Goal: Task Accomplishment & Management: Manage account settings

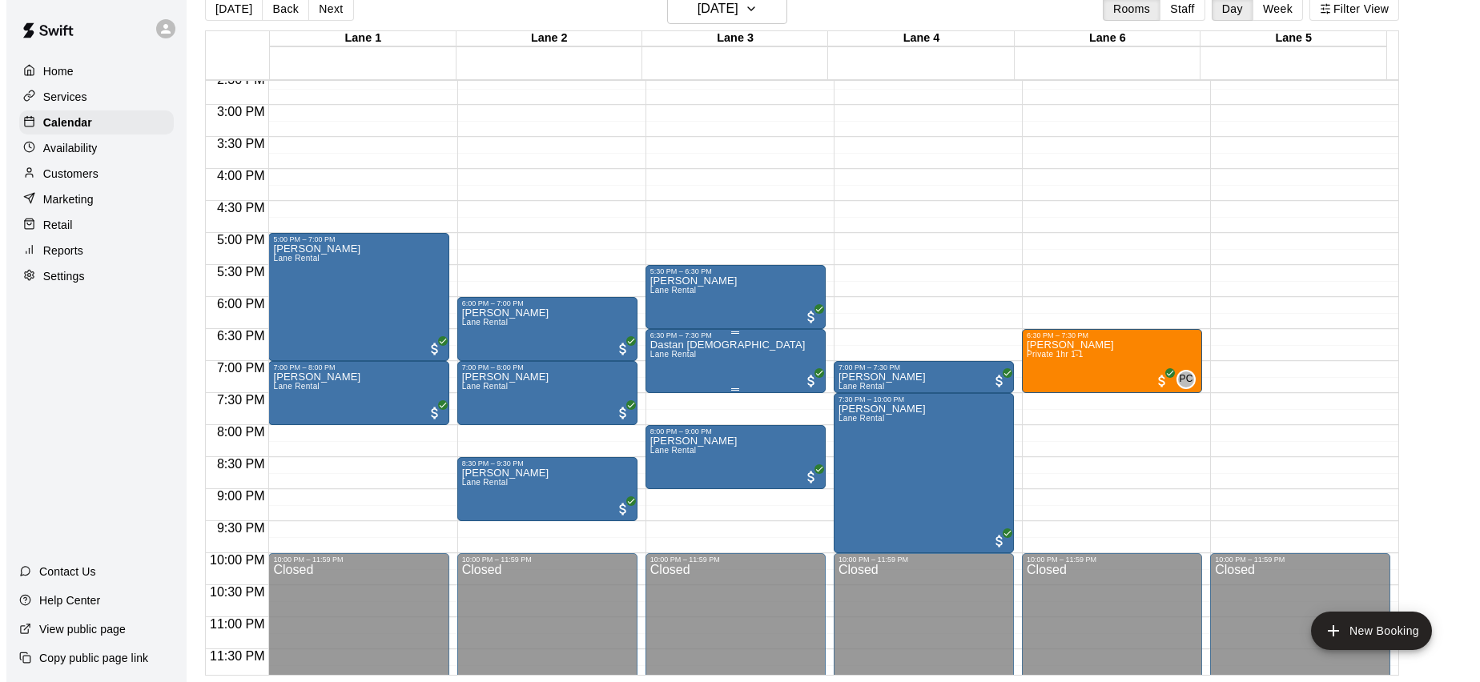
scroll to position [940, 0]
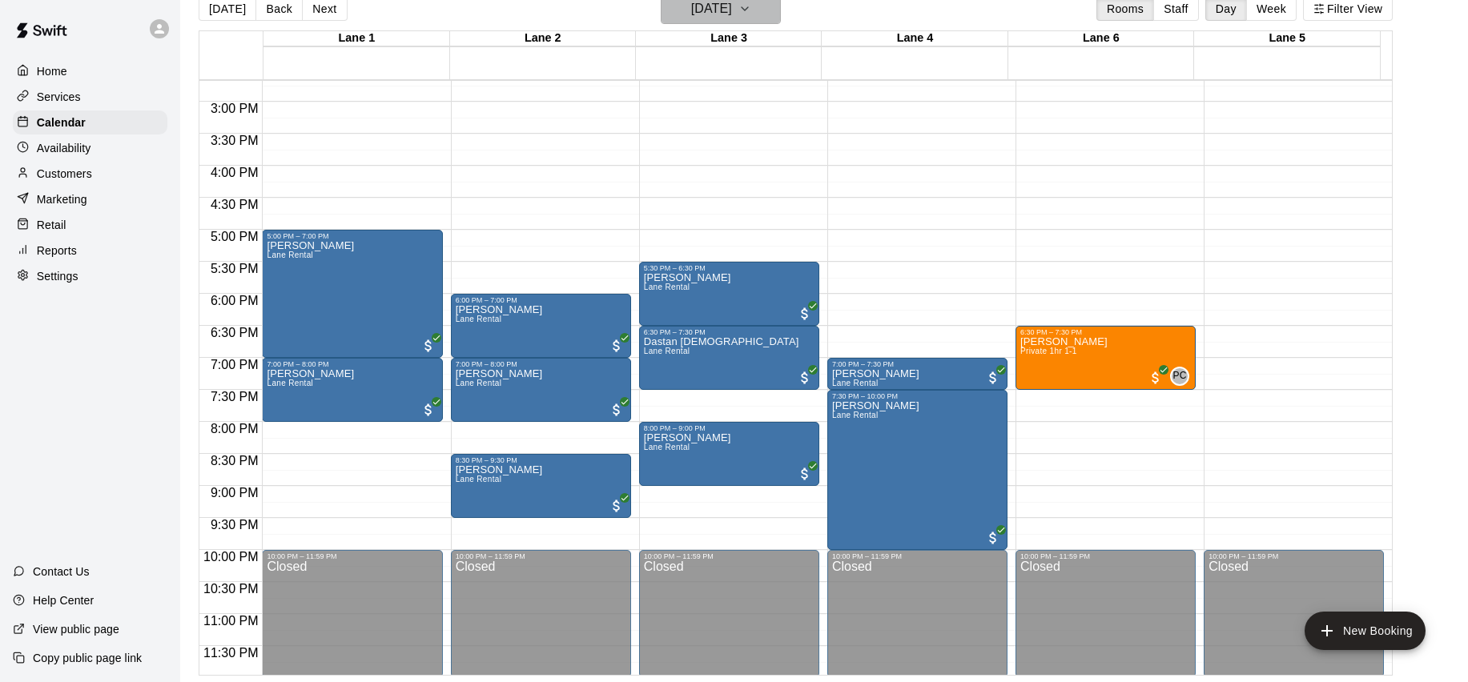
click at [732, 13] on h6 "Wednesday Sep 17" at bounding box center [711, 9] width 41 height 22
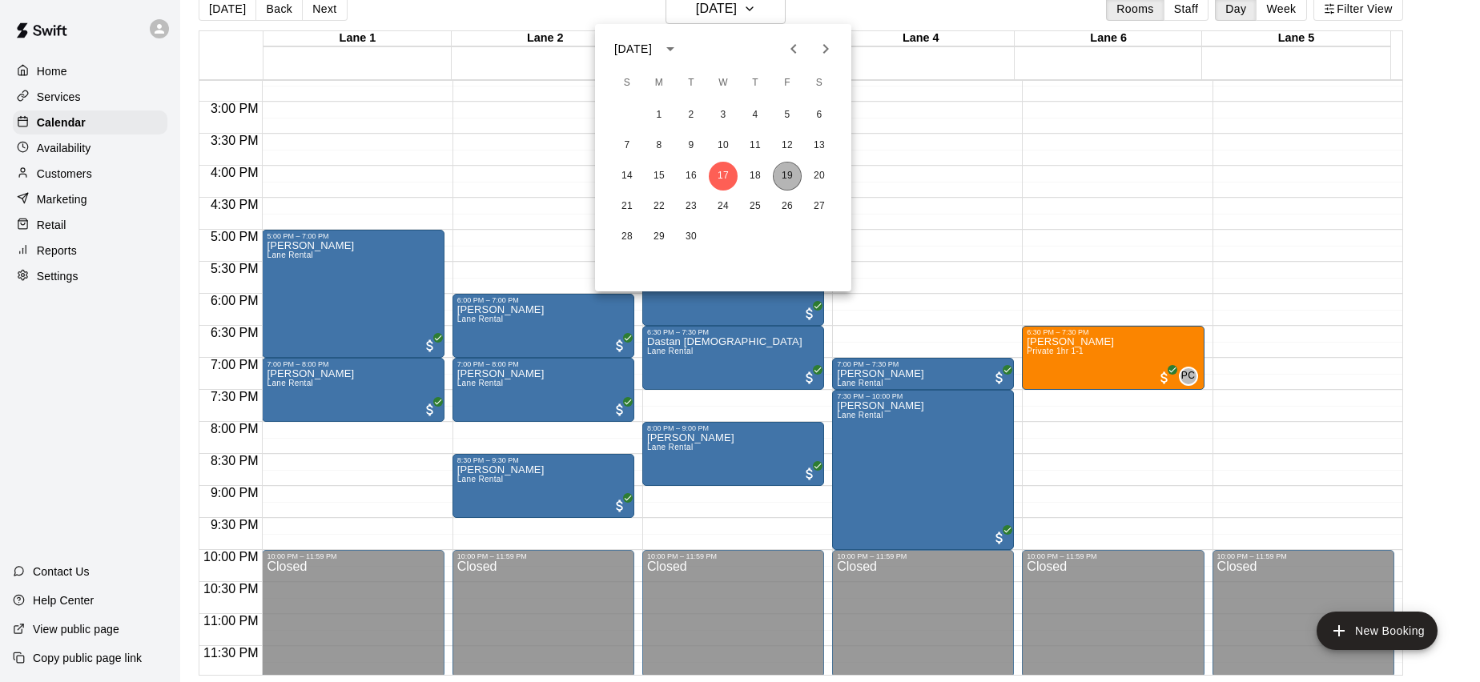
click at [787, 168] on button "19" at bounding box center [787, 176] width 29 height 29
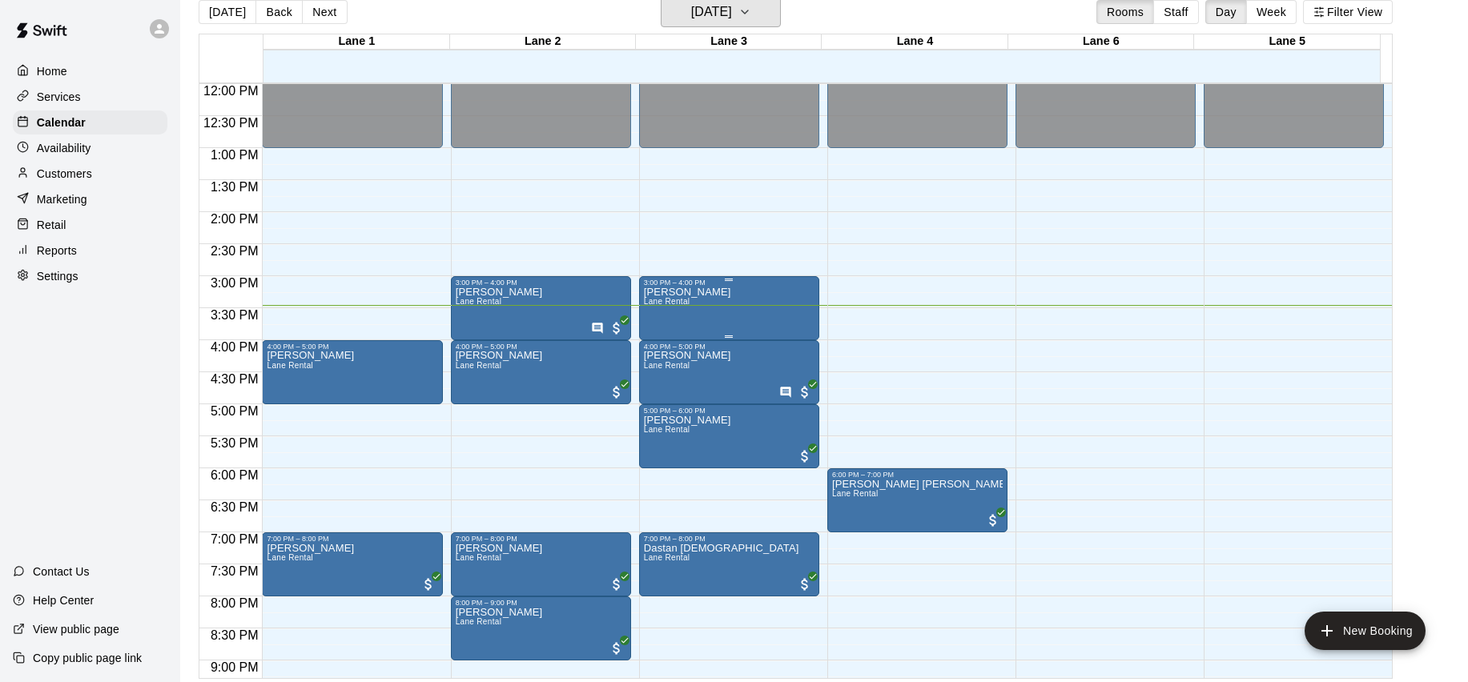
scroll to position [805, 0]
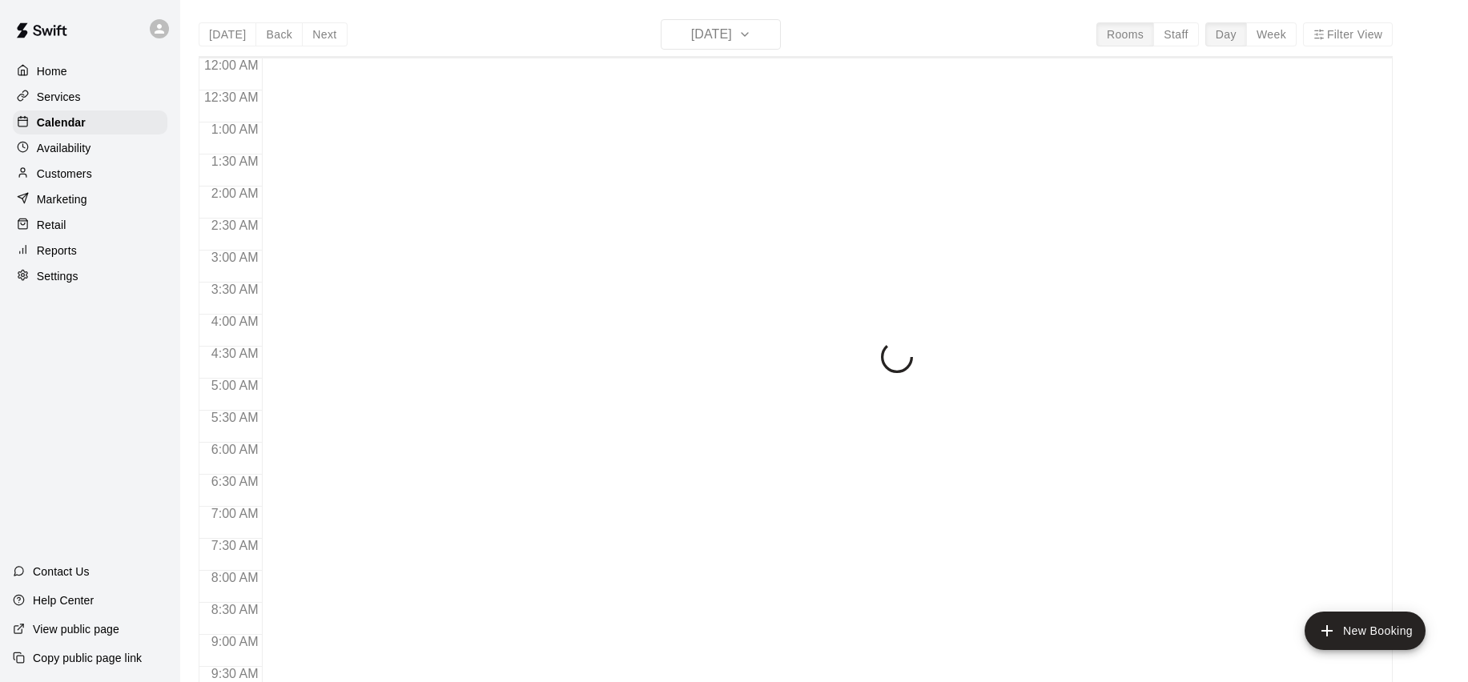
scroll to position [895, 0]
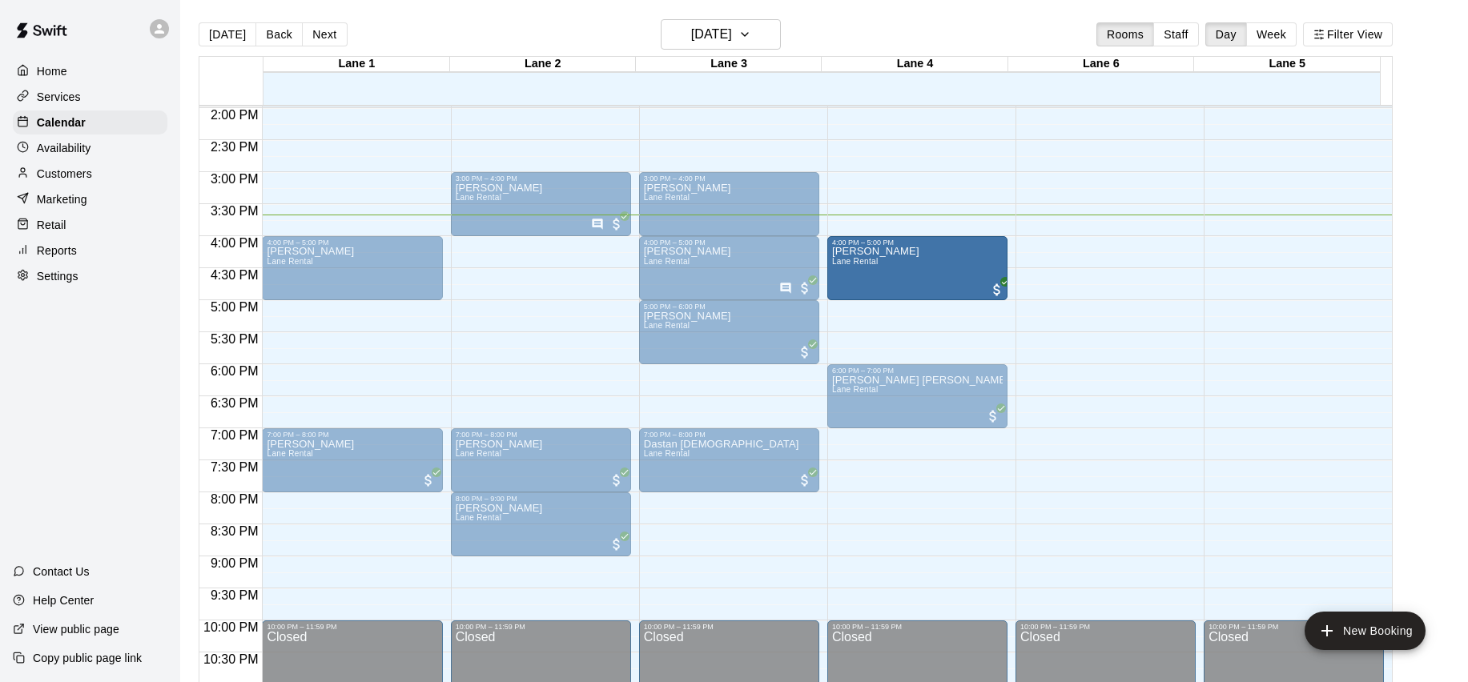
drag, startPoint x: 573, startPoint y: 258, endPoint x: 831, endPoint y: 263, distance: 257.9
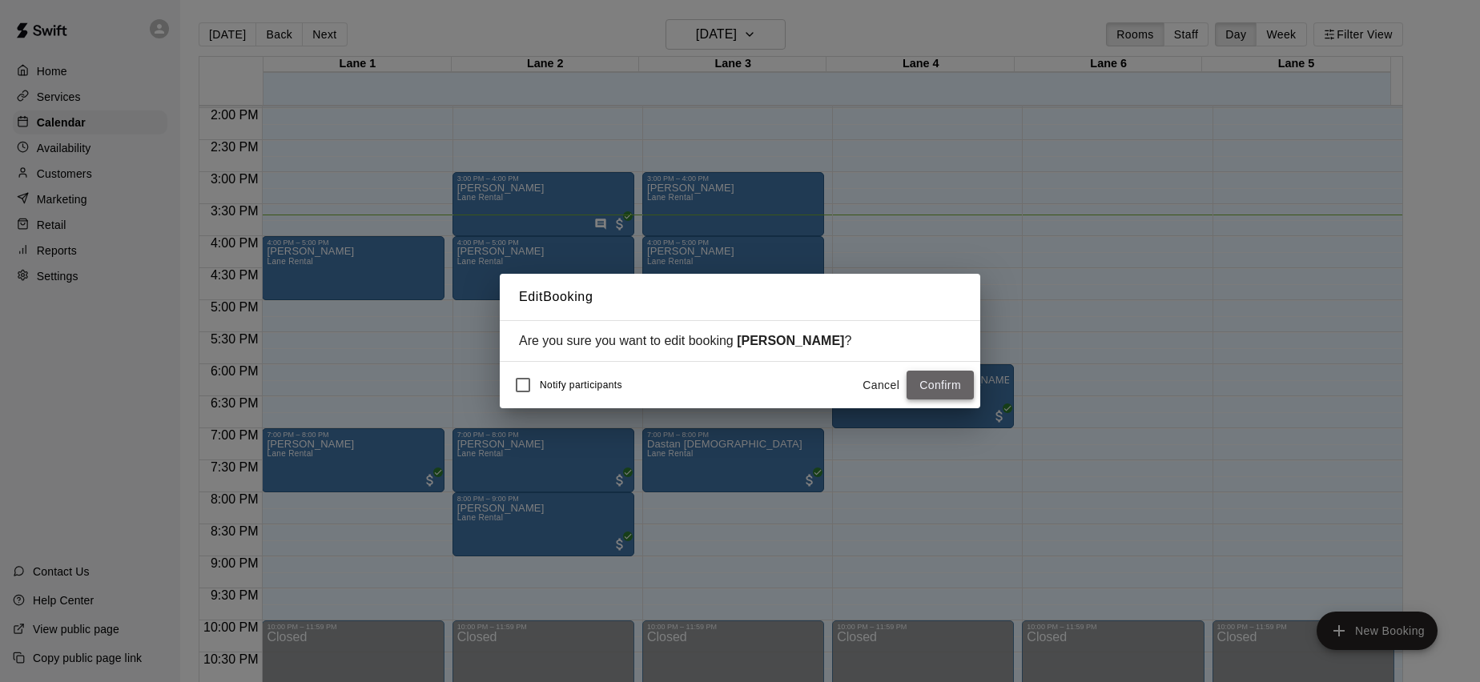
click at [960, 383] on button "Confirm" at bounding box center [939, 386] width 67 height 30
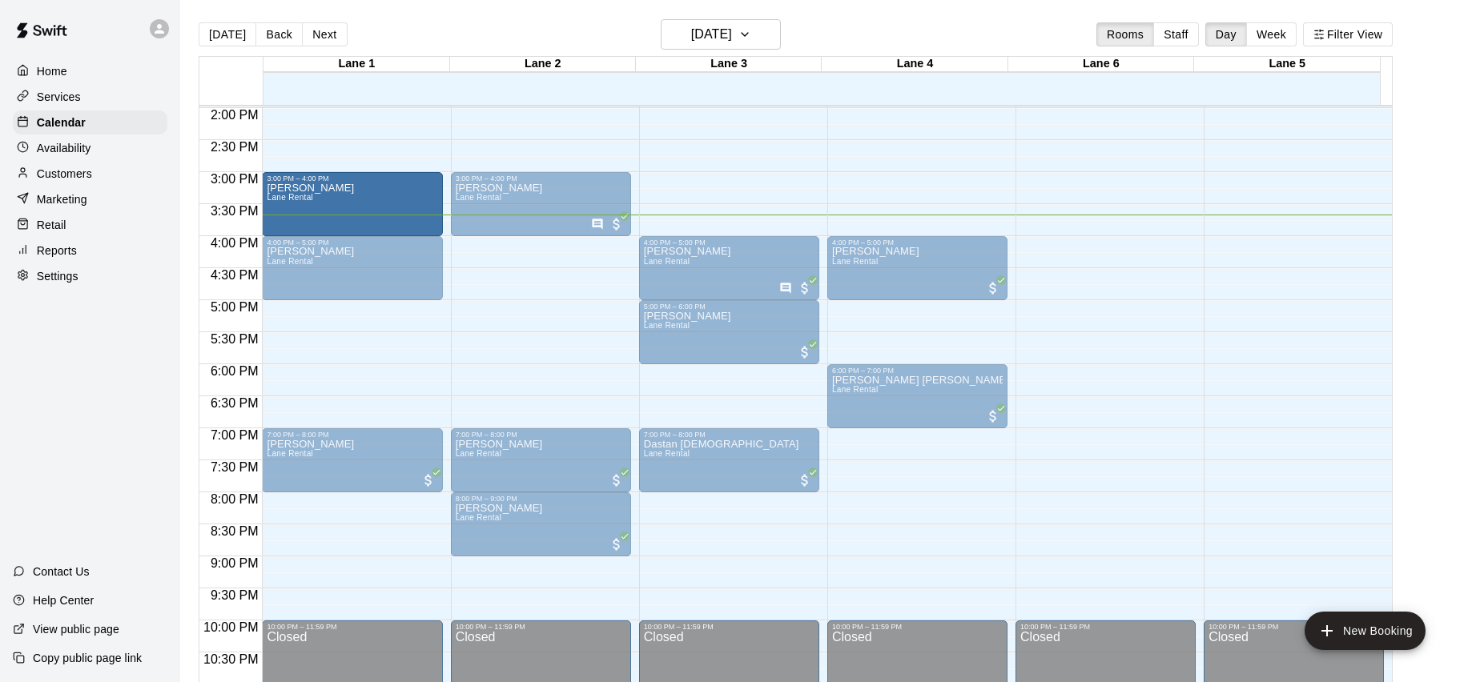
drag, startPoint x: 746, startPoint y: 195, endPoint x: 342, endPoint y: 207, distance: 404.6
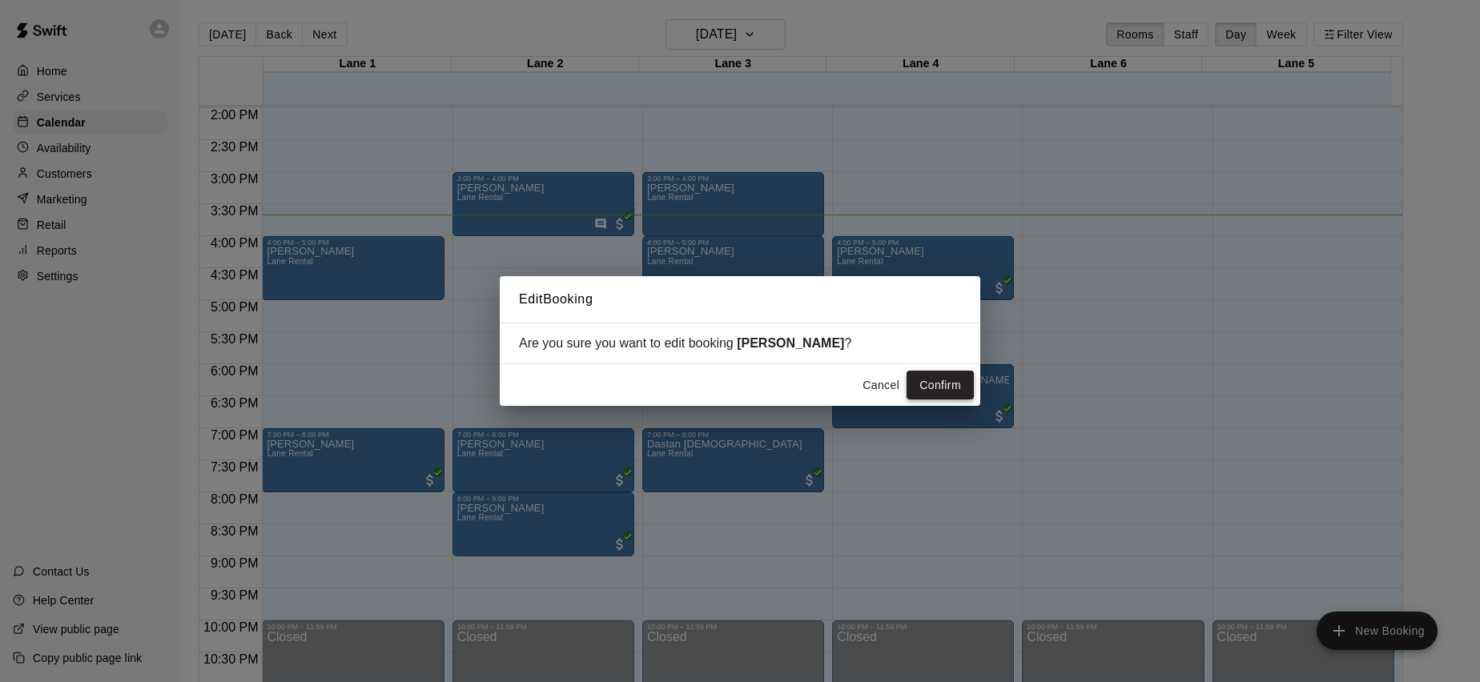
click at [947, 388] on button "Confirm" at bounding box center [939, 386] width 67 height 30
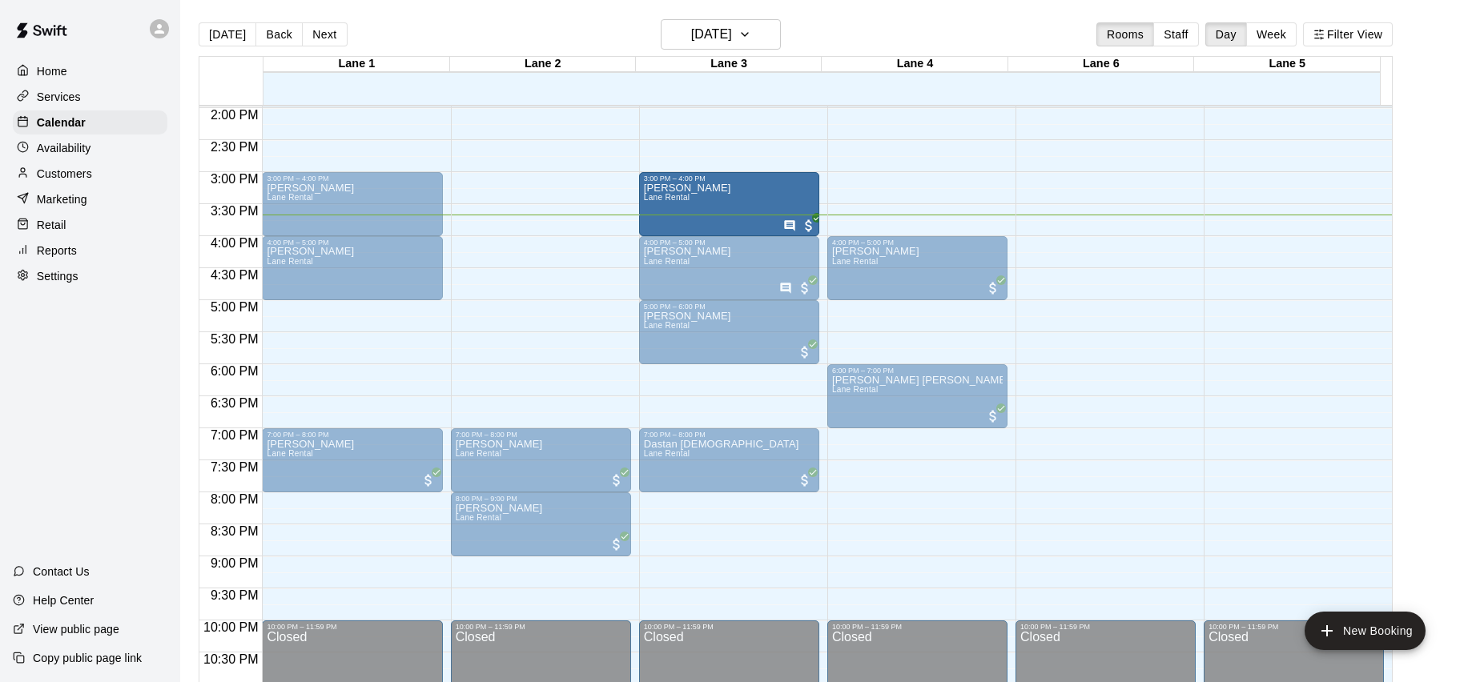
drag, startPoint x: 536, startPoint y: 200, endPoint x: 653, endPoint y: 205, distance: 116.2
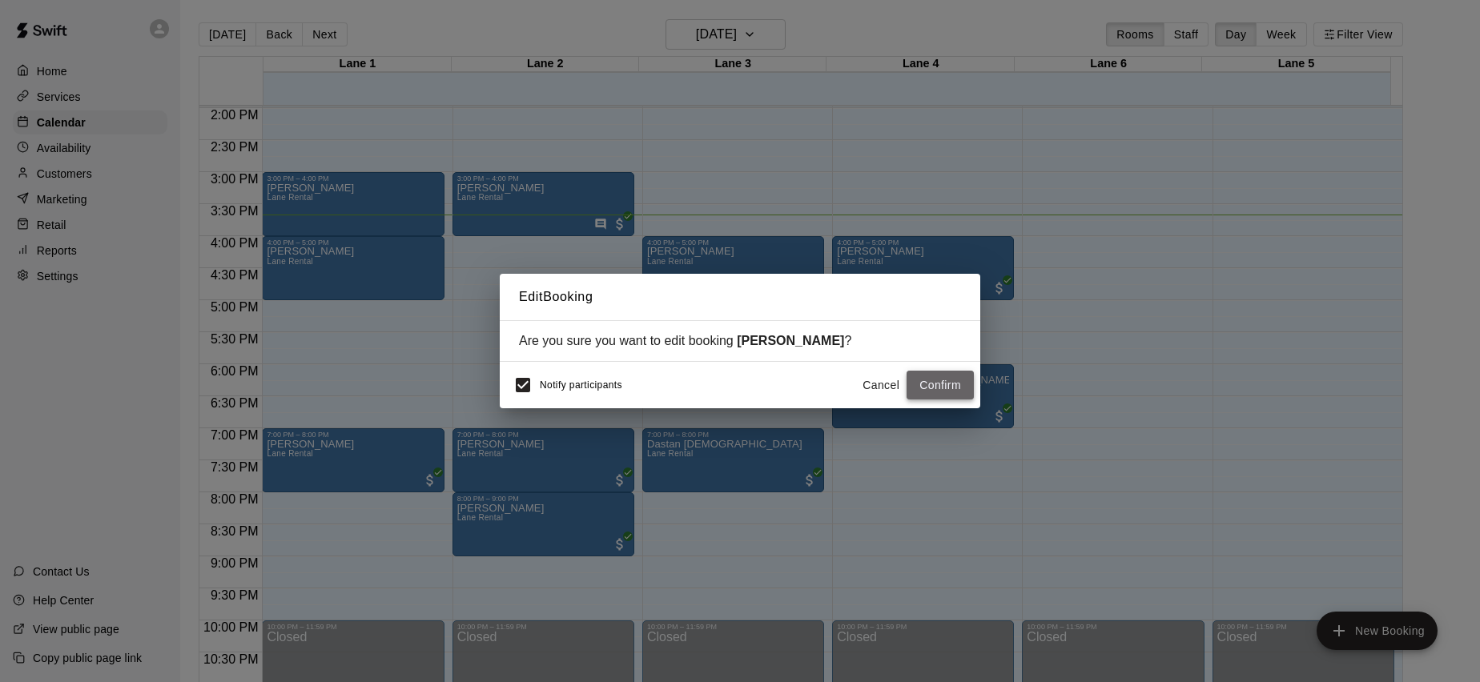
click at [958, 383] on button "Confirm" at bounding box center [939, 386] width 67 height 30
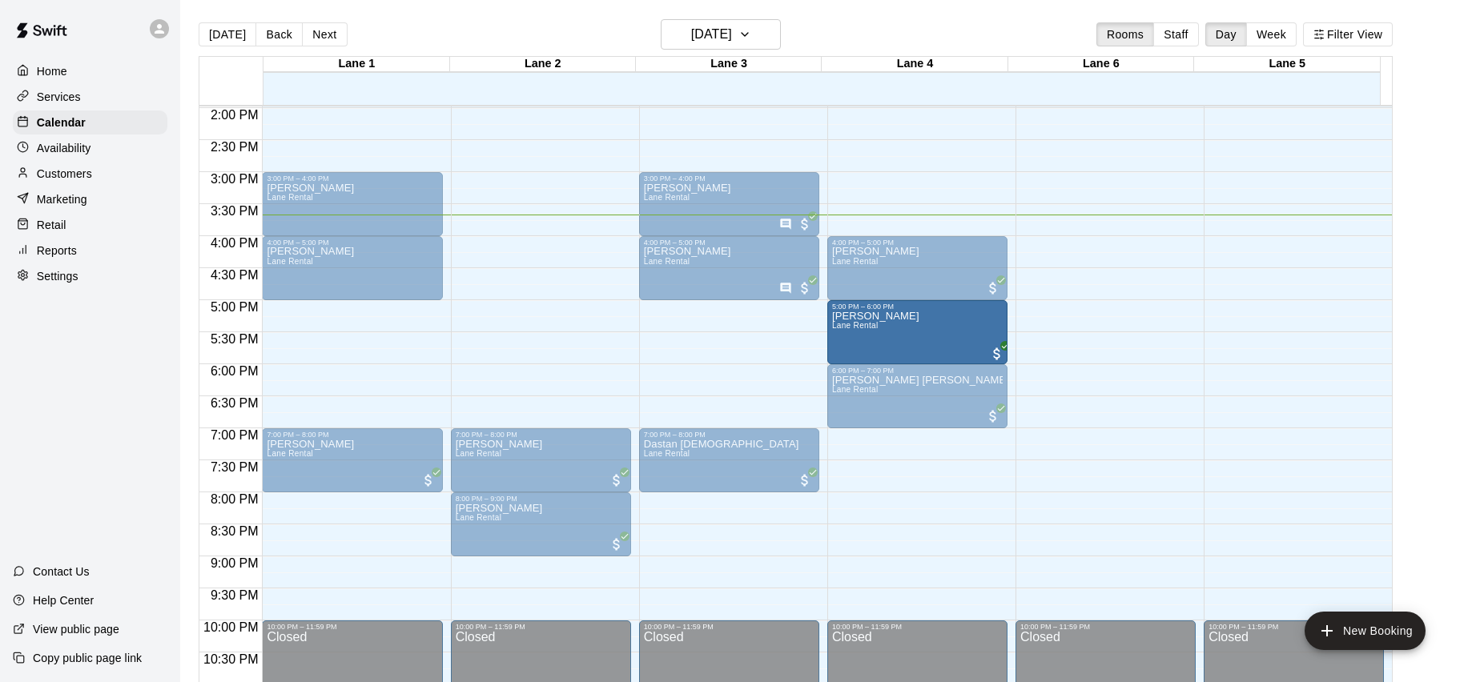
drag, startPoint x: 783, startPoint y: 327, endPoint x: 839, endPoint y: 328, distance: 56.1
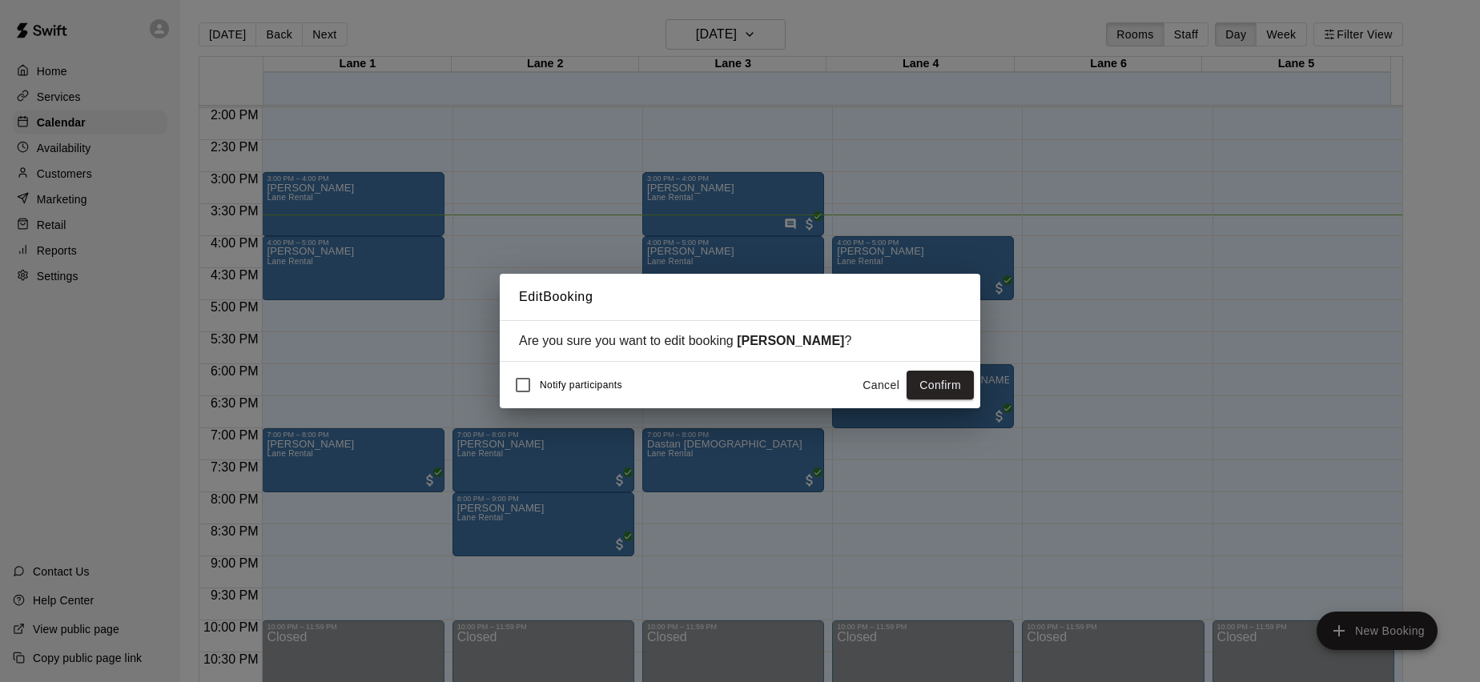
click at [946, 384] on button "Confirm" at bounding box center [939, 386] width 67 height 30
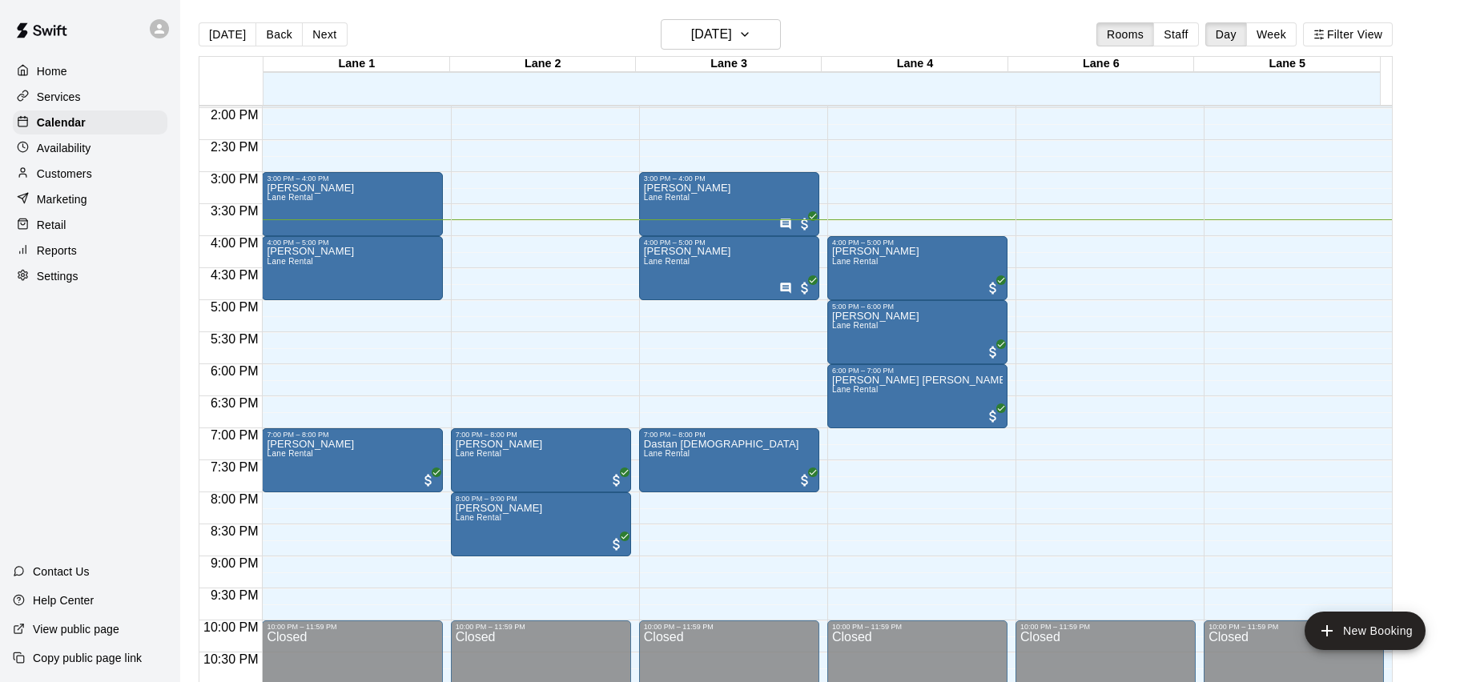
click at [82, 93] on div "Services" at bounding box center [90, 97] width 155 height 24
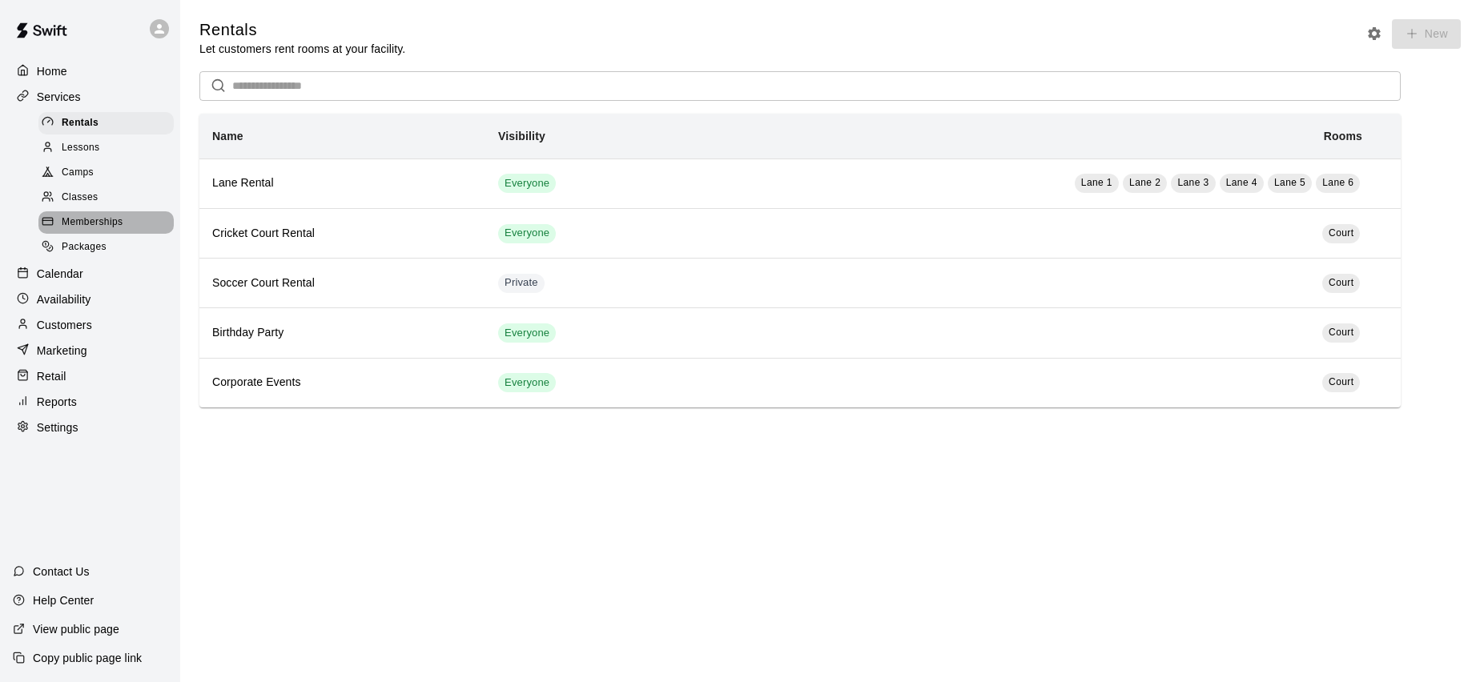
click at [100, 220] on span "Memberships" at bounding box center [92, 223] width 61 height 16
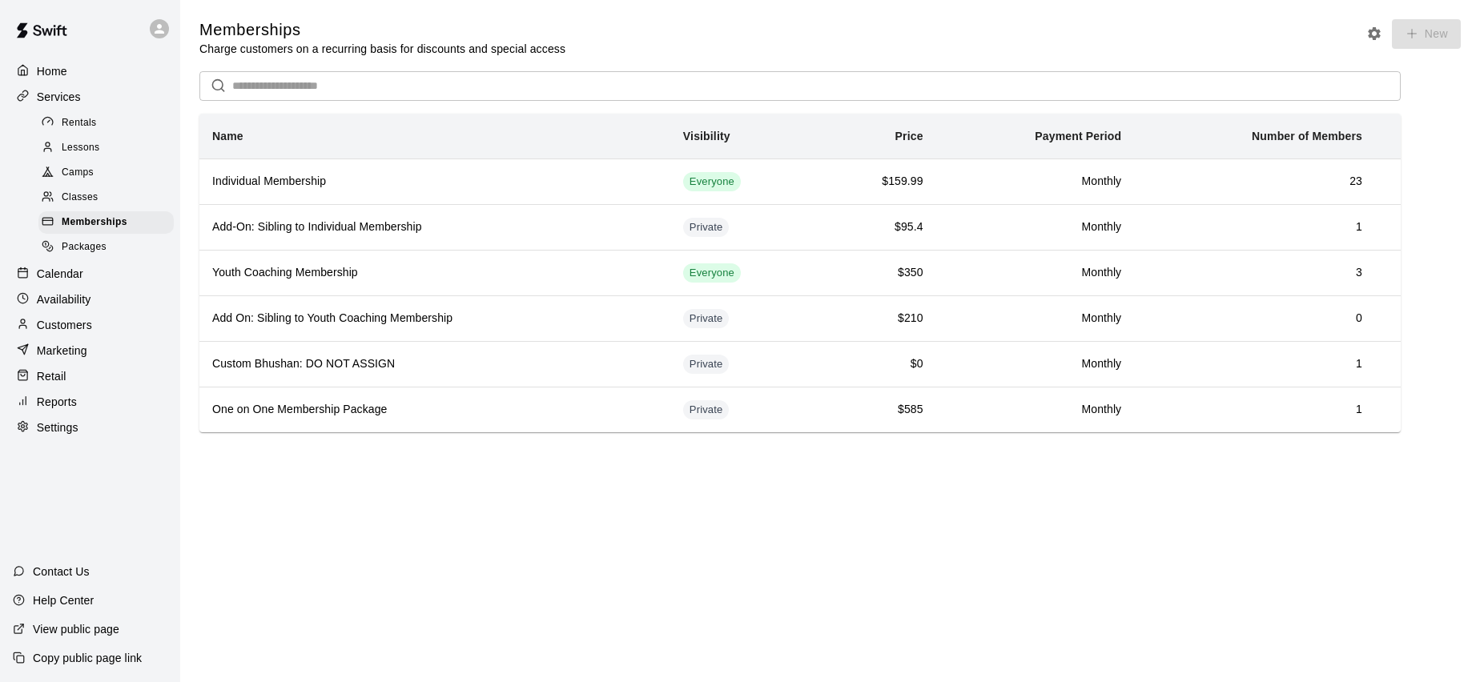
click at [62, 272] on p "Calendar" at bounding box center [60, 274] width 46 height 16
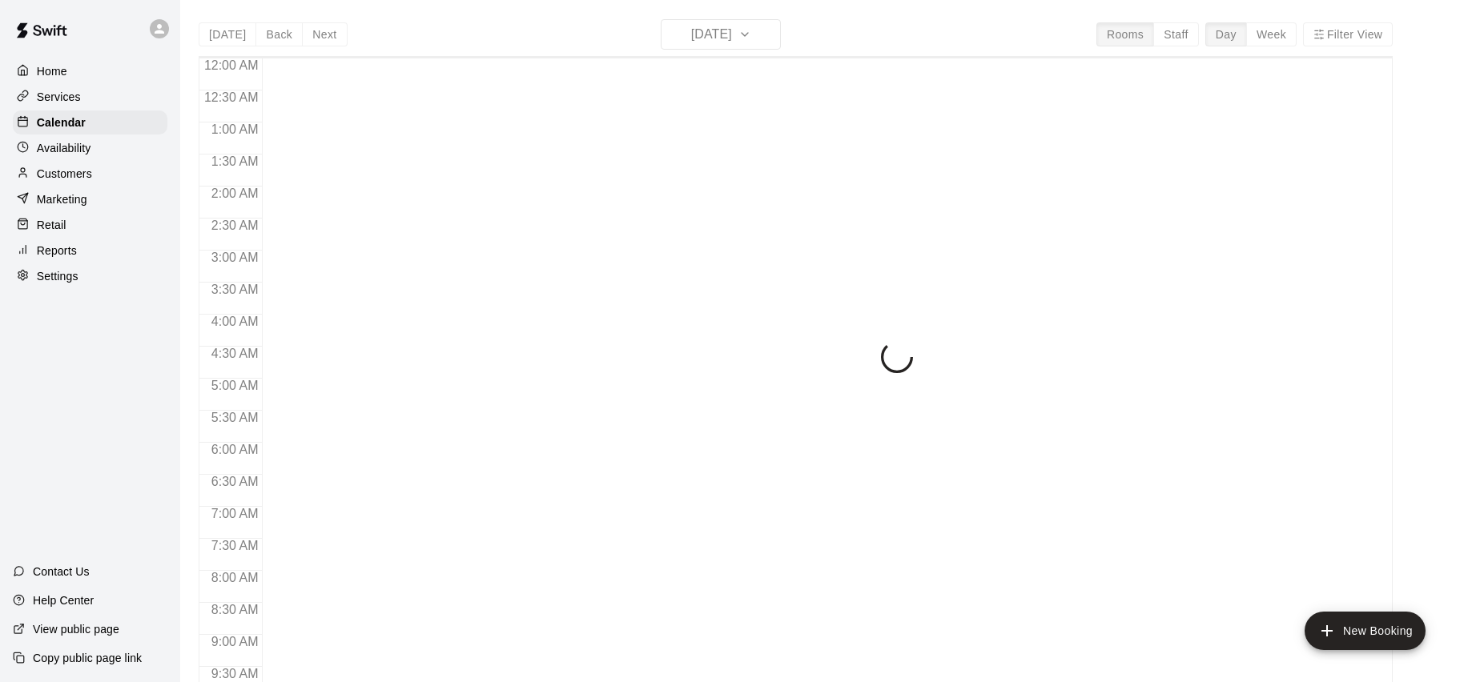
scroll to position [895, 0]
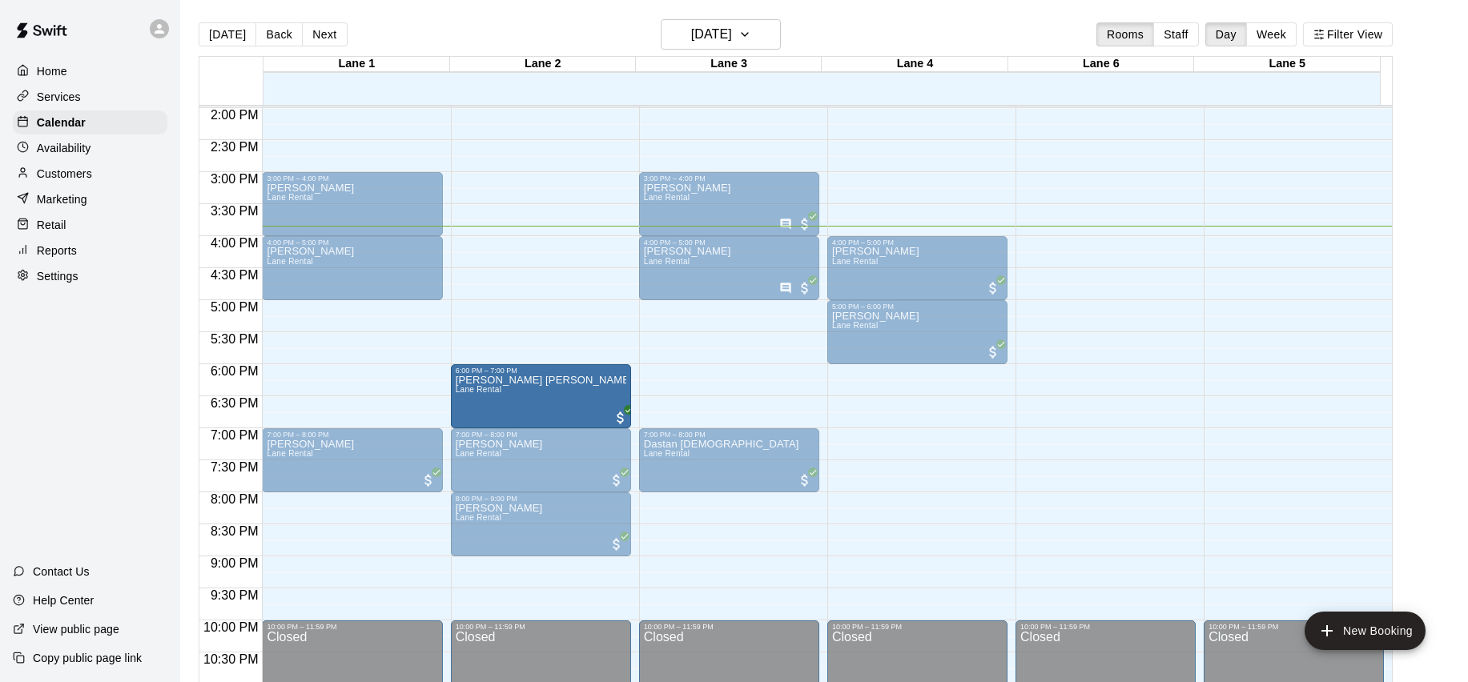
drag, startPoint x: 903, startPoint y: 392, endPoint x: 617, endPoint y: 401, distance: 286.0
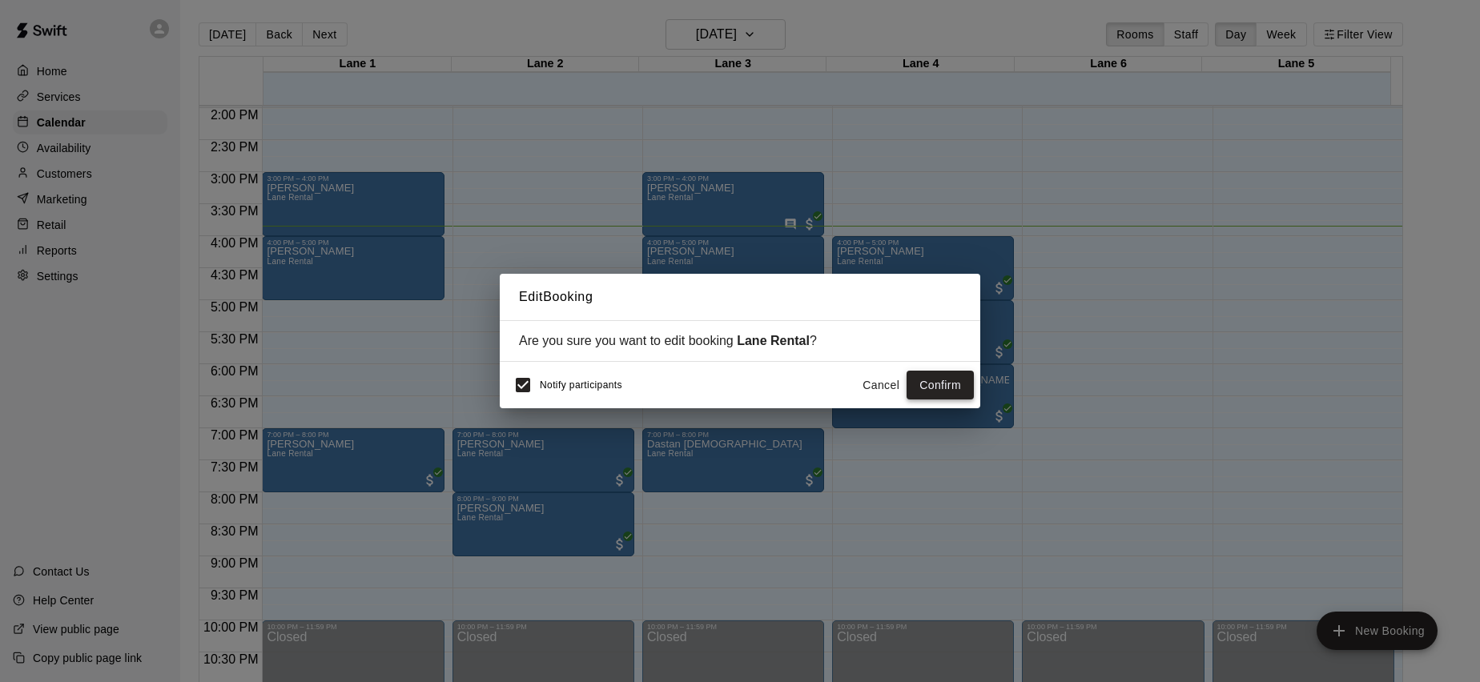
click at [947, 387] on button "Confirm" at bounding box center [939, 386] width 67 height 30
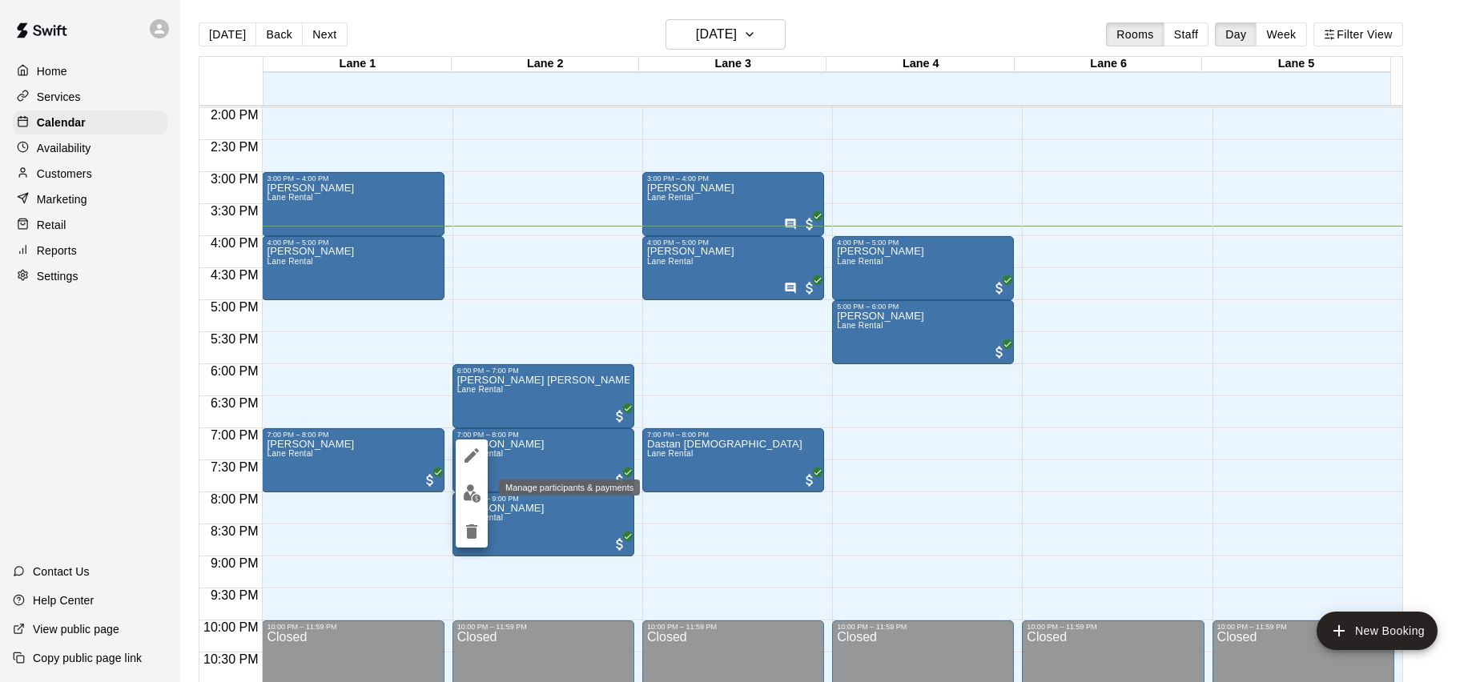
click at [472, 495] on img "edit" at bounding box center [472, 493] width 18 height 18
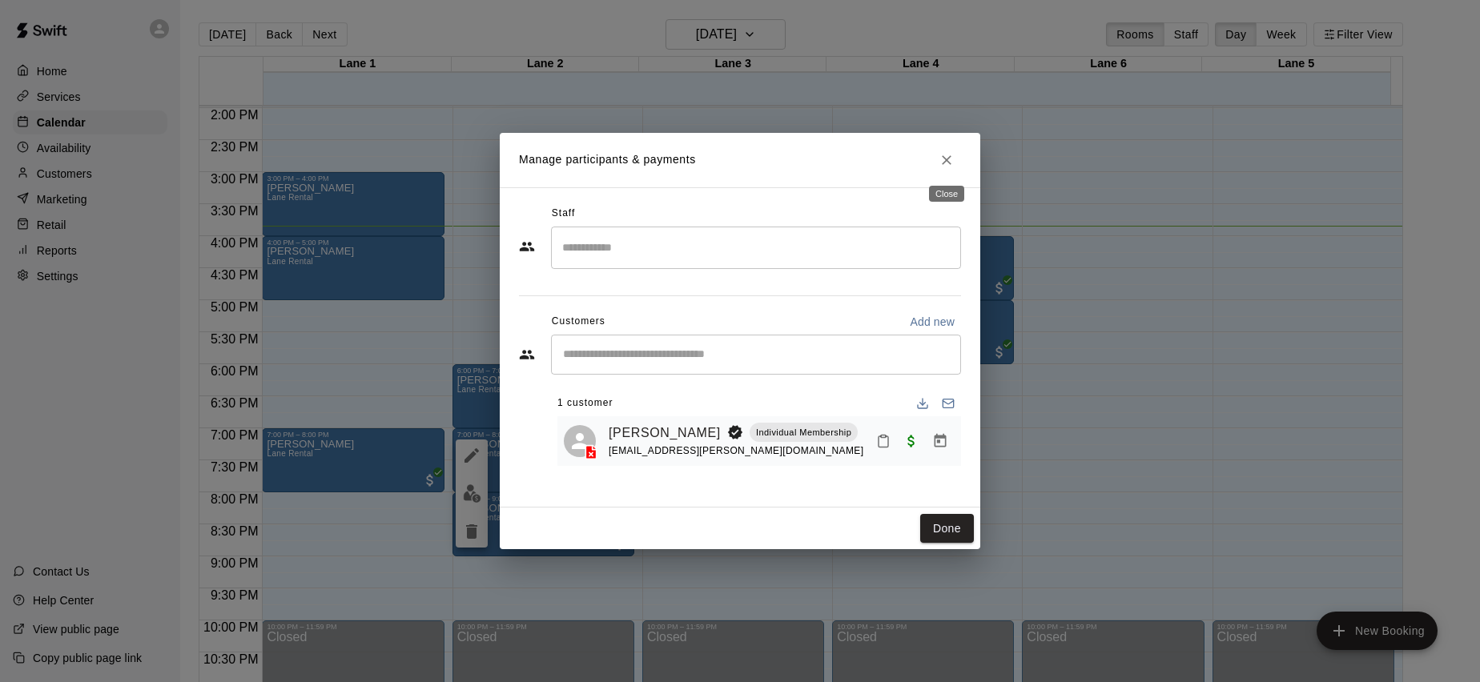
click at [942, 157] on icon "Close" at bounding box center [946, 160] width 16 height 16
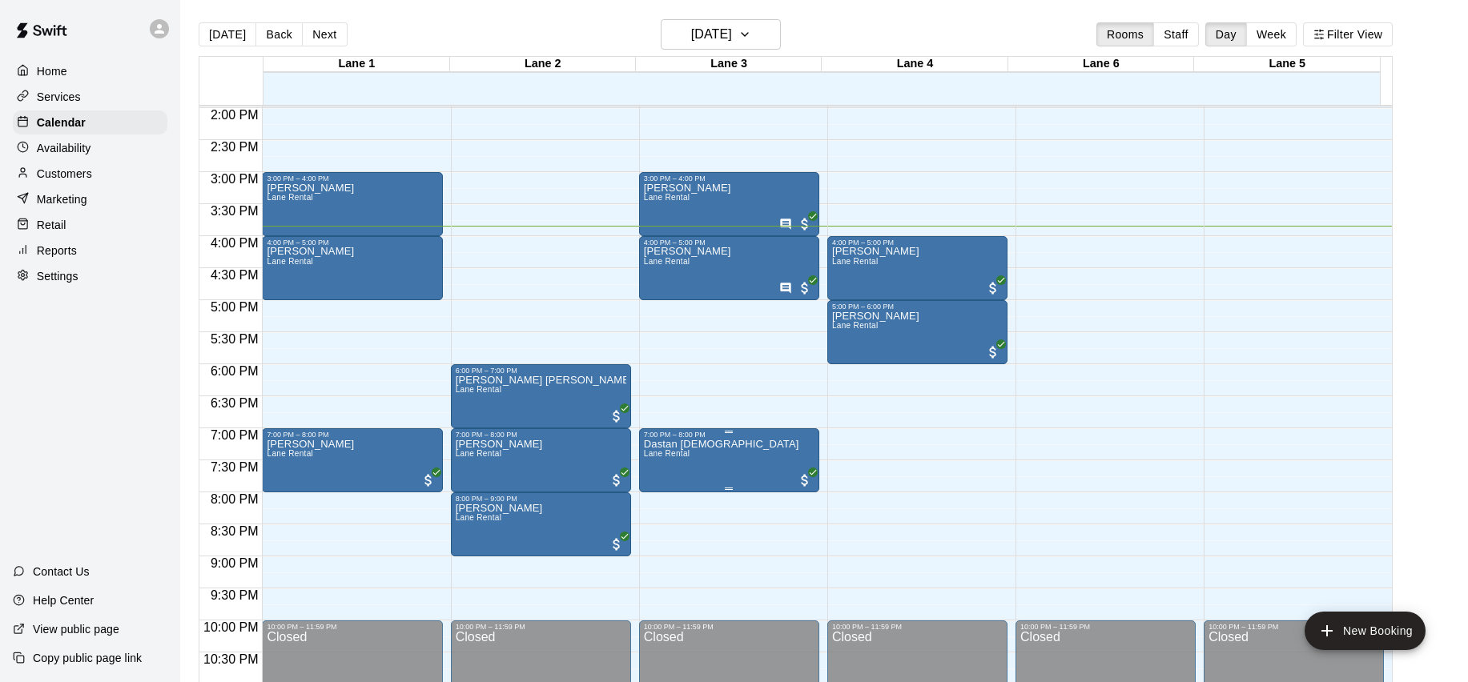
click at [691, 444] on p "Dastan Islam" at bounding box center [721, 444] width 155 height 0
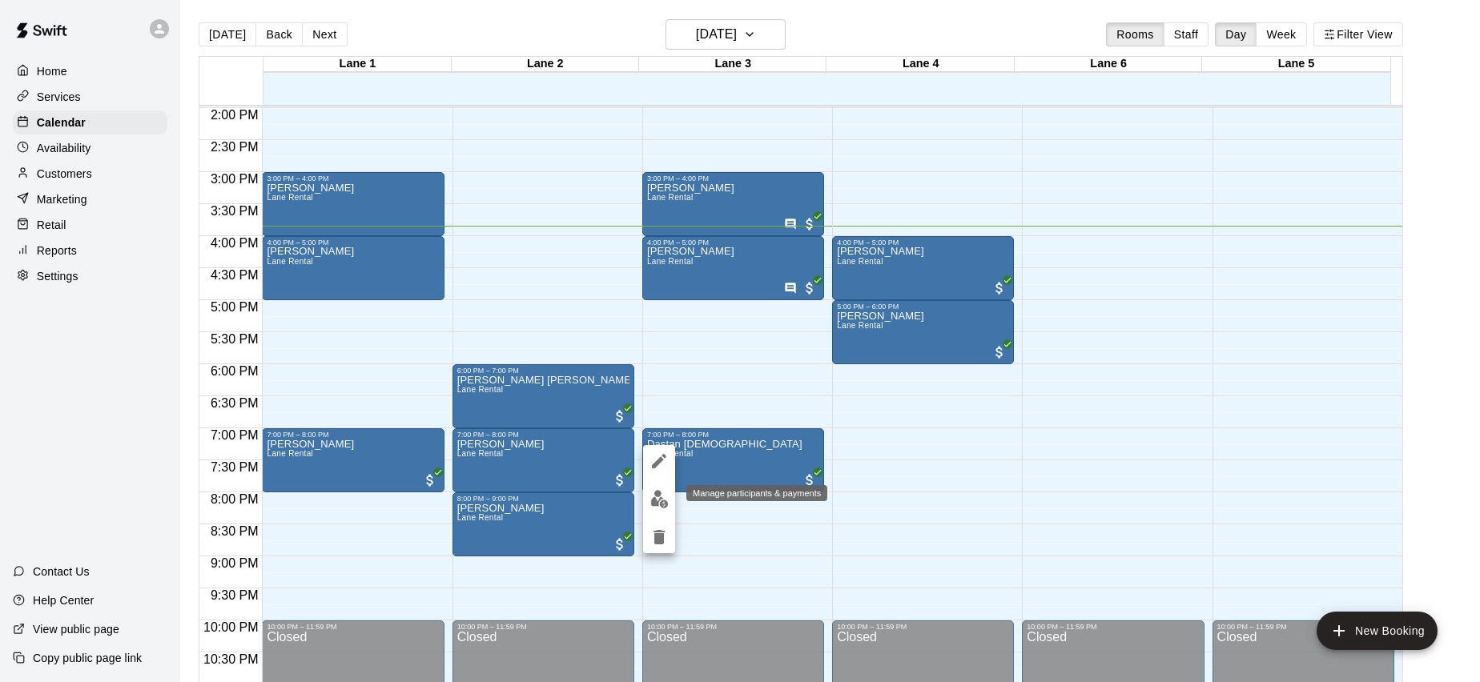
click at [661, 502] on img "edit" at bounding box center [659, 499] width 18 height 18
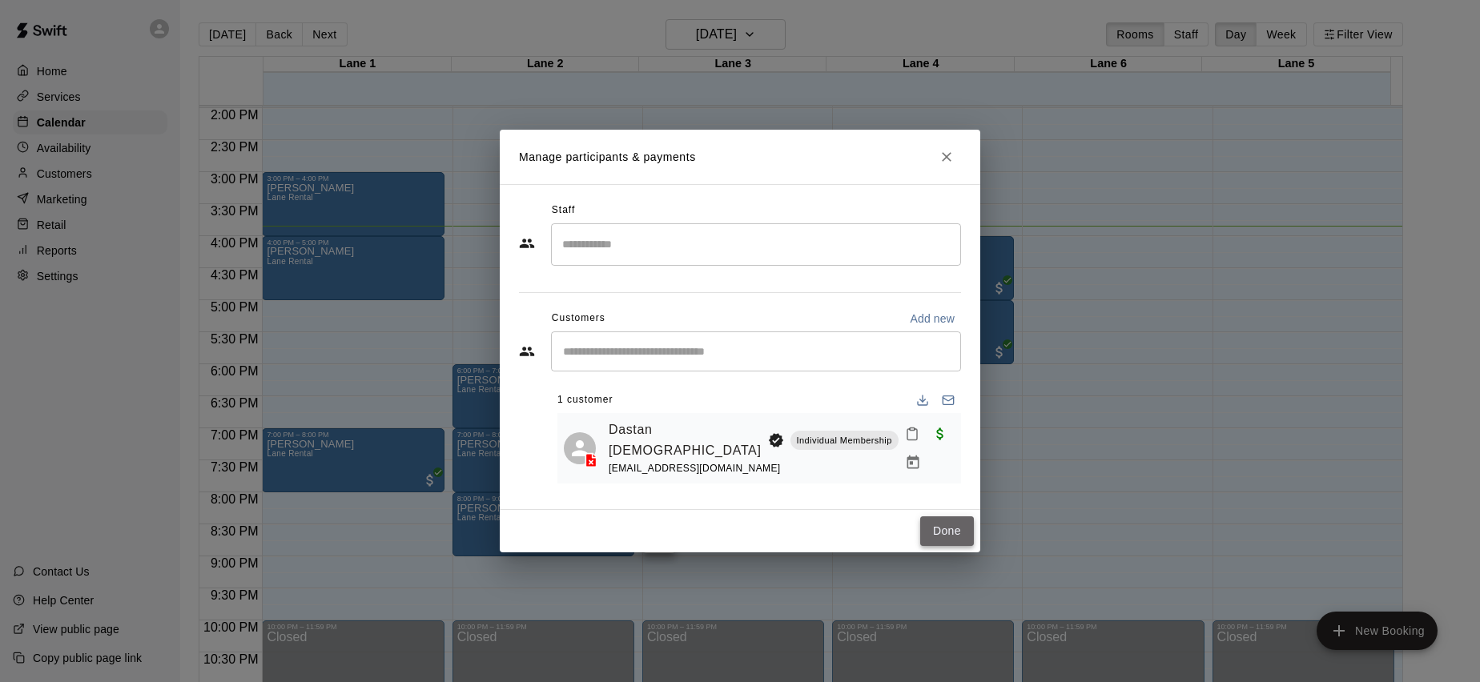
click at [926, 526] on button "Done" at bounding box center [947, 531] width 54 height 30
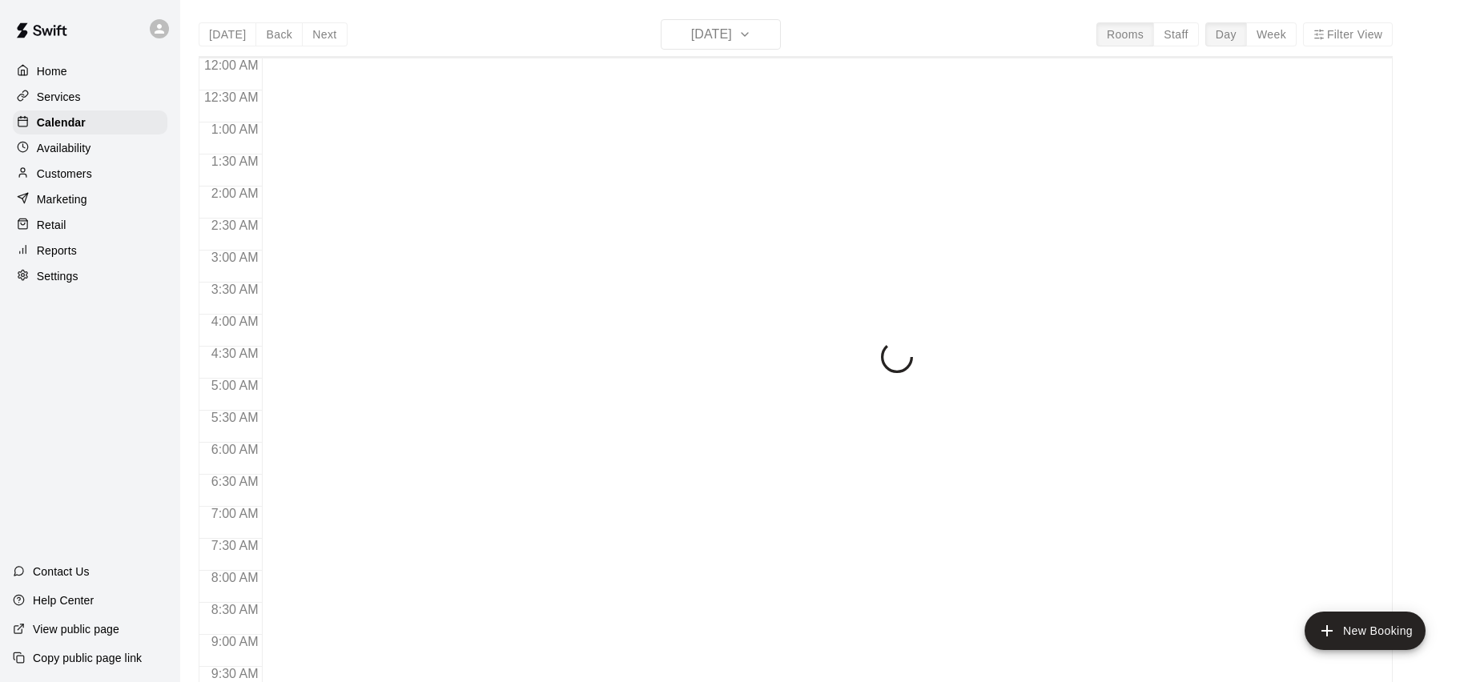
scroll to position [895, 0]
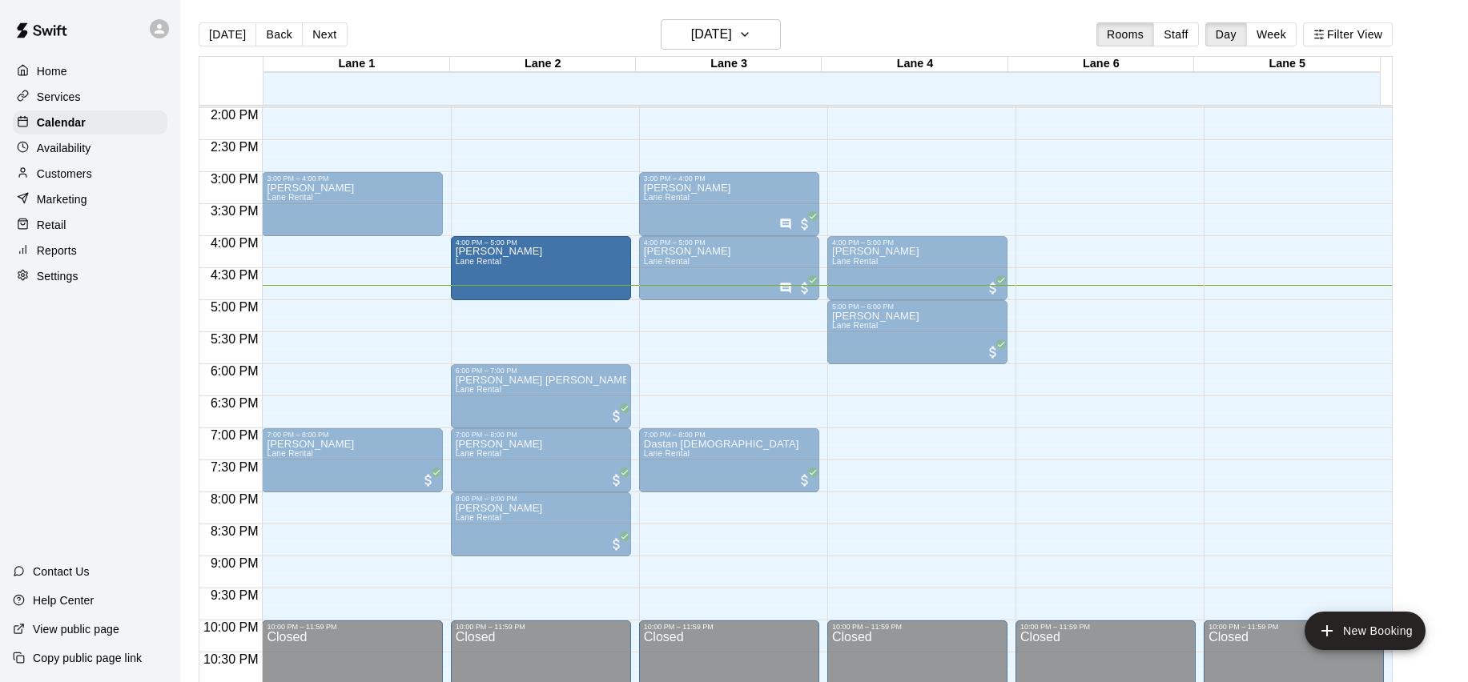
drag, startPoint x: 404, startPoint y: 271, endPoint x: 605, endPoint y: 283, distance: 201.3
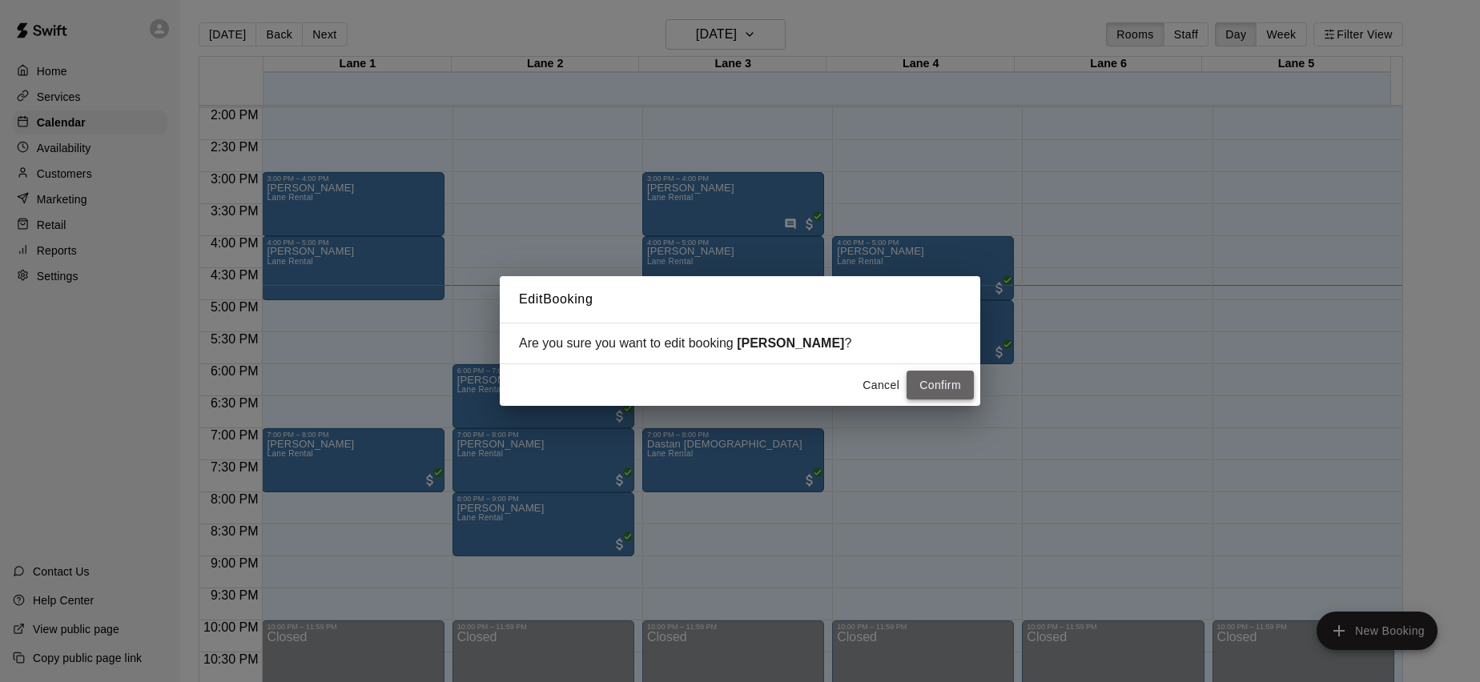
click at [941, 377] on button "Confirm" at bounding box center [939, 386] width 67 height 30
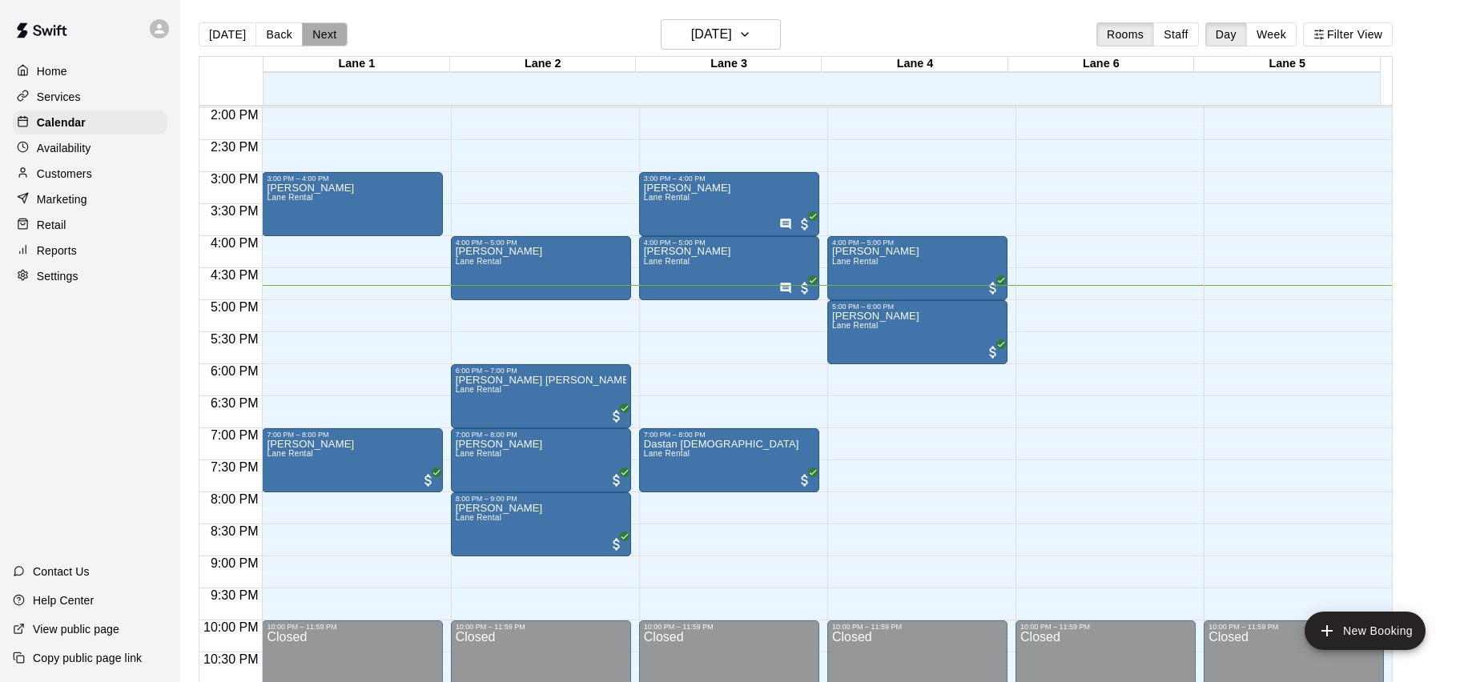
click at [312, 29] on button "Next" at bounding box center [324, 34] width 45 height 24
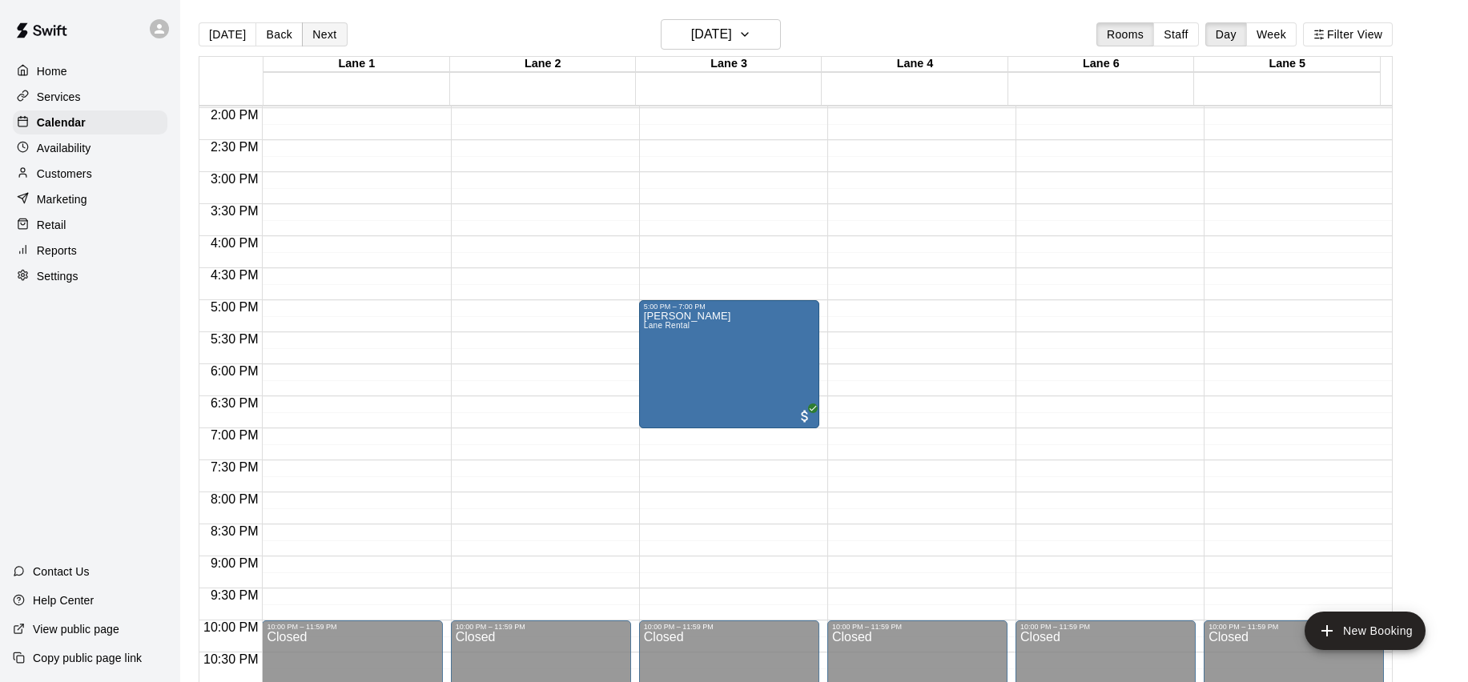
click at [332, 29] on button "Next" at bounding box center [324, 34] width 45 height 24
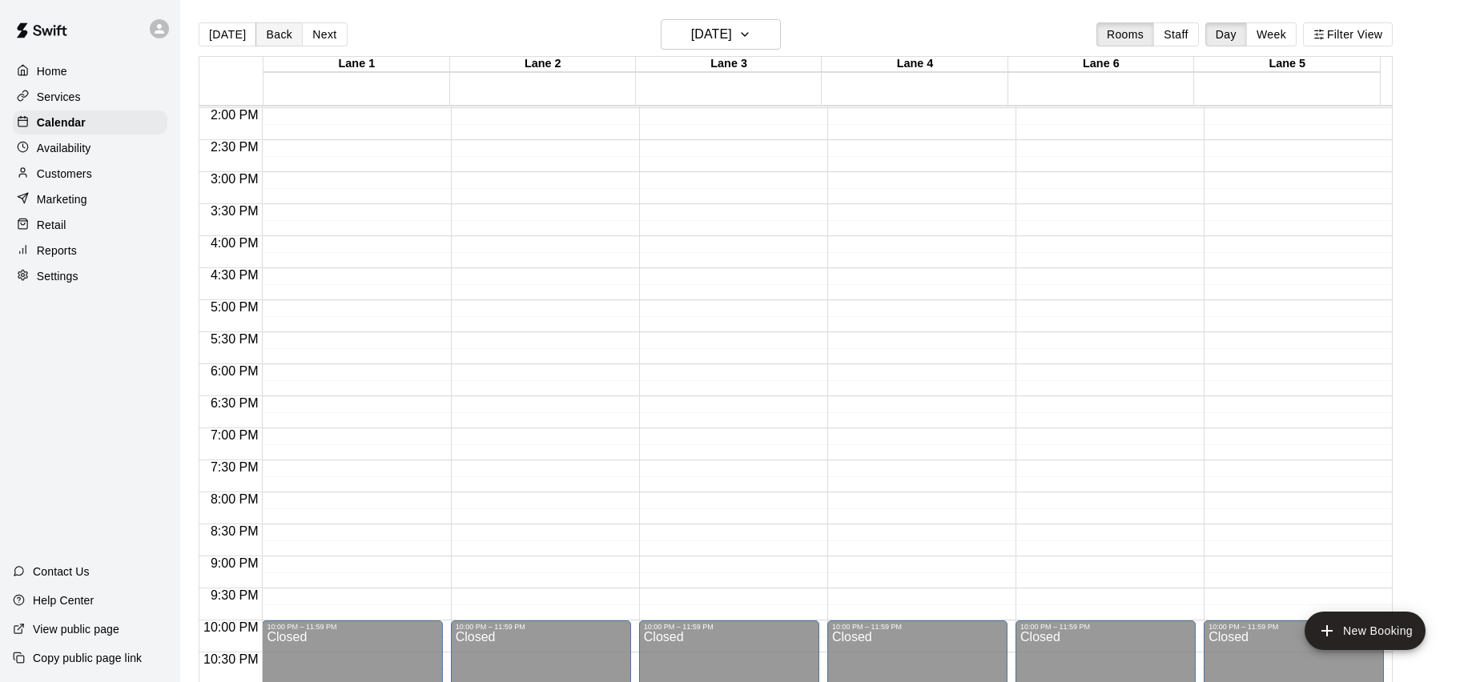
click at [283, 37] on button "Back" at bounding box center [278, 34] width 47 height 24
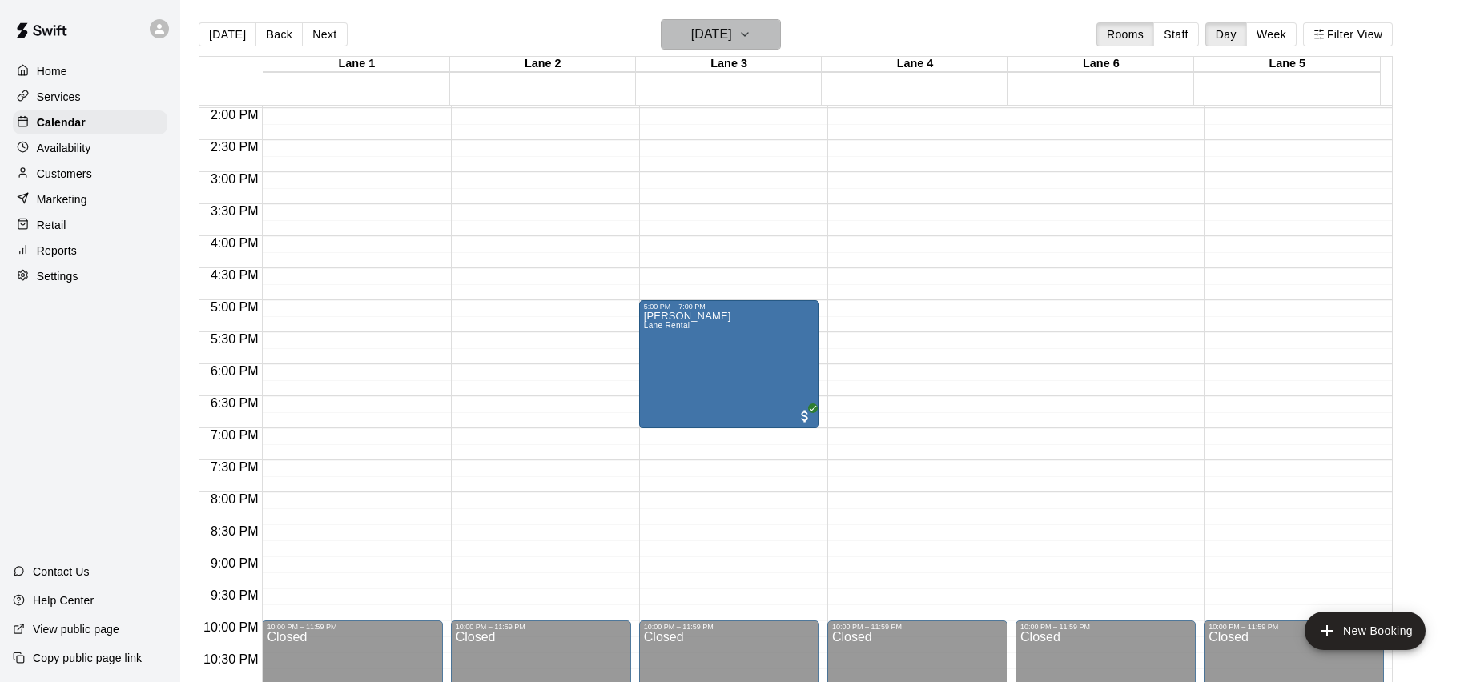
click at [716, 32] on h6 "Saturday Sep 20" at bounding box center [711, 34] width 41 height 22
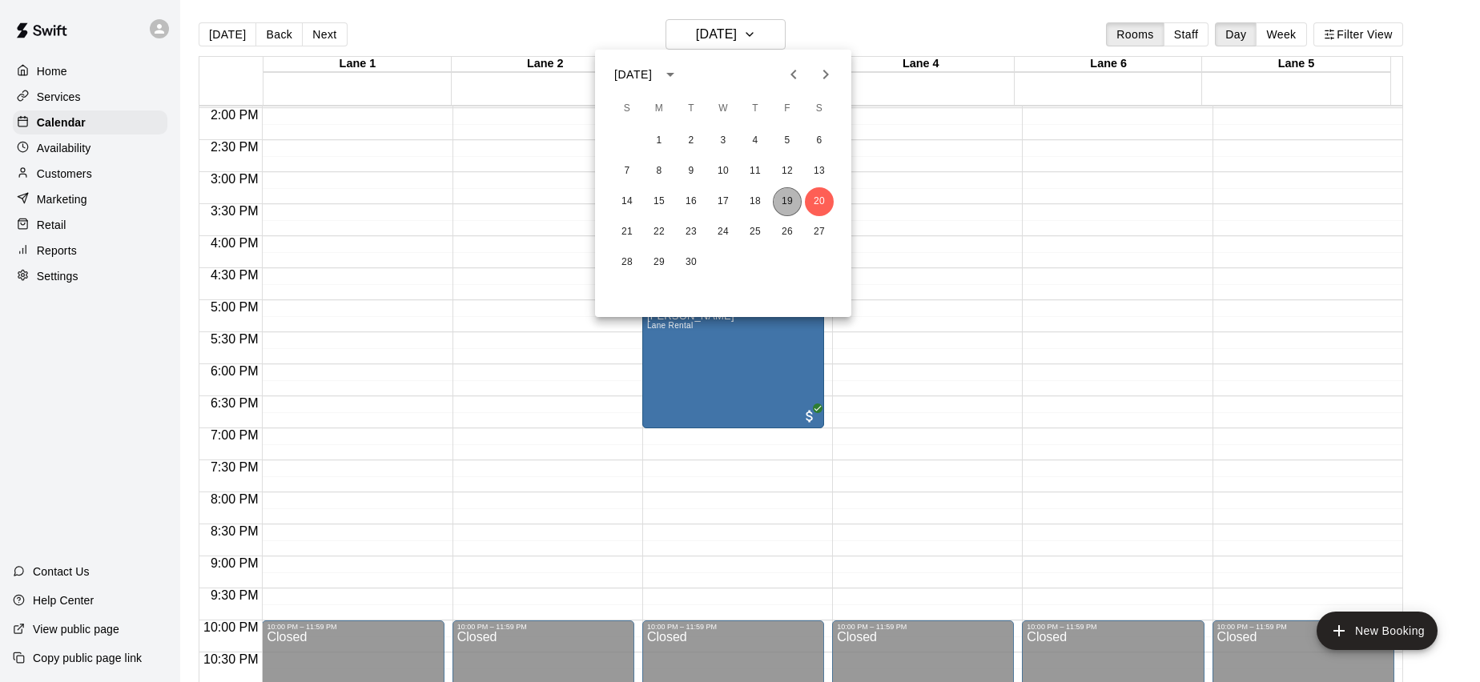
click at [787, 203] on button "19" at bounding box center [787, 201] width 29 height 29
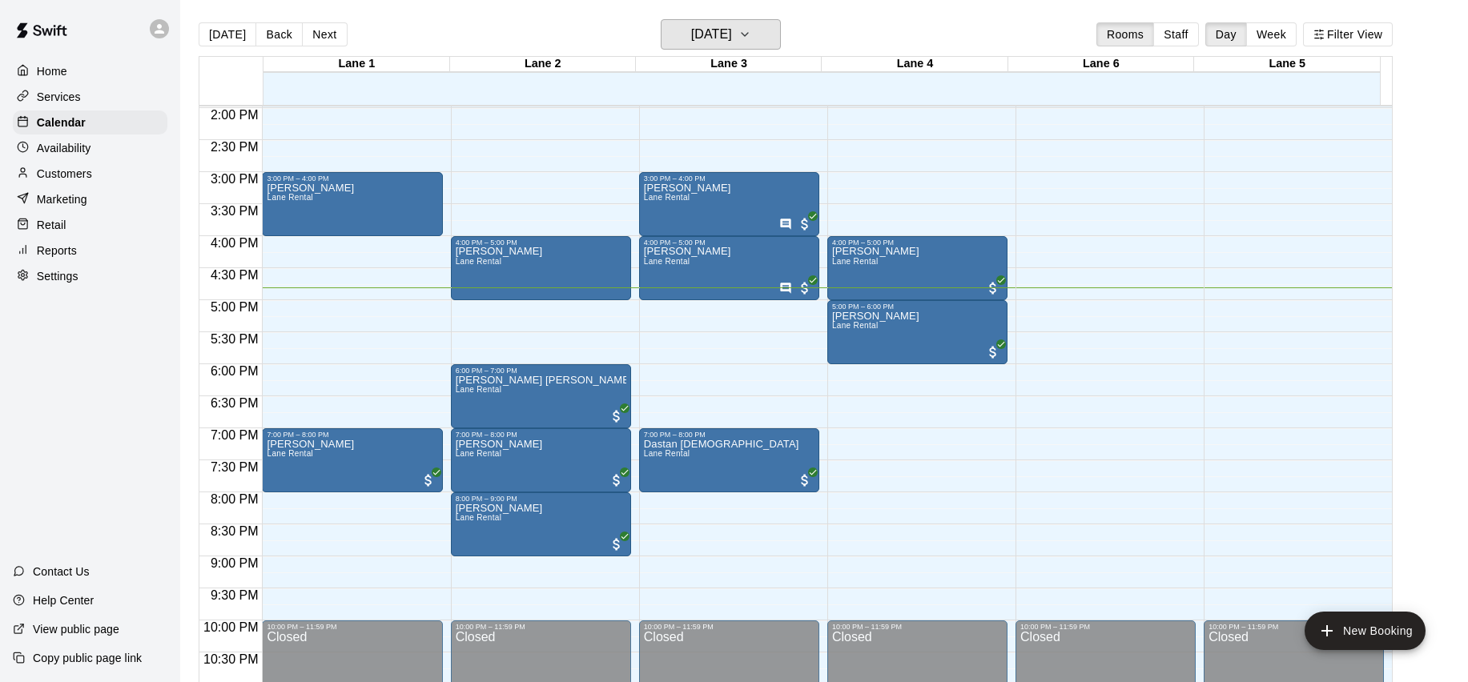
scroll to position [898, 0]
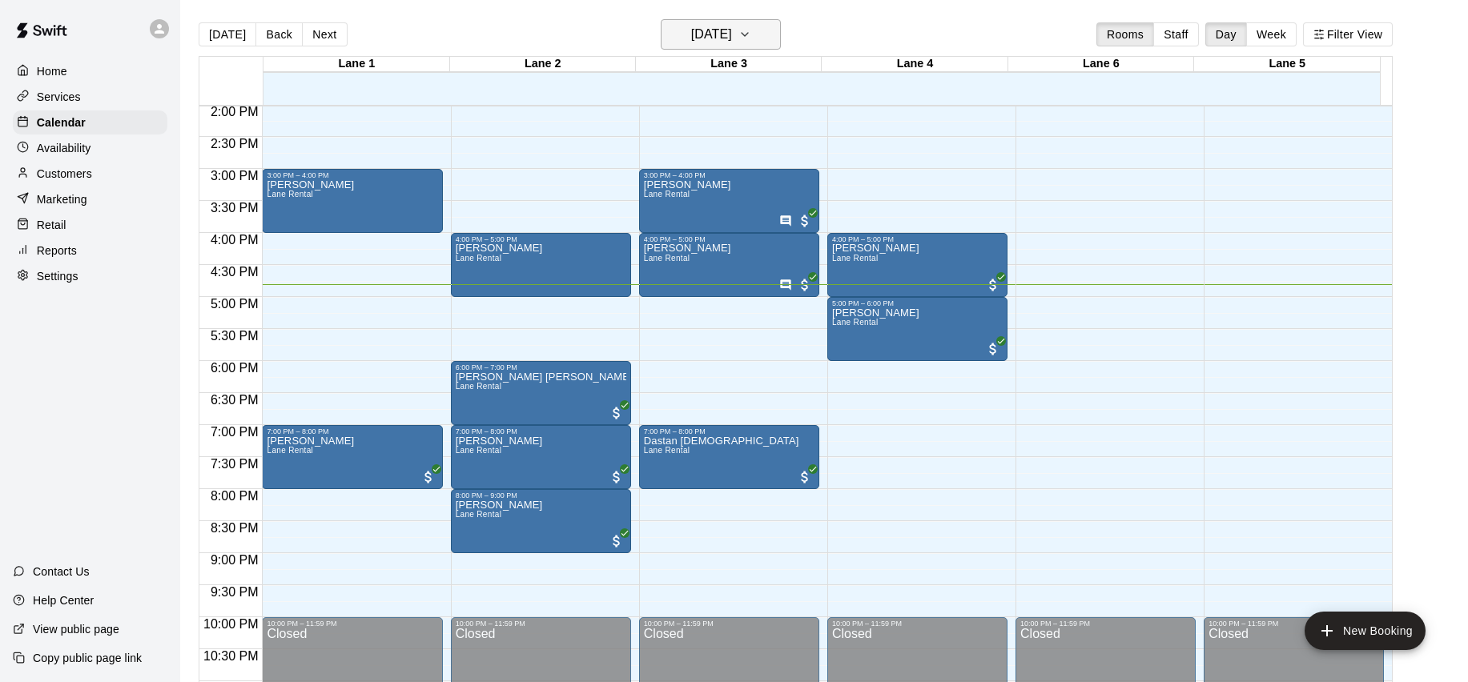
click at [751, 39] on icon "button" at bounding box center [744, 34] width 13 height 19
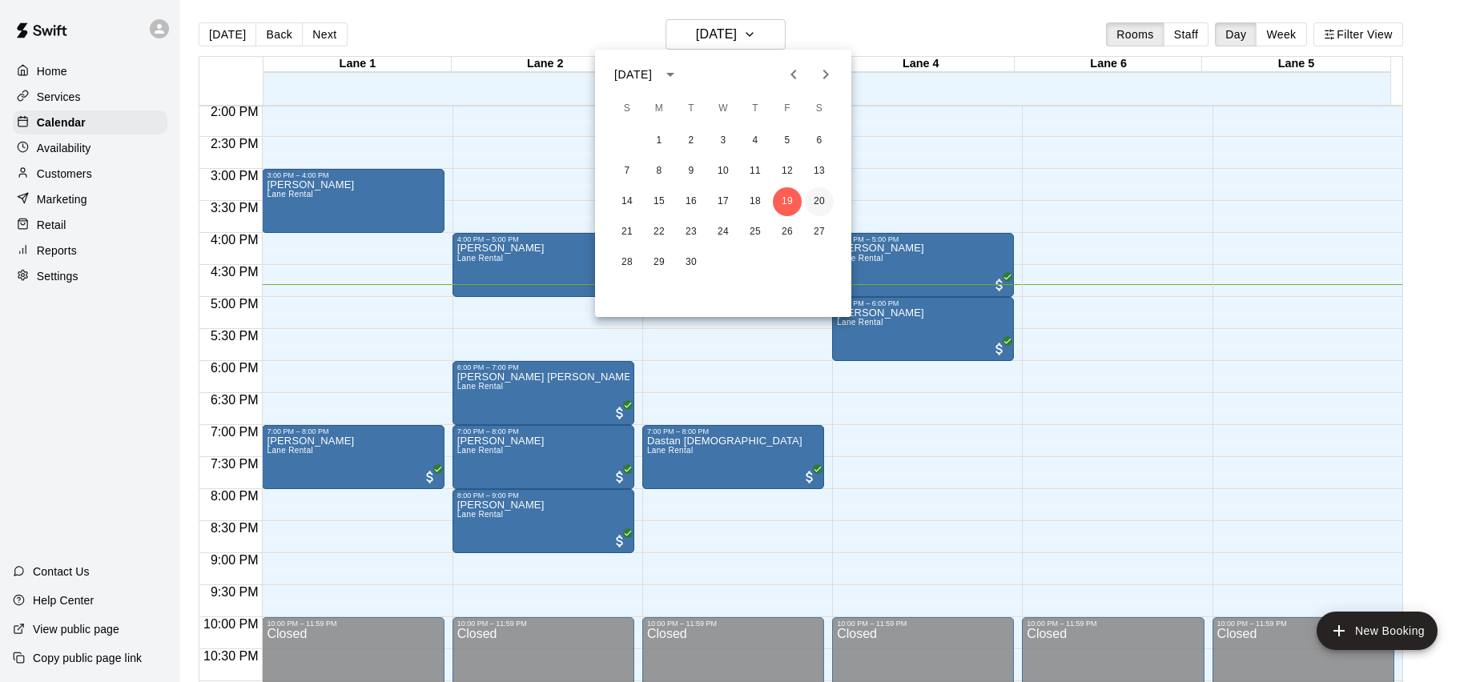
click at [821, 206] on button "20" at bounding box center [819, 201] width 29 height 29
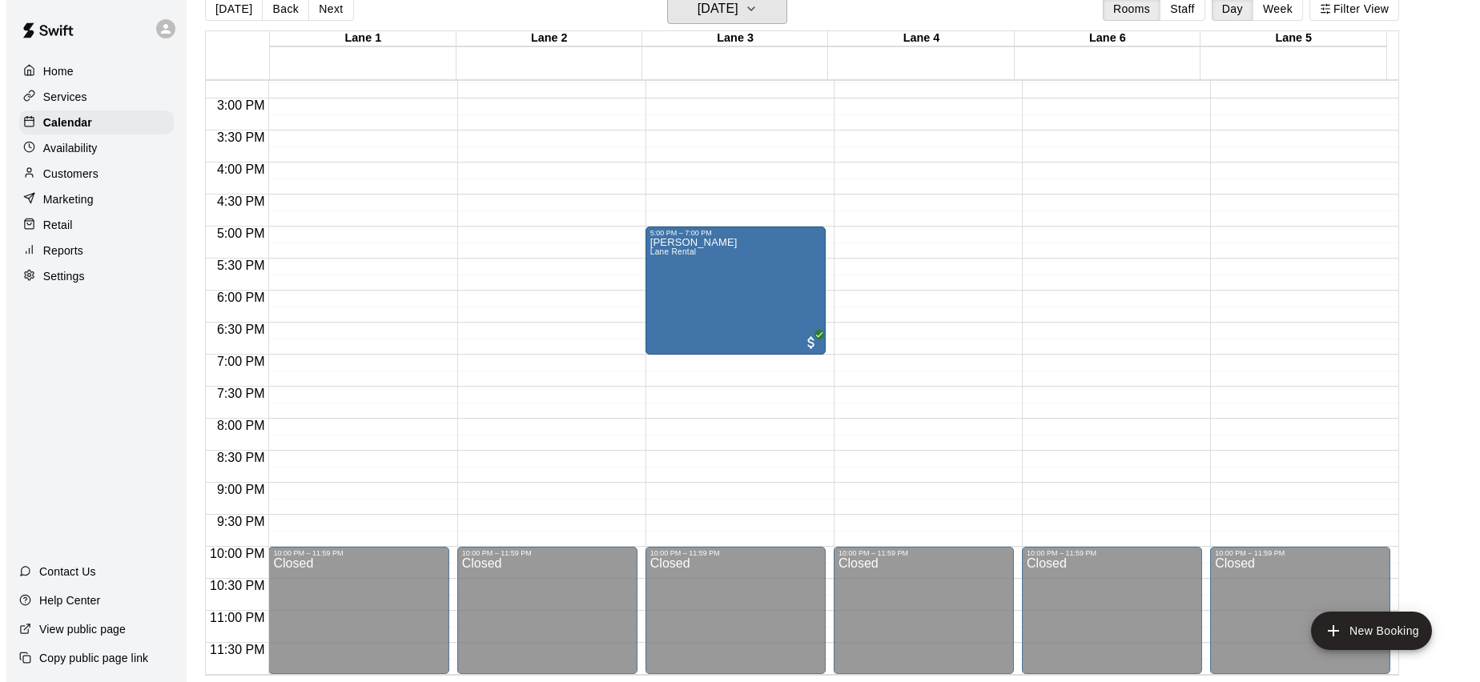
scroll to position [749, 0]
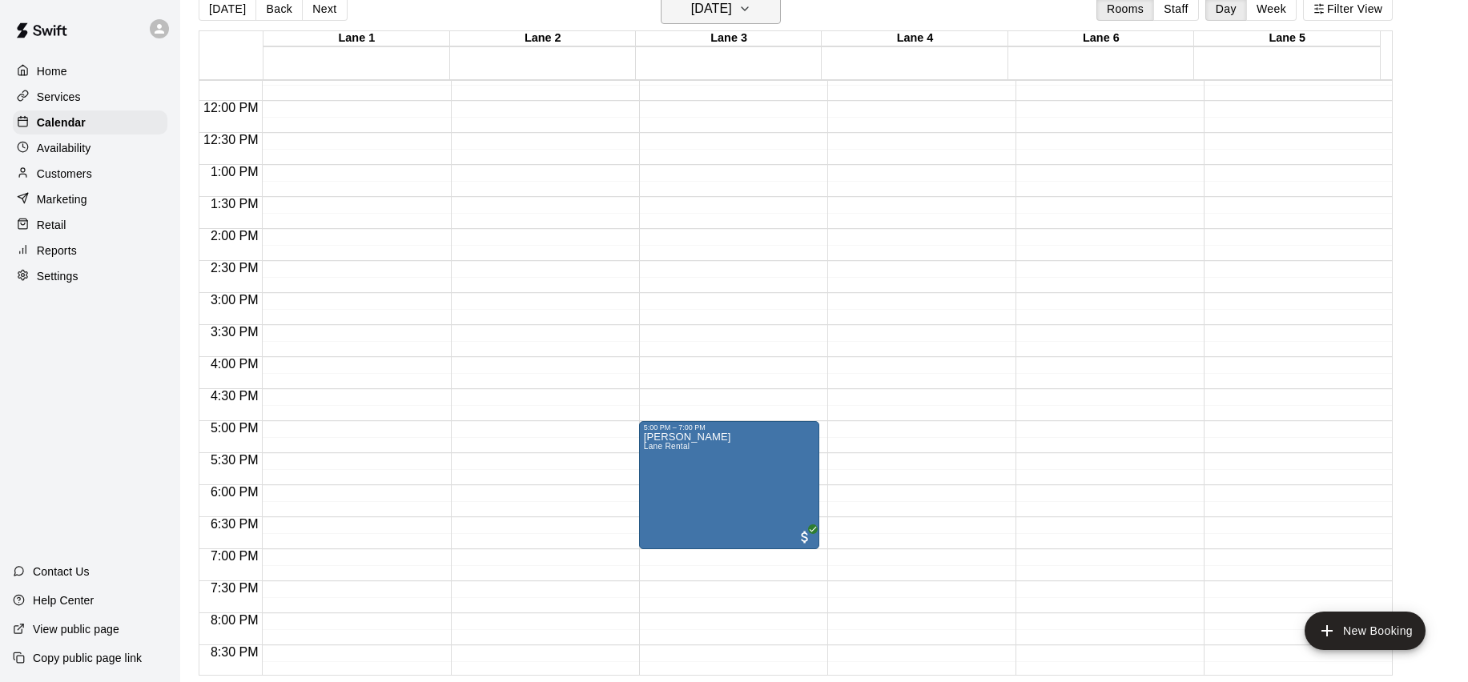
click at [732, 19] on h6 "Saturday Sep 20" at bounding box center [711, 9] width 41 height 22
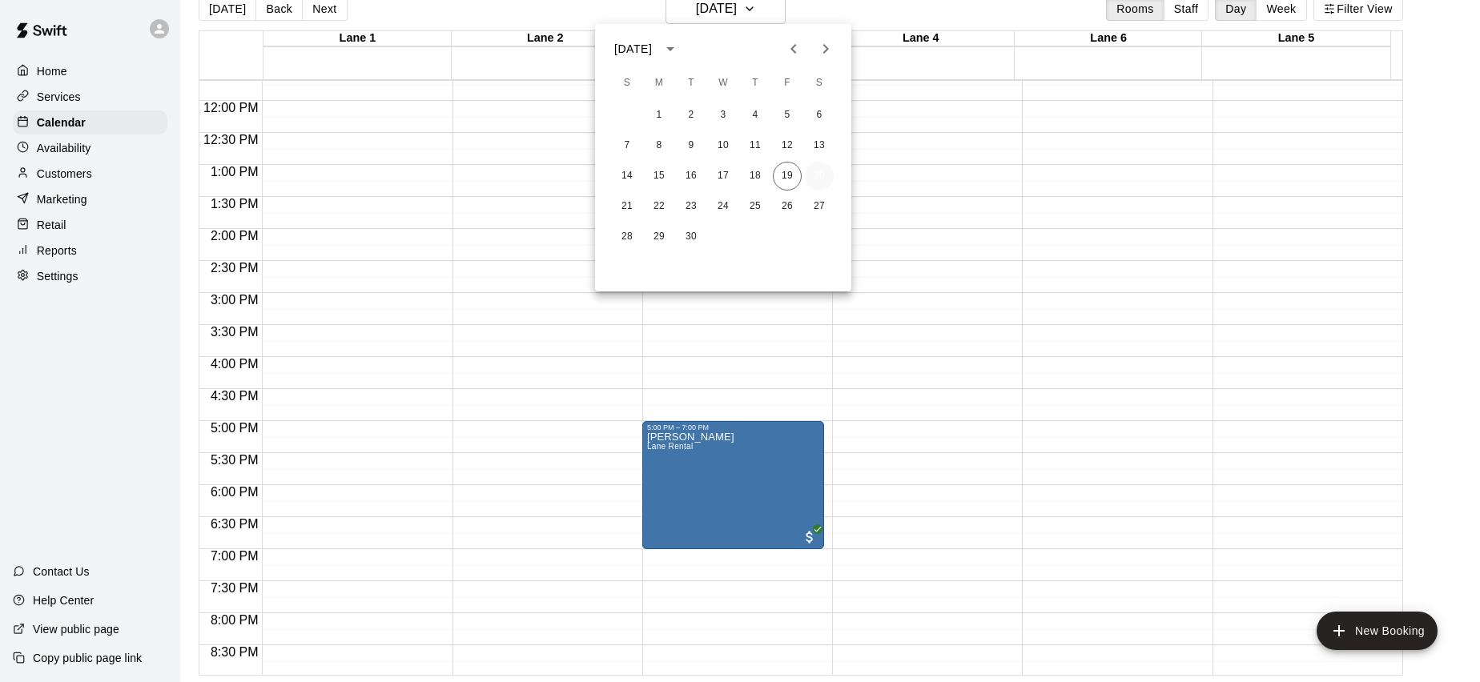
click at [831, 173] on button "20" at bounding box center [819, 176] width 29 height 29
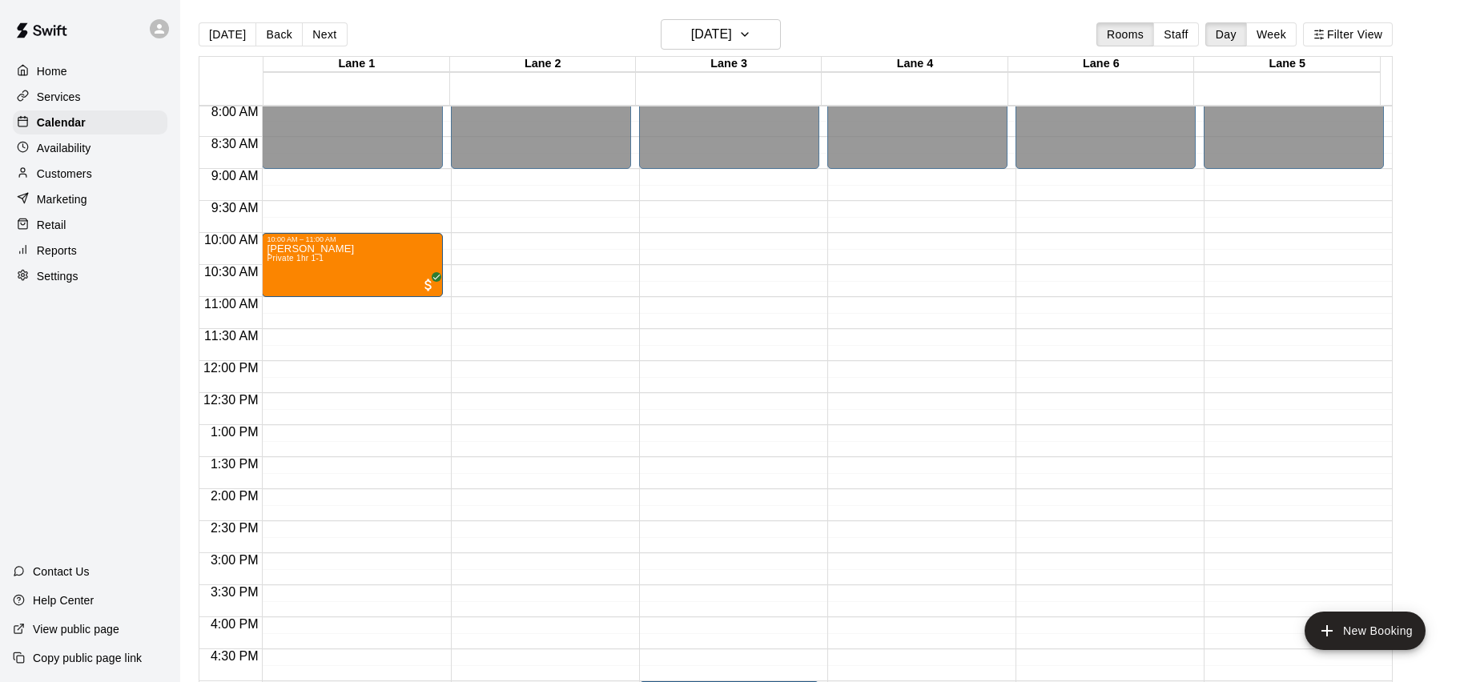
scroll to position [436, 0]
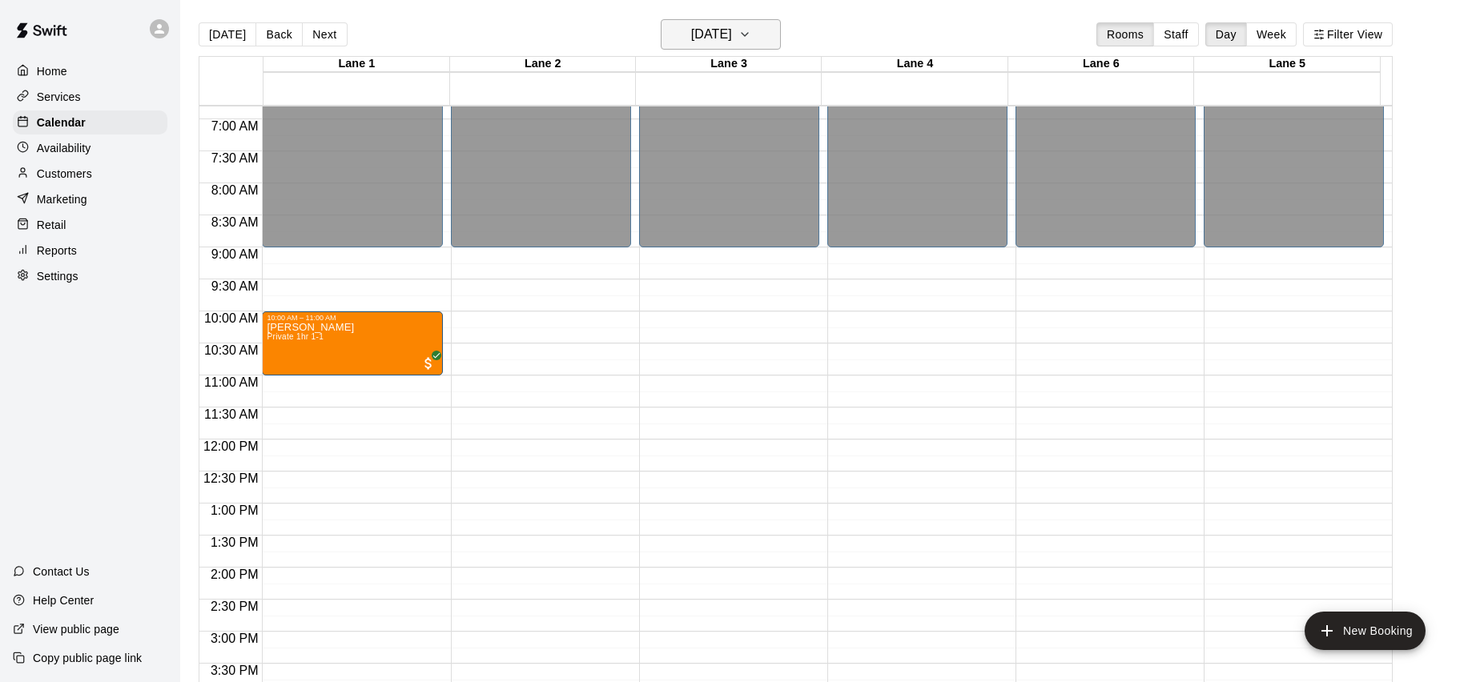
click at [732, 43] on h6 "Saturday Sep 20" at bounding box center [711, 34] width 41 height 22
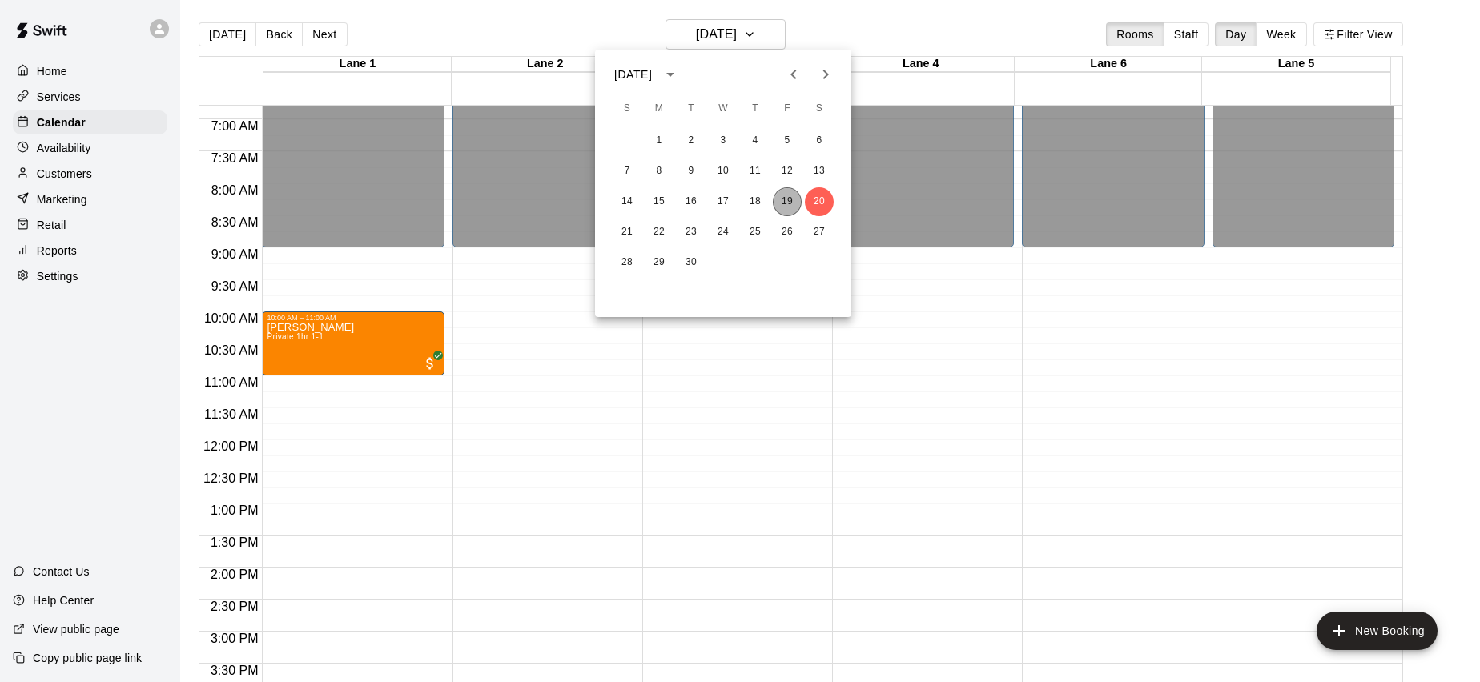
click at [790, 195] on button "19" at bounding box center [787, 201] width 29 height 29
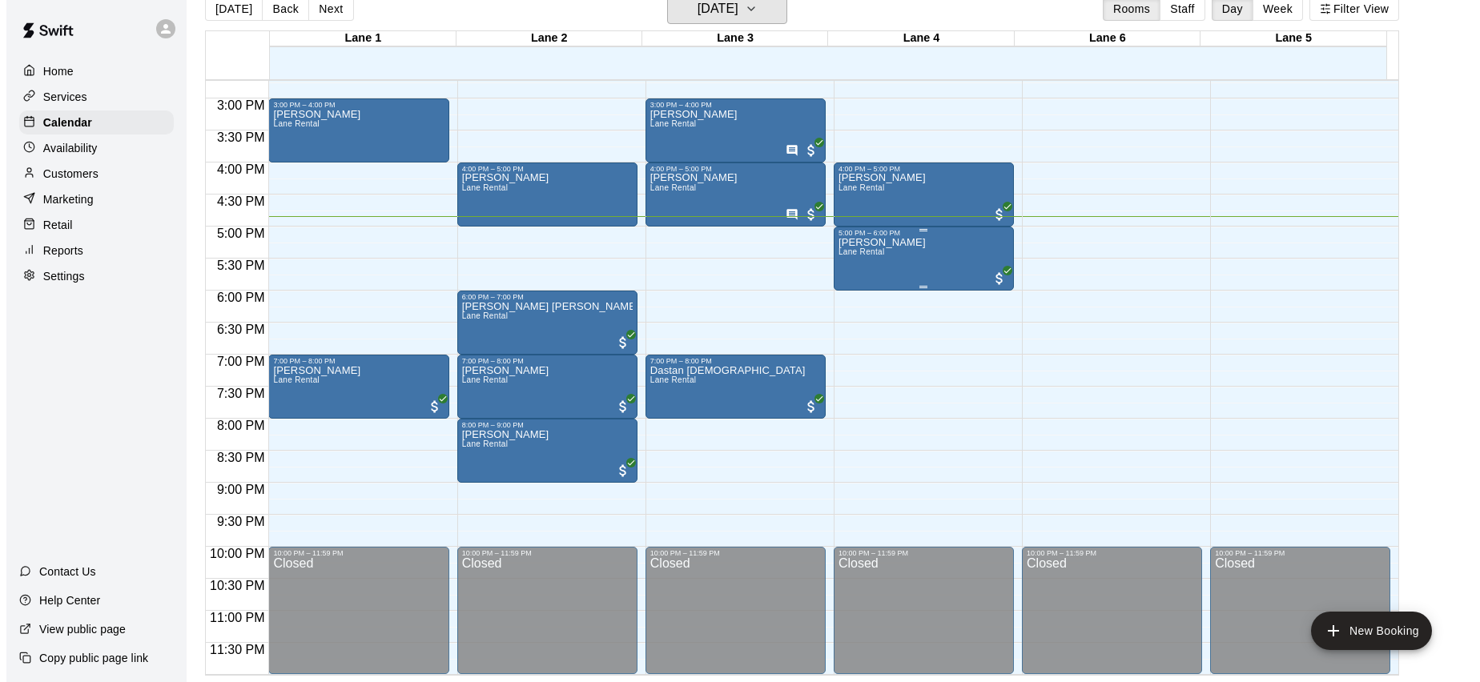
scroll to position [940, 0]
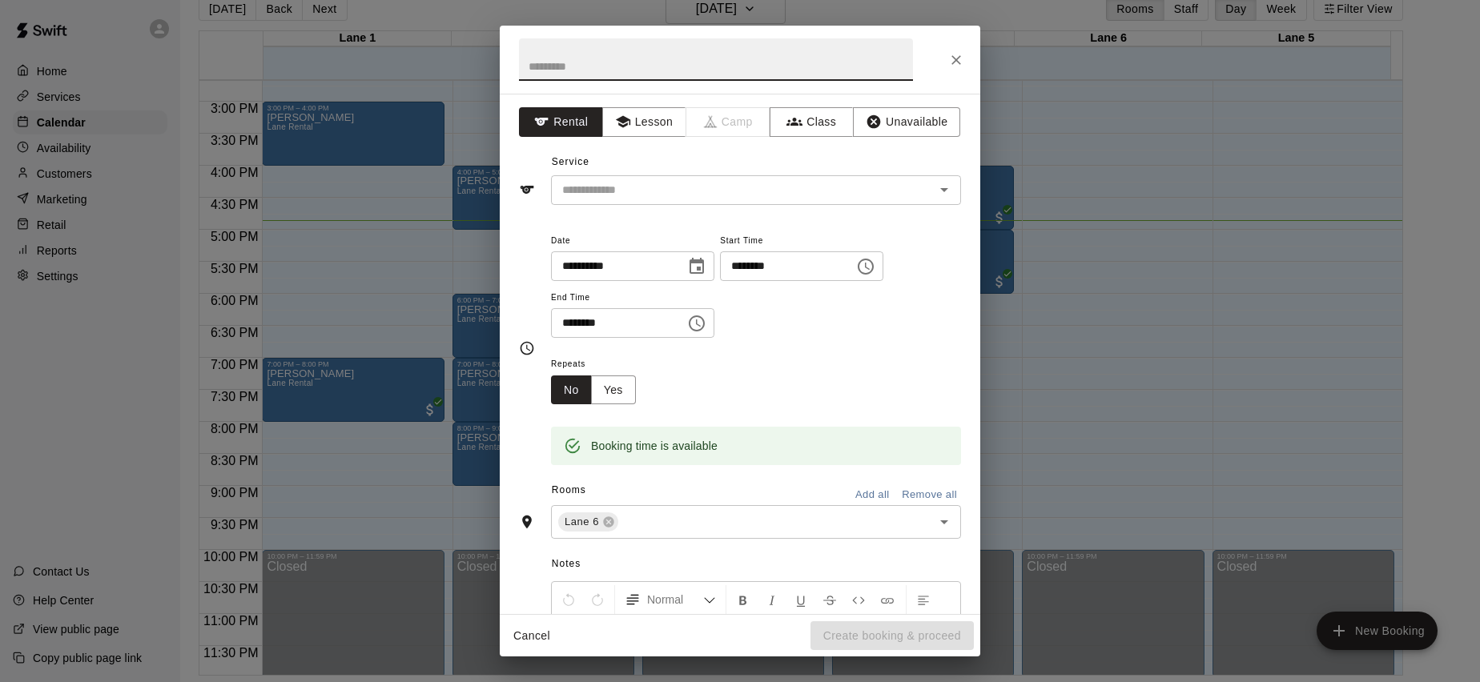
click at [874, 272] on icon "Choose time, selected time is 4:45 PM" at bounding box center [866, 267] width 16 height 16
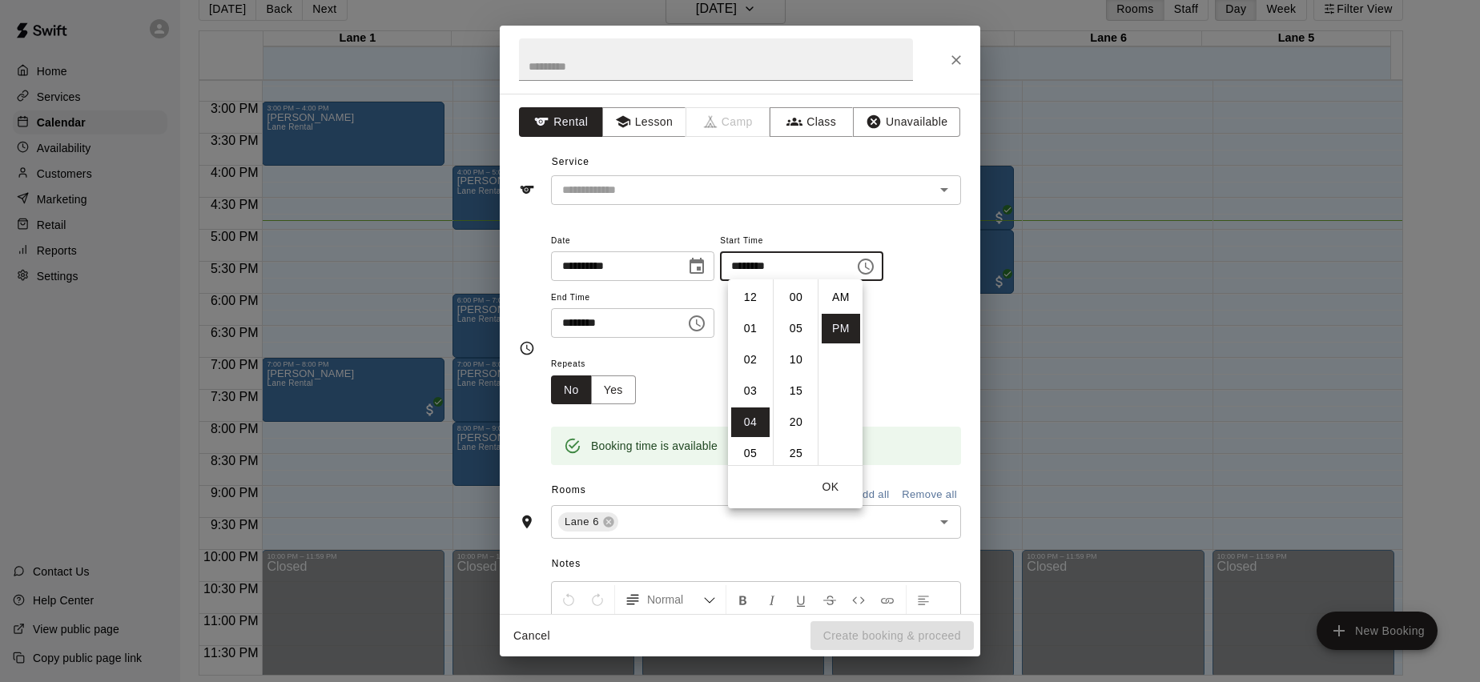
scroll to position [29, 0]
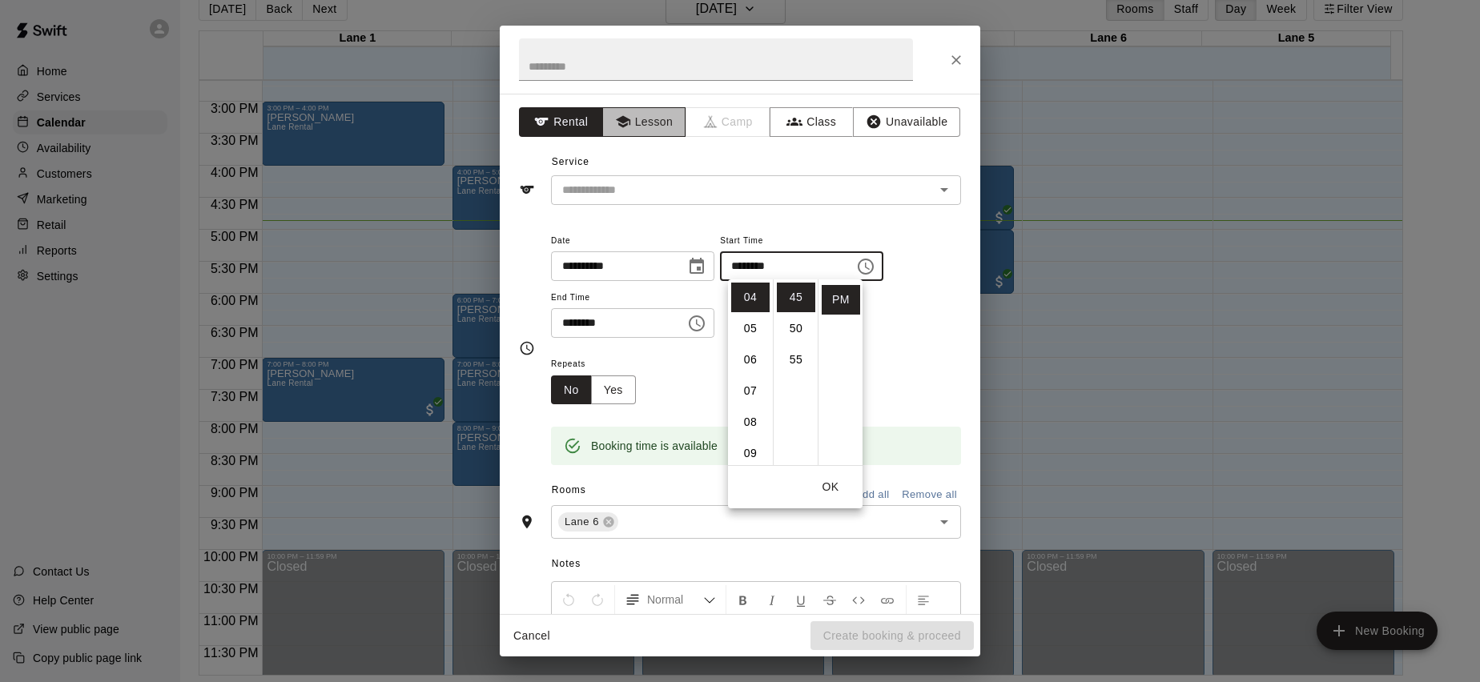
click at [655, 135] on button "Lesson" at bounding box center [644, 122] width 84 height 30
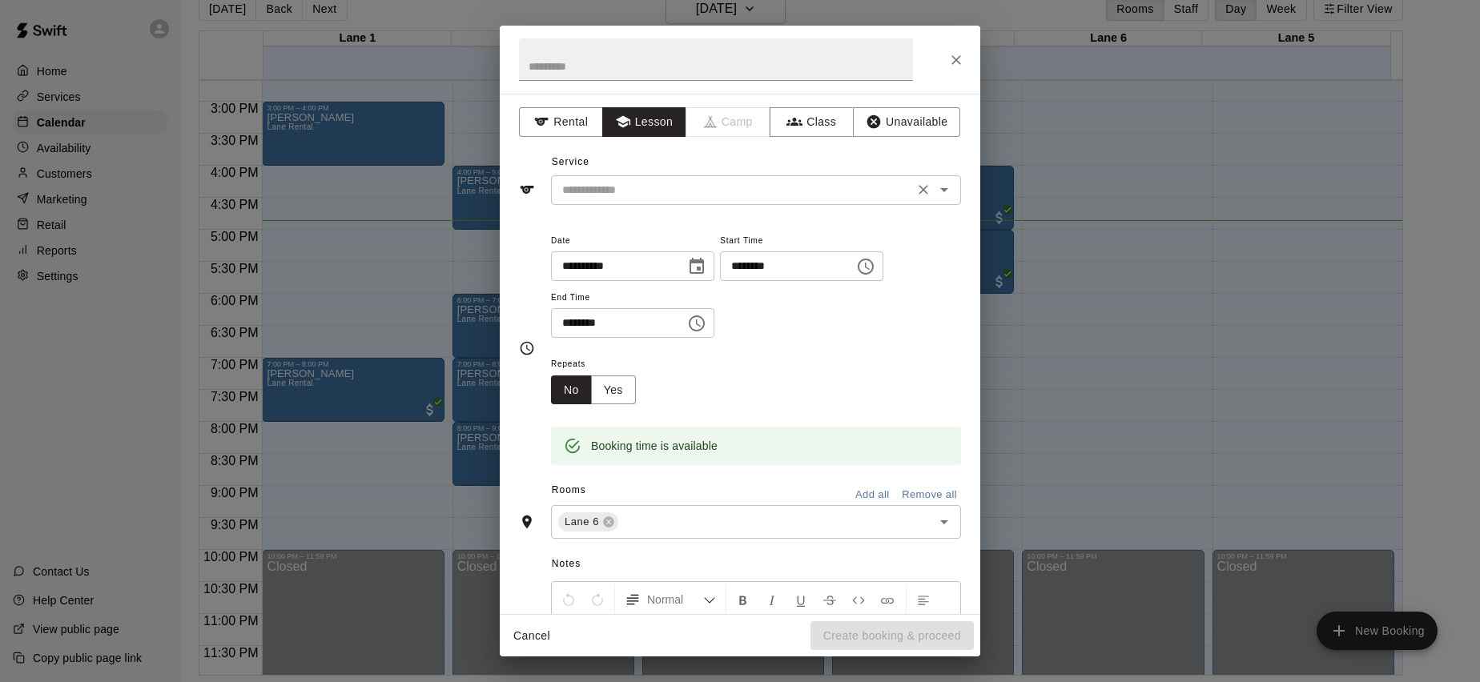
click at [601, 200] on div "​" at bounding box center [756, 190] width 410 height 30
click at [633, 227] on li "Private 1hr 1-1" at bounding box center [750, 223] width 398 height 26
type input "**********"
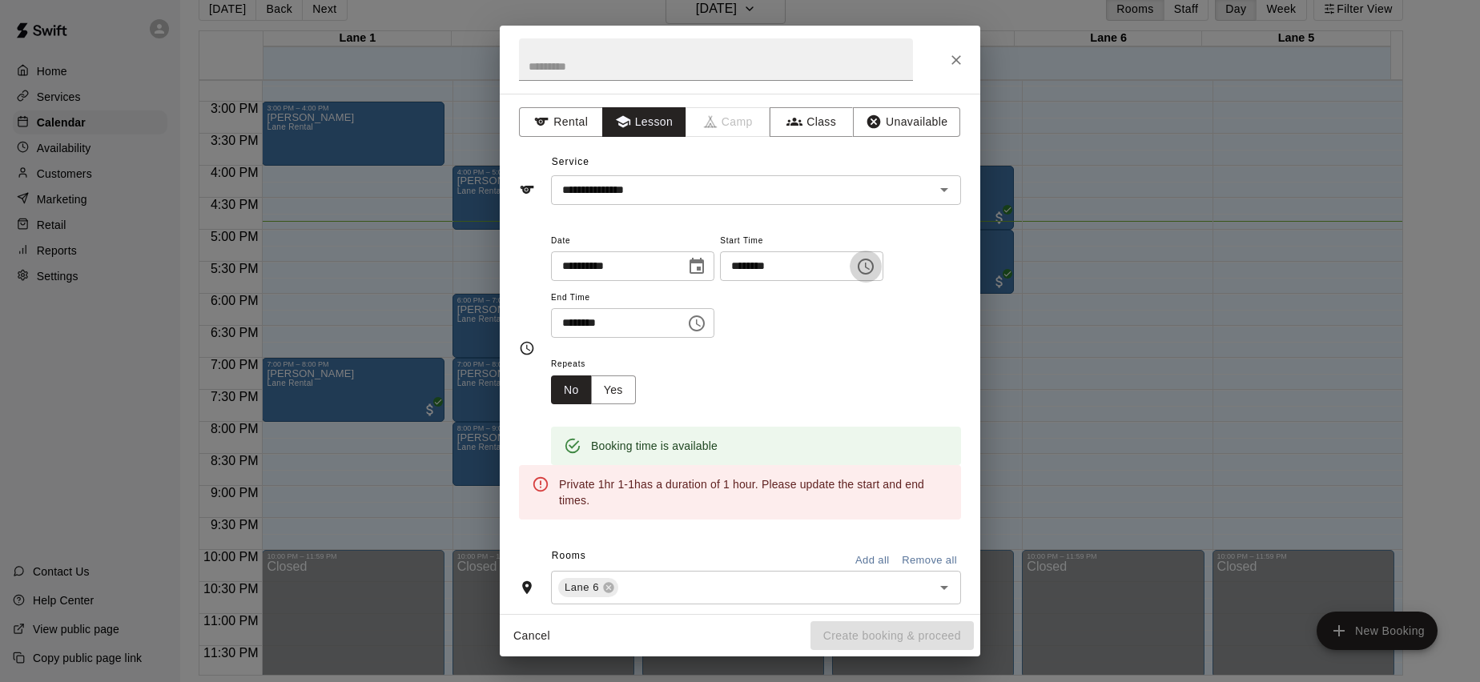
click at [882, 262] on button "Choose time, selected time is 4:45 PM" at bounding box center [866, 267] width 32 height 32
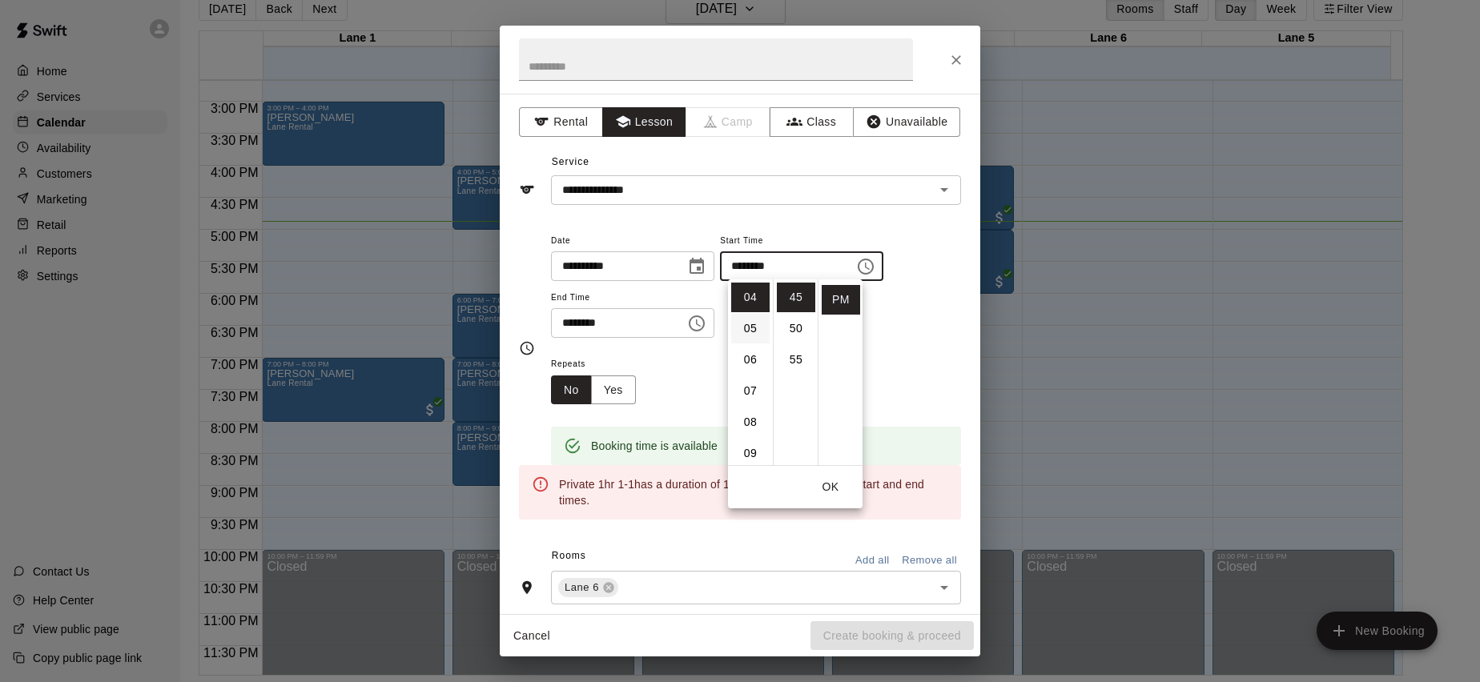
click at [754, 327] on li "05" at bounding box center [750, 329] width 38 height 30
click at [790, 299] on li "00" at bounding box center [796, 298] width 38 height 30
type input "********"
click at [830, 483] on button "OK" at bounding box center [830, 487] width 51 height 30
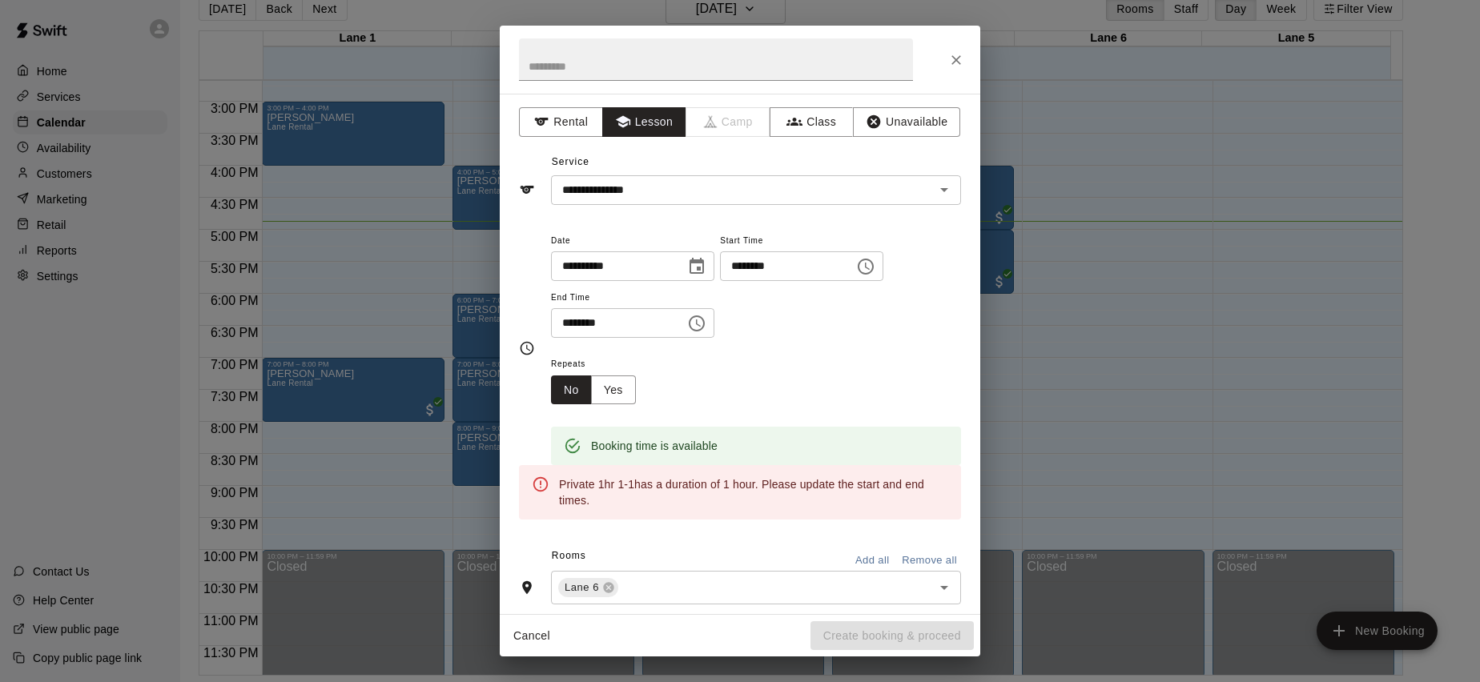
click at [697, 323] on icon "Choose time, selected time is 5:15 PM" at bounding box center [697, 323] width 16 height 16
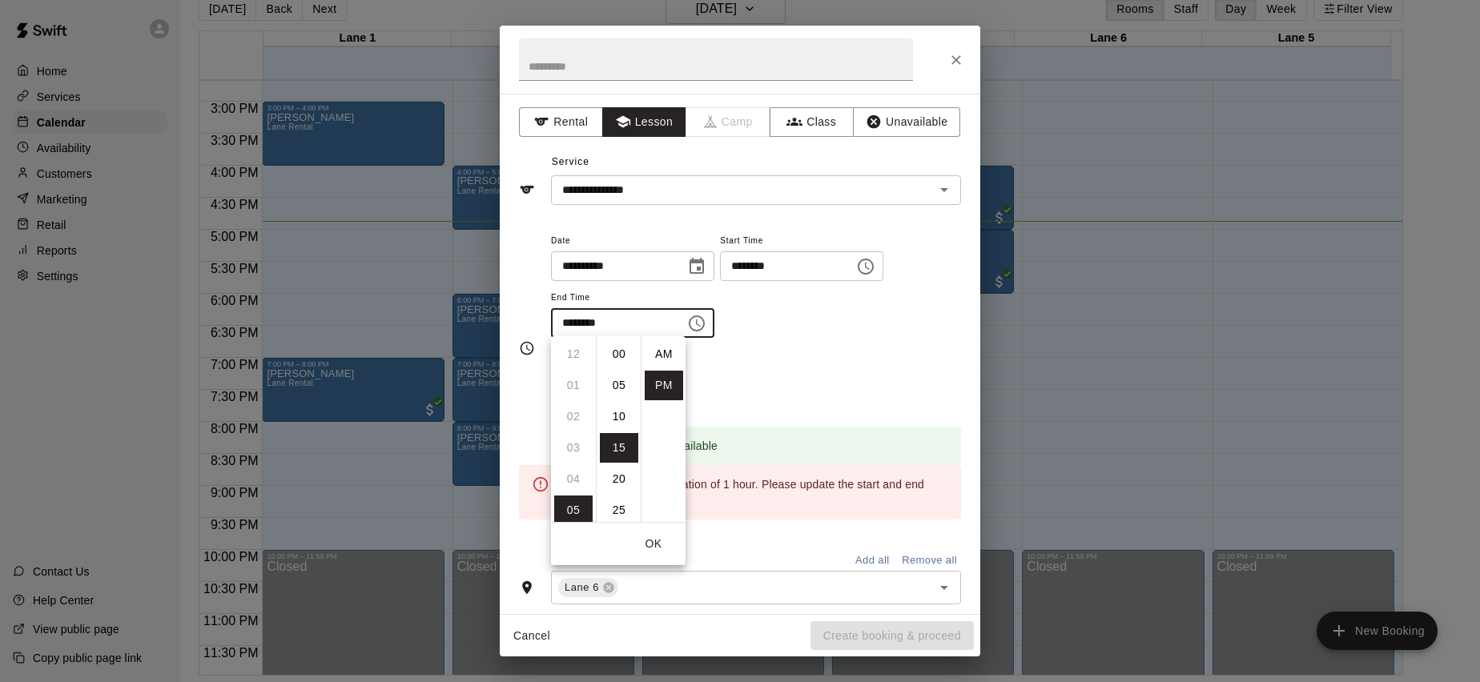
scroll to position [29, 0]
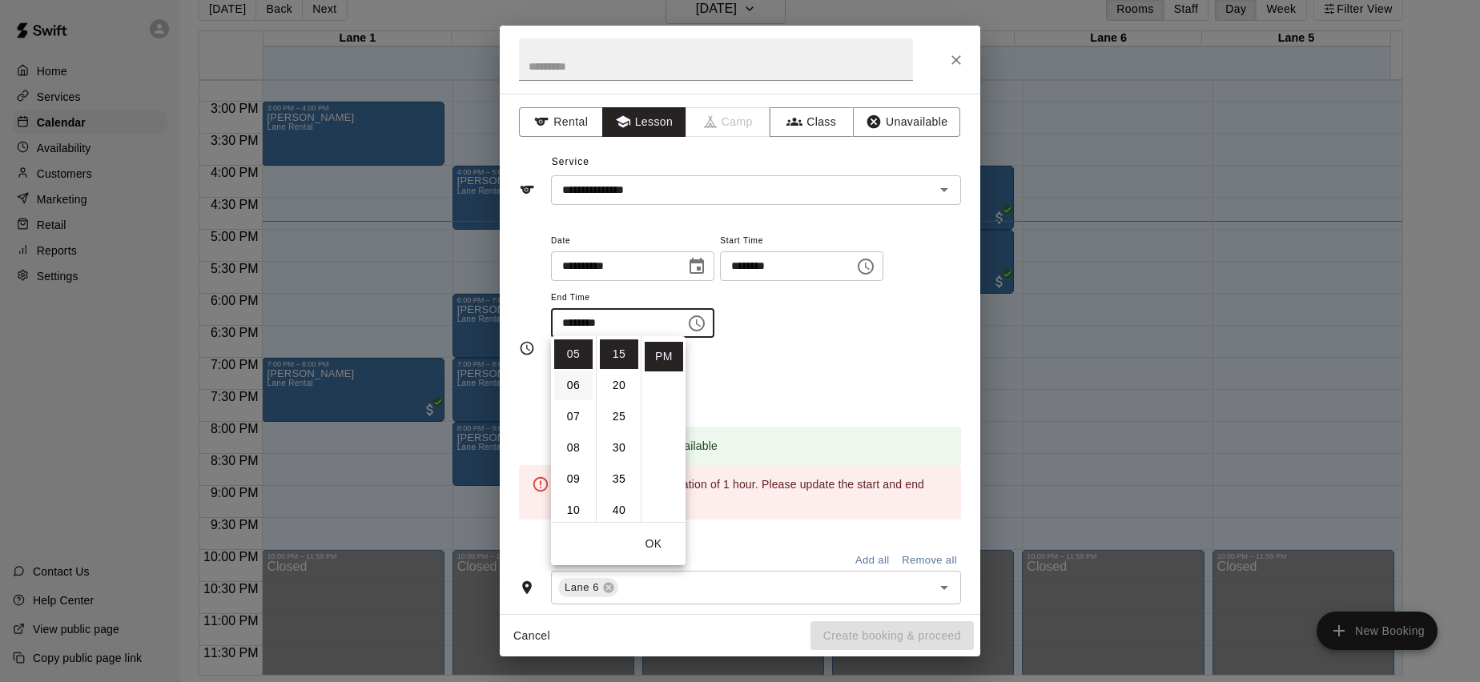
drag, startPoint x: 570, startPoint y: 390, endPoint x: 555, endPoint y: 389, distance: 15.2
click at [556, 389] on li "06" at bounding box center [573, 386] width 38 height 30
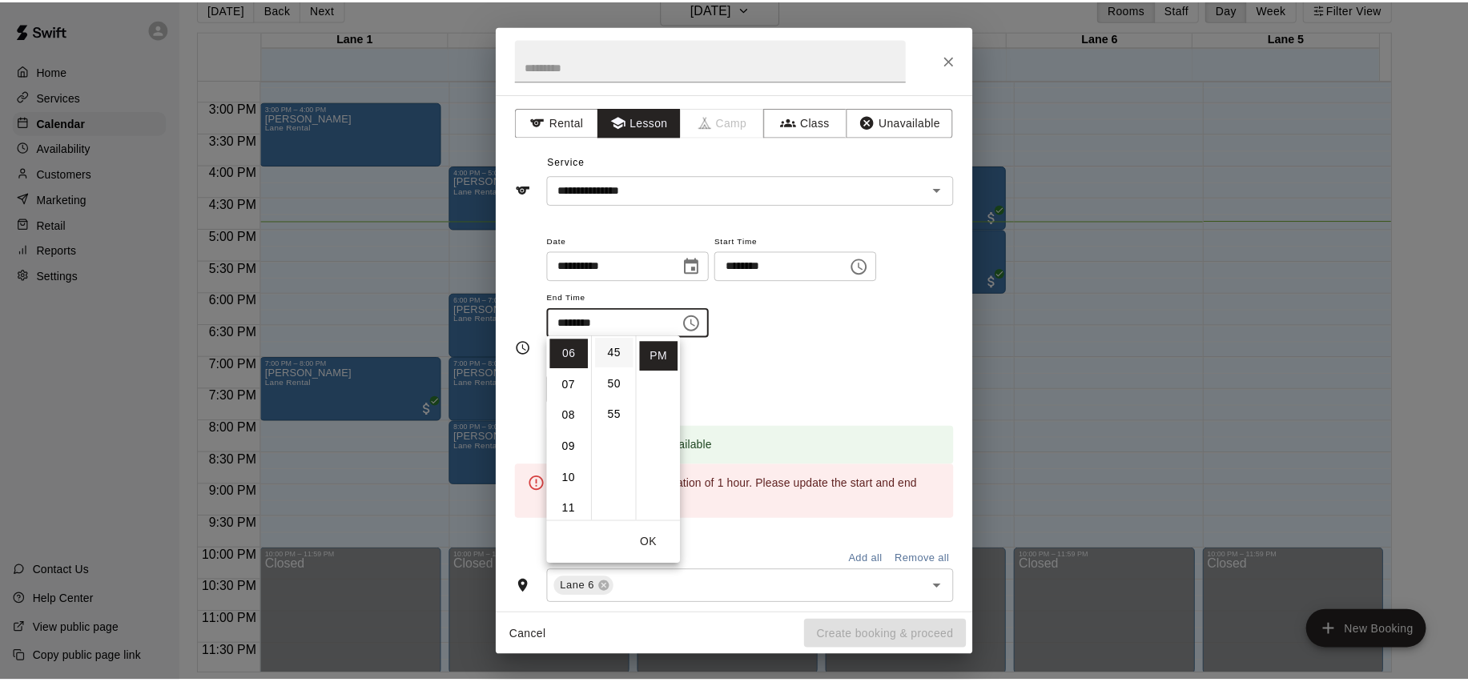
scroll to position [0, 0]
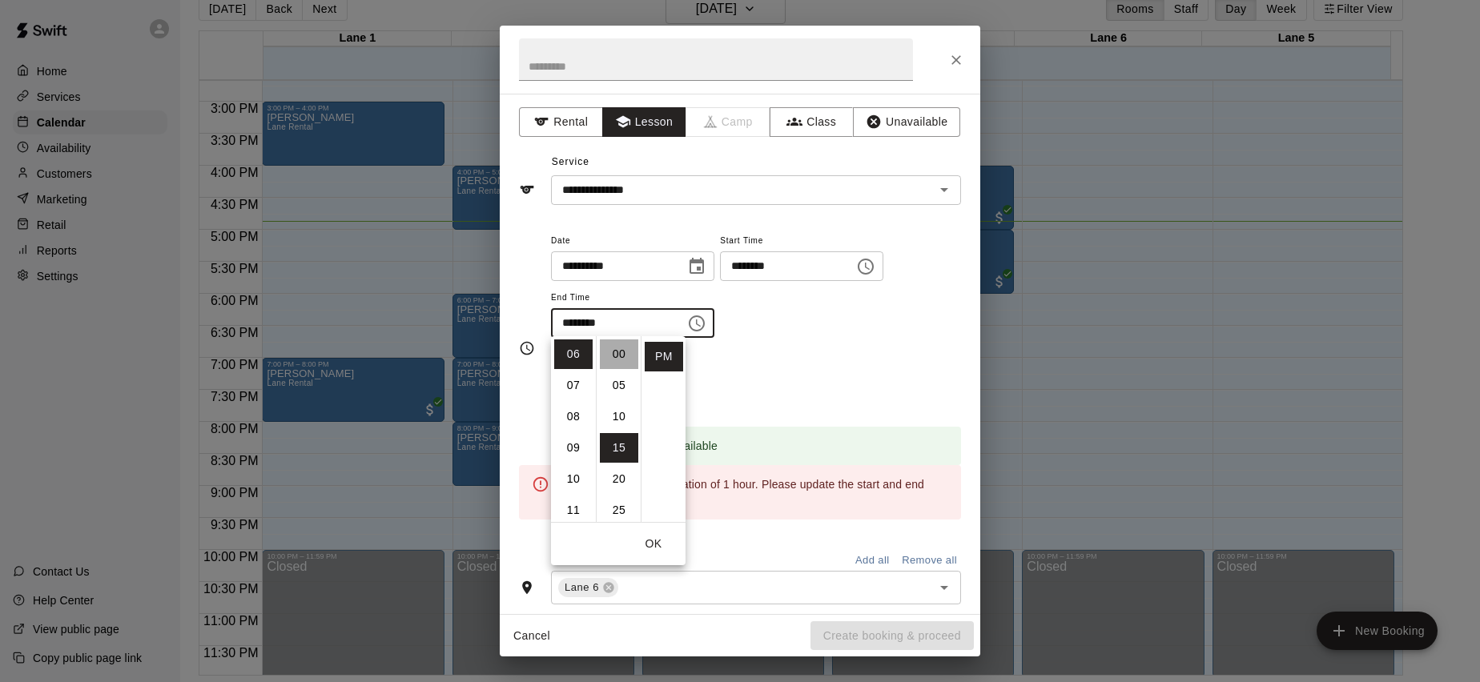
click at [623, 350] on li "00" at bounding box center [619, 355] width 38 height 30
type input "********"
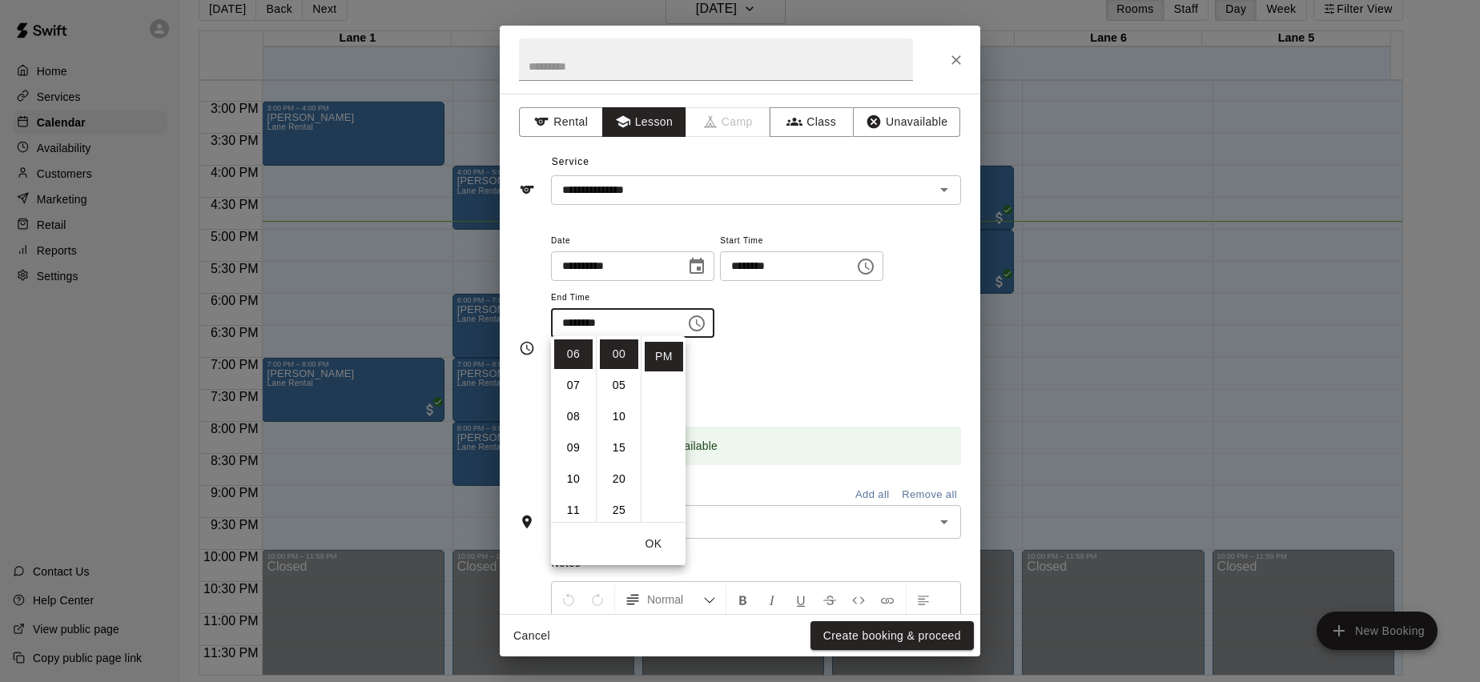
click at [641, 542] on button "OK" at bounding box center [653, 544] width 51 height 30
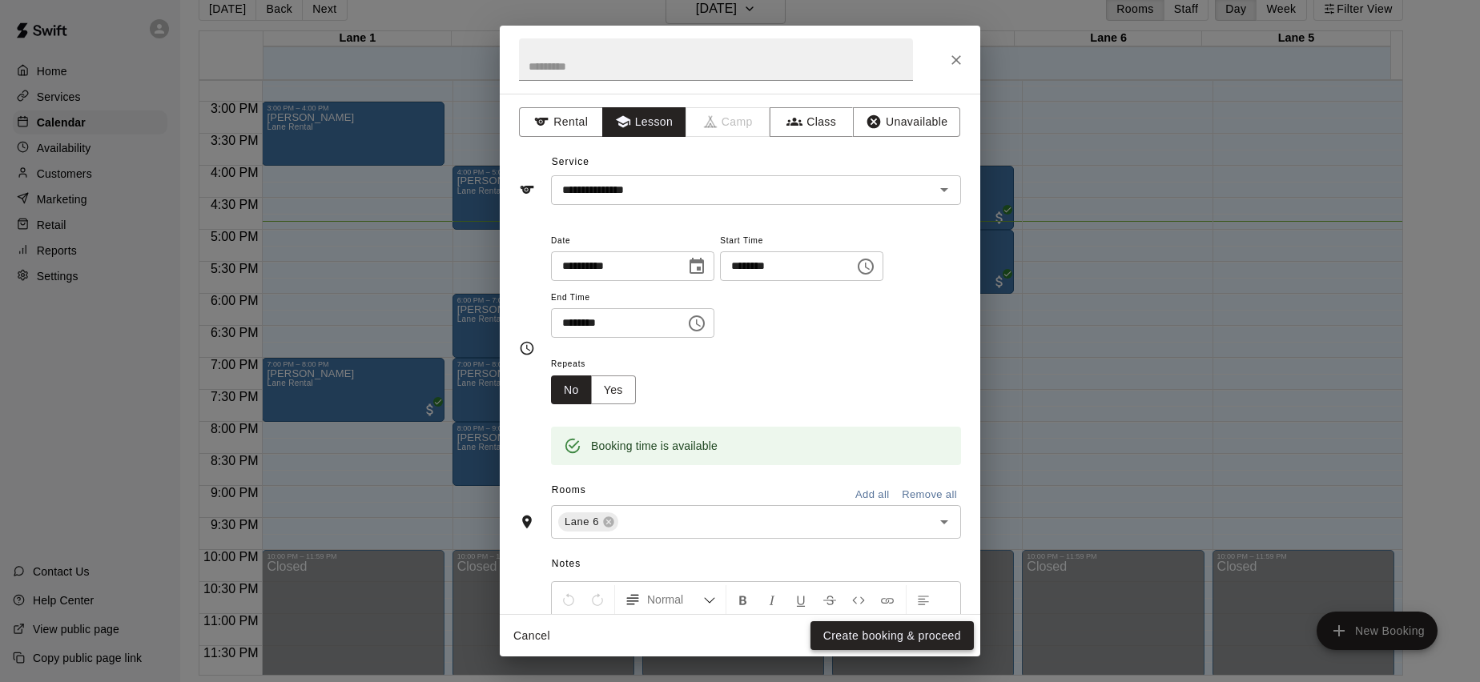
click at [919, 634] on button "Create booking & proceed" at bounding box center [891, 636] width 163 height 30
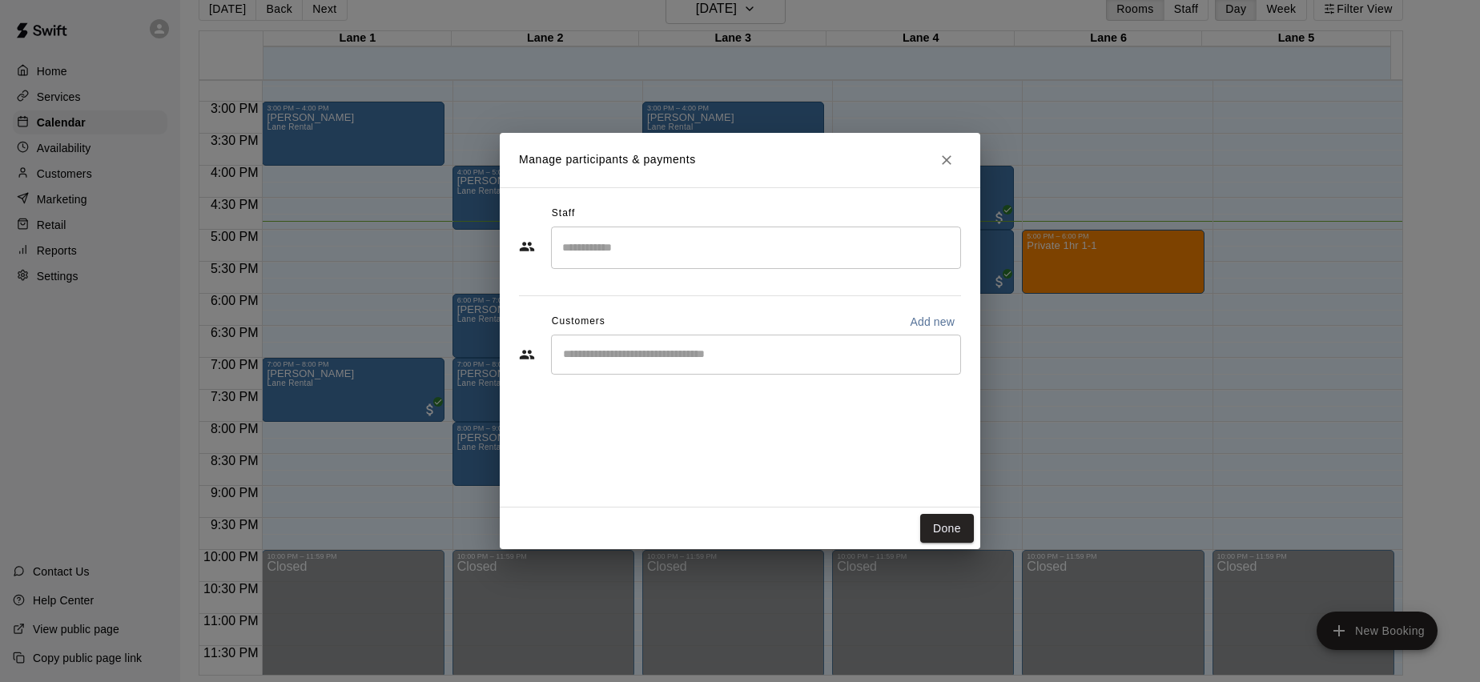
click at [771, 359] on input "Start typing to search customers..." at bounding box center [756, 355] width 396 height 16
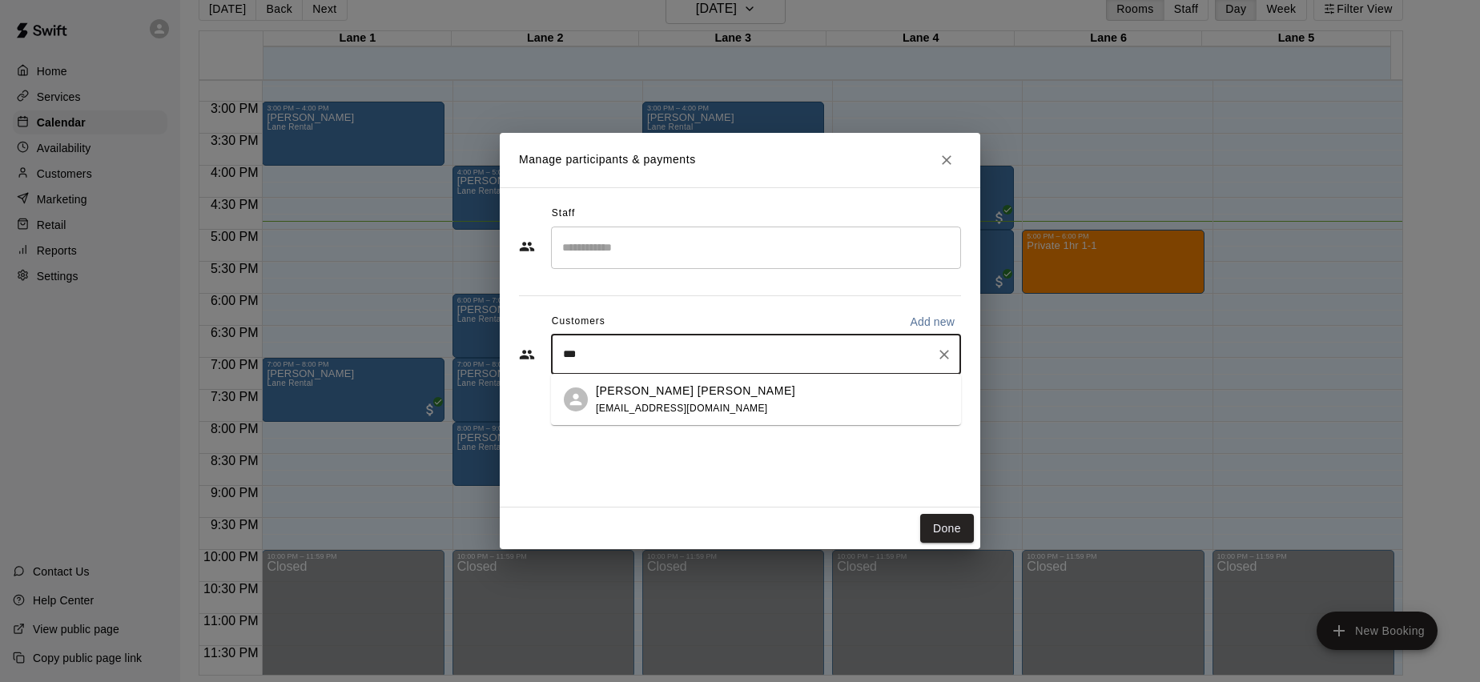
type input "****"
click at [633, 400] on div "Ritu Remata One on One Membership Package mkreddy52@gmail.com" at bounding box center [727, 400] width 262 height 34
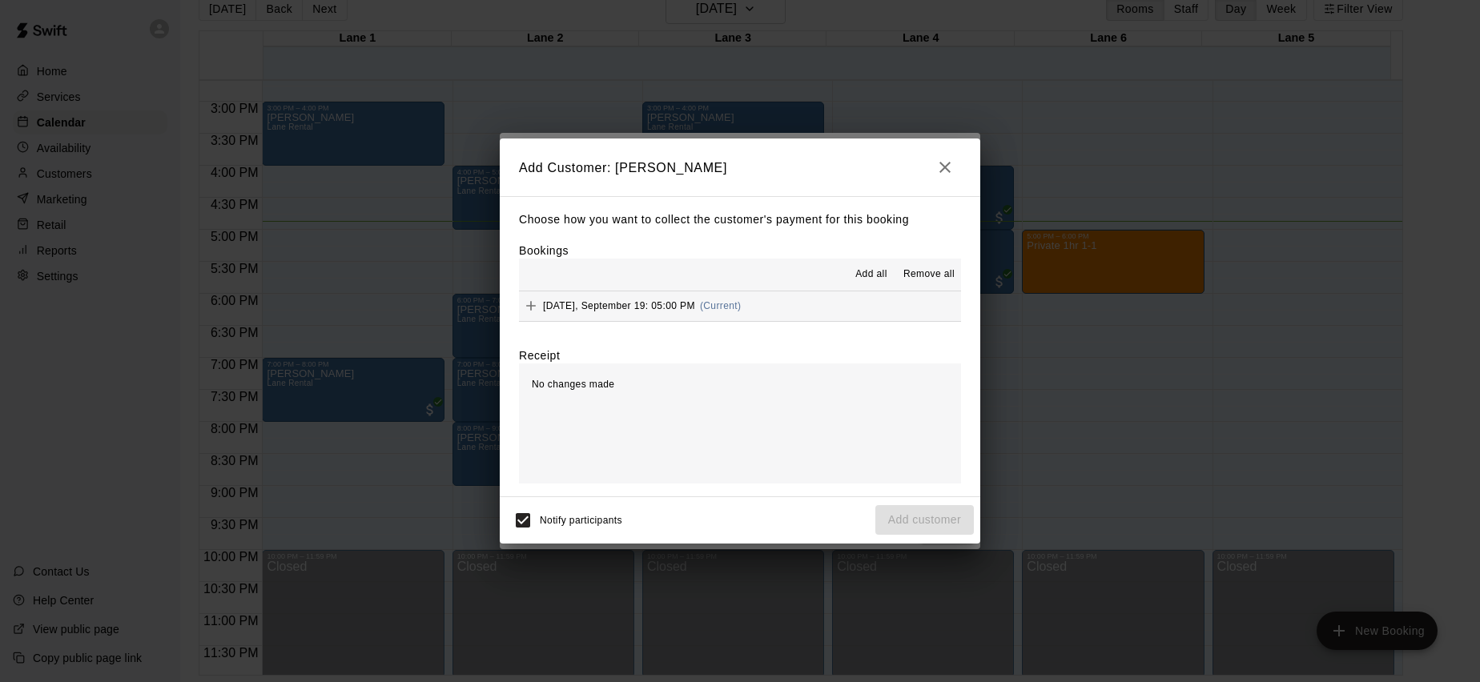
click at [593, 300] on span "Friday, September 19: 05:00 PM" at bounding box center [619, 305] width 152 height 11
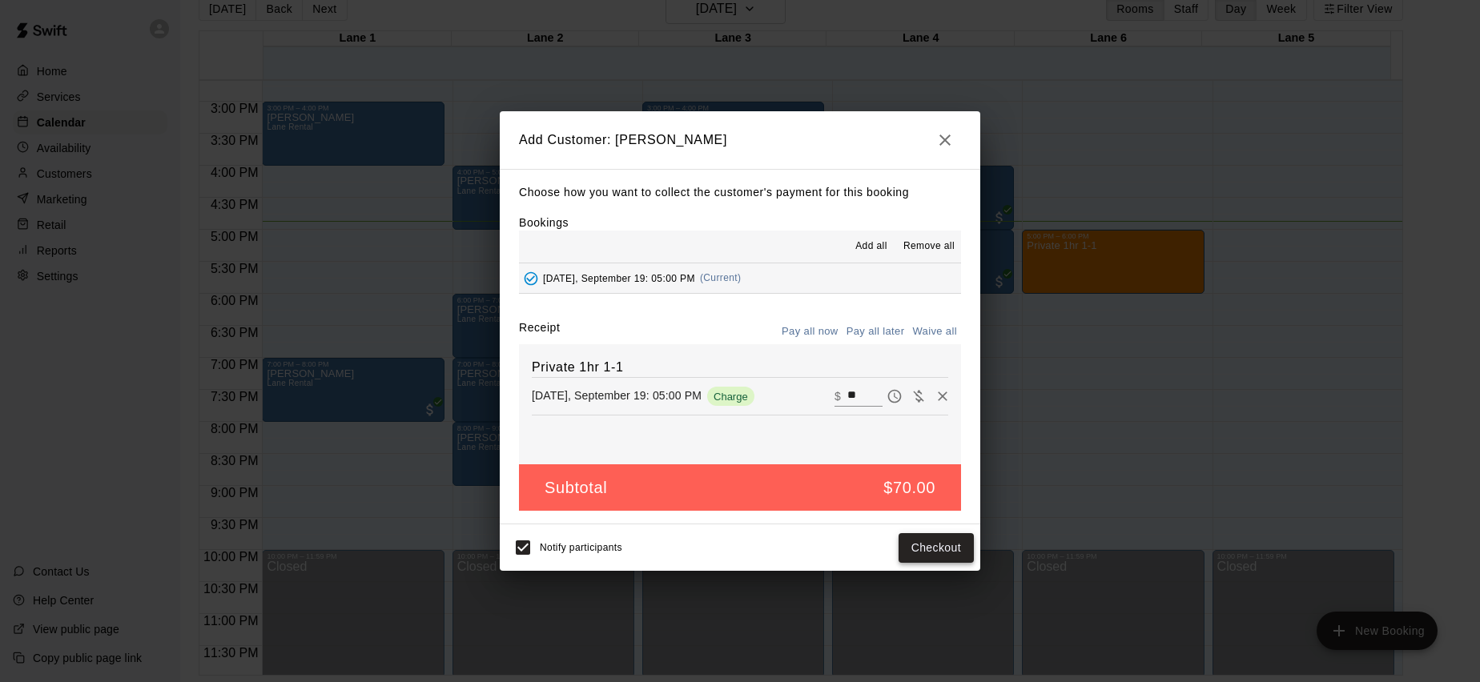
click at [947, 538] on button "Checkout" at bounding box center [935, 548] width 75 height 30
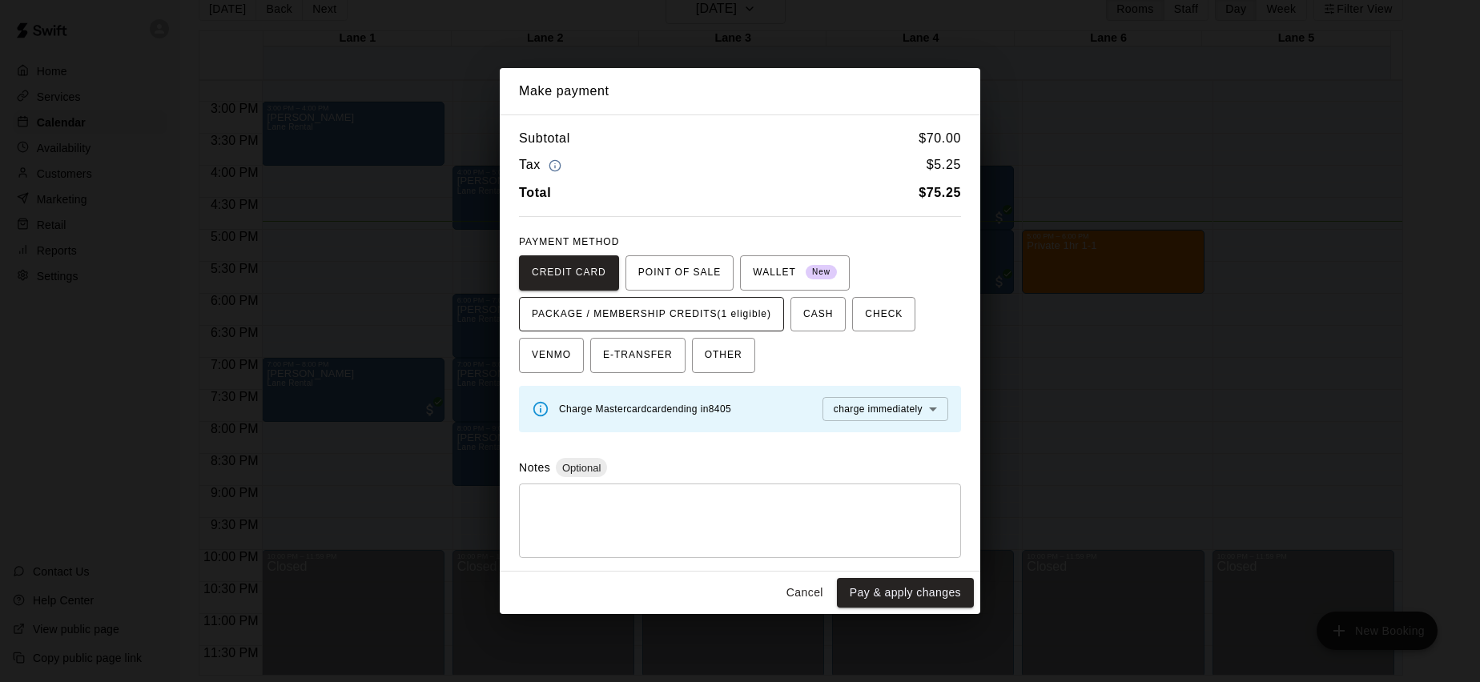
click at [675, 320] on span "PACKAGE / MEMBERSHIP CREDITS (1 eligible)" at bounding box center [651, 315] width 239 height 26
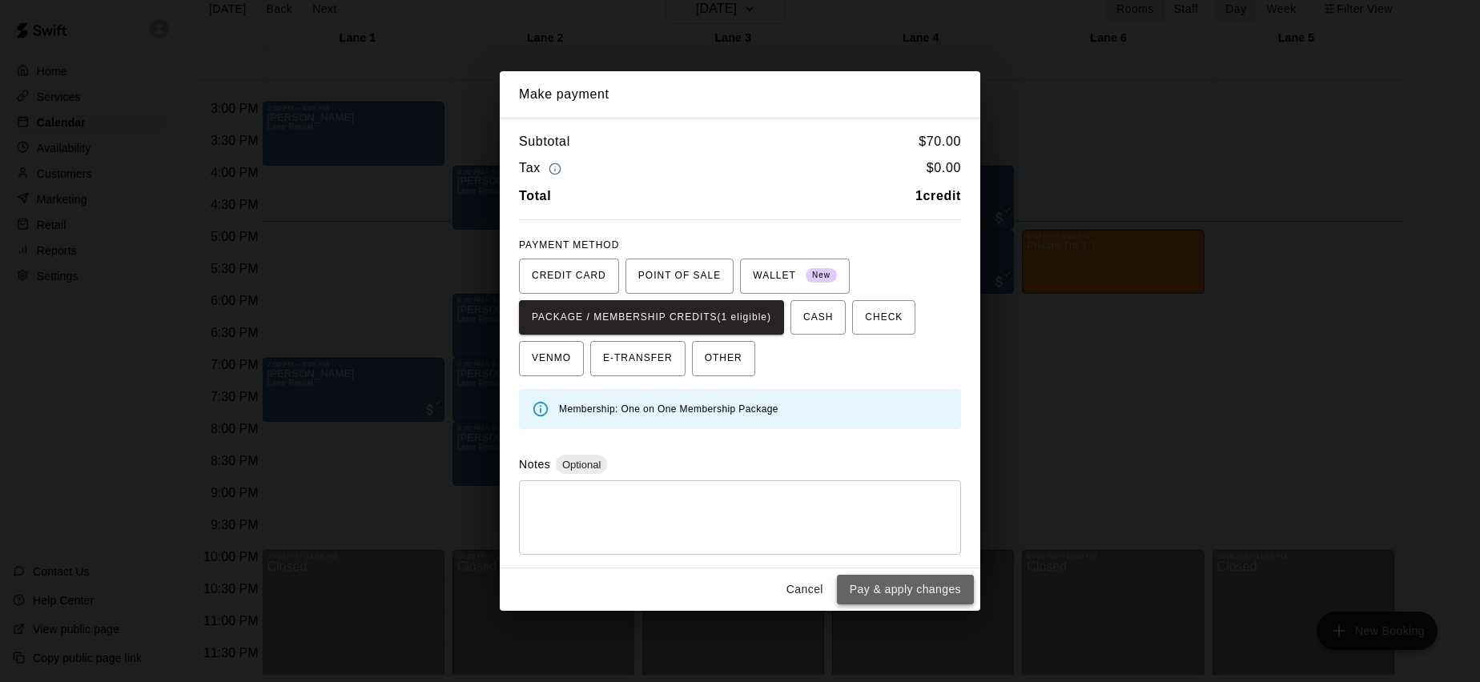
click at [933, 588] on button "Pay & apply changes" at bounding box center [905, 590] width 137 height 30
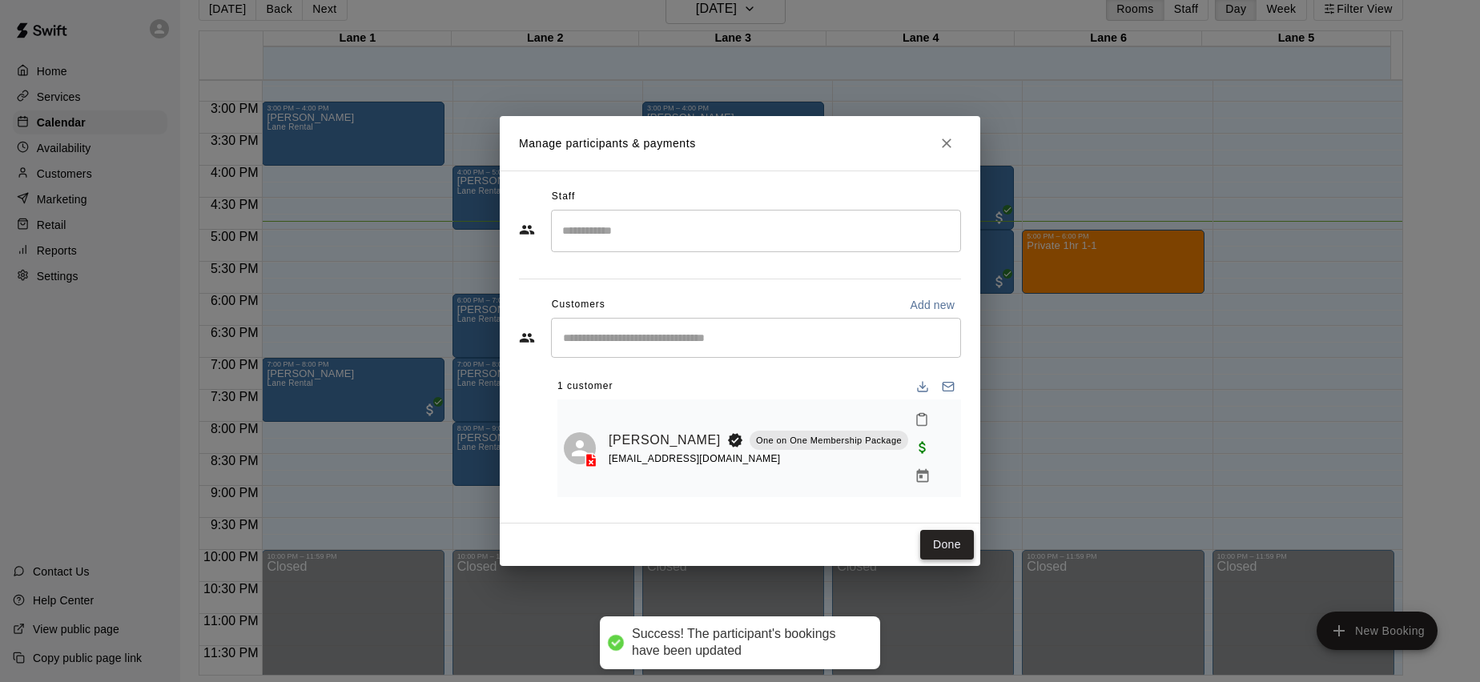
click at [947, 530] on button "Done" at bounding box center [947, 545] width 54 height 30
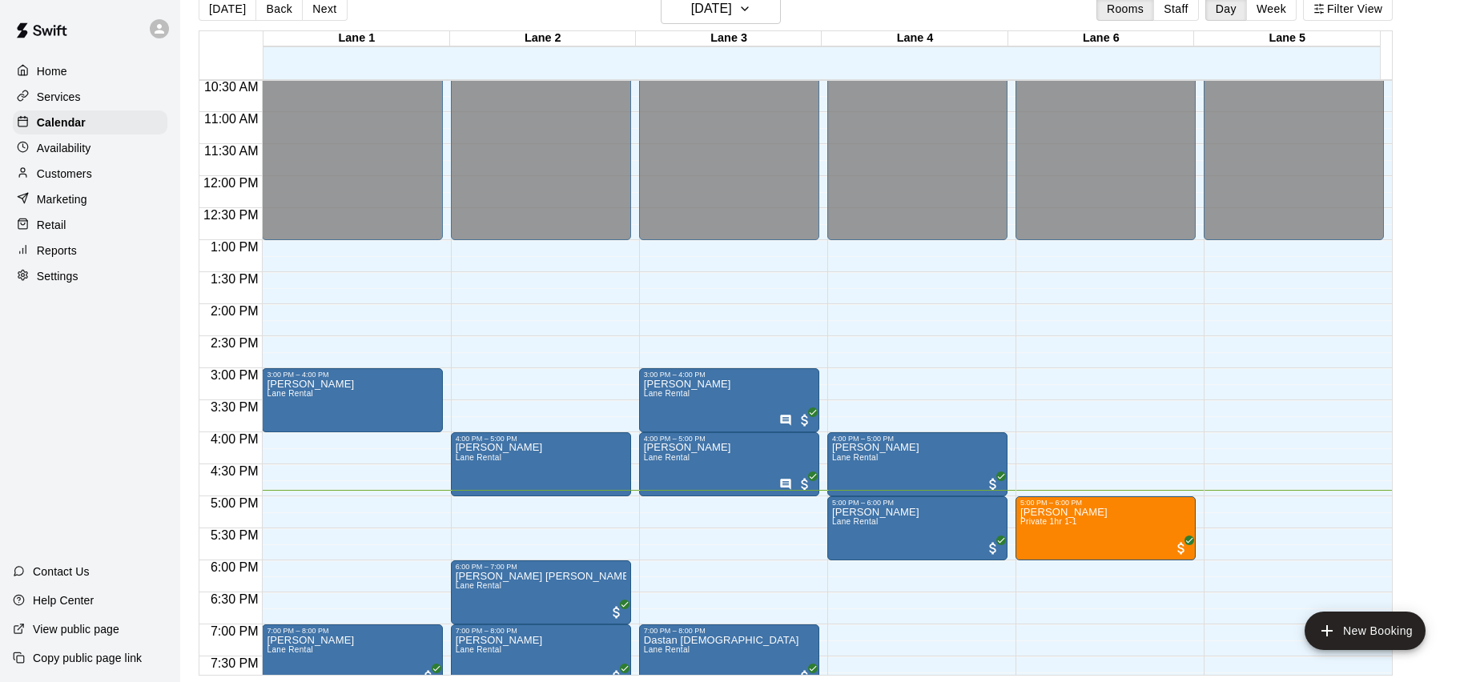
scroll to position [943, 0]
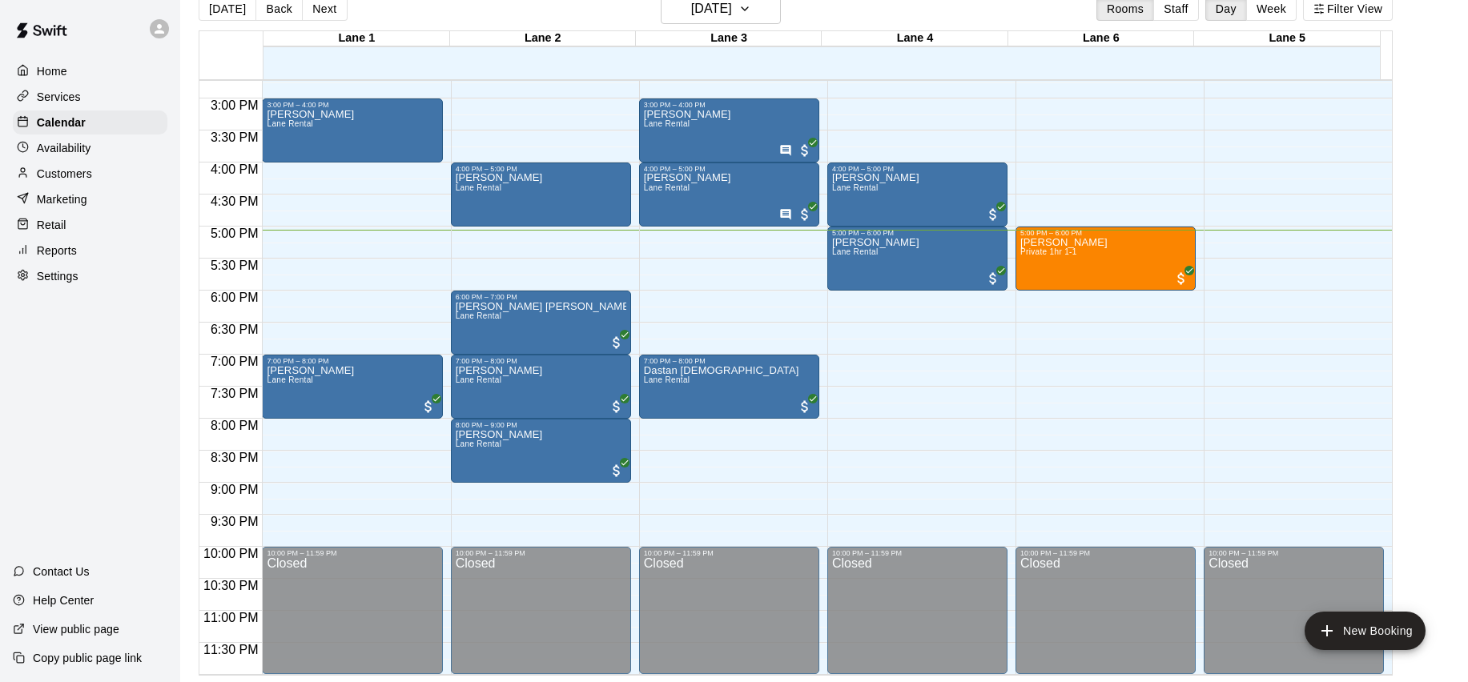
click at [325, 14] on button "Next" at bounding box center [324, 9] width 45 height 24
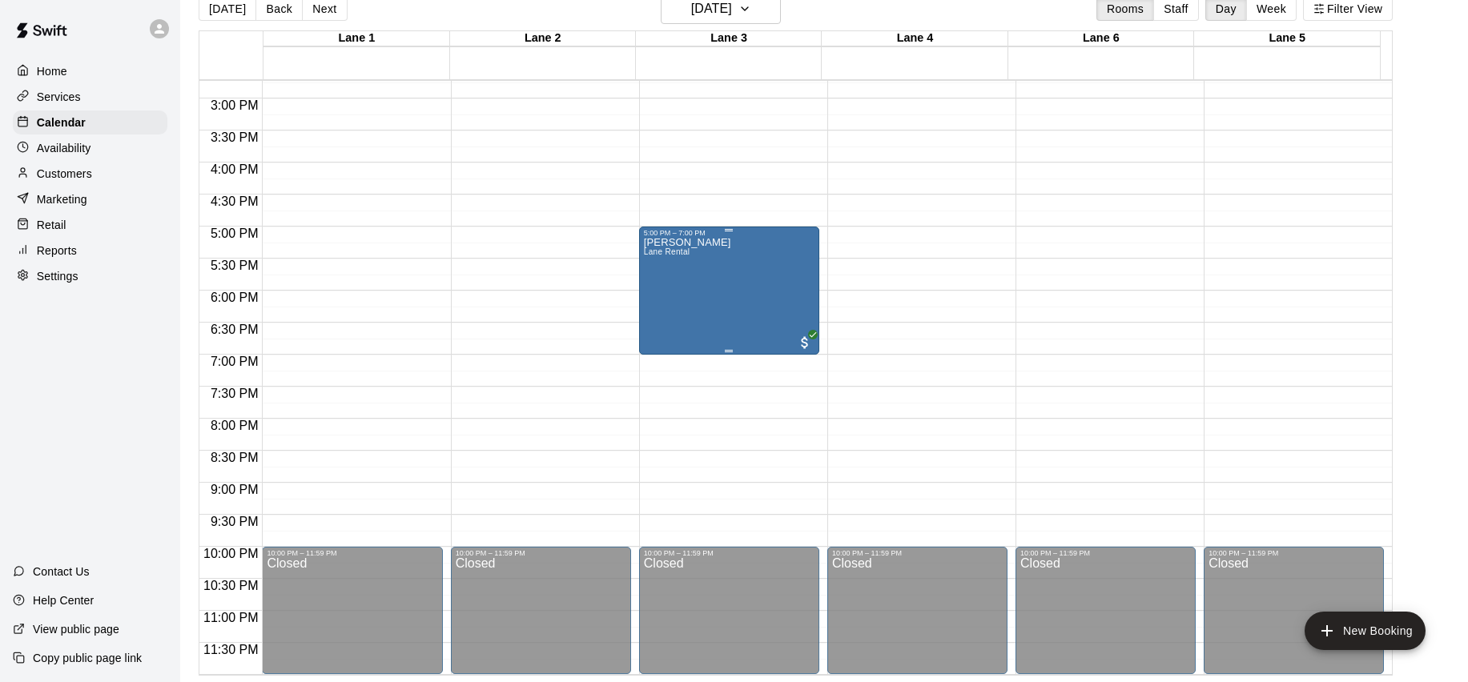
click at [741, 263] on div "Manvik Remata Lane Rental" at bounding box center [729, 578] width 171 height 682
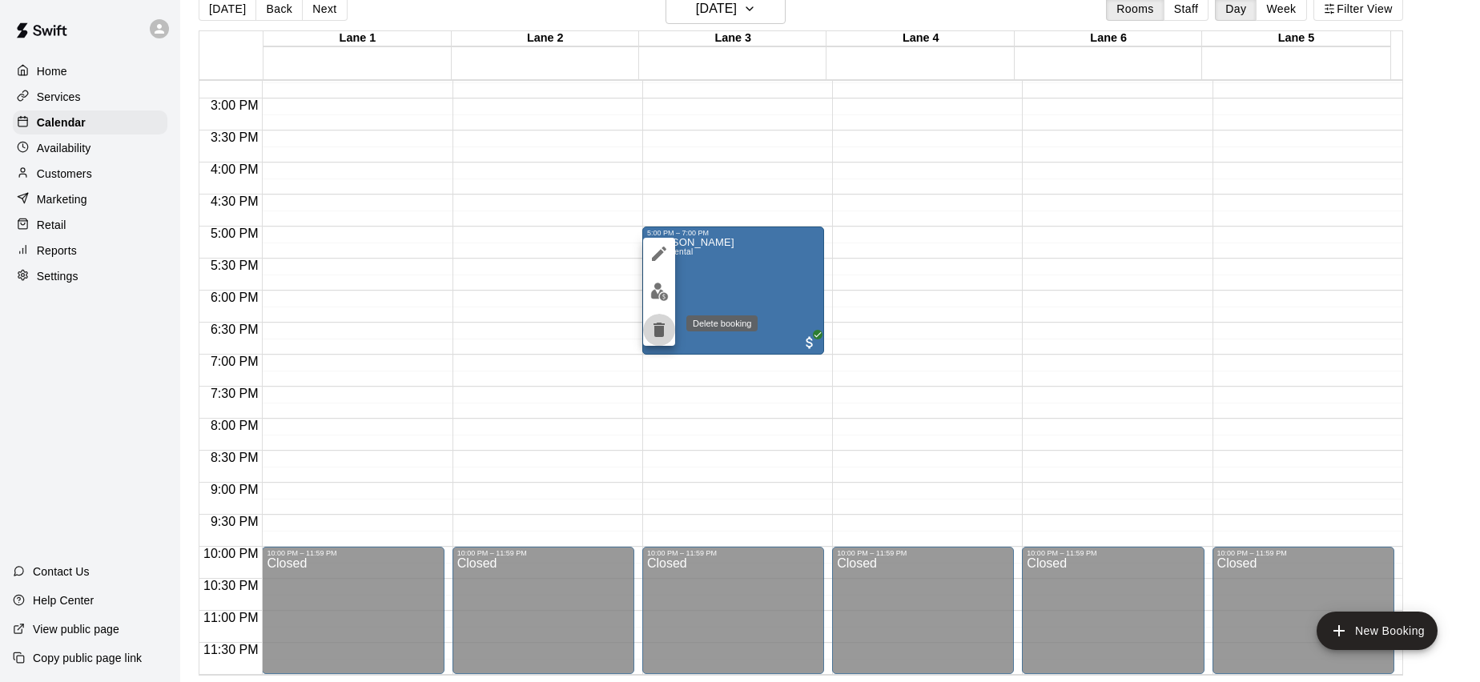
click at [660, 330] on icon "delete" at bounding box center [658, 330] width 11 height 14
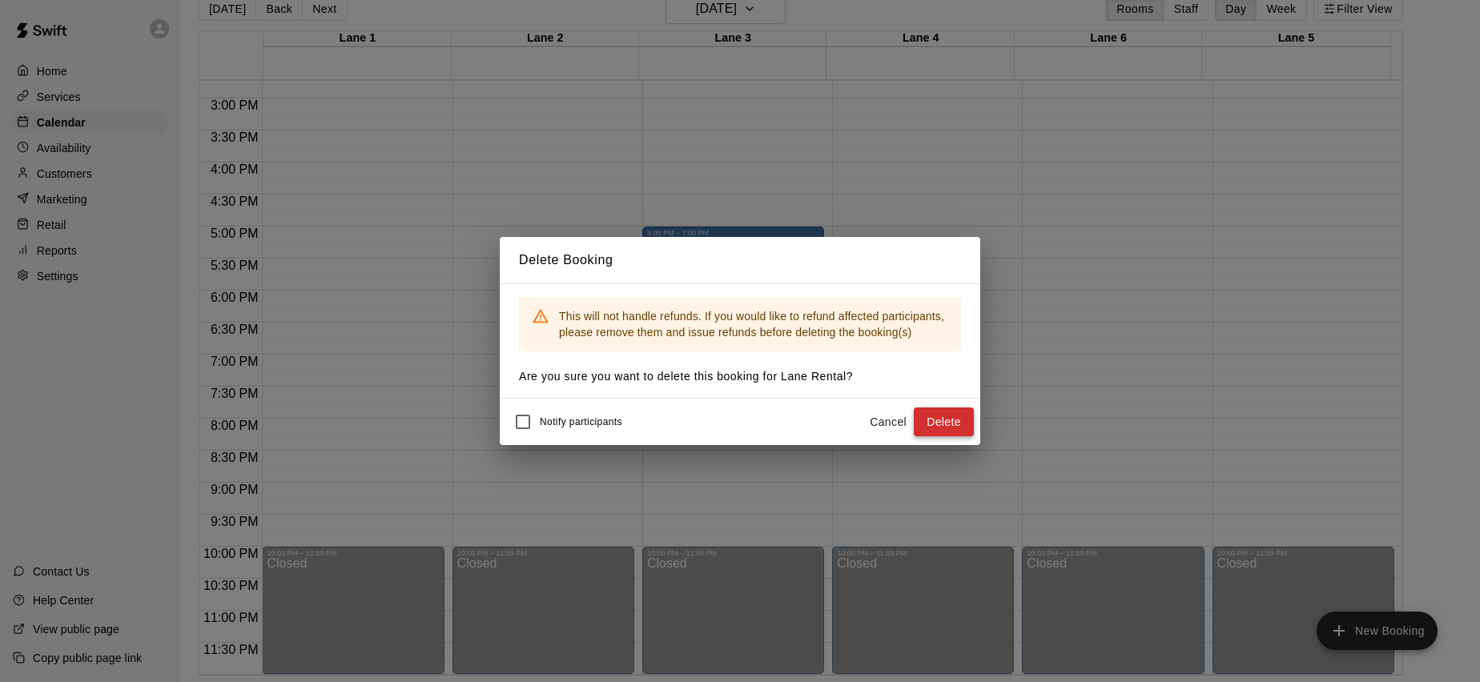
click at [951, 422] on button "Delete" at bounding box center [944, 423] width 60 height 30
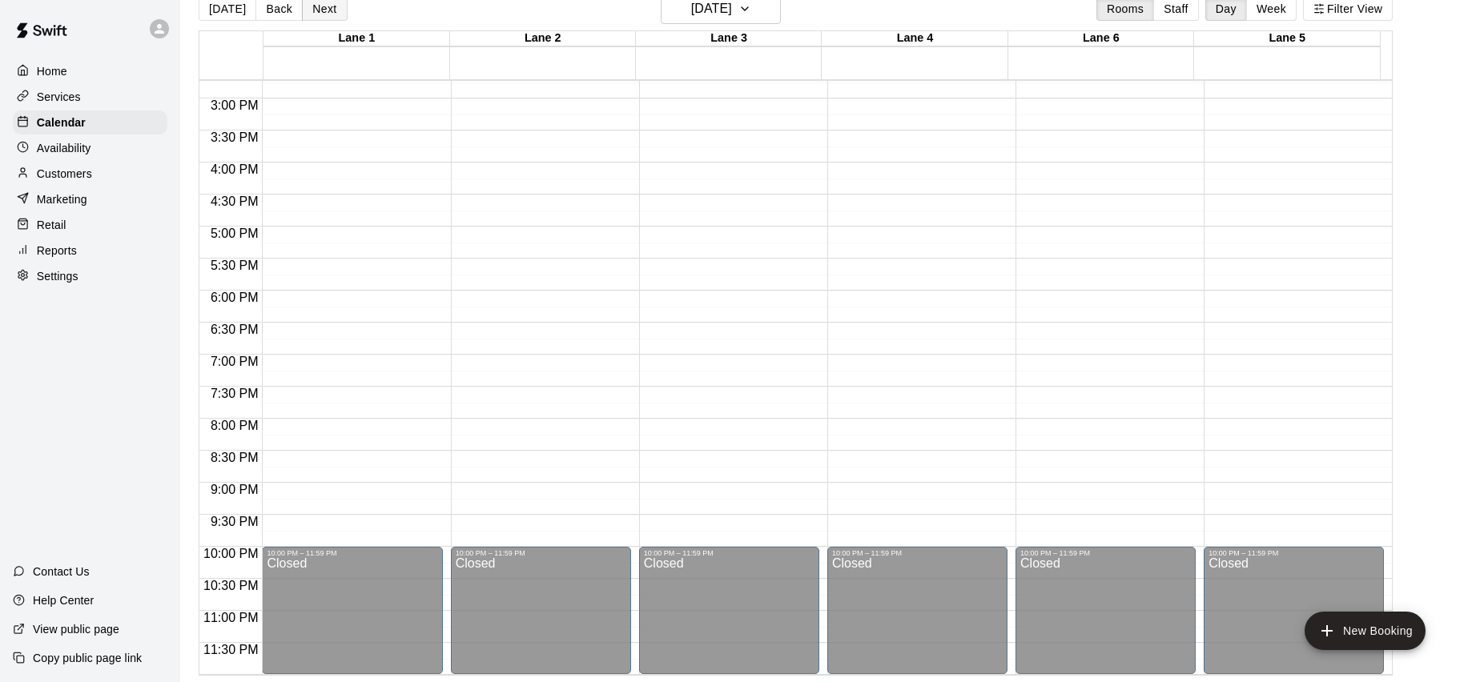
click at [335, 6] on button "Next" at bounding box center [324, 9] width 45 height 24
click at [333, 11] on button "Next" at bounding box center [324, 9] width 45 height 24
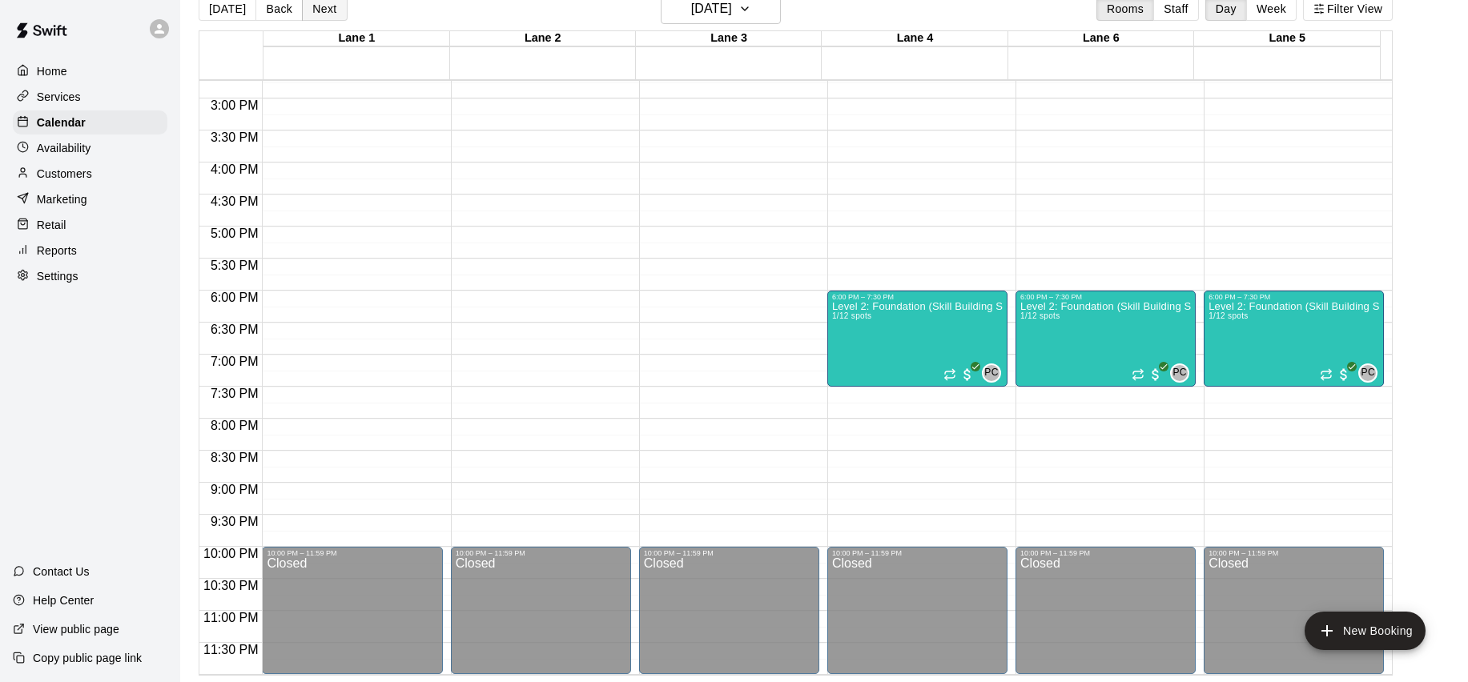
click at [333, 11] on button "Next" at bounding box center [324, 9] width 45 height 24
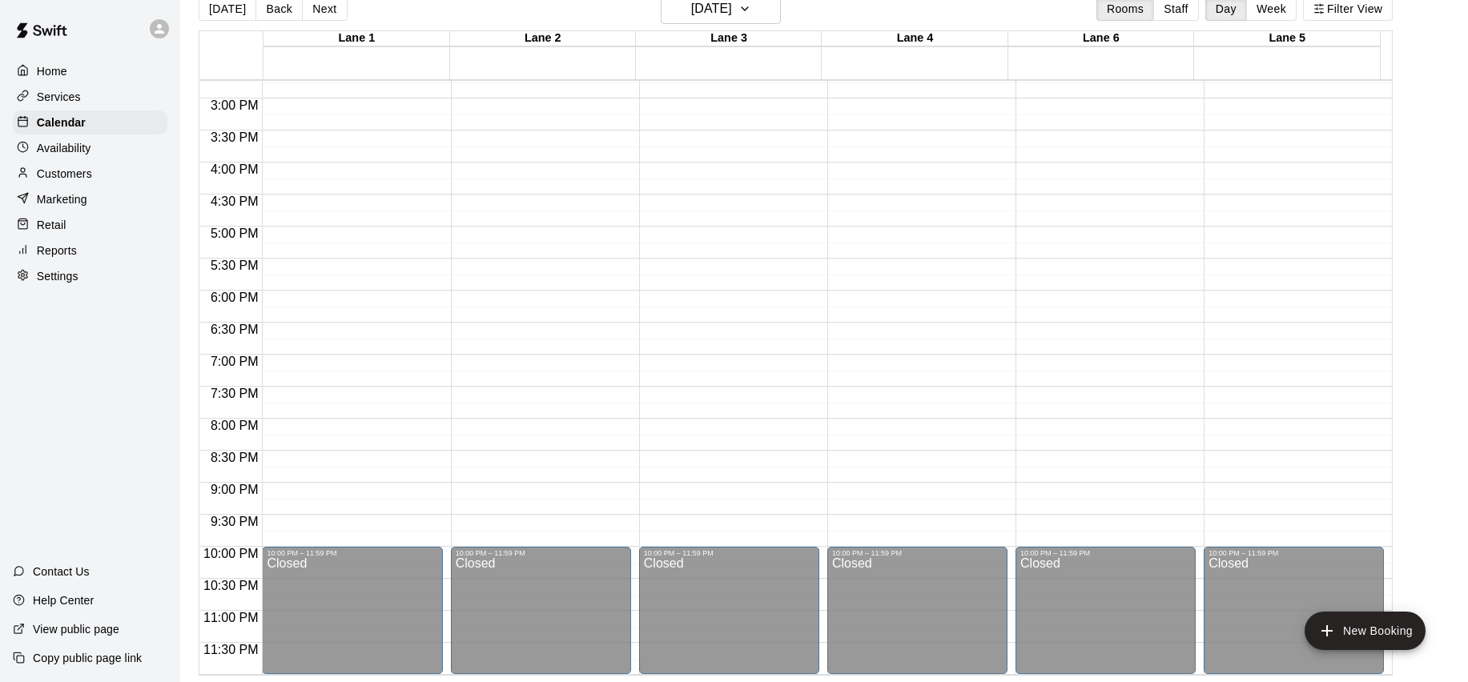
click at [333, 11] on button "Next" at bounding box center [324, 9] width 45 height 24
click at [332, 14] on button "Next" at bounding box center [324, 9] width 45 height 24
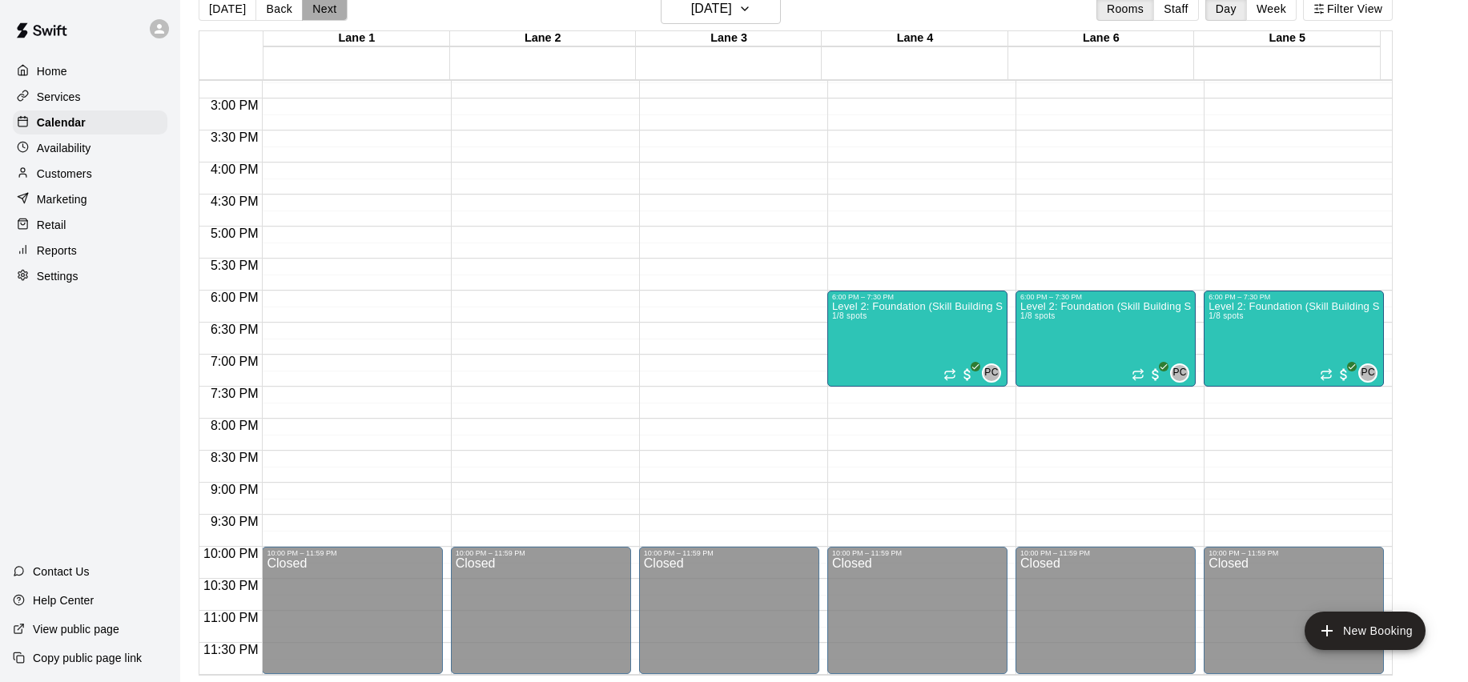
click at [332, 14] on button "Next" at bounding box center [324, 9] width 45 height 24
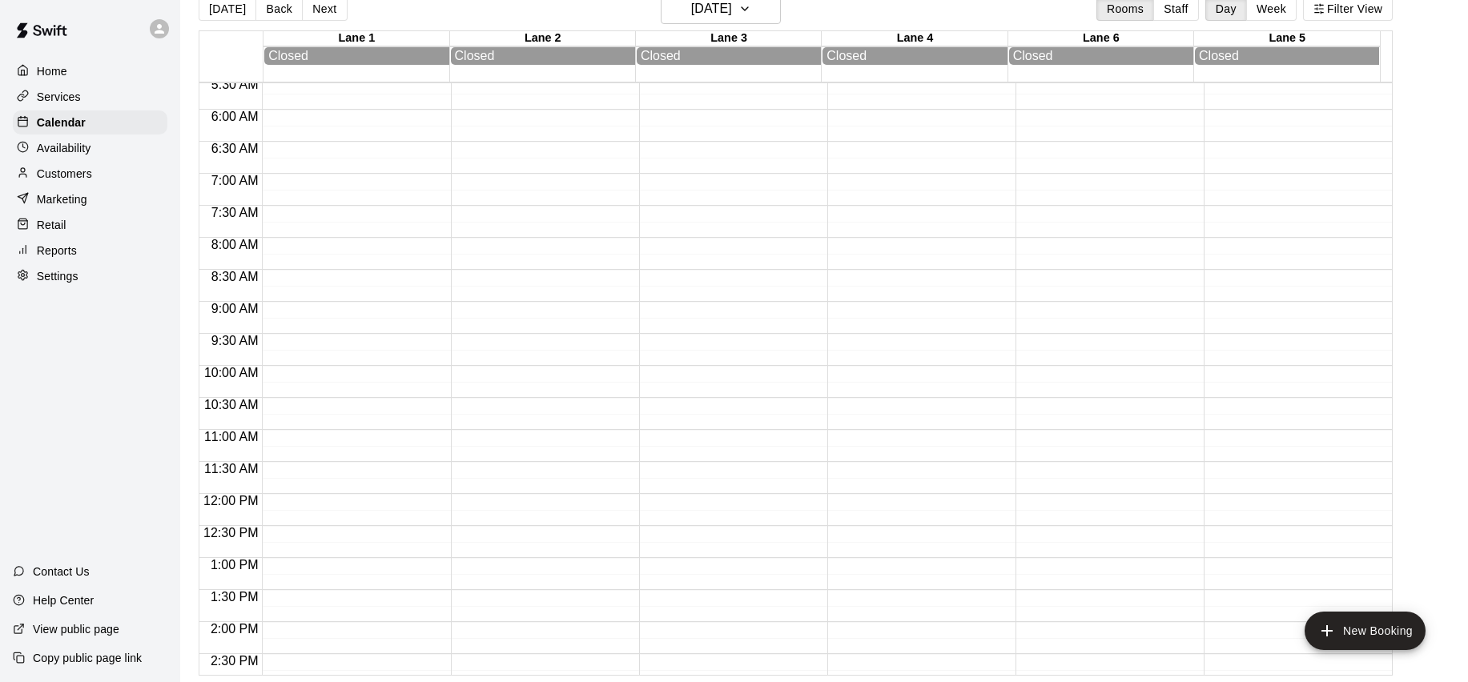
scroll to position [0, 0]
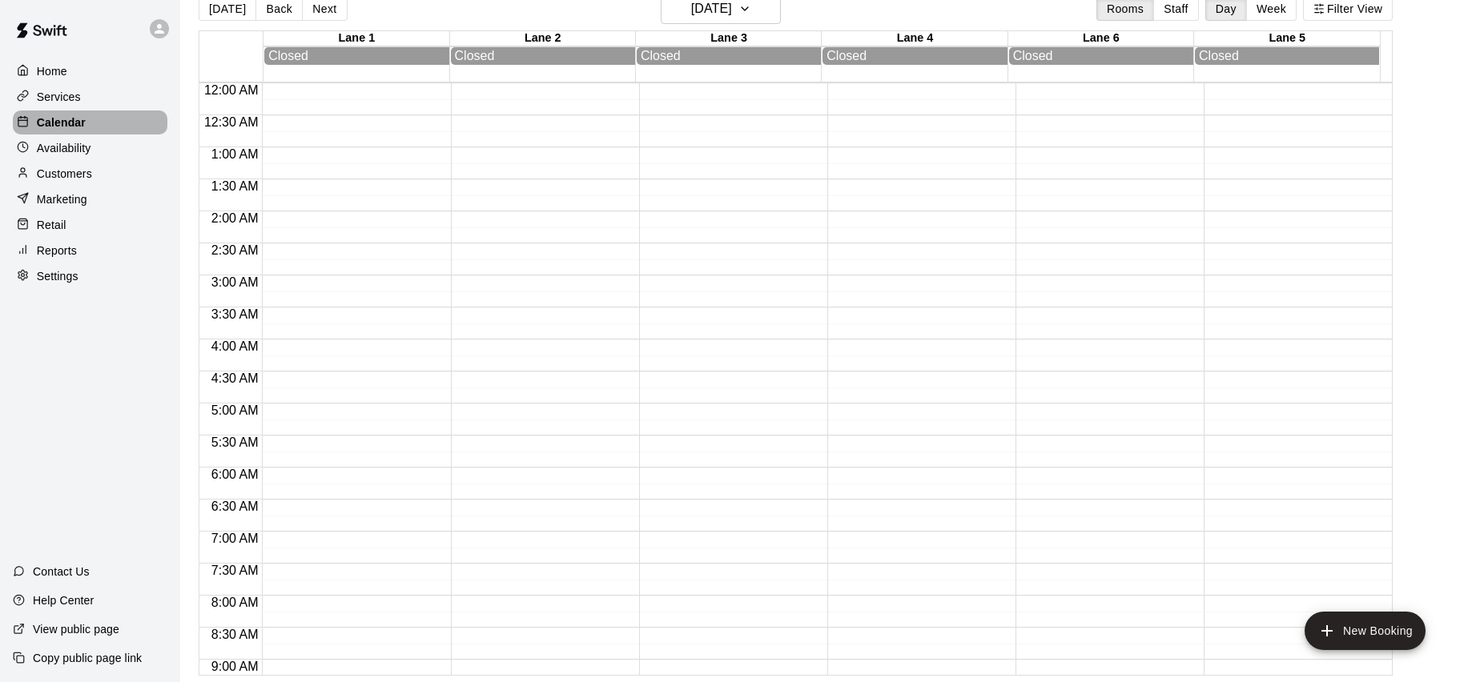
click at [62, 119] on p "Calendar" at bounding box center [61, 123] width 49 height 16
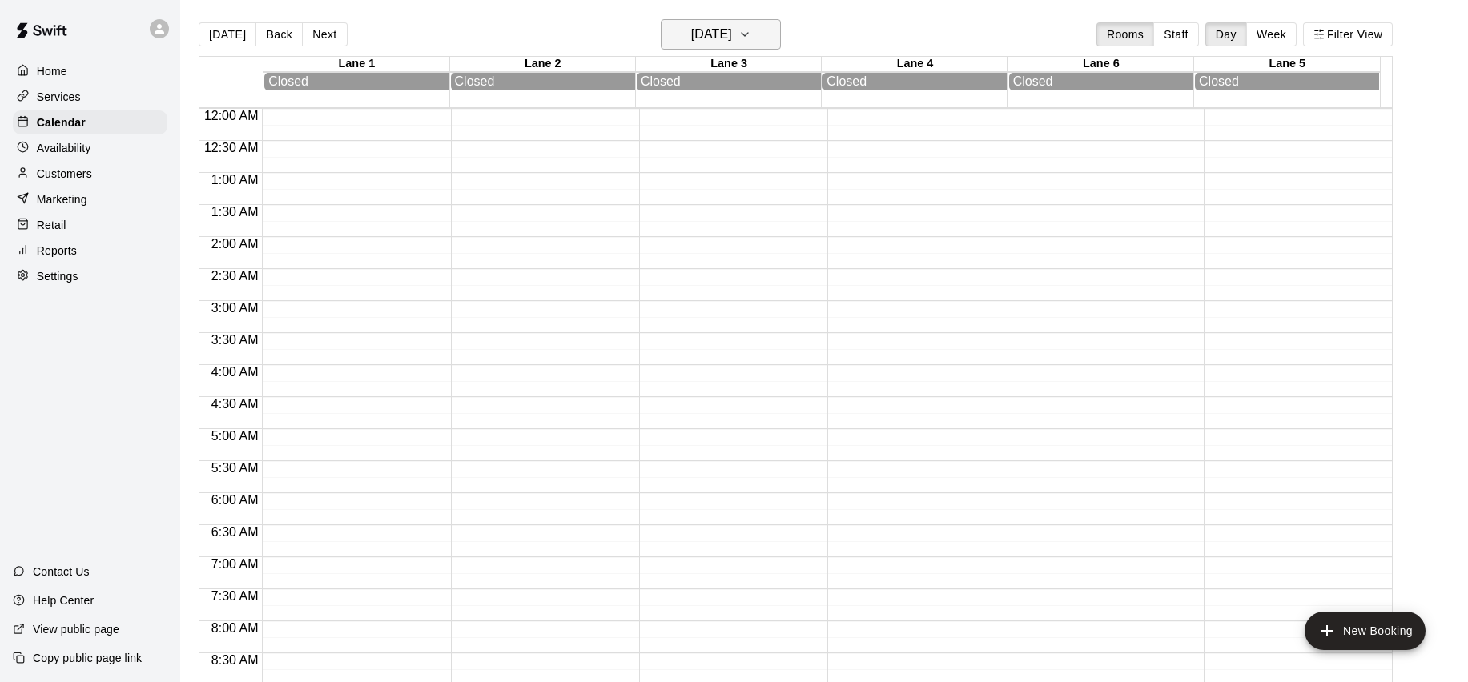
click at [727, 26] on h6 "Friday Sep 26" at bounding box center [711, 34] width 41 height 22
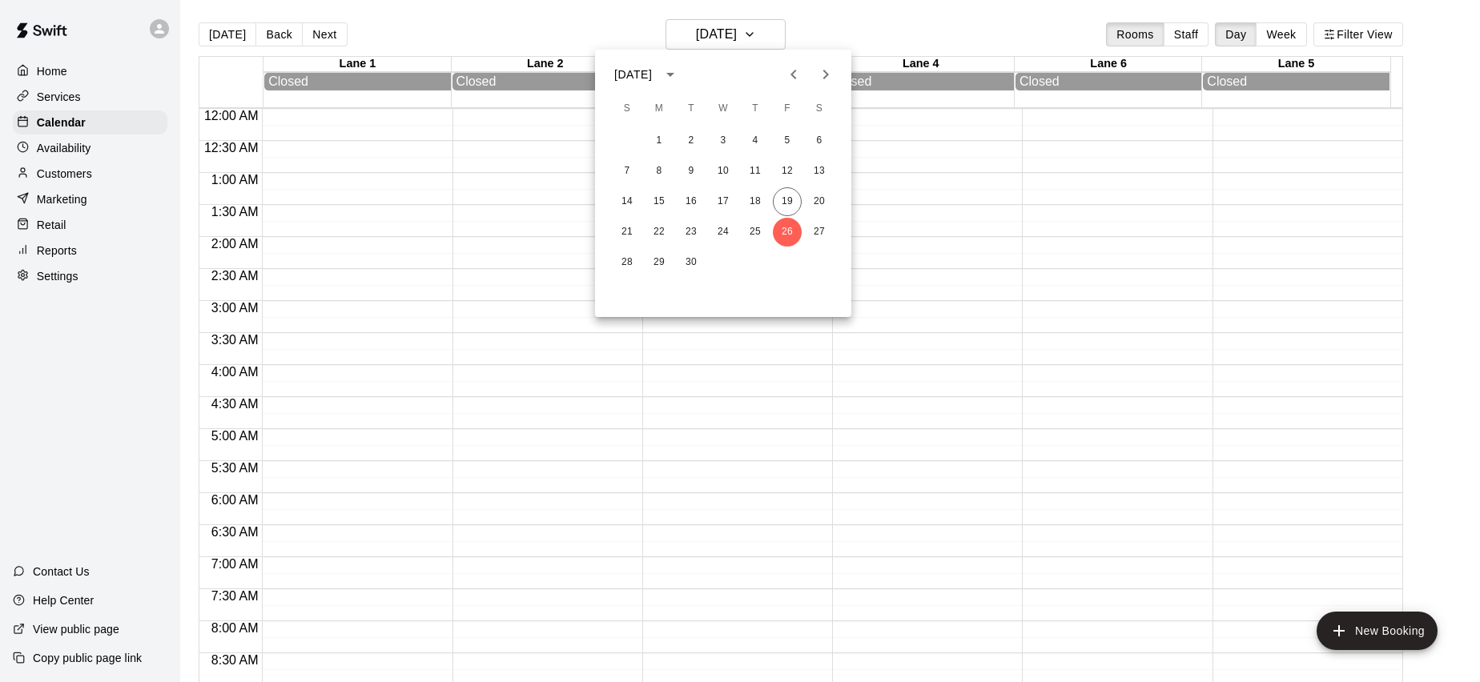
click at [975, 29] on div at bounding box center [740, 341] width 1480 height 682
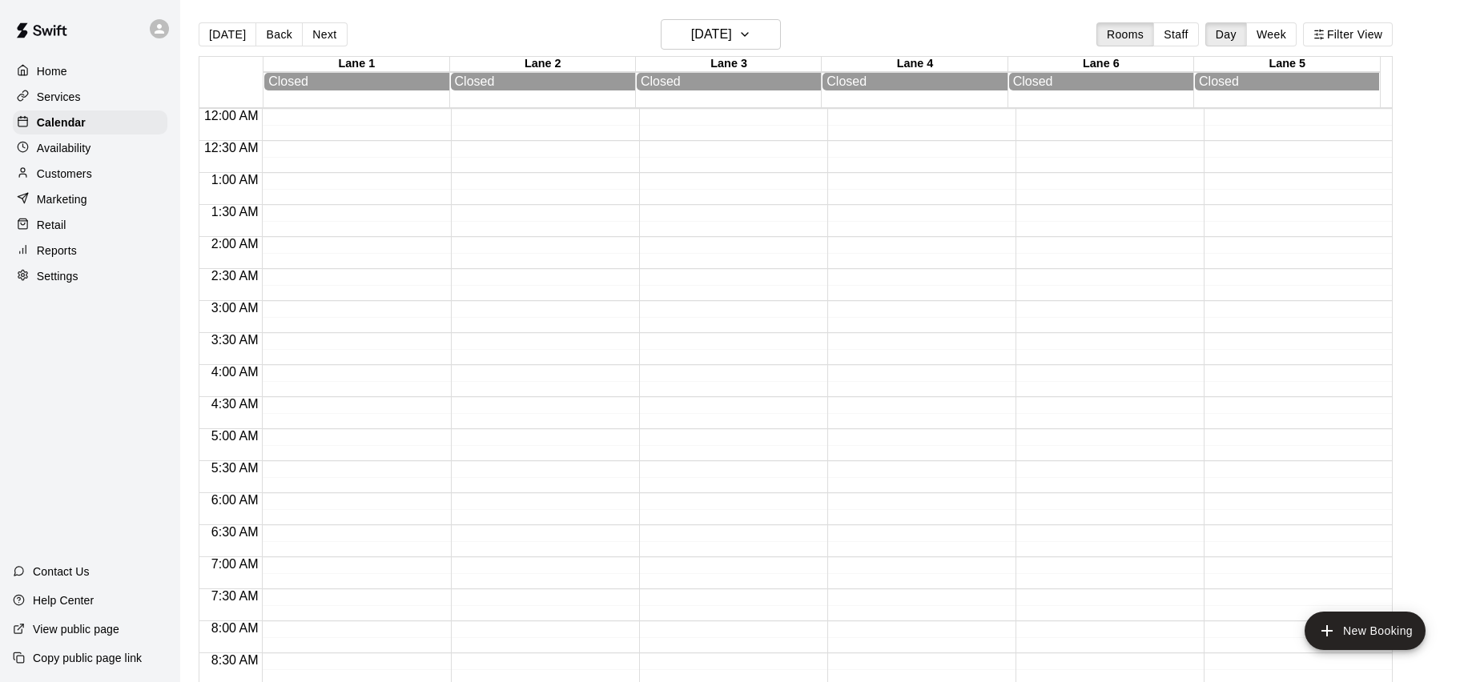
click at [82, 172] on p "Customers" at bounding box center [64, 174] width 55 height 16
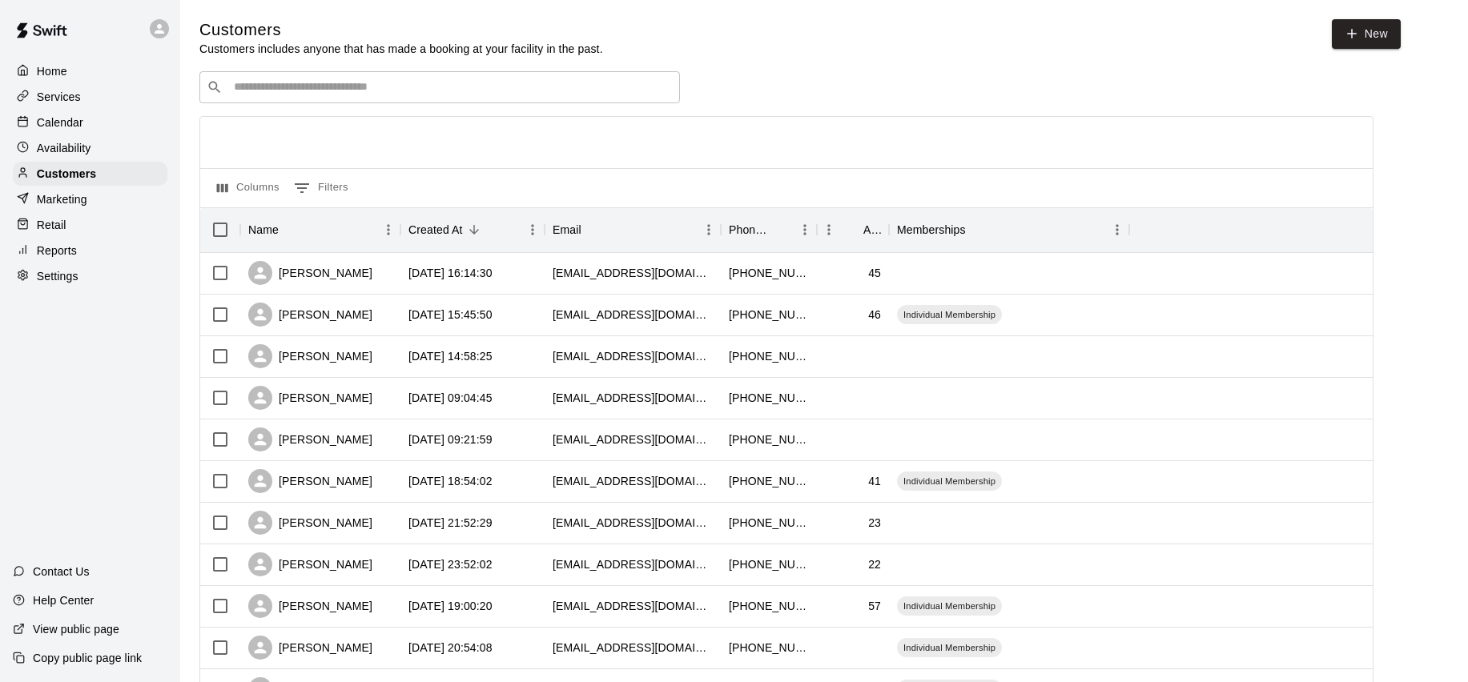
click at [383, 96] on div "​ ​" at bounding box center [439, 87] width 480 height 32
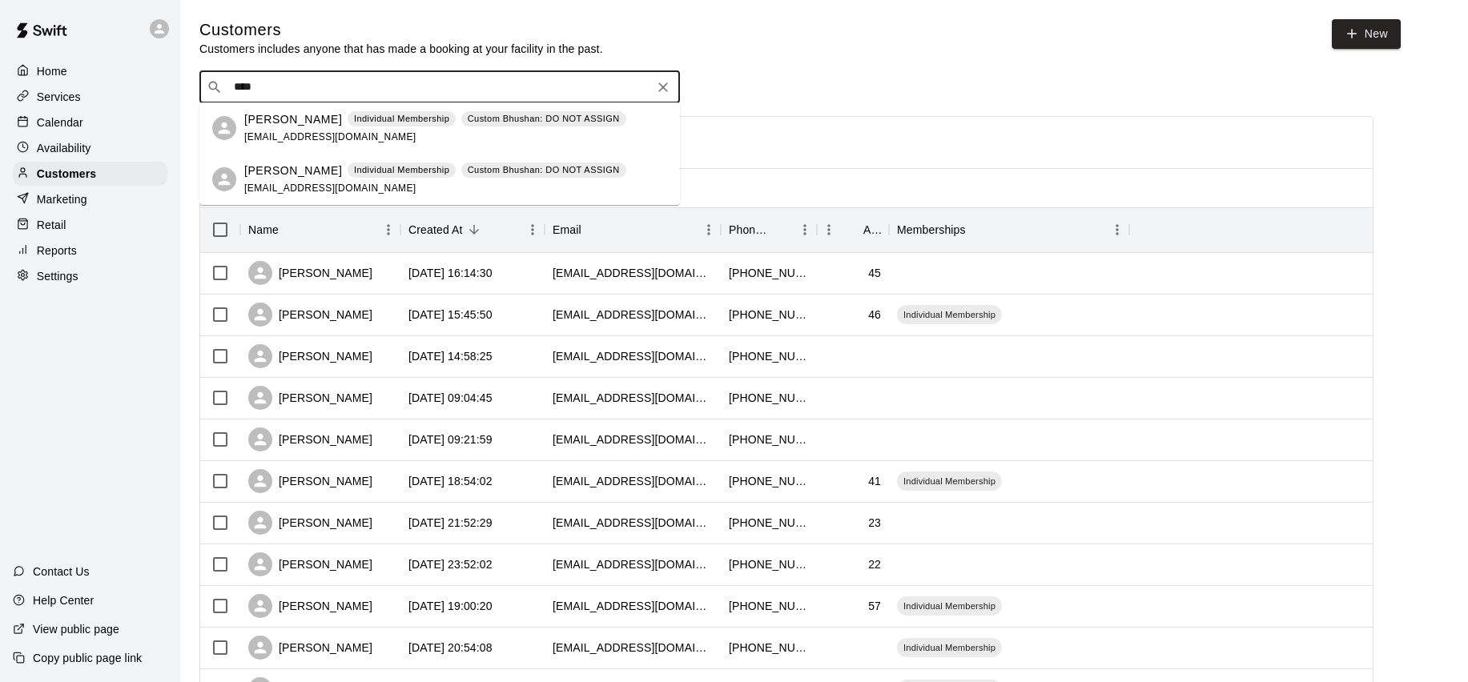
type input "****"
click at [96, 119] on div "Calendar" at bounding box center [90, 123] width 155 height 24
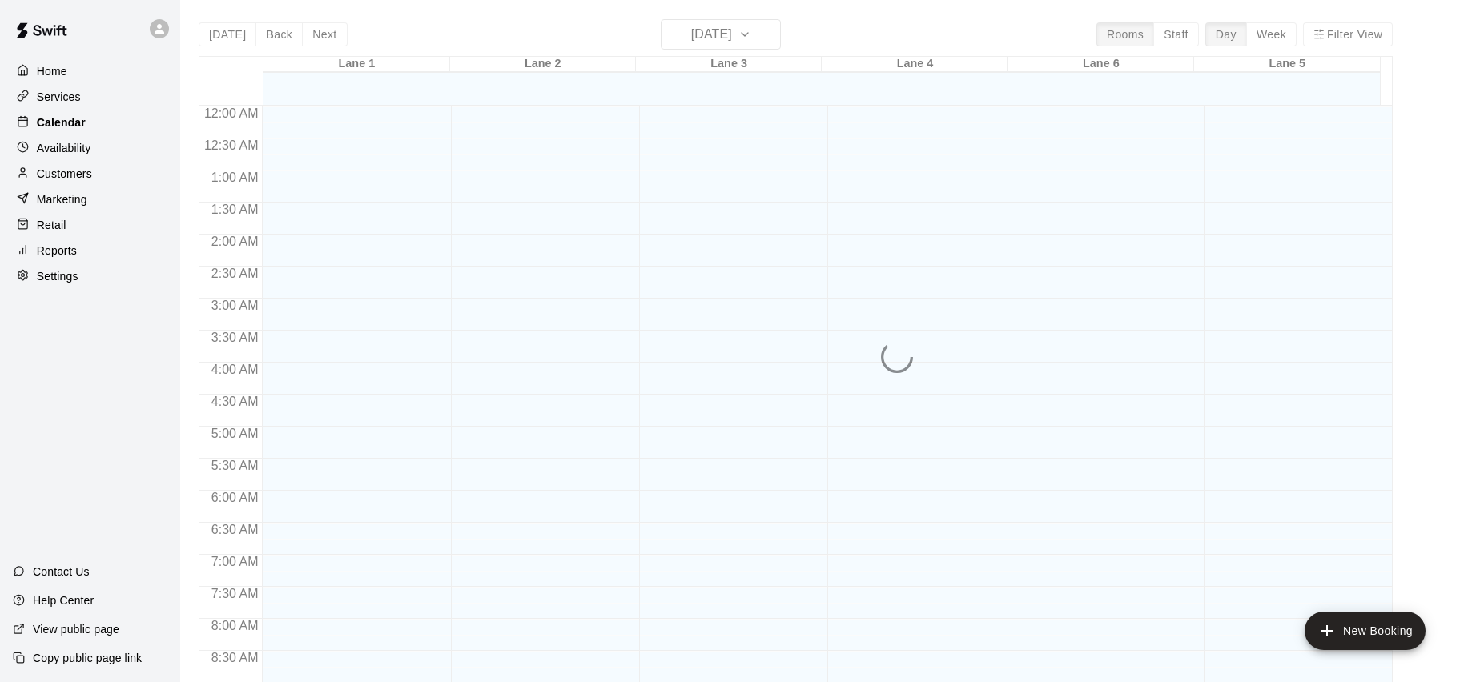
scroll to position [895, 0]
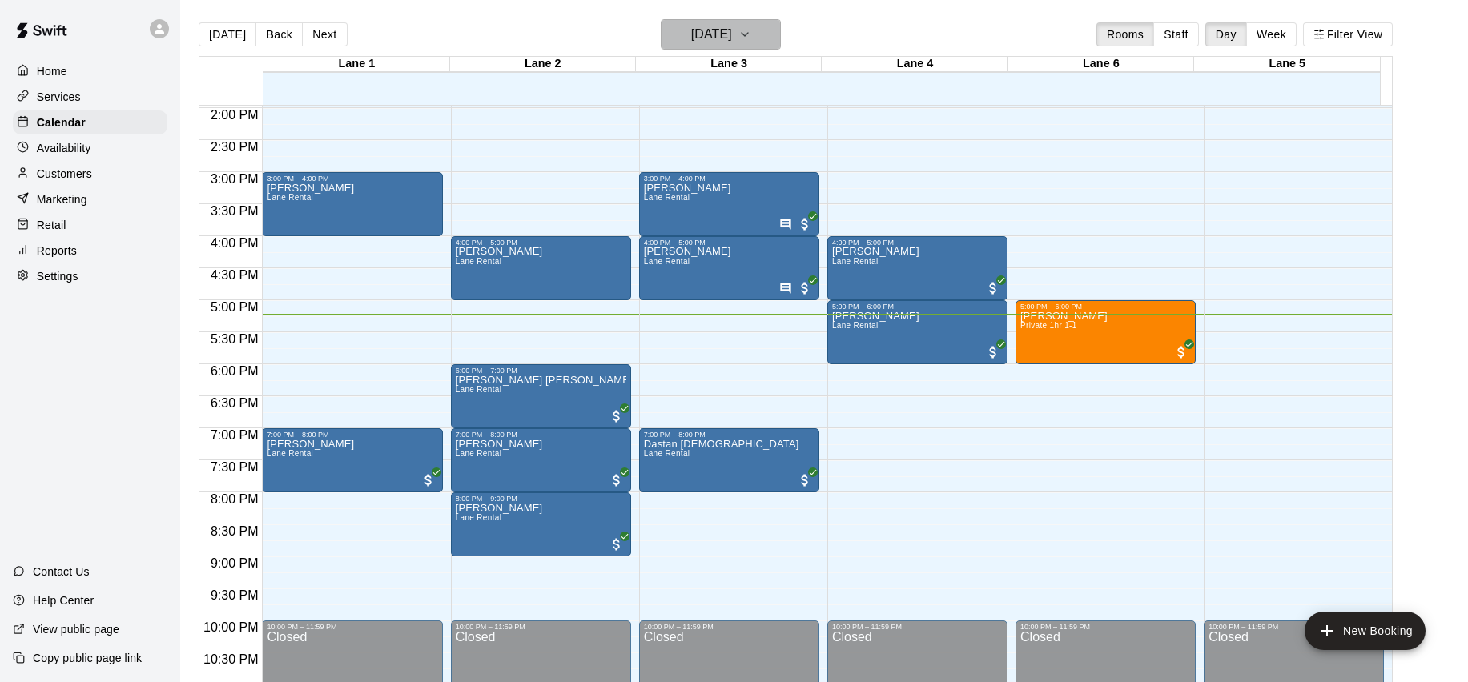
click at [759, 26] on button "Friday Sep 19" at bounding box center [721, 34] width 120 height 30
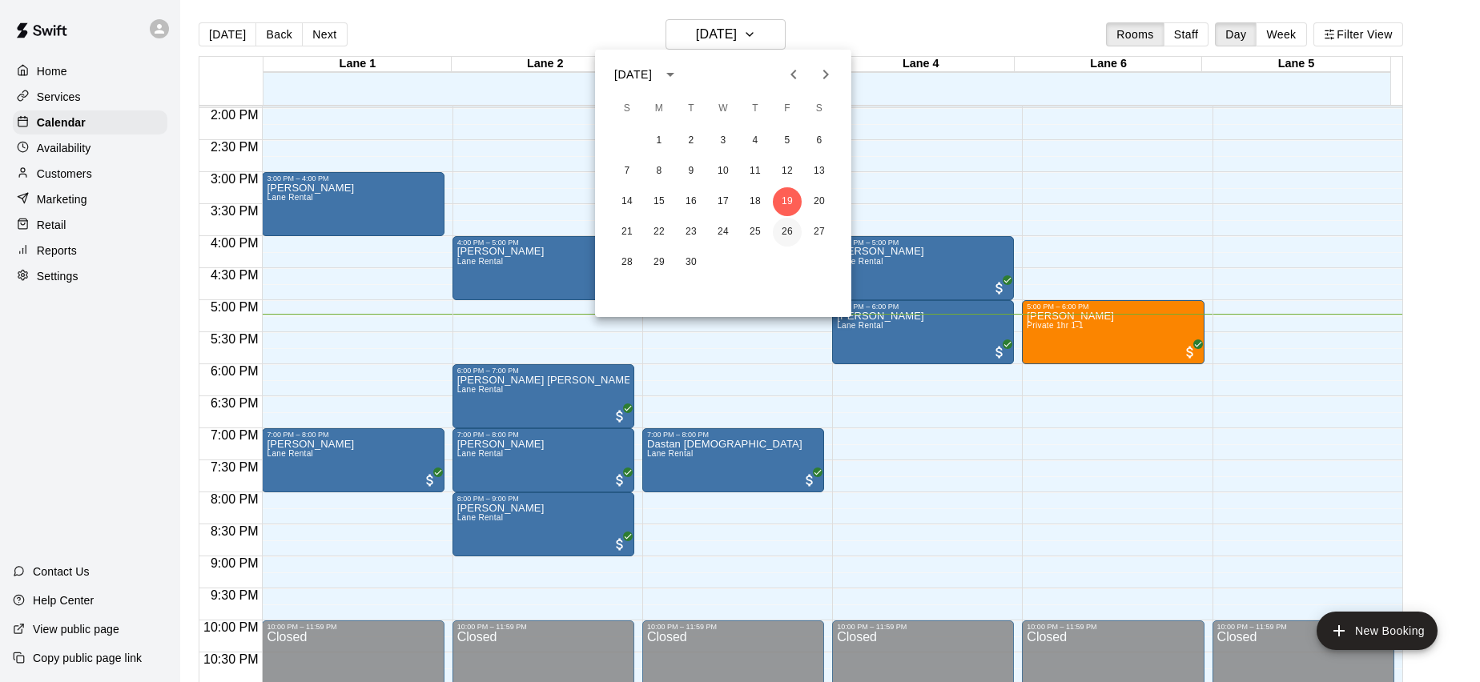
click at [795, 230] on button "26" at bounding box center [787, 232] width 29 height 29
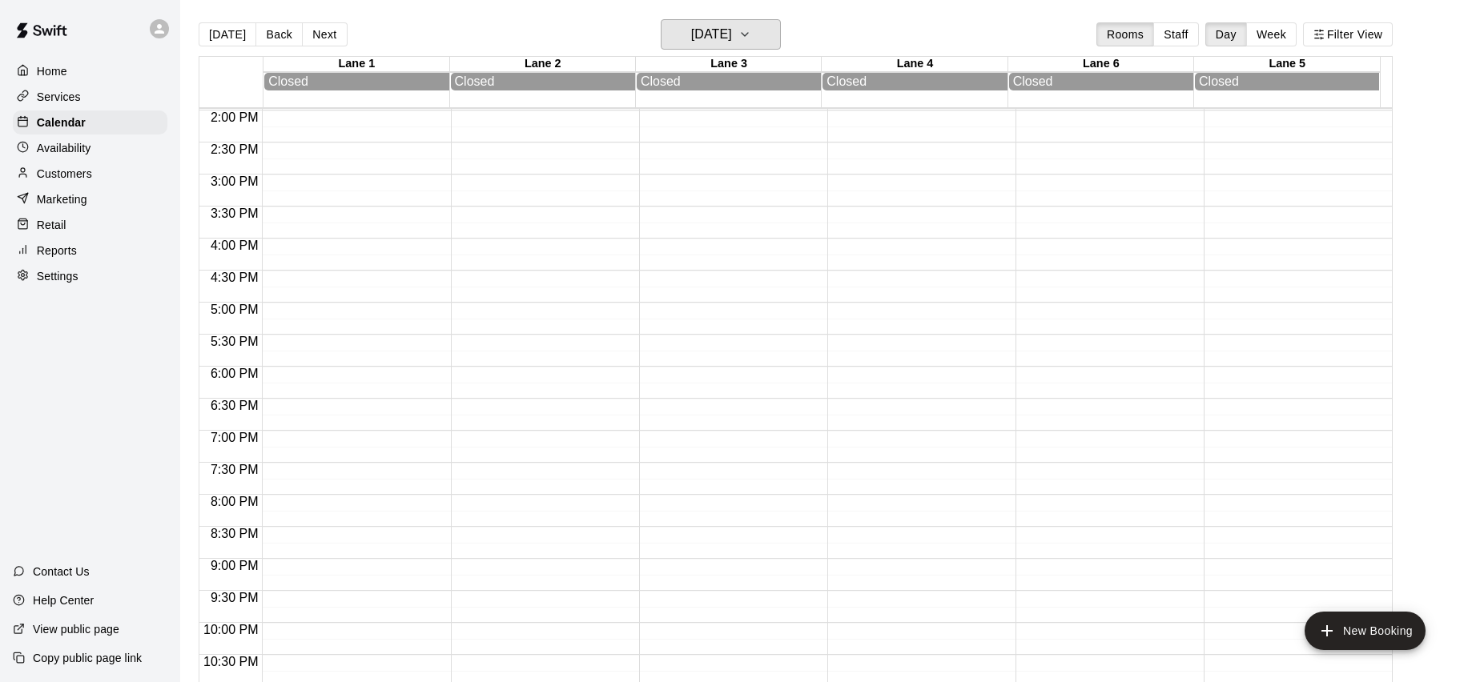
scroll to position [892, 0]
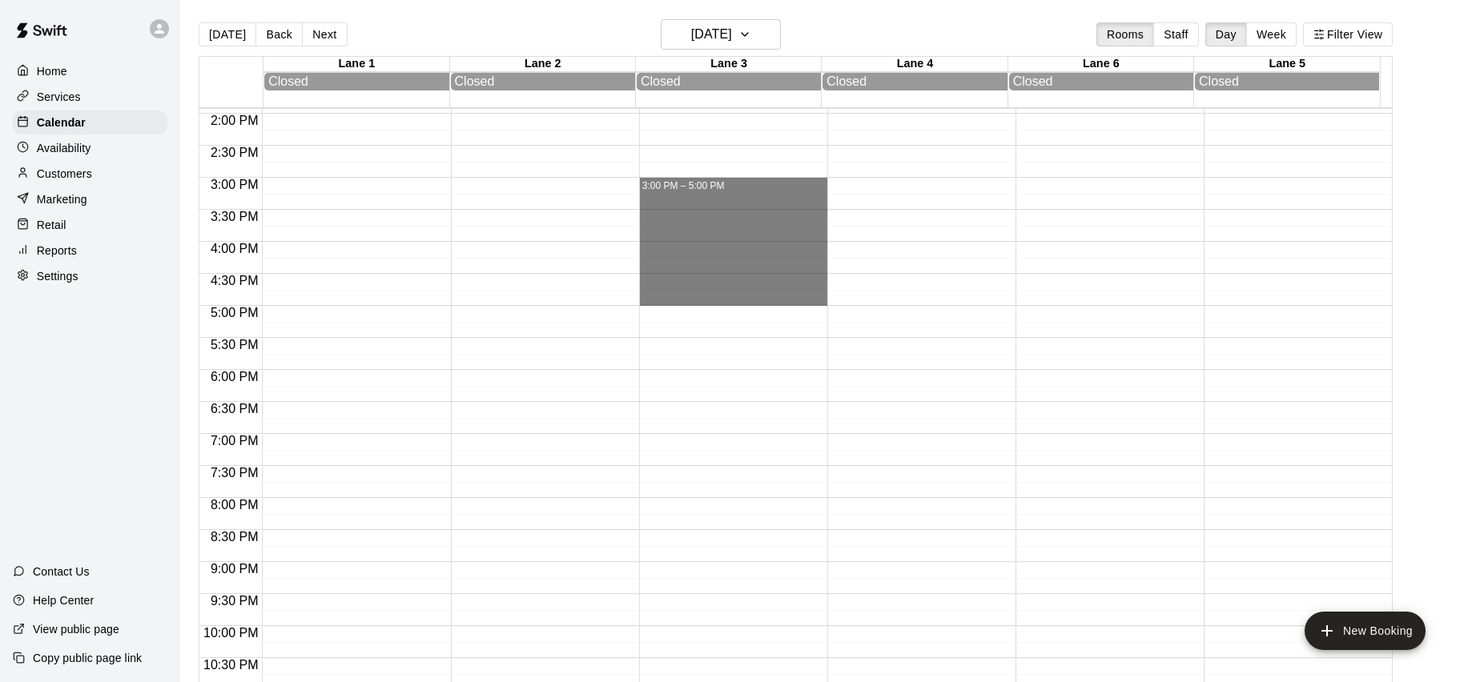
drag, startPoint x: 674, startPoint y: 180, endPoint x: 696, endPoint y: 300, distance: 122.0
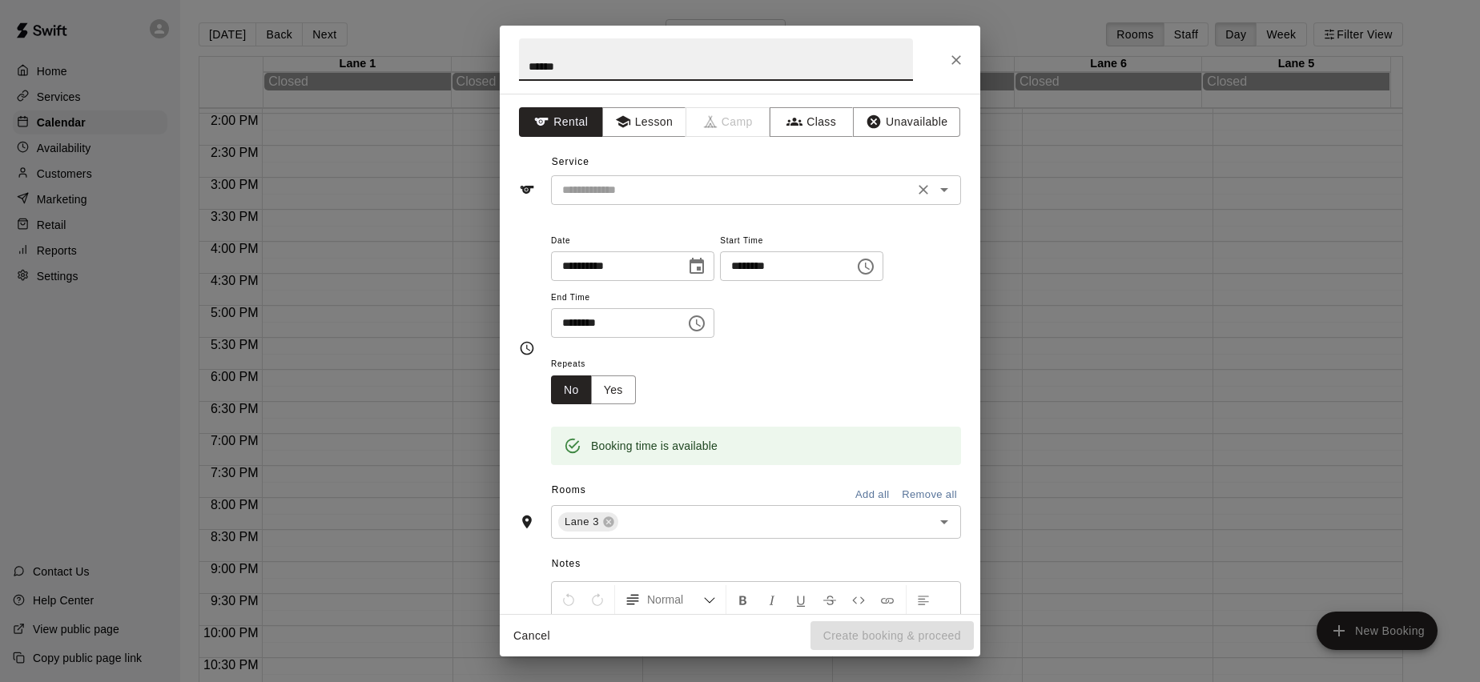
click at [762, 201] on div "​" at bounding box center [756, 190] width 410 height 30
type input "******"
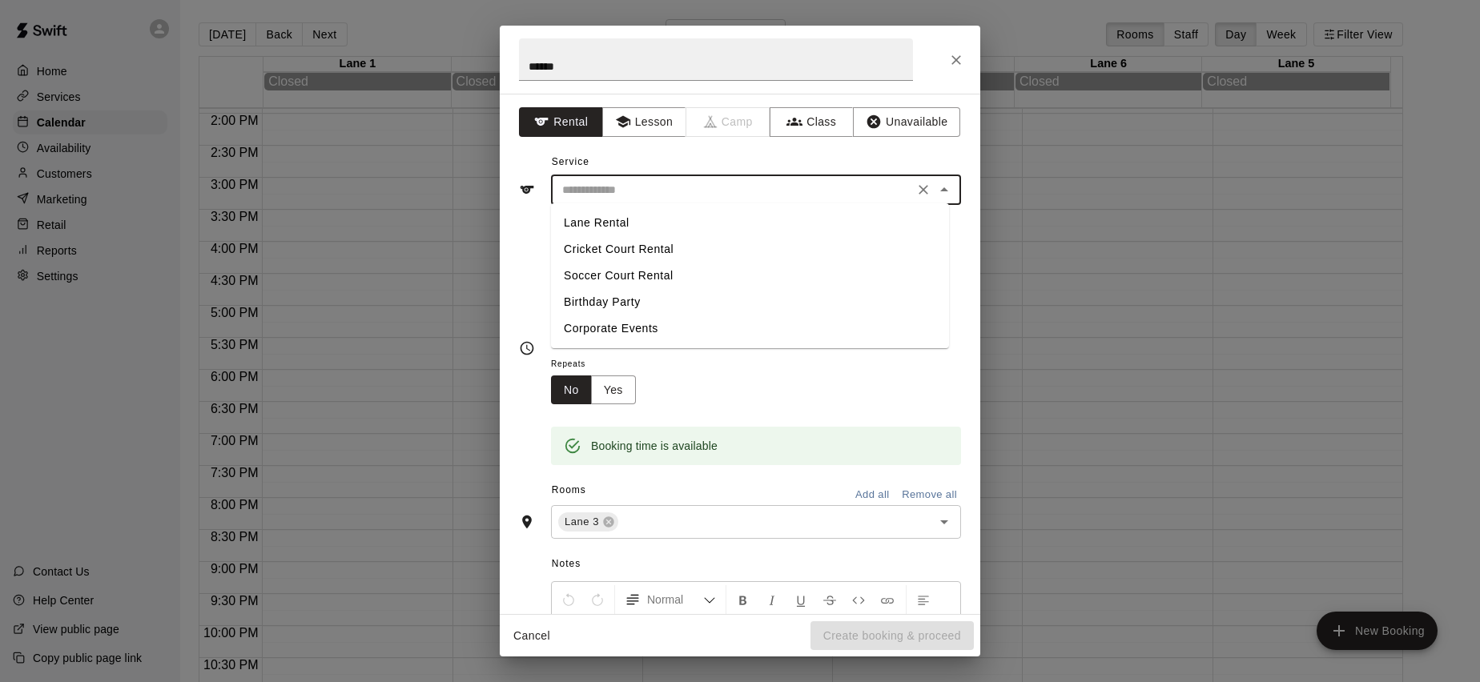
click at [643, 227] on li "Lane Rental" at bounding box center [750, 223] width 398 height 26
type input "**********"
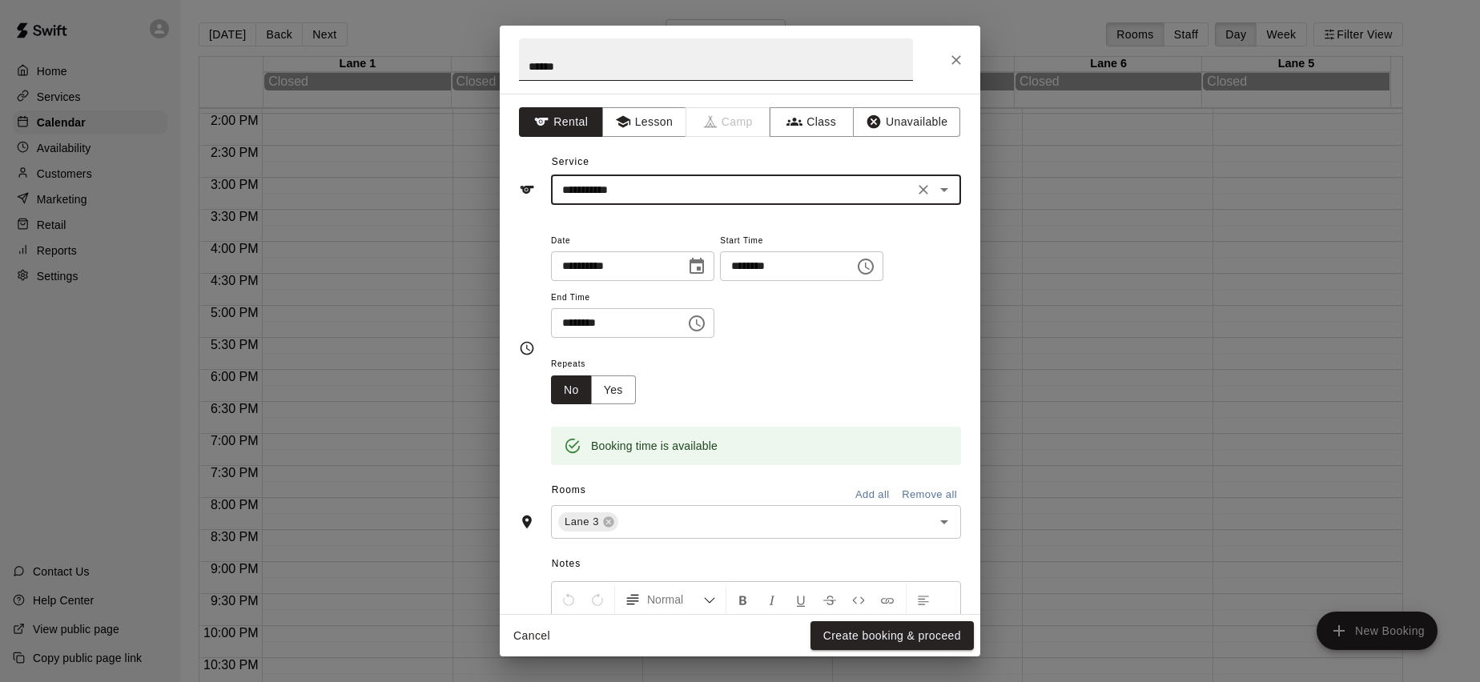
click at [679, 70] on input "******" at bounding box center [716, 59] width 394 height 42
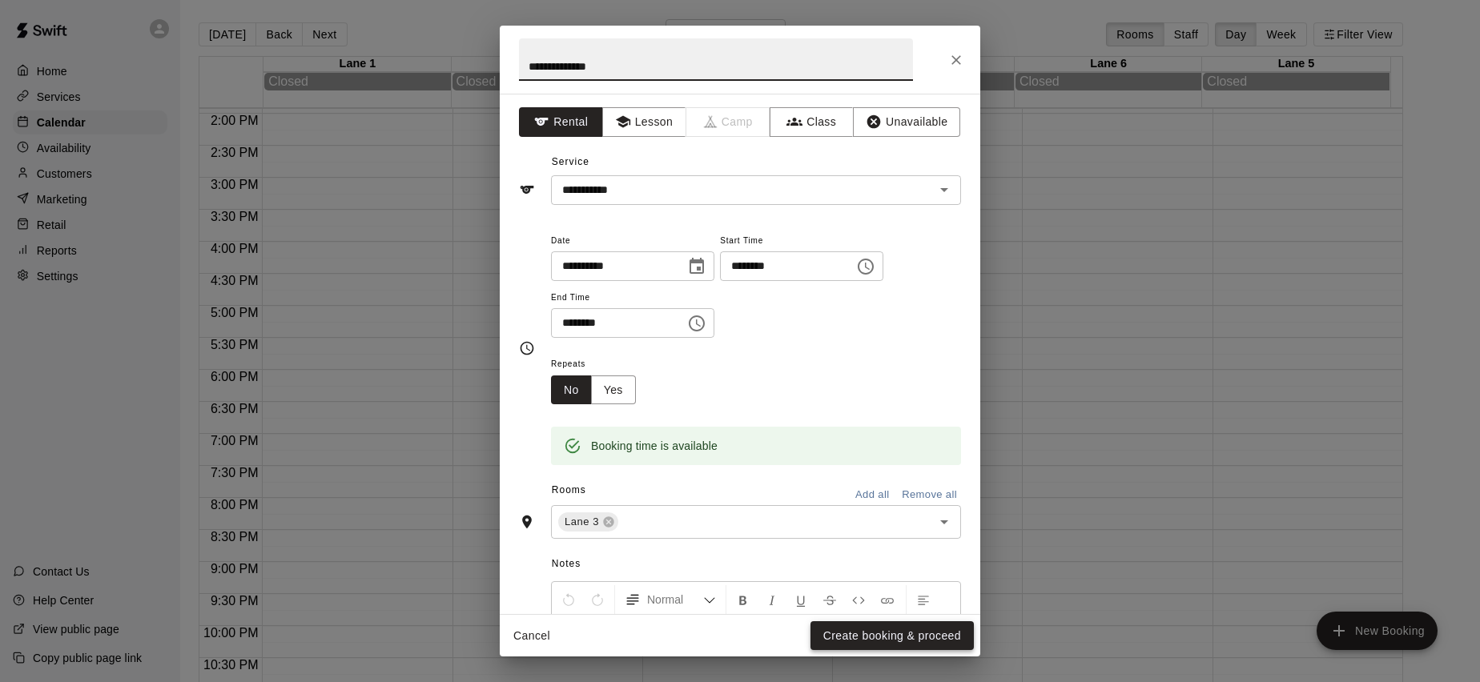
type input "**********"
click at [862, 642] on button "Create booking & proceed" at bounding box center [891, 636] width 163 height 30
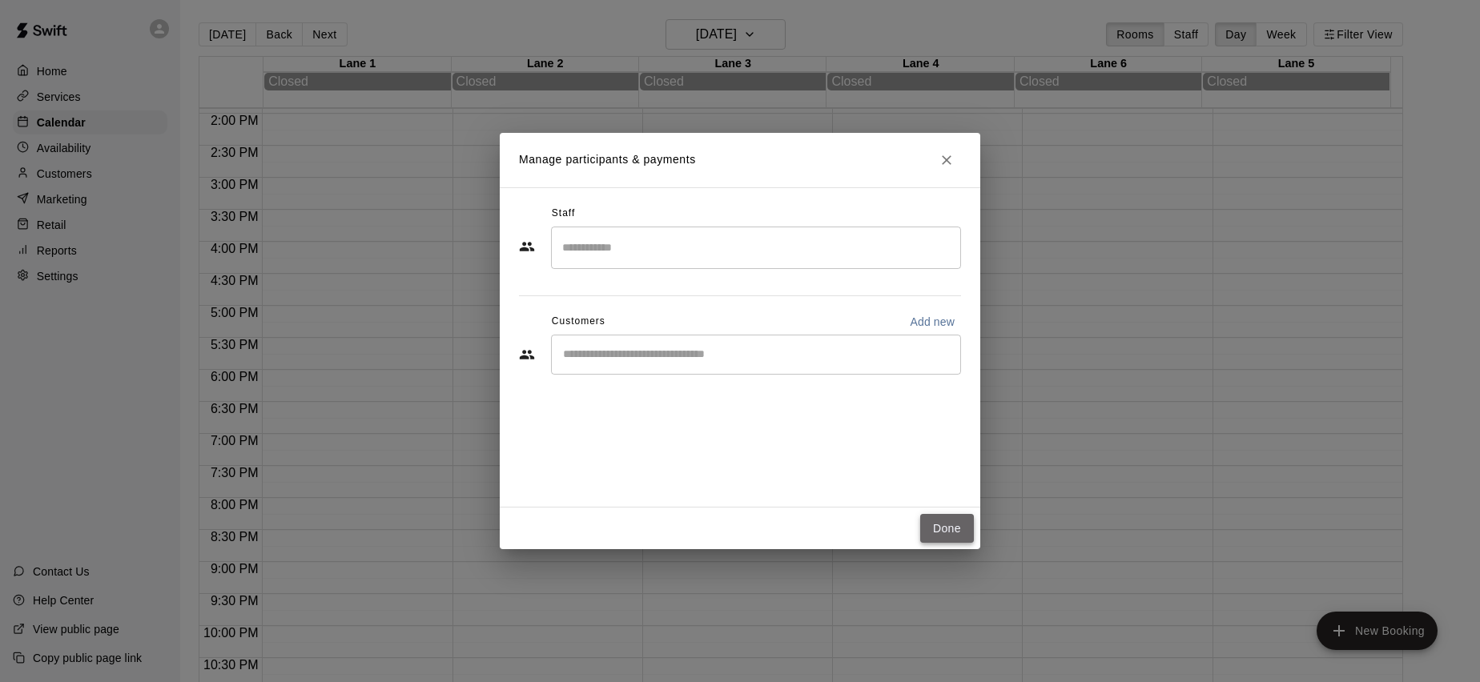
click at [953, 530] on button "Done" at bounding box center [947, 529] width 54 height 30
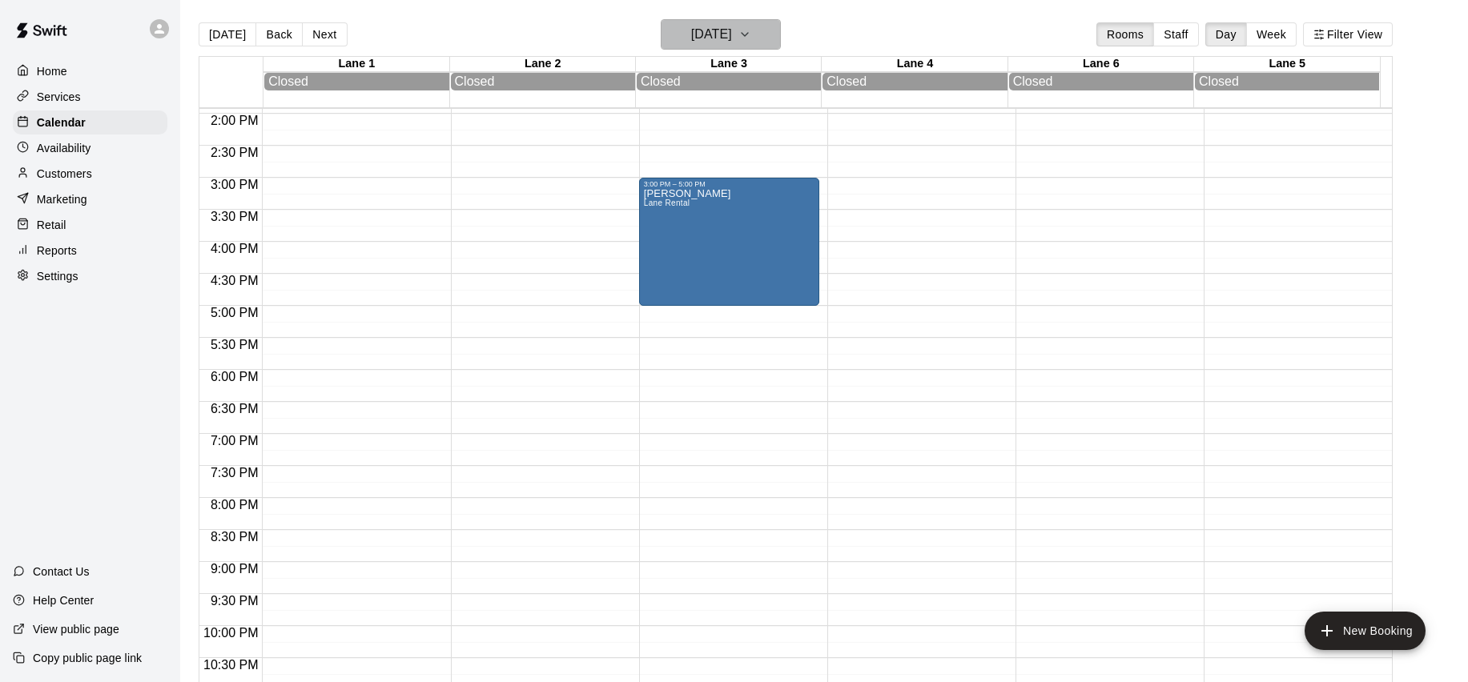
click at [713, 36] on h6 "Friday Sep 26" at bounding box center [711, 34] width 41 height 22
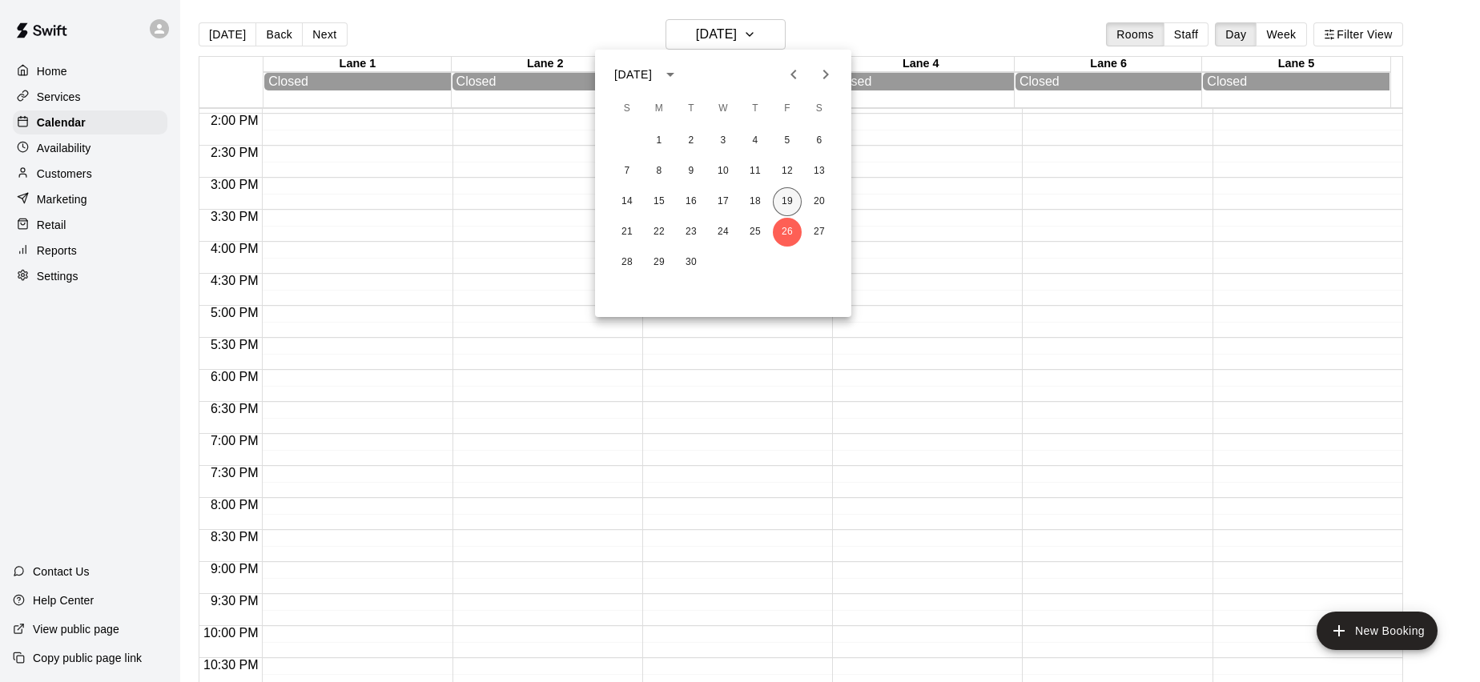
click at [782, 195] on button "19" at bounding box center [787, 201] width 29 height 29
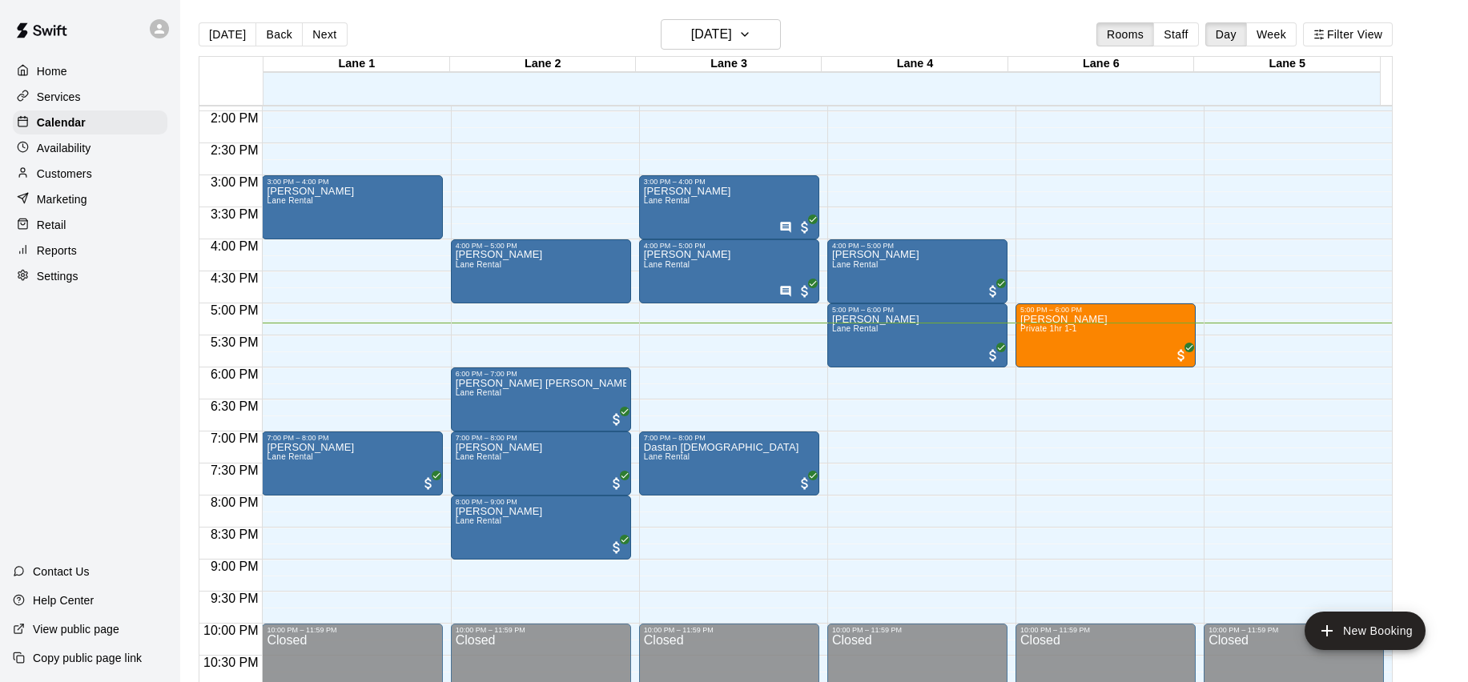
click at [77, 168] on p "Customers" at bounding box center [64, 174] width 55 height 16
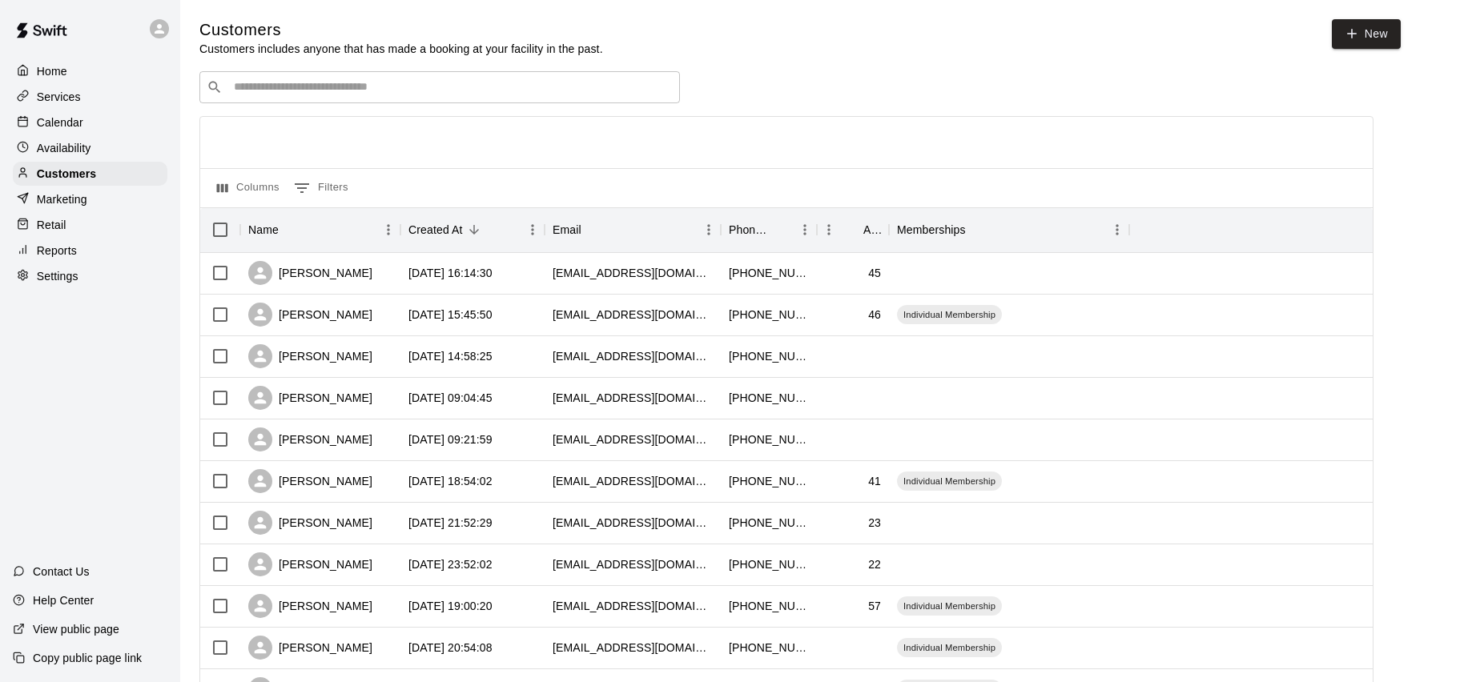
click at [74, 124] on p "Calendar" at bounding box center [60, 123] width 46 height 16
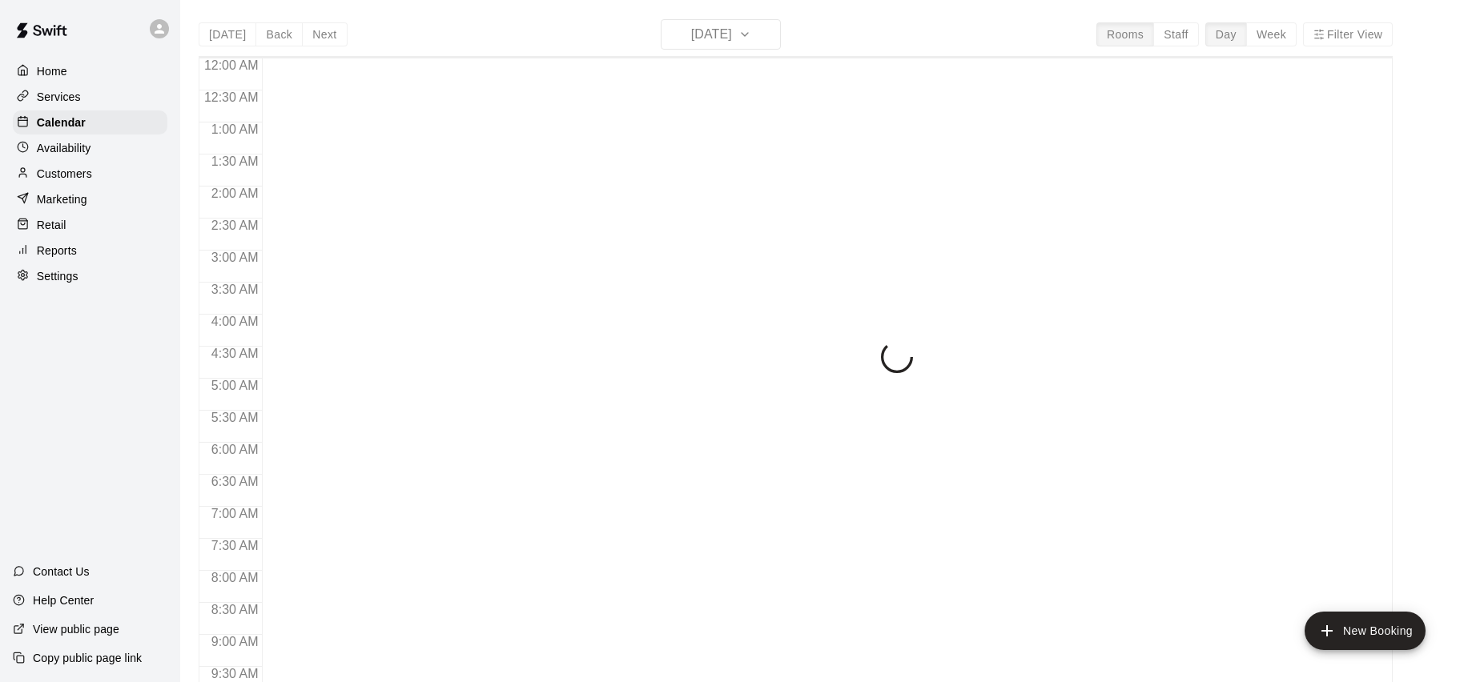
scroll to position [895, 0]
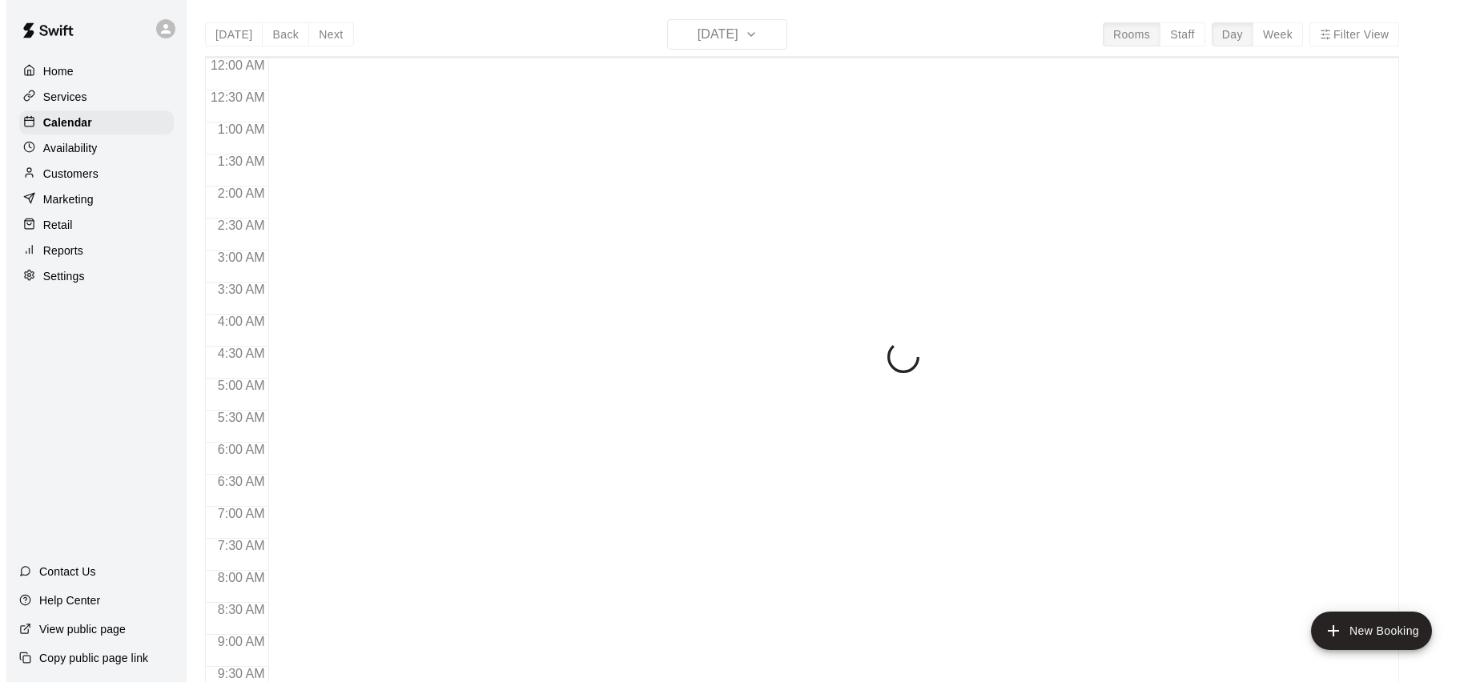
scroll to position [895, 0]
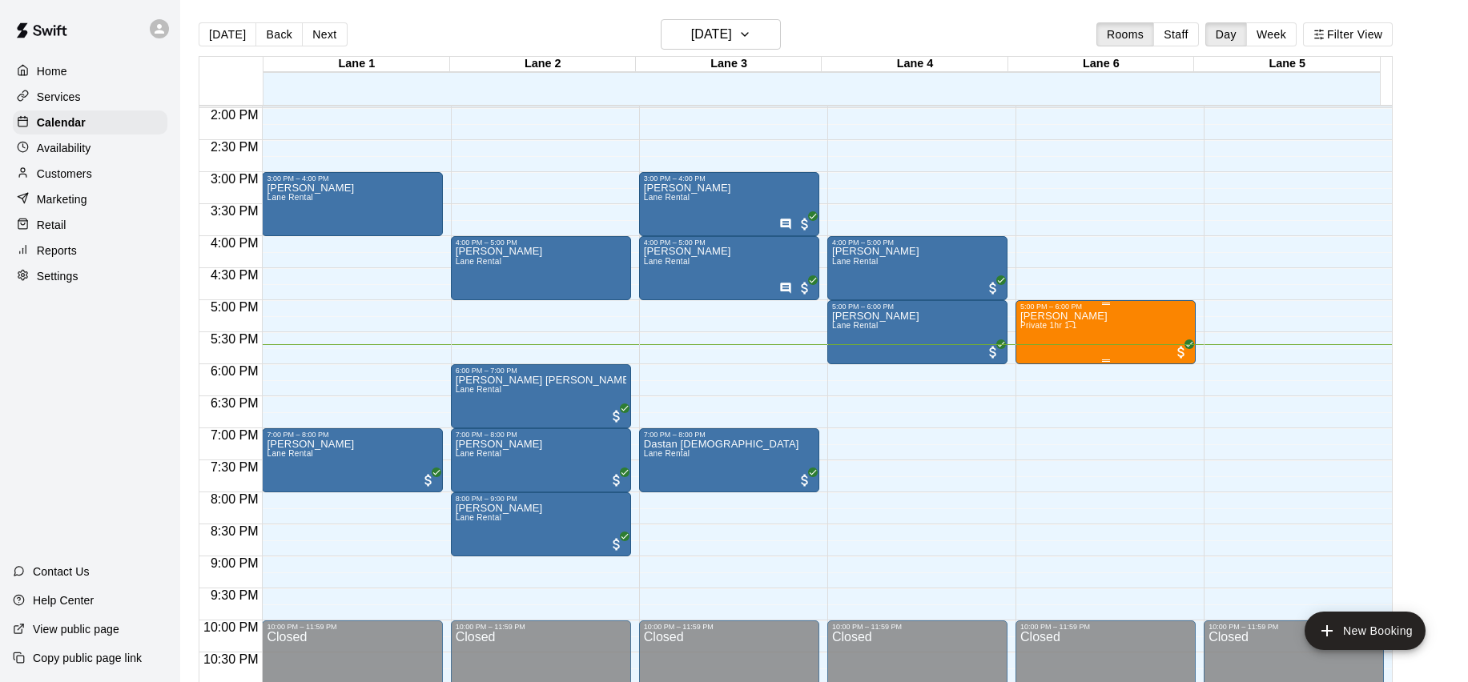
click at [1147, 315] on div "[PERSON_NAME] Private 1hr 1-1" at bounding box center [1105, 652] width 171 height 682
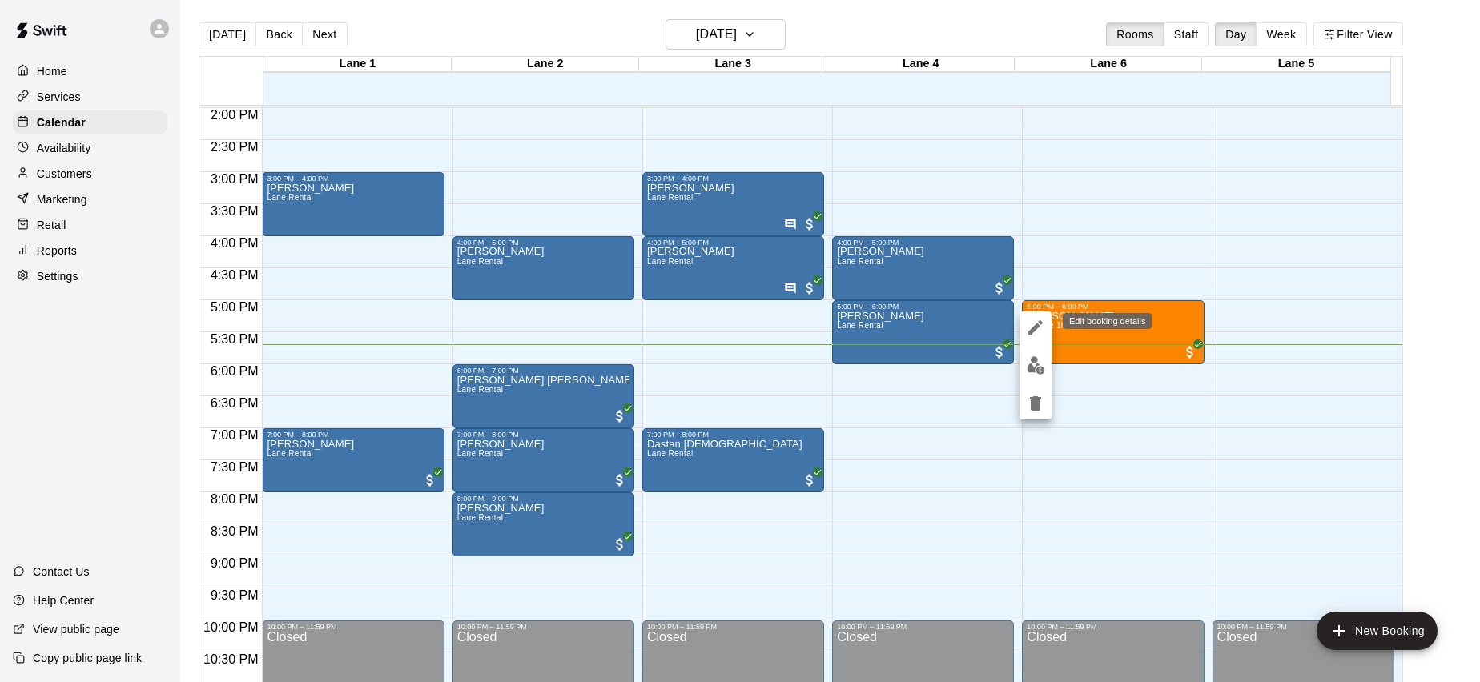
click at [1043, 325] on icon "edit" at bounding box center [1035, 327] width 19 height 19
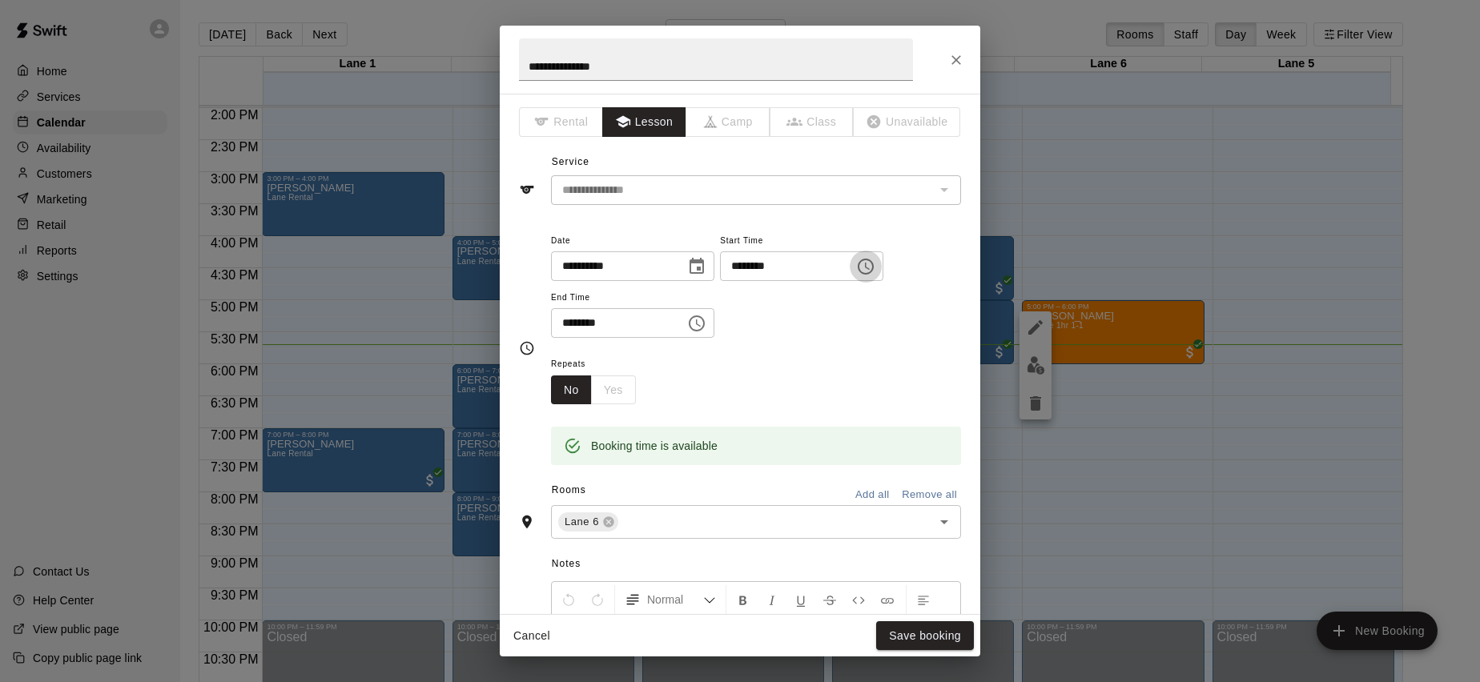
click at [875, 266] on icon "Choose time, selected time is 5:00 PM" at bounding box center [865, 266] width 19 height 19
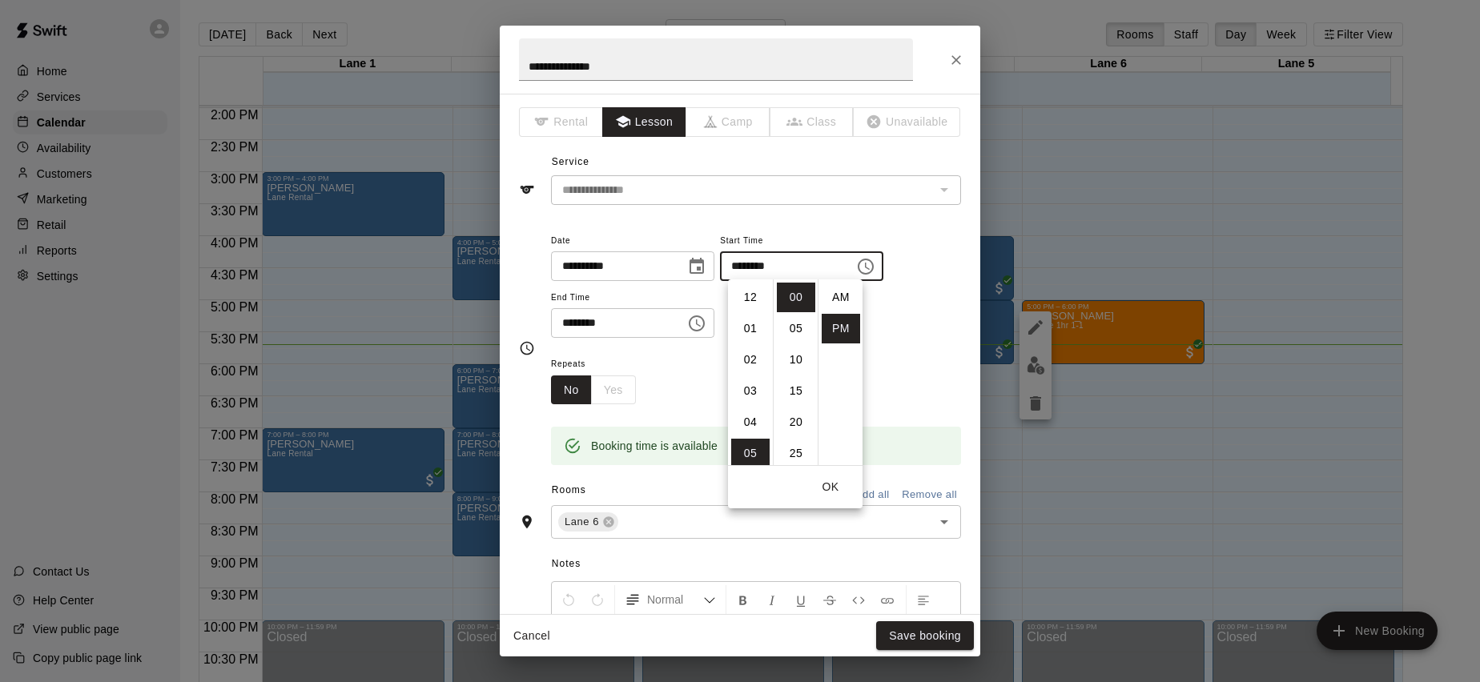
scroll to position [29, 0]
click at [755, 328] on li "06" at bounding box center [750, 329] width 38 height 30
type input "********"
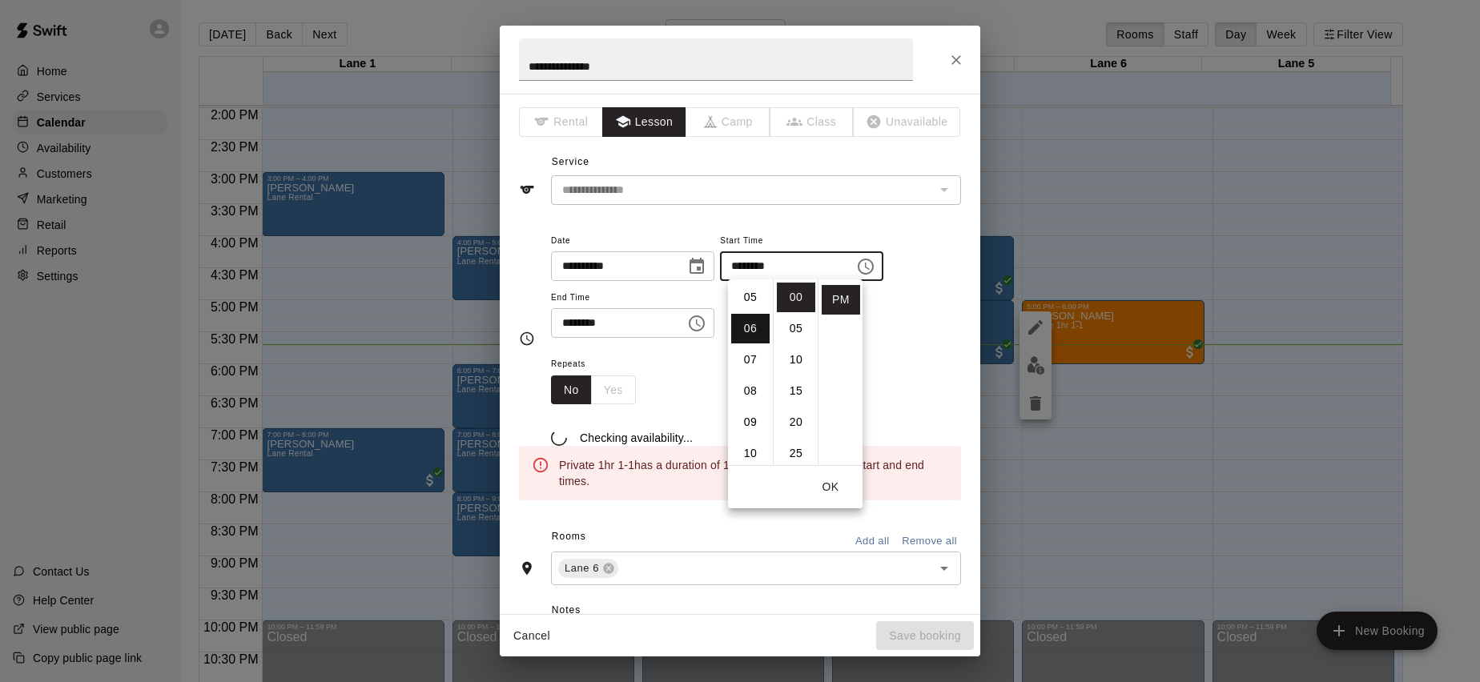
scroll to position [187, 0]
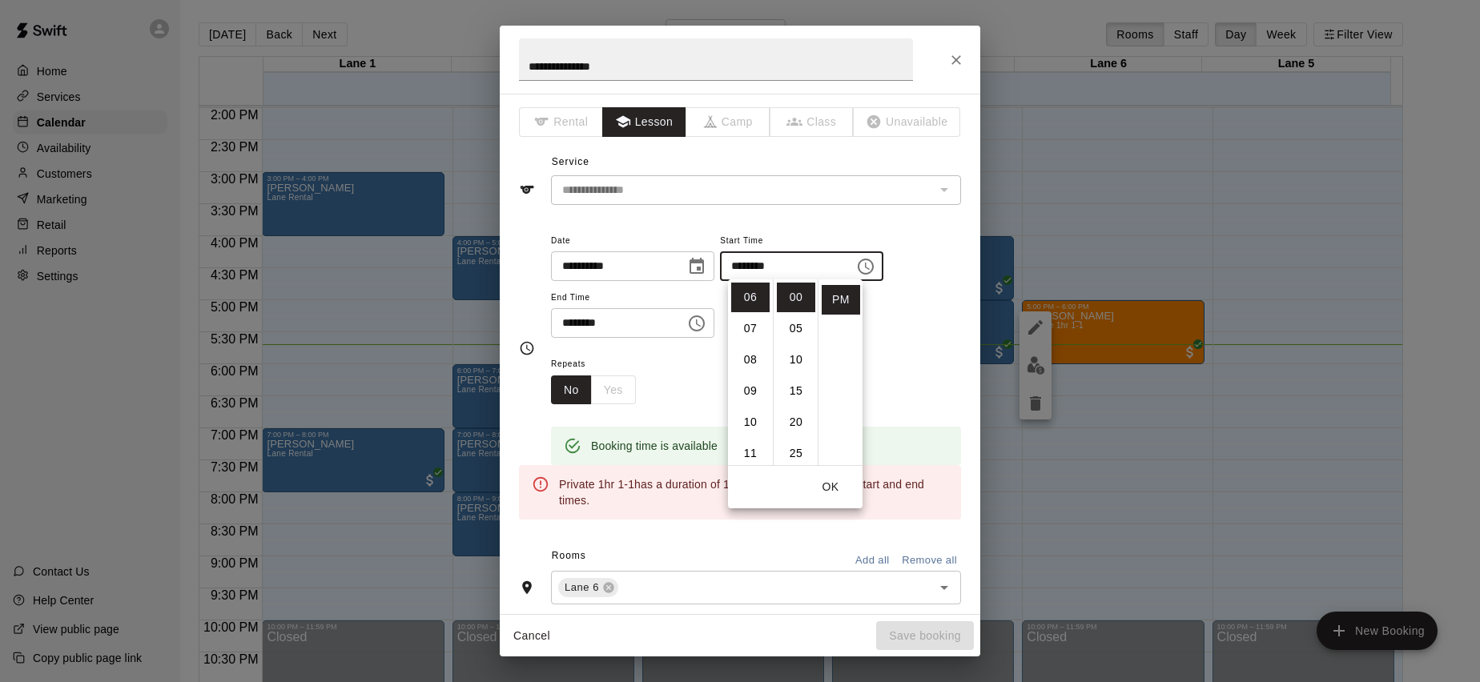
click at [706, 319] on icon "Choose time, selected time is 6:00 PM" at bounding box center [696, 323] width 19 height 19
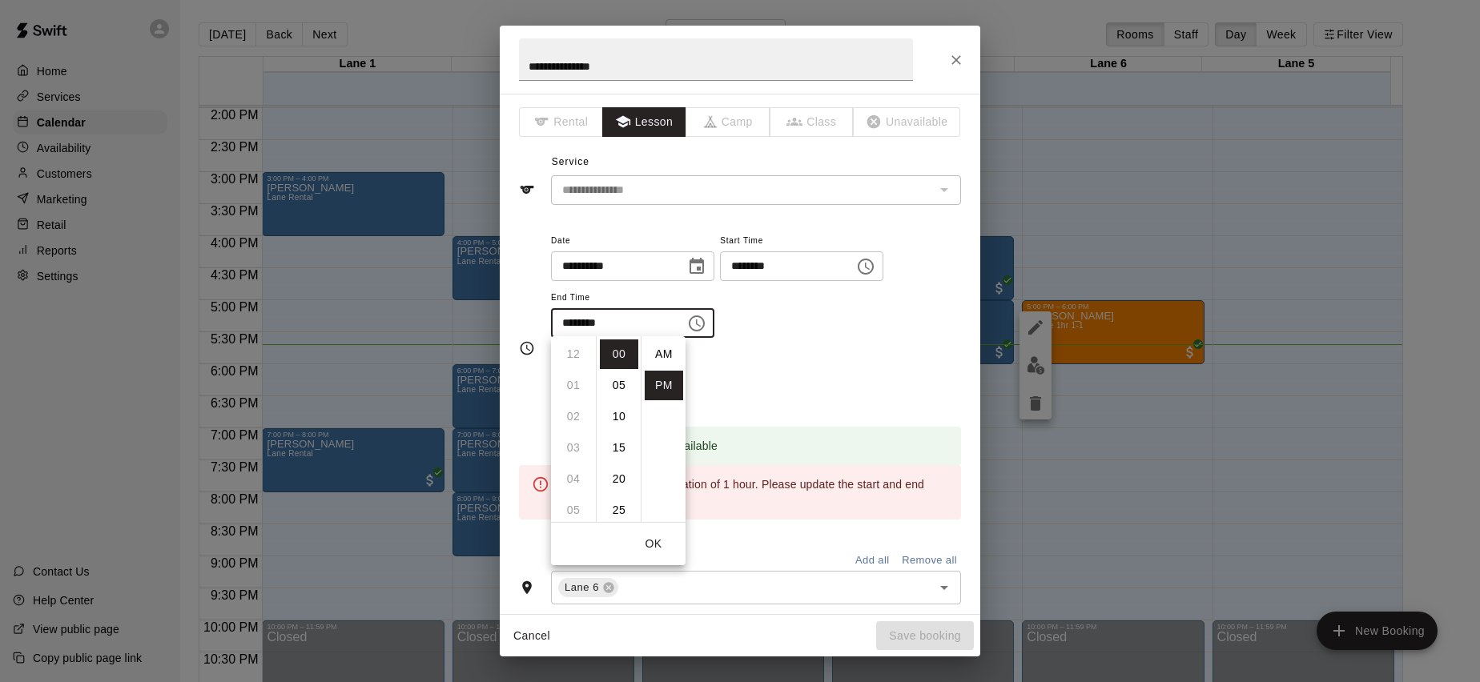
scroll to position [29, 0]
click at [569, 389] on li "07" at bounding box center [573, 386] width 38 height 30
type input "********"
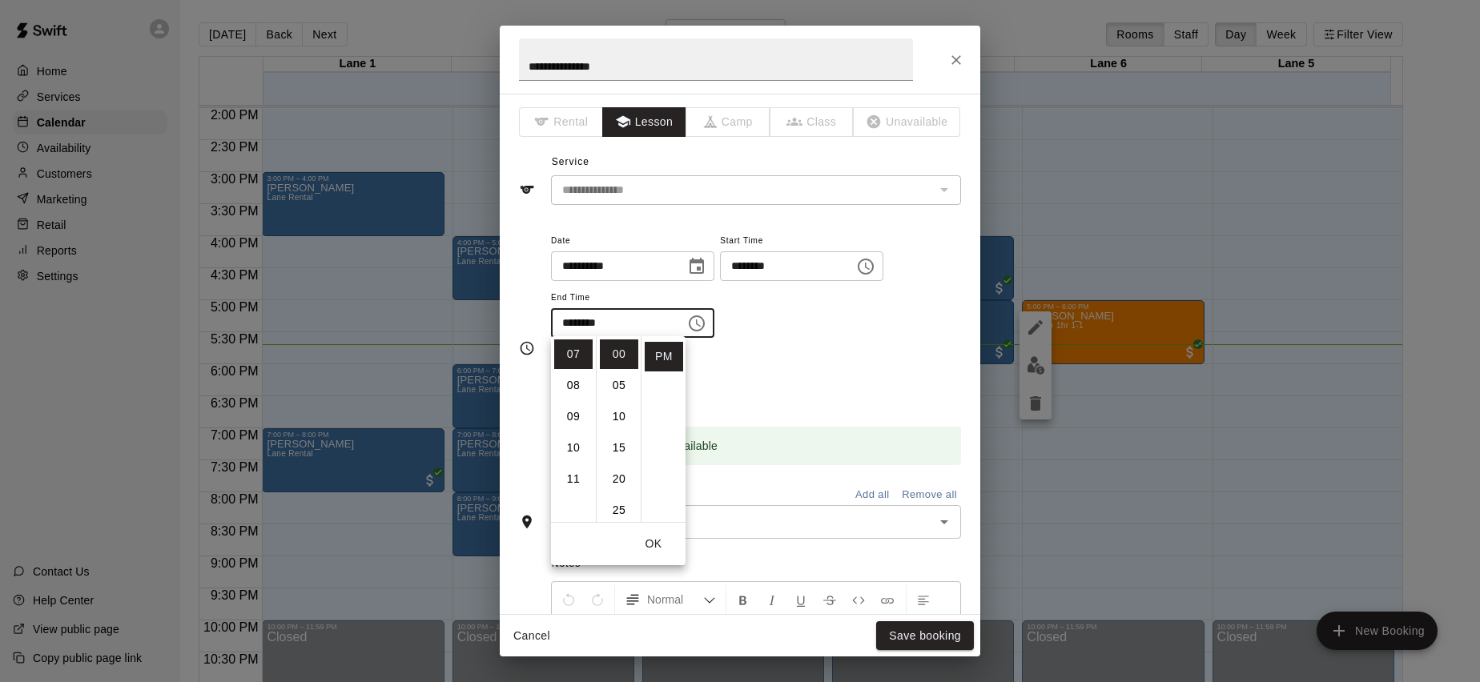
click at [828, 339] on div "**********" at bounding box center [756, 293] width 410 height 124
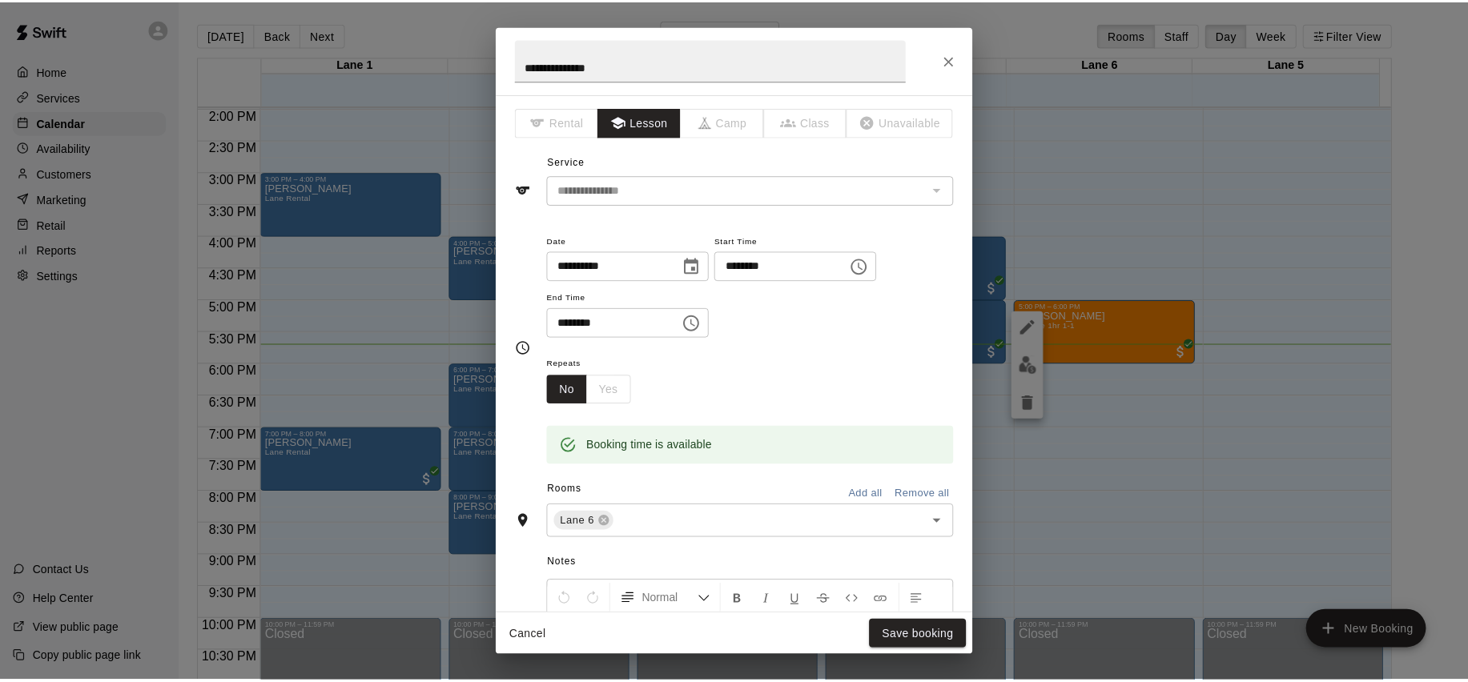
scroll to position [326, 0]
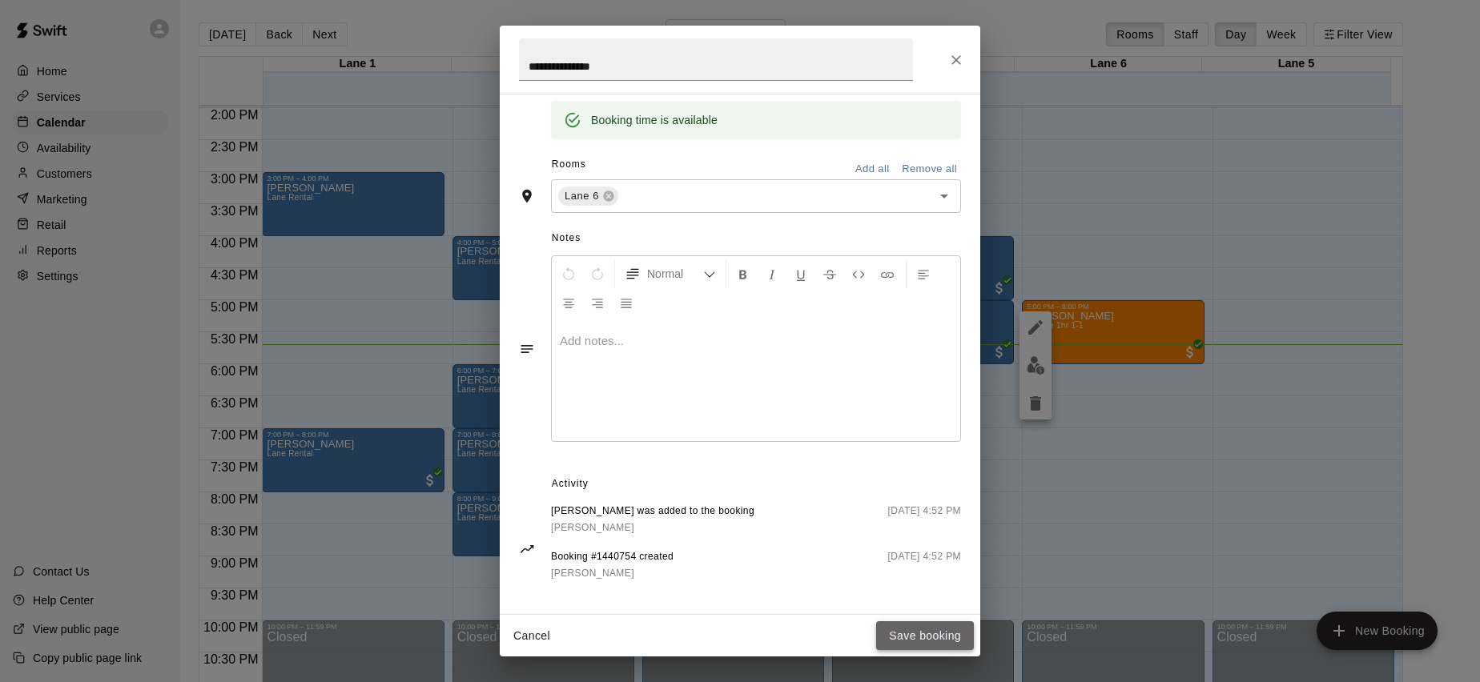
click at [914, 634] on button "Save booking" at bounding box center [925, 636] width 98 height 30
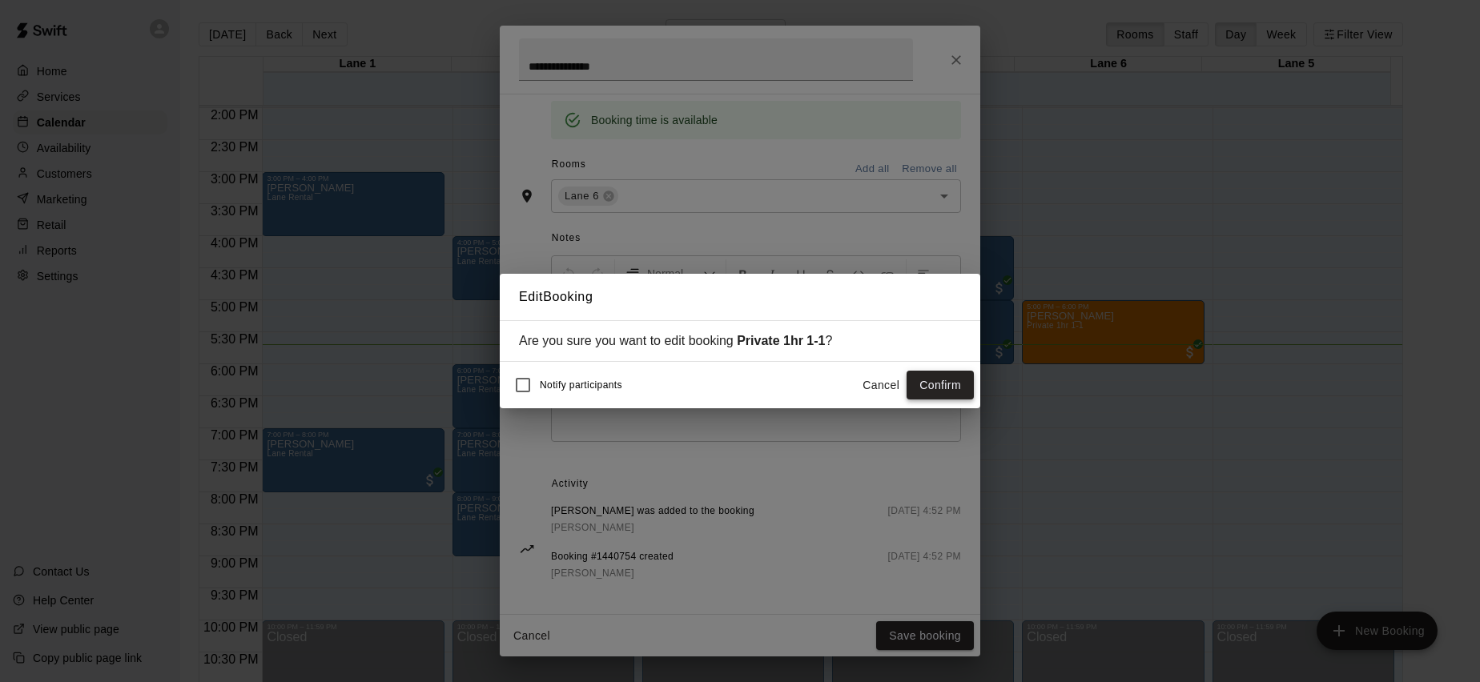
click at [930, 381] on button "Confirm" at bounding box center [939, 386] width 67 height 30
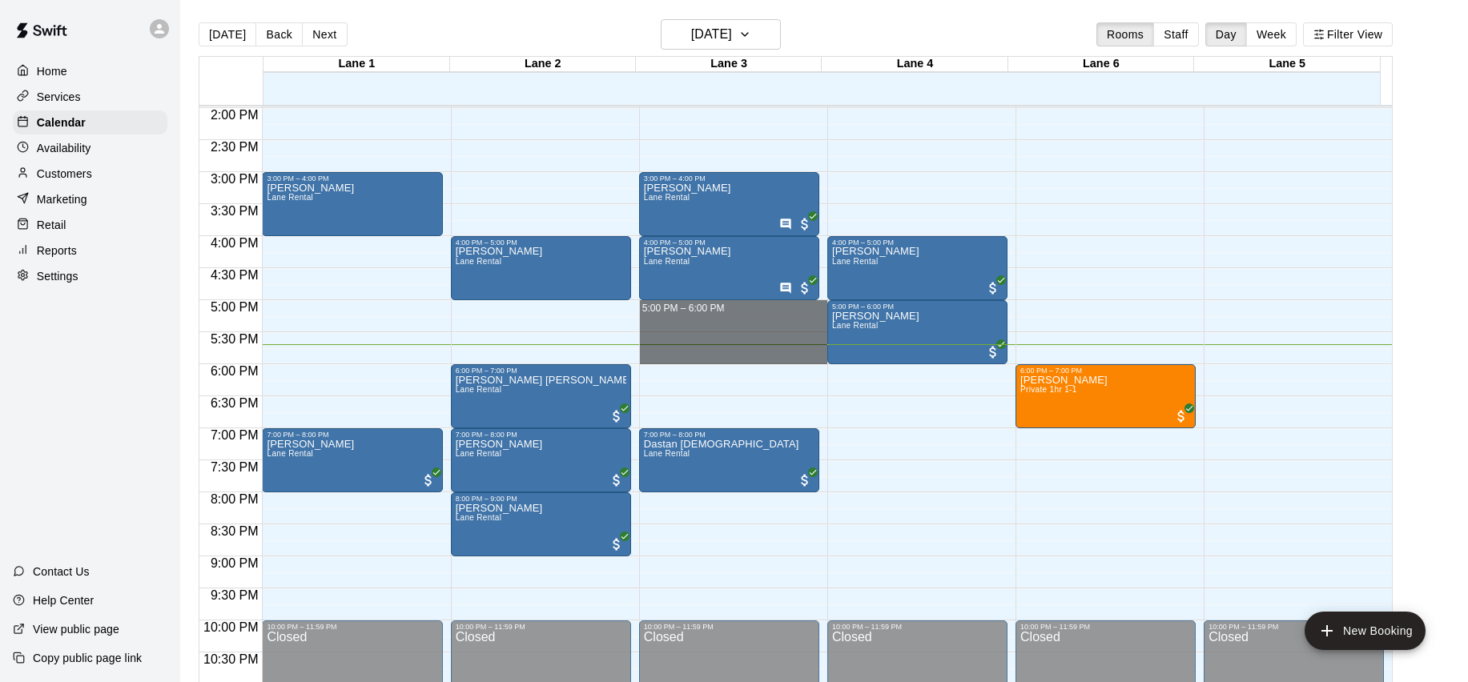
drag, startPoint x: 732, startPoint y: 304, endPoint x: 758, endPoint y: 357, distance: 58.7
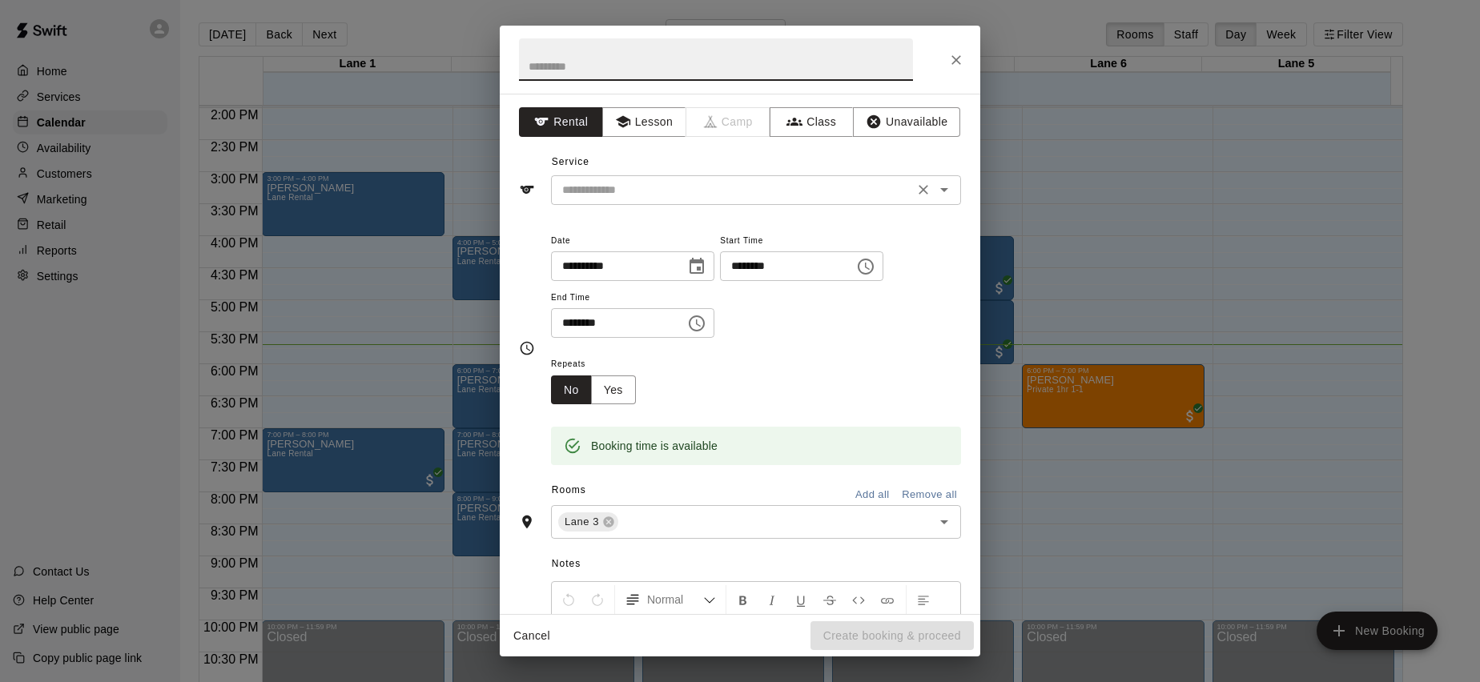
click at [698, 191] on input "text" at bounding box center [732, 190] width 353 height 20
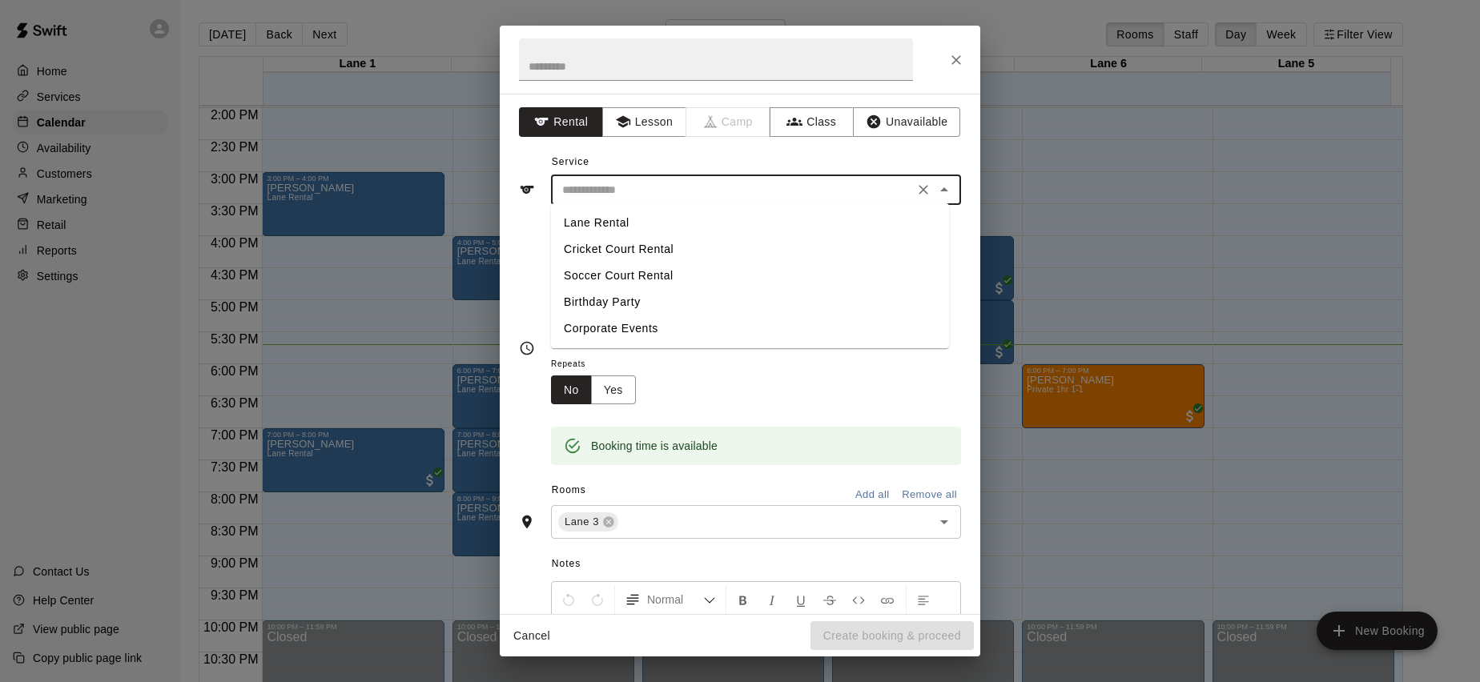
click at [669, 223] on li "Lane Rental" at bounding box center [750, 223] width 398 height 26
type input "**********"
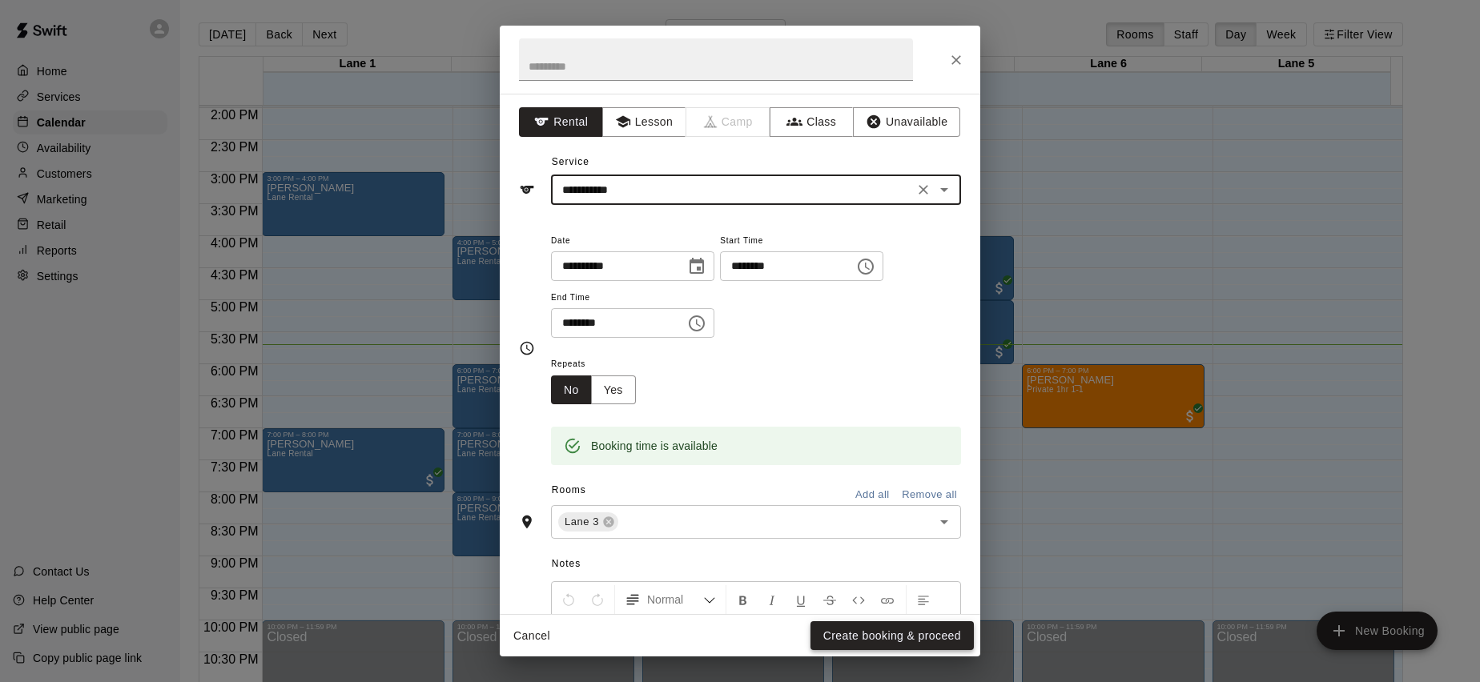
click at [877, 629] on button "Create booking & proceed" at bounding box center [891, 636] width 163 height 30
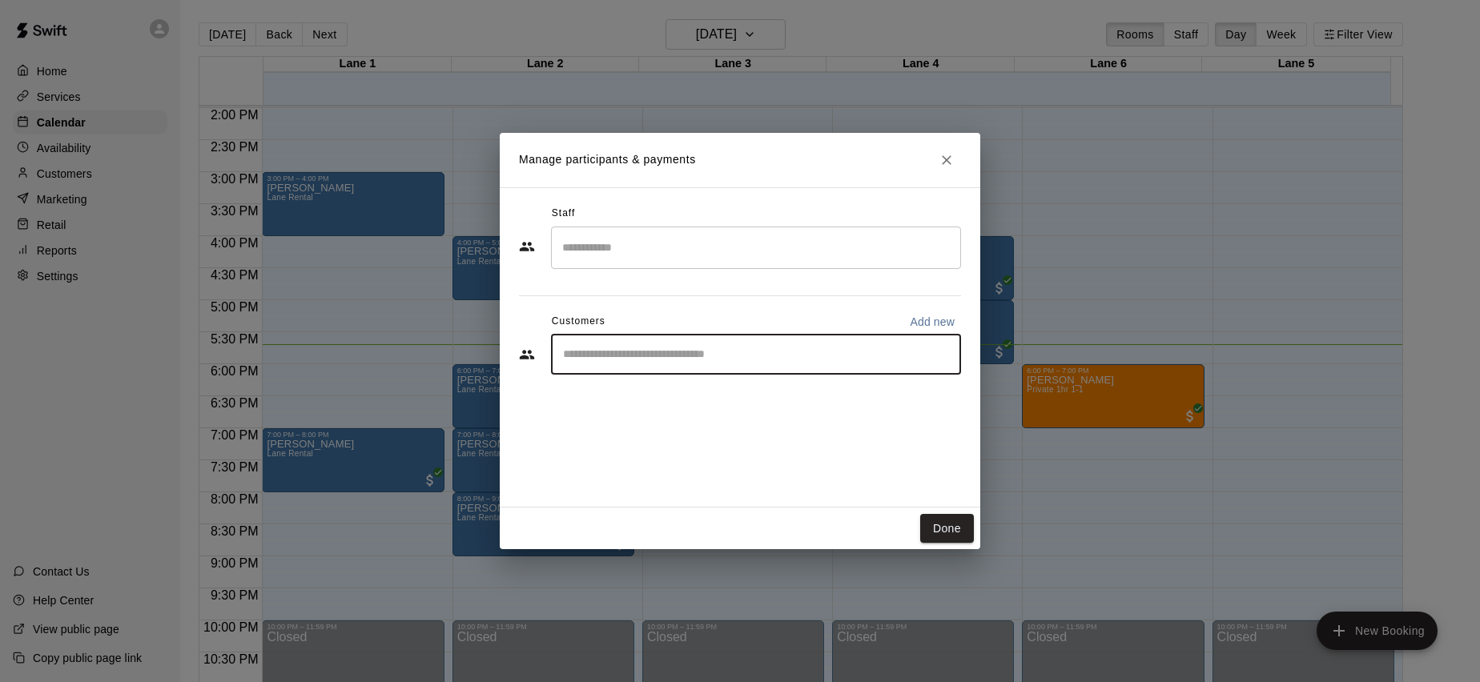
click at [681, 359] on input "Start typing to search customers..." at bounding box center [756, 355] width 396 height 16
type input "*****"
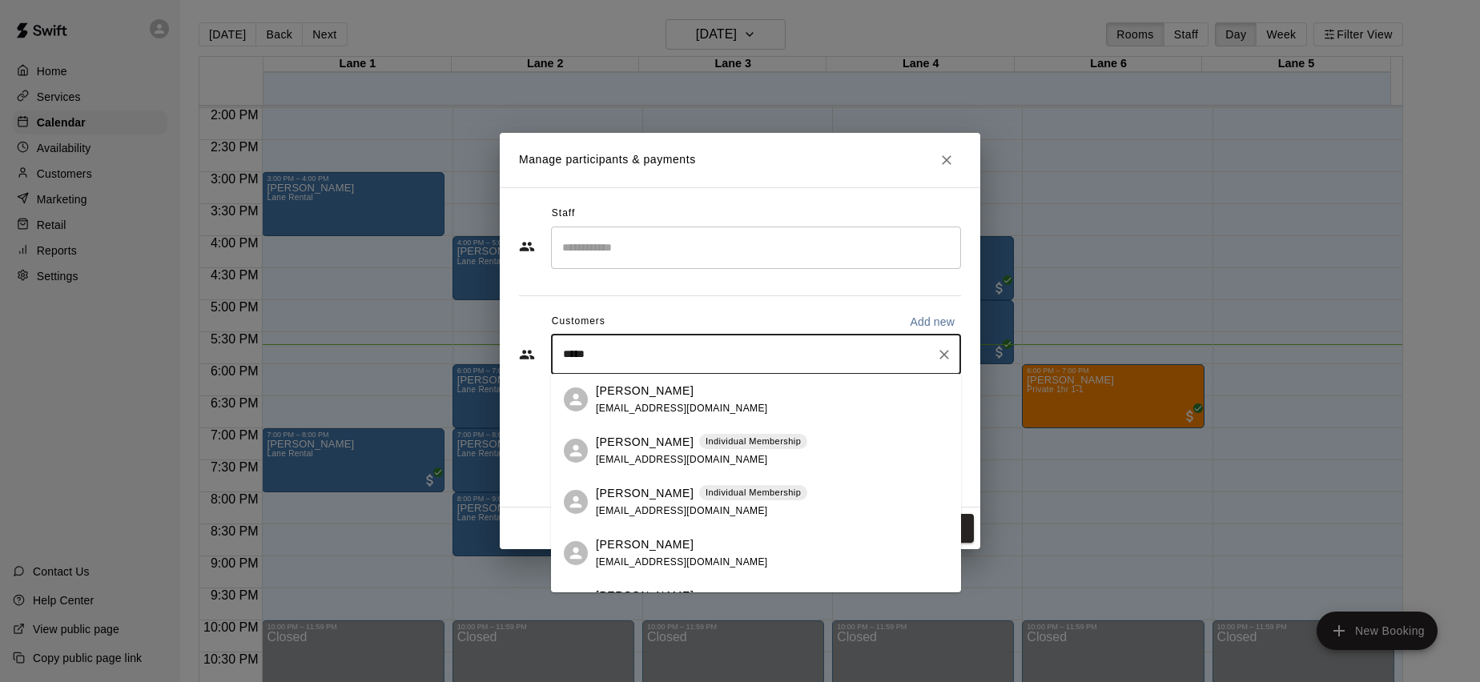
click at [808, 453] on div "Rajan Jasuja Individual Membership rajan_jasuja2005@yahoo.com" at bounding box center [772, 451] width 352 height 34
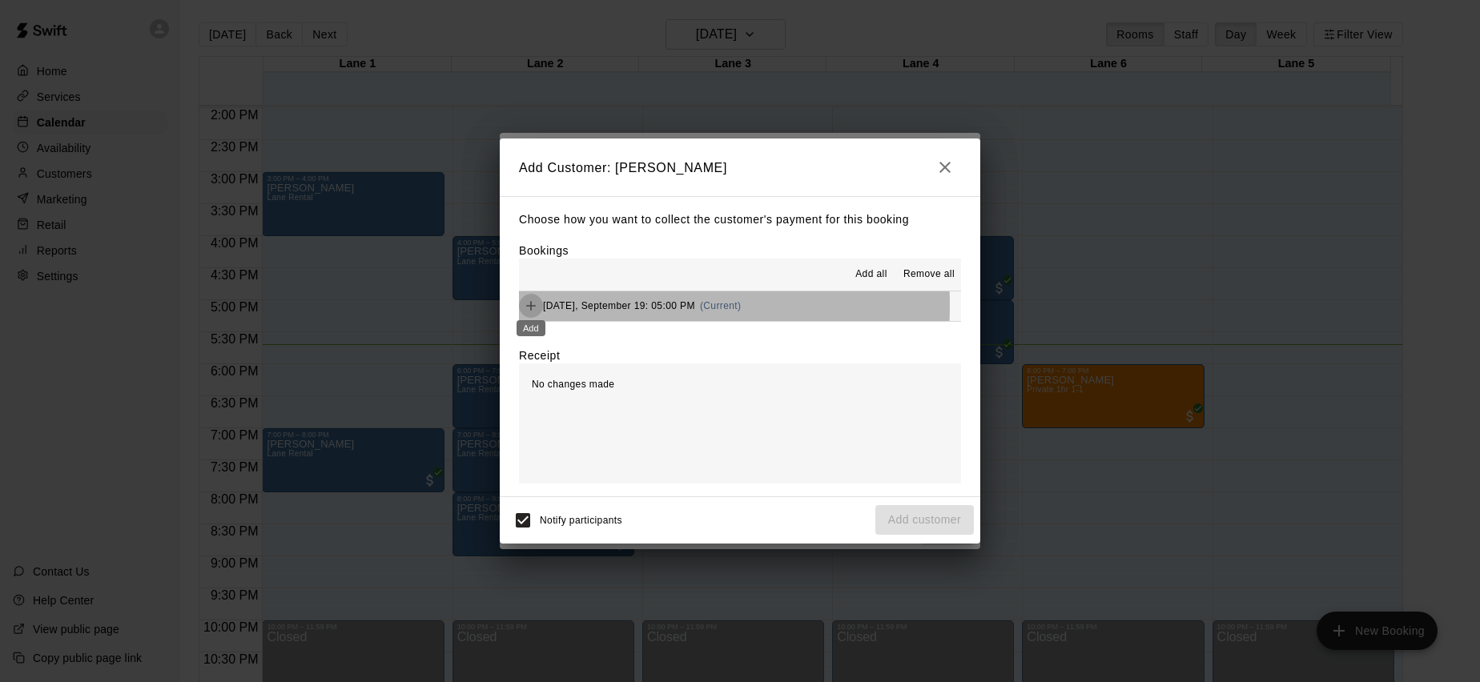
click at [538, 305] on icon "Add" at bounding box center [531, 306] width 16 height 16
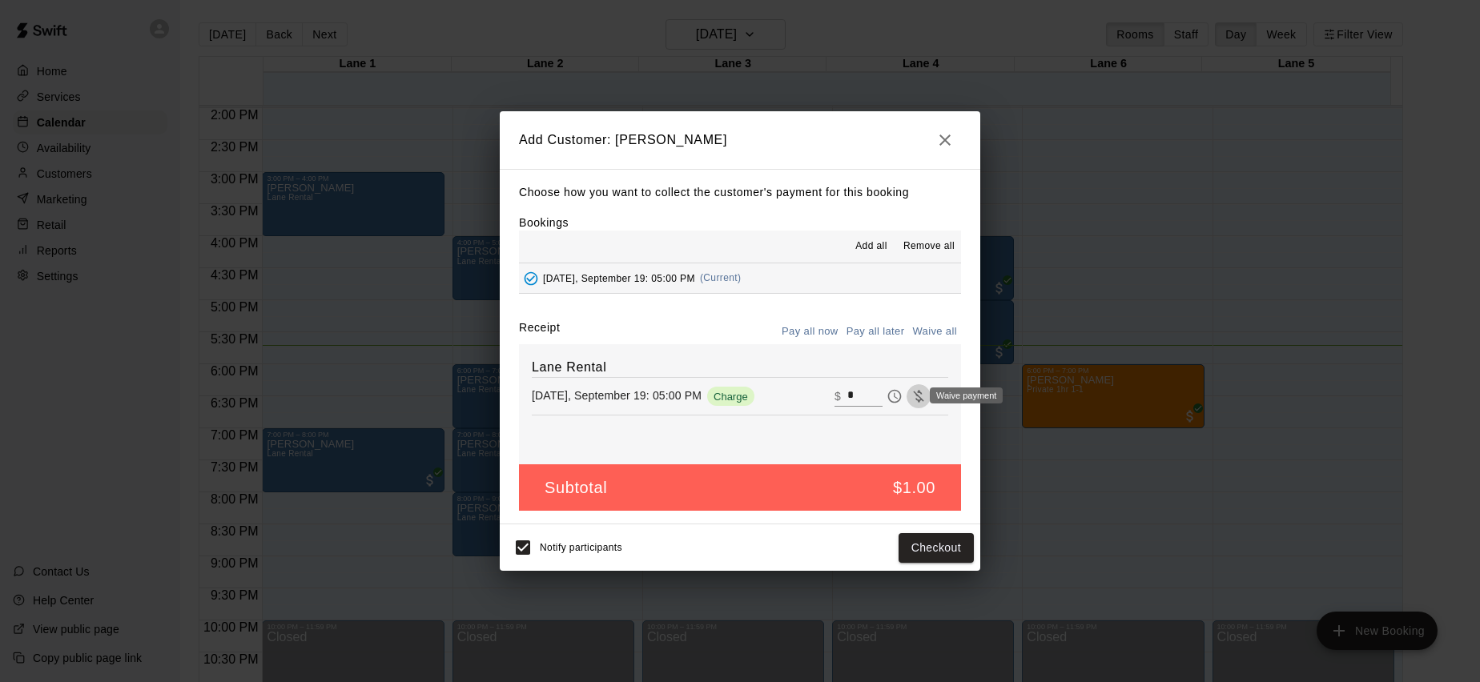
click at [910, 400] on icon "Waive payment" at bounding box center [918, 396] width 16 height 16
type input "*"
click at [933, 550] on button "Add customer" at bounding box center [924, 548] width 98 height 30
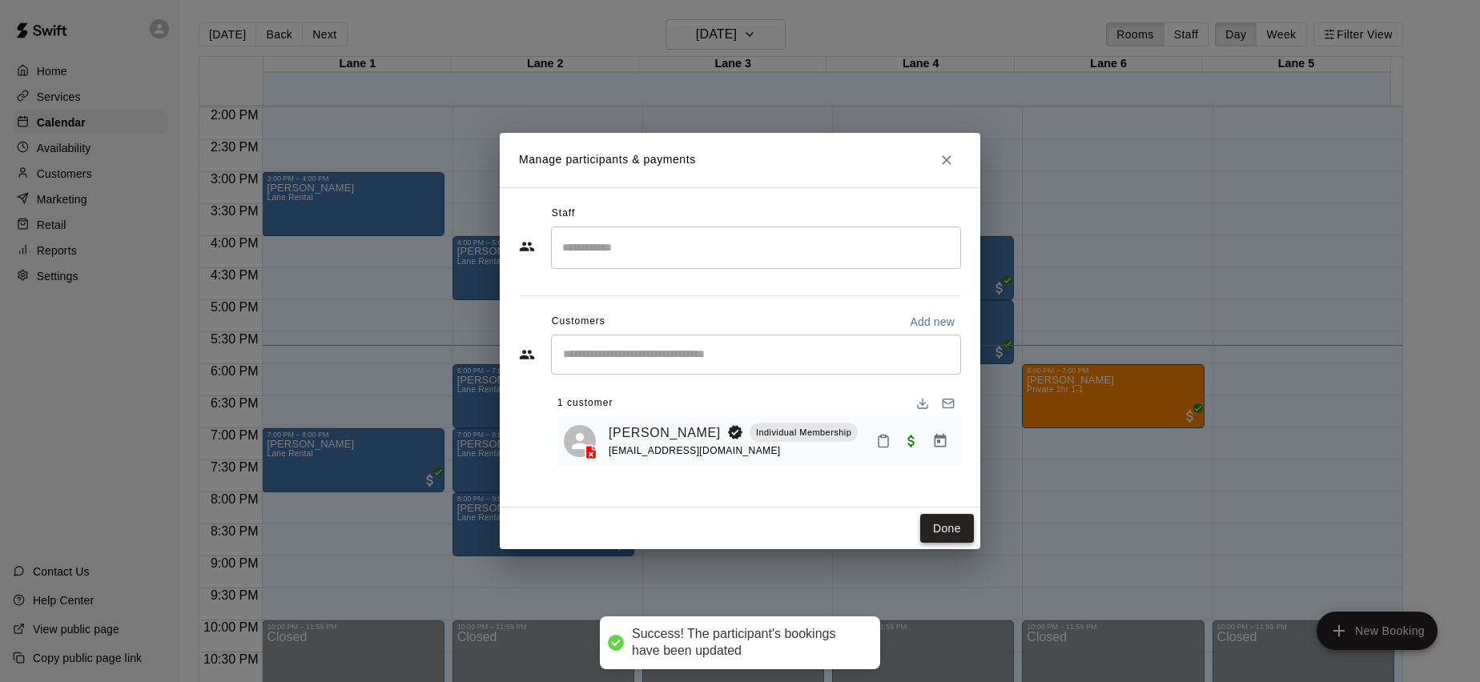
click at [942, 524] on button "Done" at bounding box center [947, 529] width 54 height 30
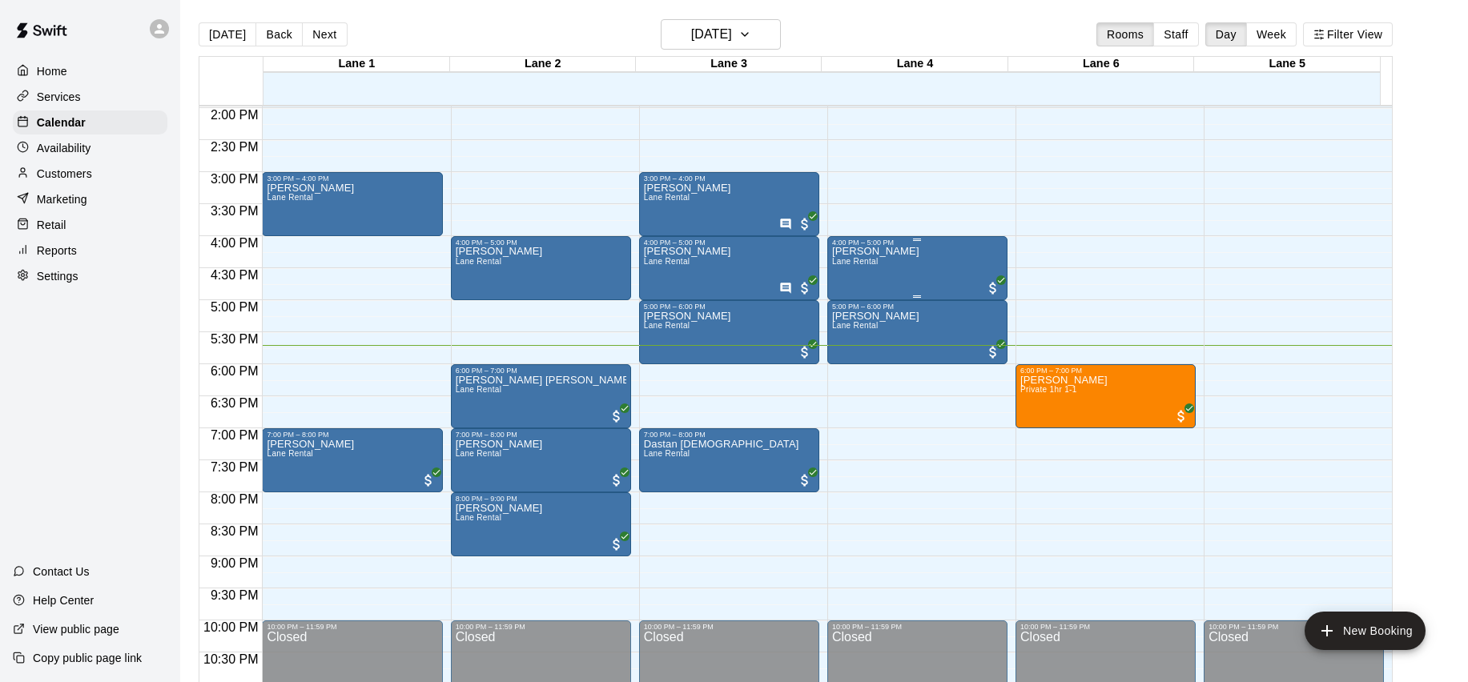
click at [869, 251] on p "[PERSON_NAME]" at bounding box center [875, 251] width 87 height 0
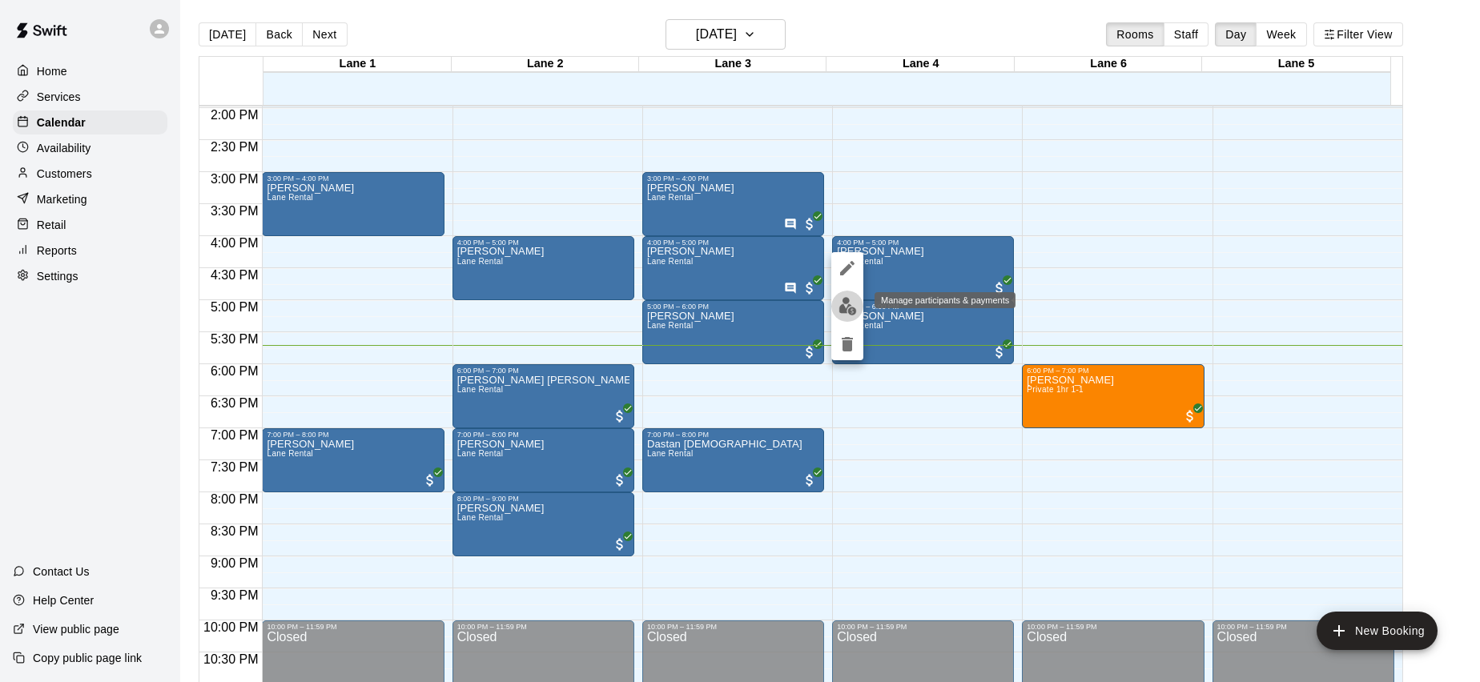
click at [849, 306] on img "edit" at bounding box center [847, 306] width 18 height 18
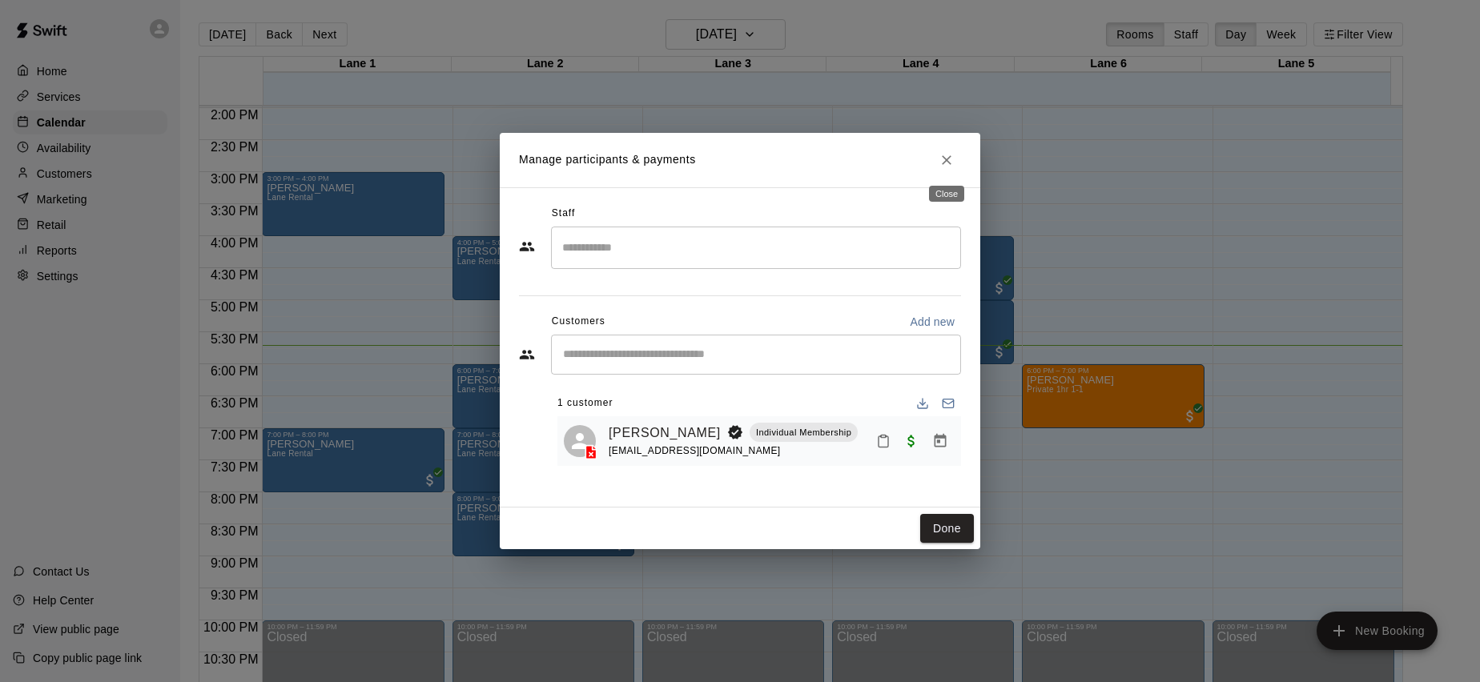
click at [949, 163] on icon "Close" at bounding box center [947, 160] width 10 height 10
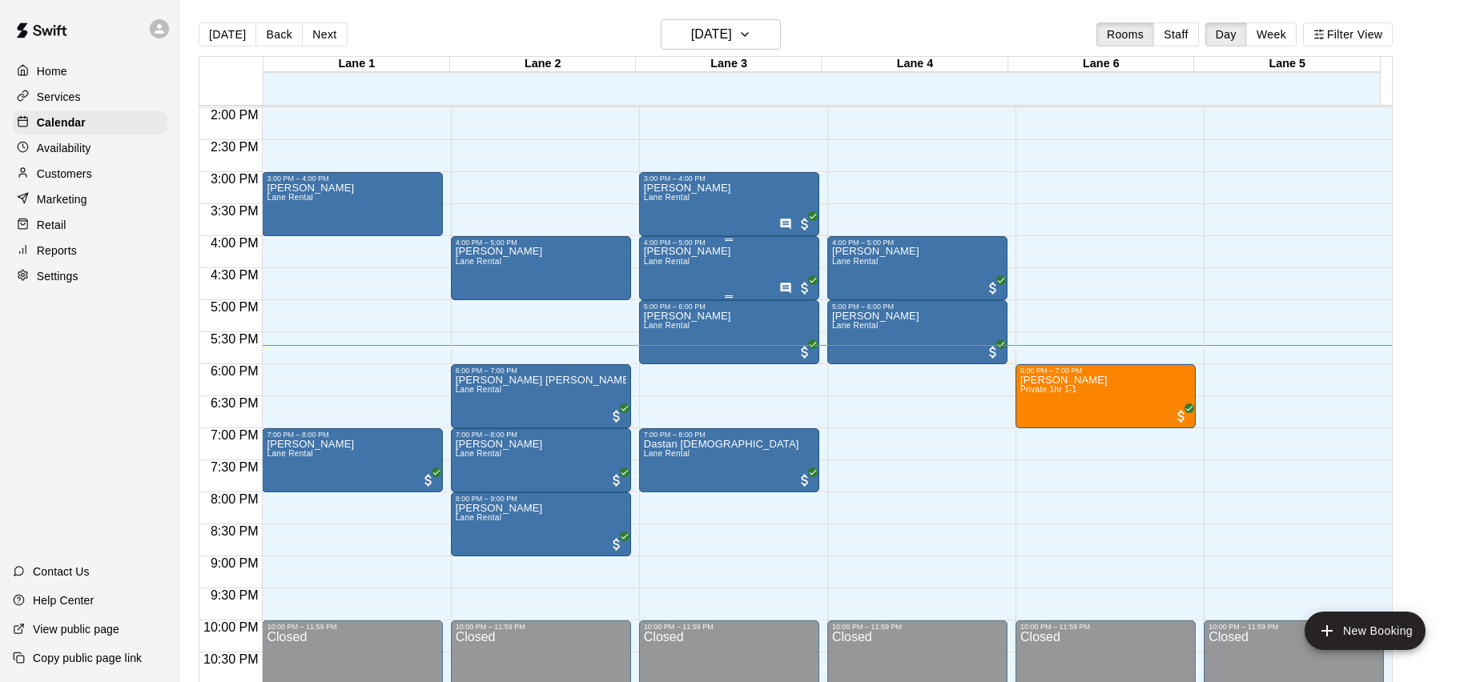
click at [741, 259] on div "Rajan Jasuja Lane Rental" at bounding box center [729, 588] width 171 height 682
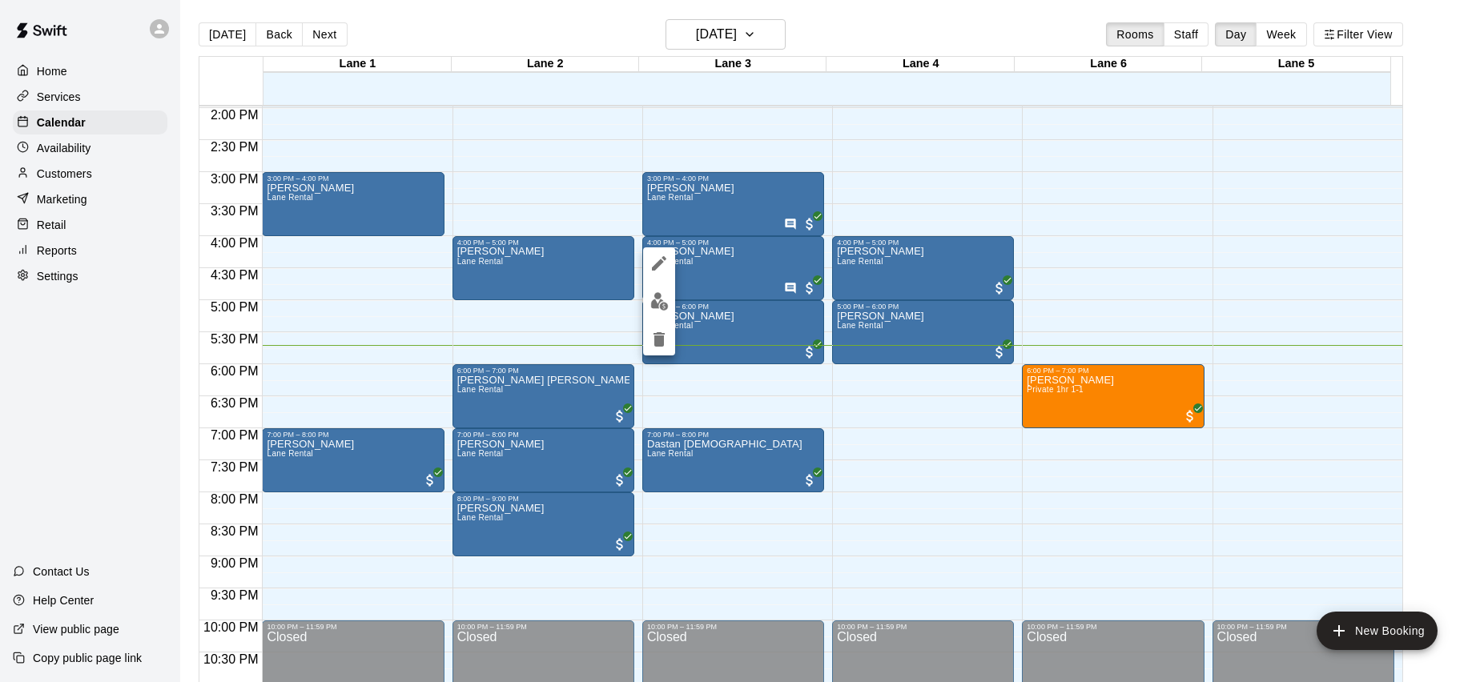
click at [654, 301] on img "edit" at bounding box center [659, 301] width 18 height 18
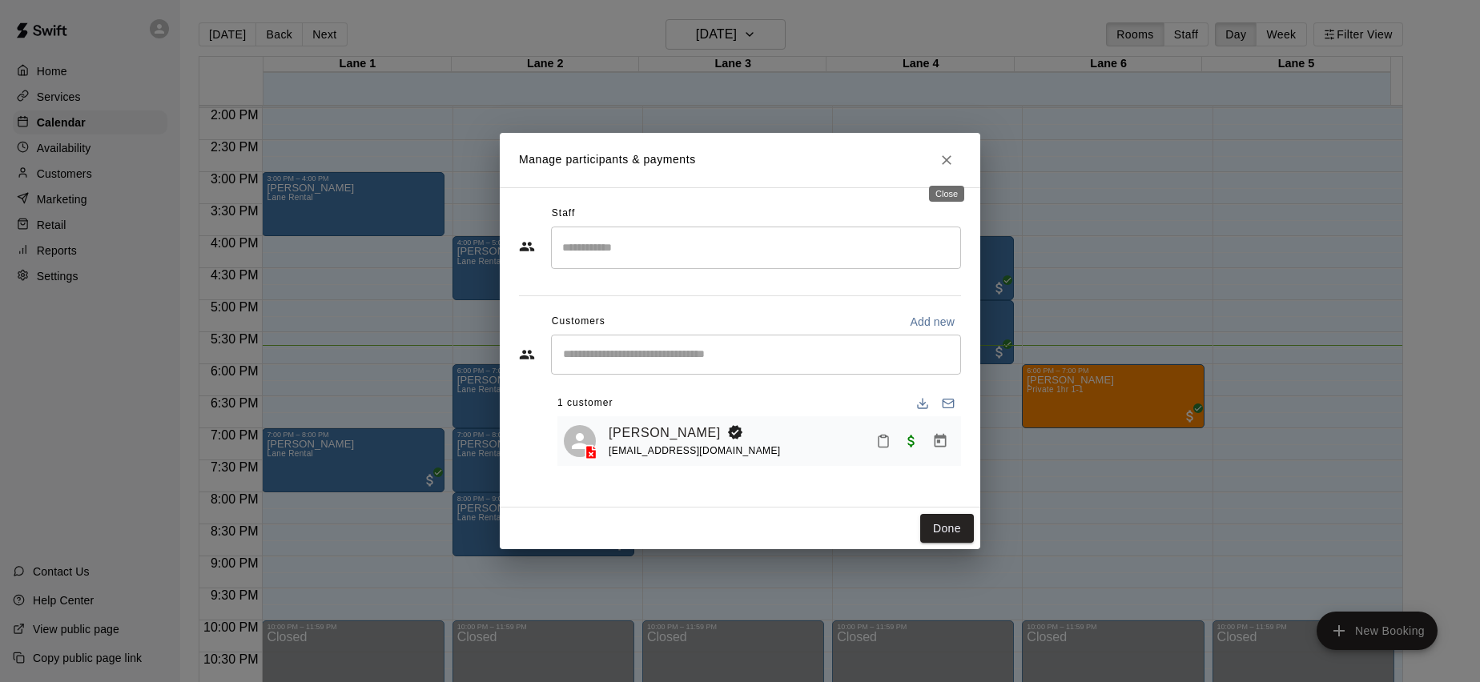
click at [944, 159] on icon "Close" at bounding box center [947, 160] width 10 height 10
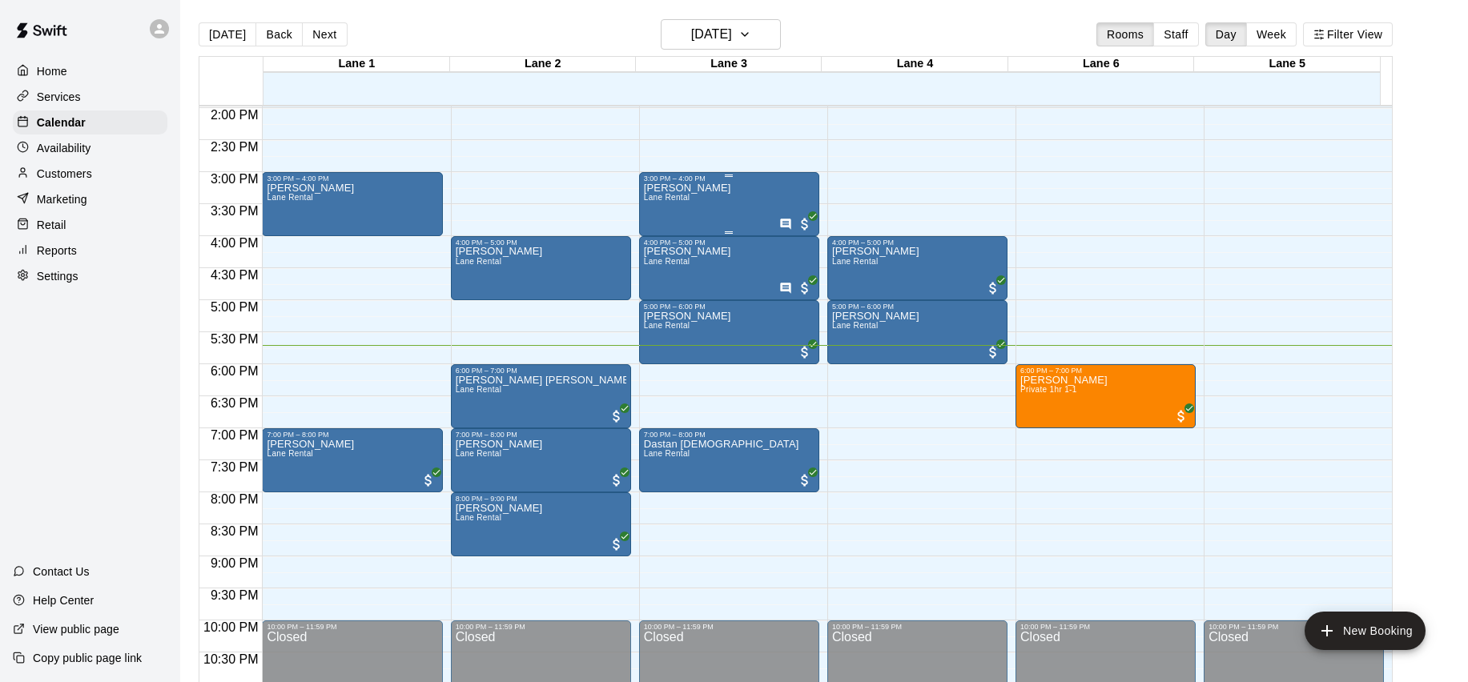
click at [713, 195] on div "Rajan Jasuja Lane Rental" at bounding box center [729, 524] width 171 height 682
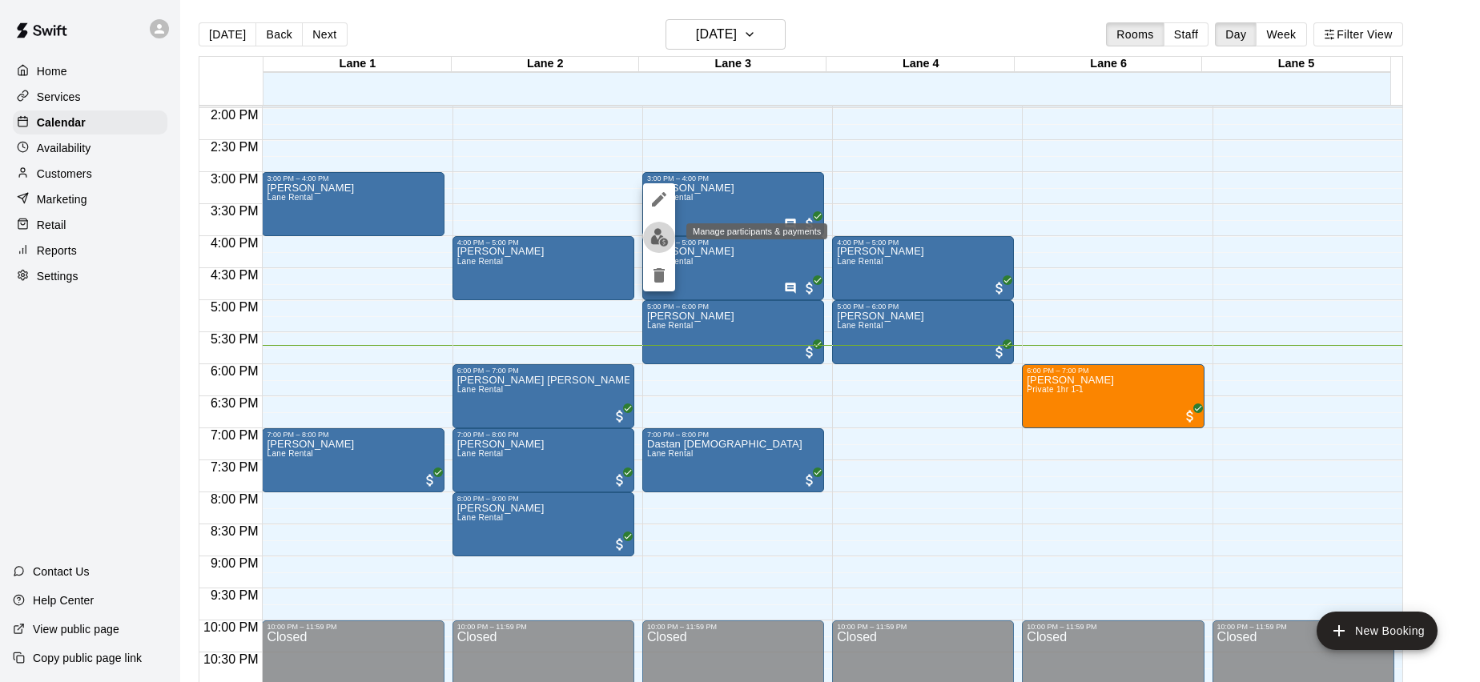
click at [666, 239] on img "edit" at bounding box center [659, 237] width 18 height 18
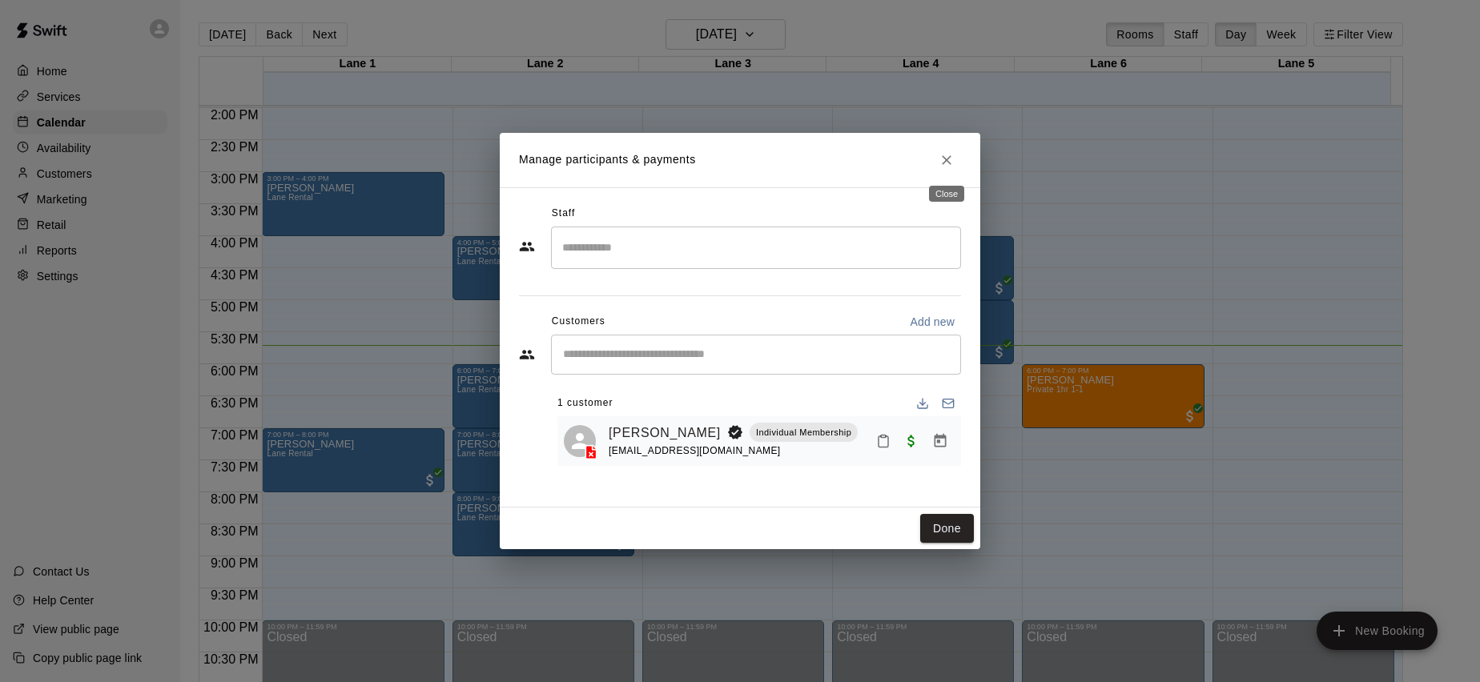
click at [942, 161] on icon "Close" at bounding box center [946, 160] width 16 height 16
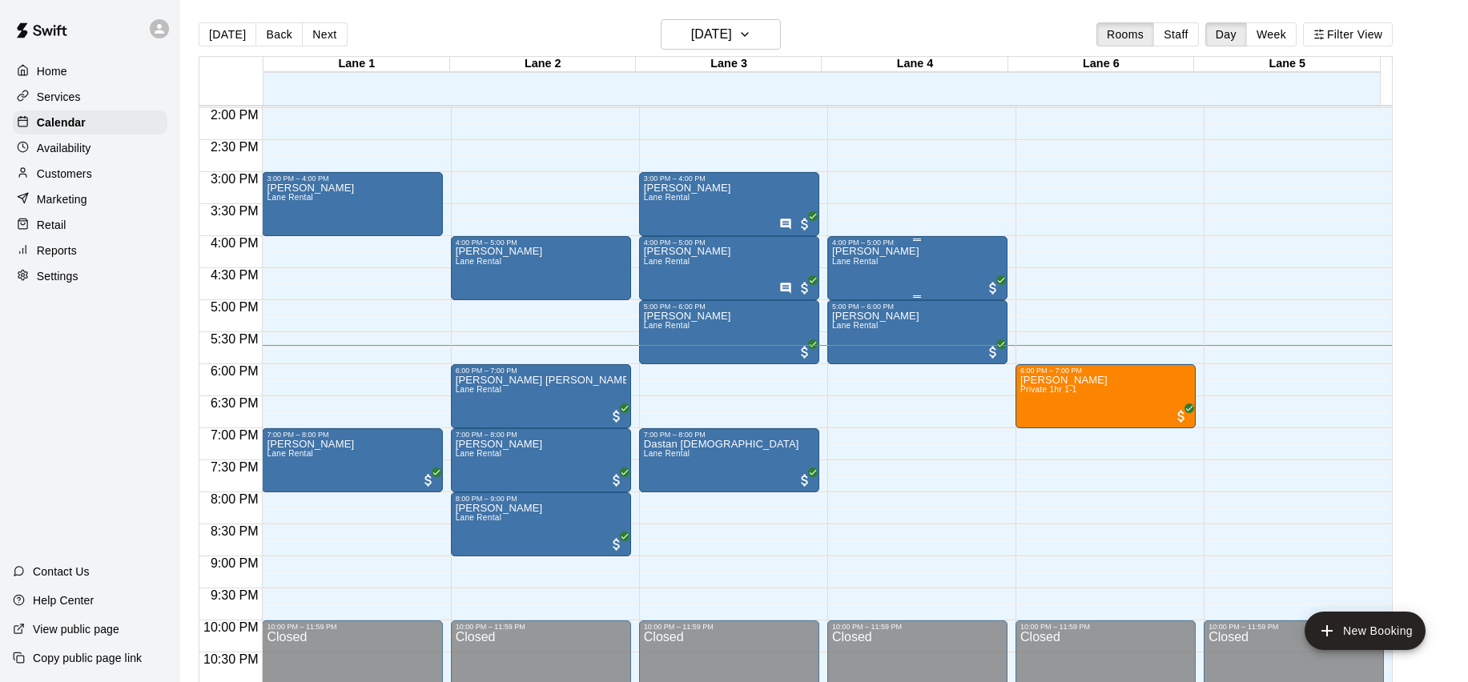
click at [893, 269] on div "Rajan Jasuja Lane Rental" at bounding box center [917, 588] width 171 height 682
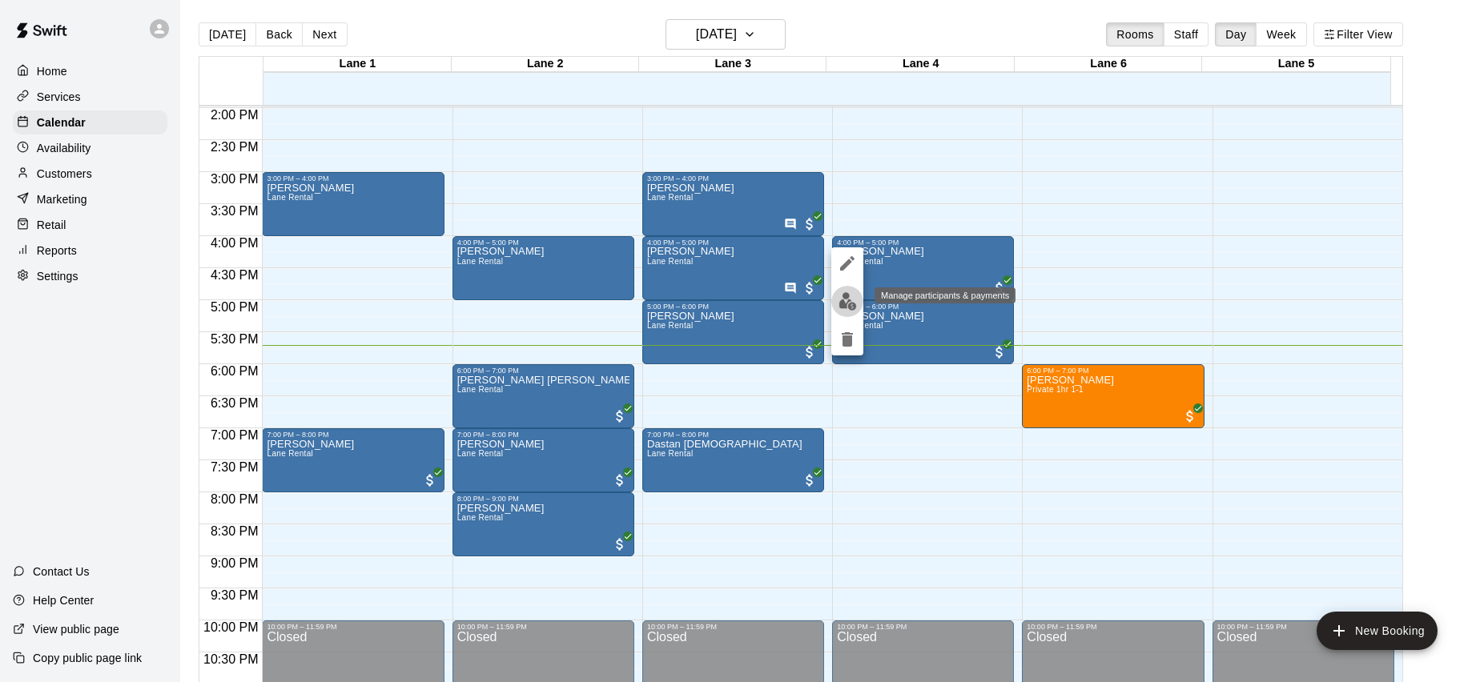
click at [849, 303] on img "edit" at bounding box center [847, 301] width 18 height 18
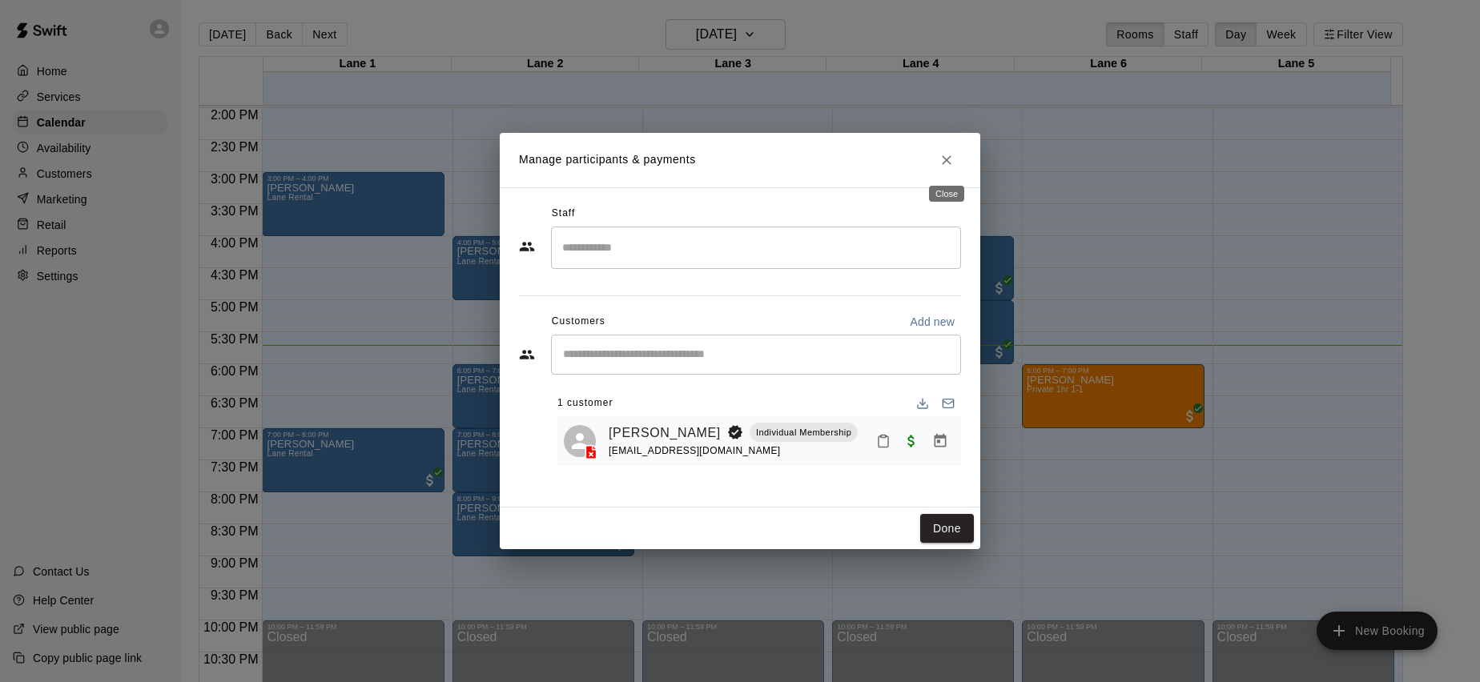
click at [945, 167] on icon "Close" at bounding box center [946, 160] width 16 height 16
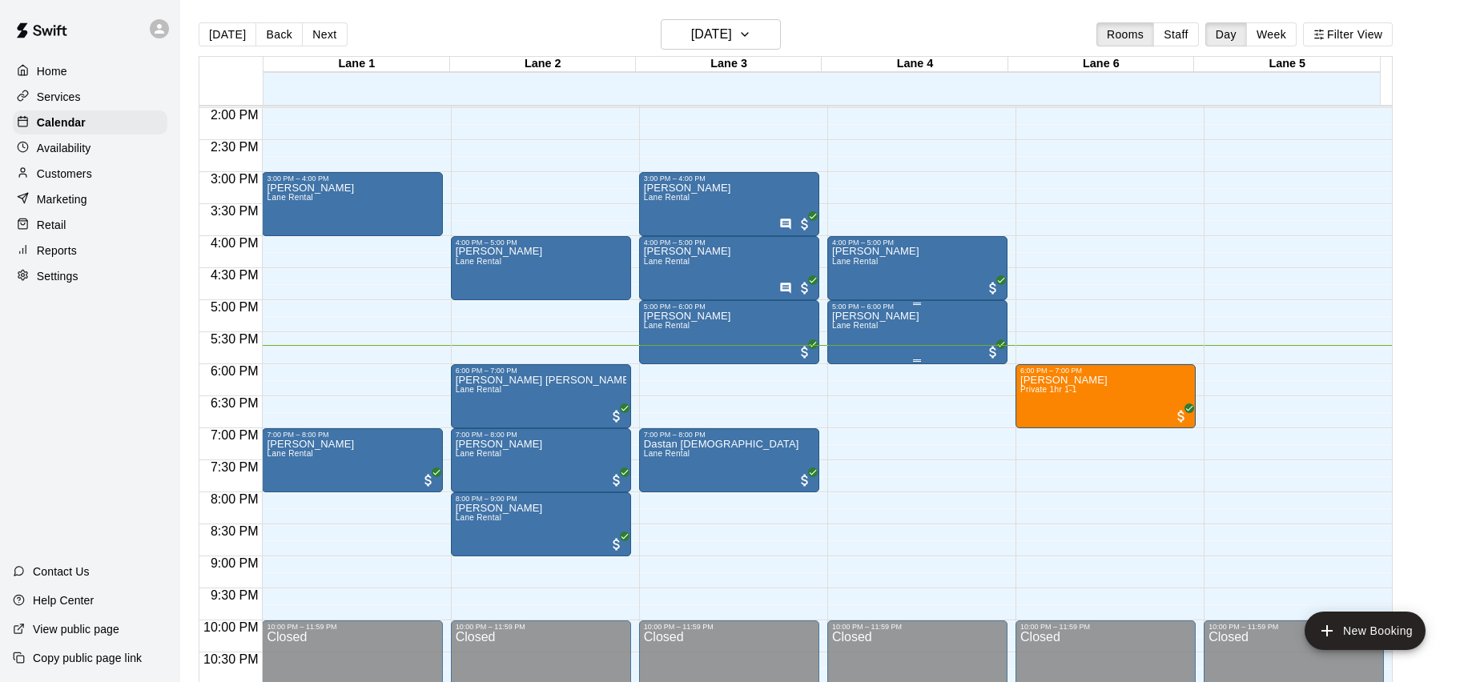
click at [911, 321] on div "Rajan Jasuja Lane Rental" at bounding box center [917, 652] width 171 height 682
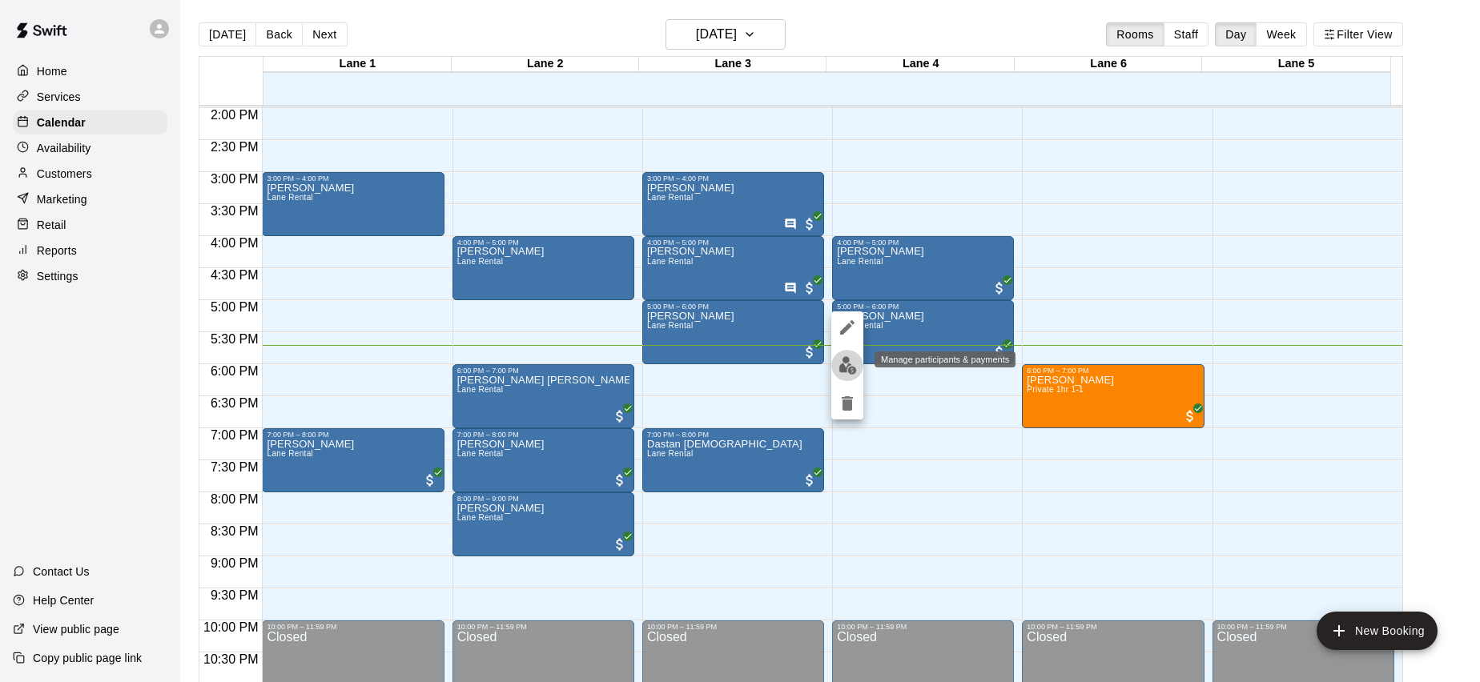
click at [850, 361] on img "edit" at bounding box center [847, 365] width 18 height 18
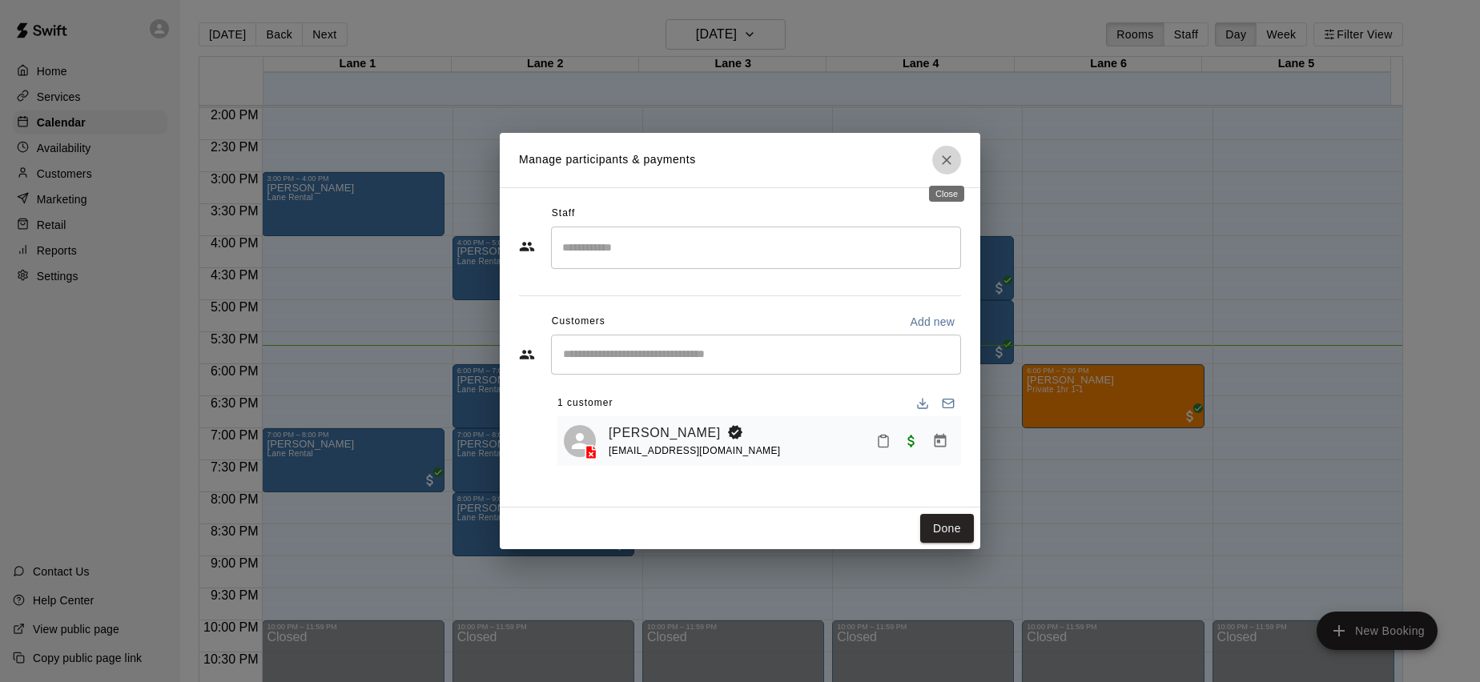
click at [952, 174] on h2 "Manage participants & payments" at bounding box center [740, 160] width 480 height 54
click at [945, 165] on icon "Close" at bounding box center [946, 160] width 16 height 16
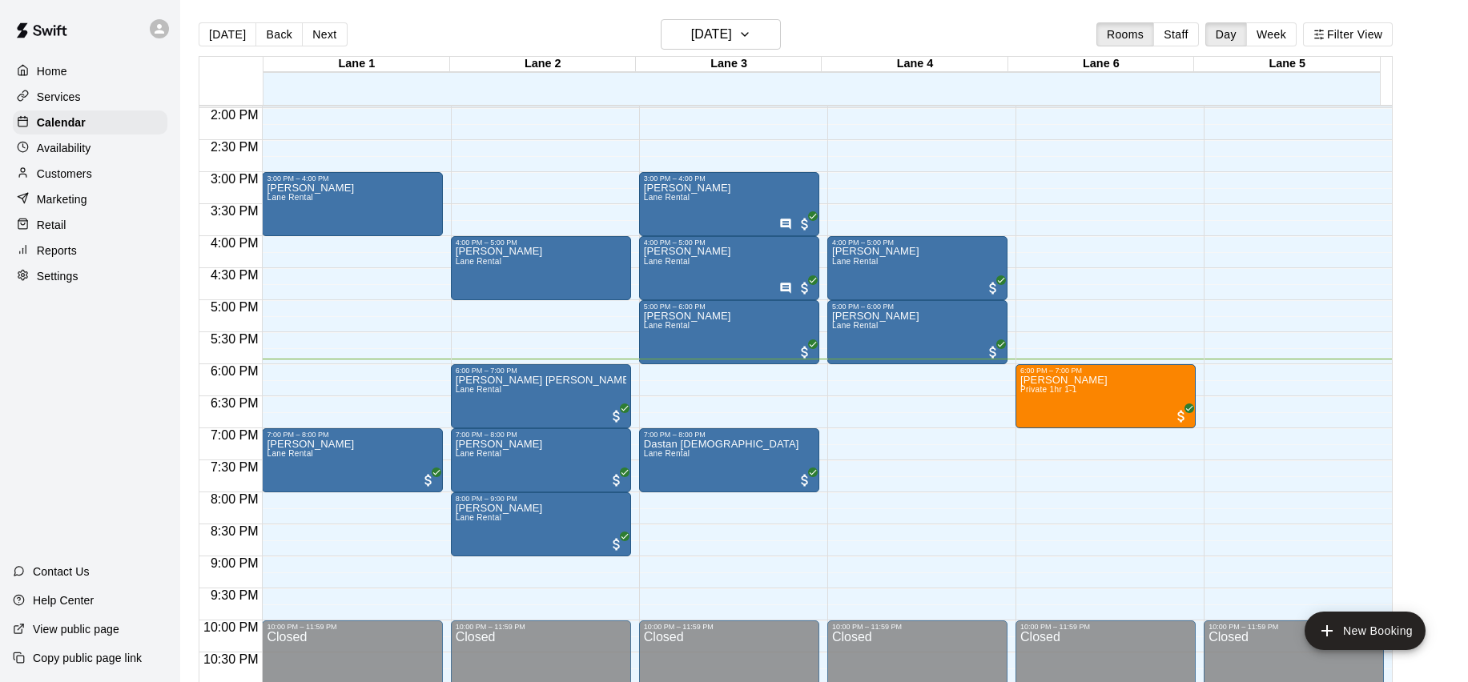
click at [1453, 318] on main "Today Back Next Friday Sep 19 Rooms Staff Day Week Filter View Lane 1 19 Fri La…" at bounding box center [824, 360] width 1275 height 682
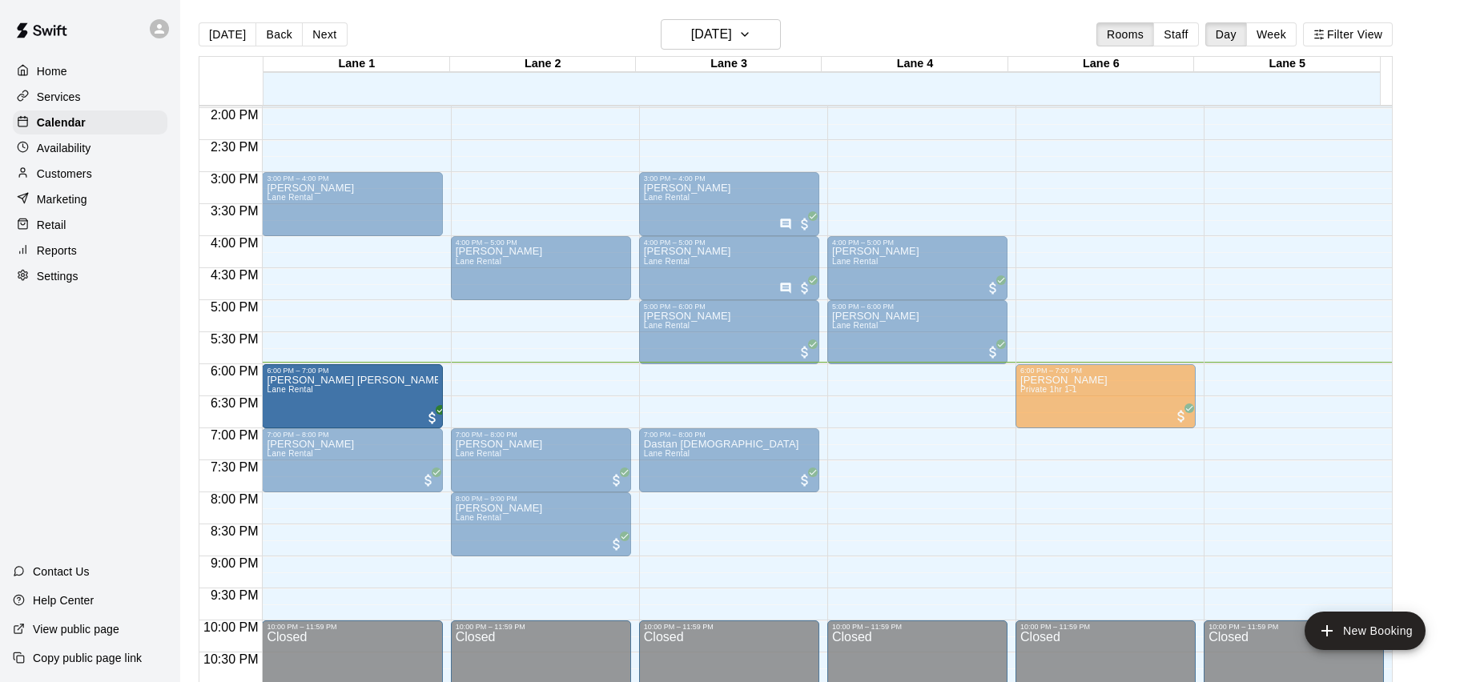
drag, startPoint x: 554, startPoint y: 384, endPoint x: 422, endPoint y: 388, distance: 132.2
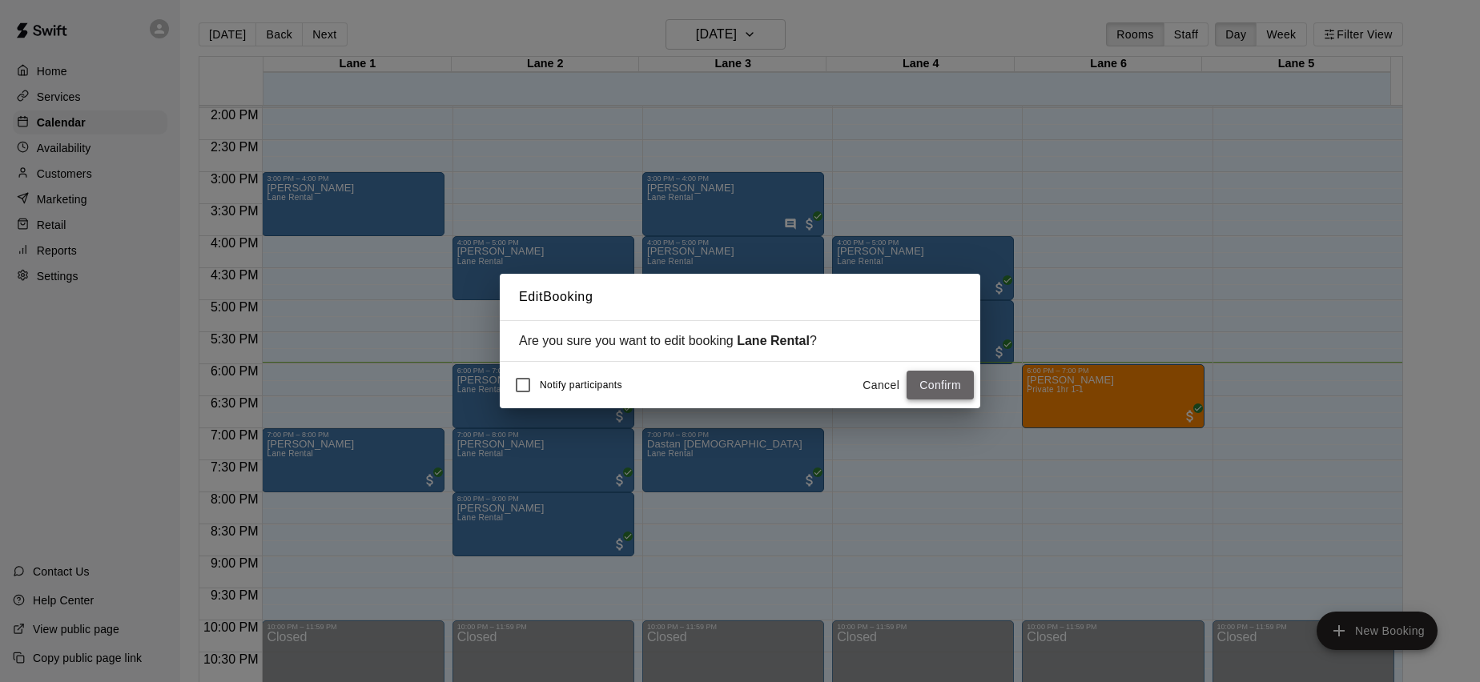
click at [940, 384] on button "Confirm" at bounding box center [939, 386] width 67 height 30
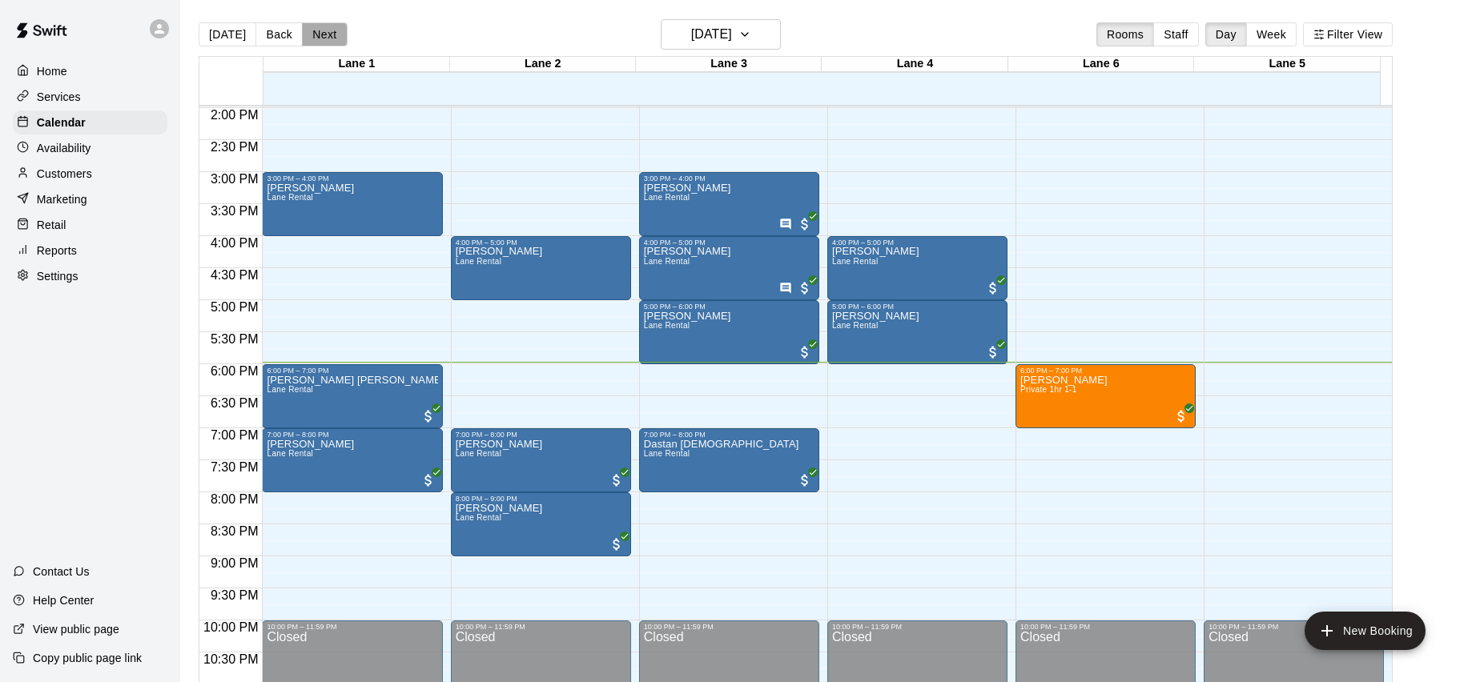
click at [312, 35] on button "Next" at bounding box center [324, 34] width 45 height 24
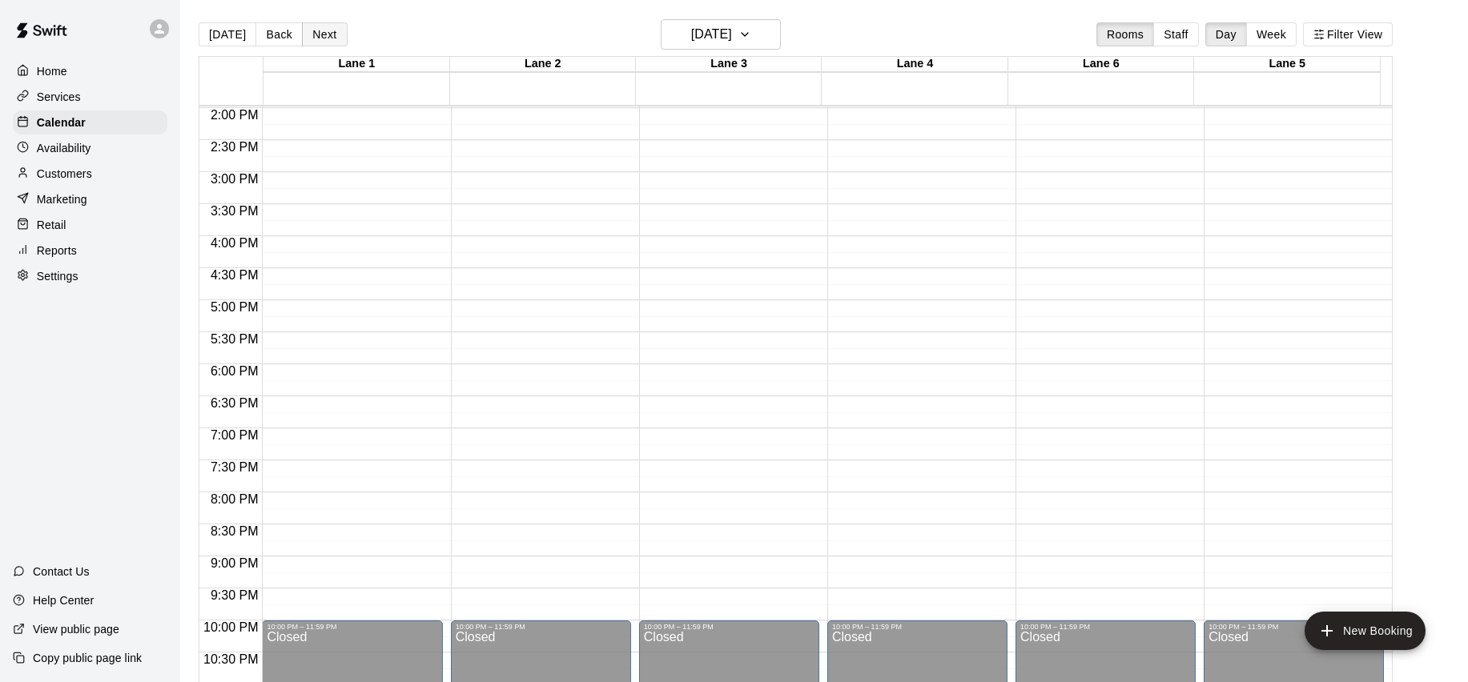
click at [315, 38] on button "Next" at bounding box center [324, 34] width 45 height 24
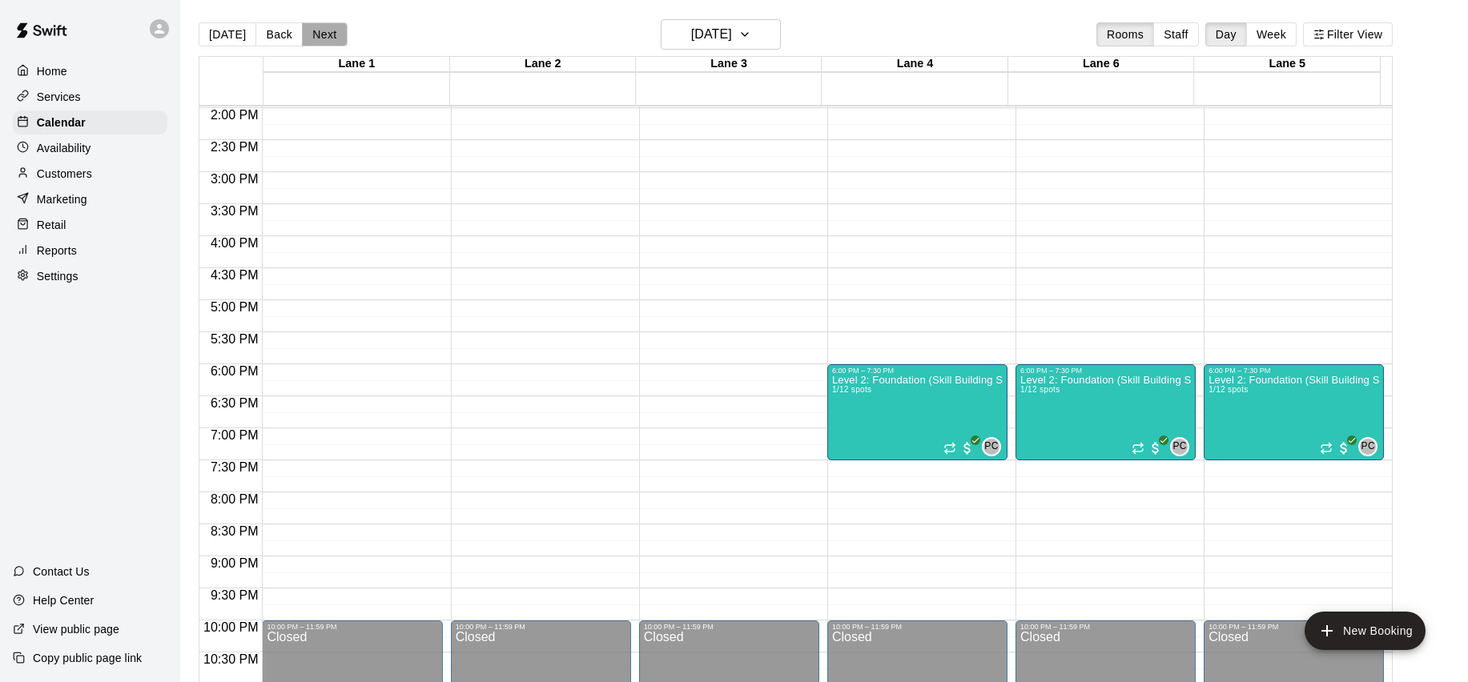
click at [315, 38] on button "Next" at bounding box center [324, 34] width 45 height 24
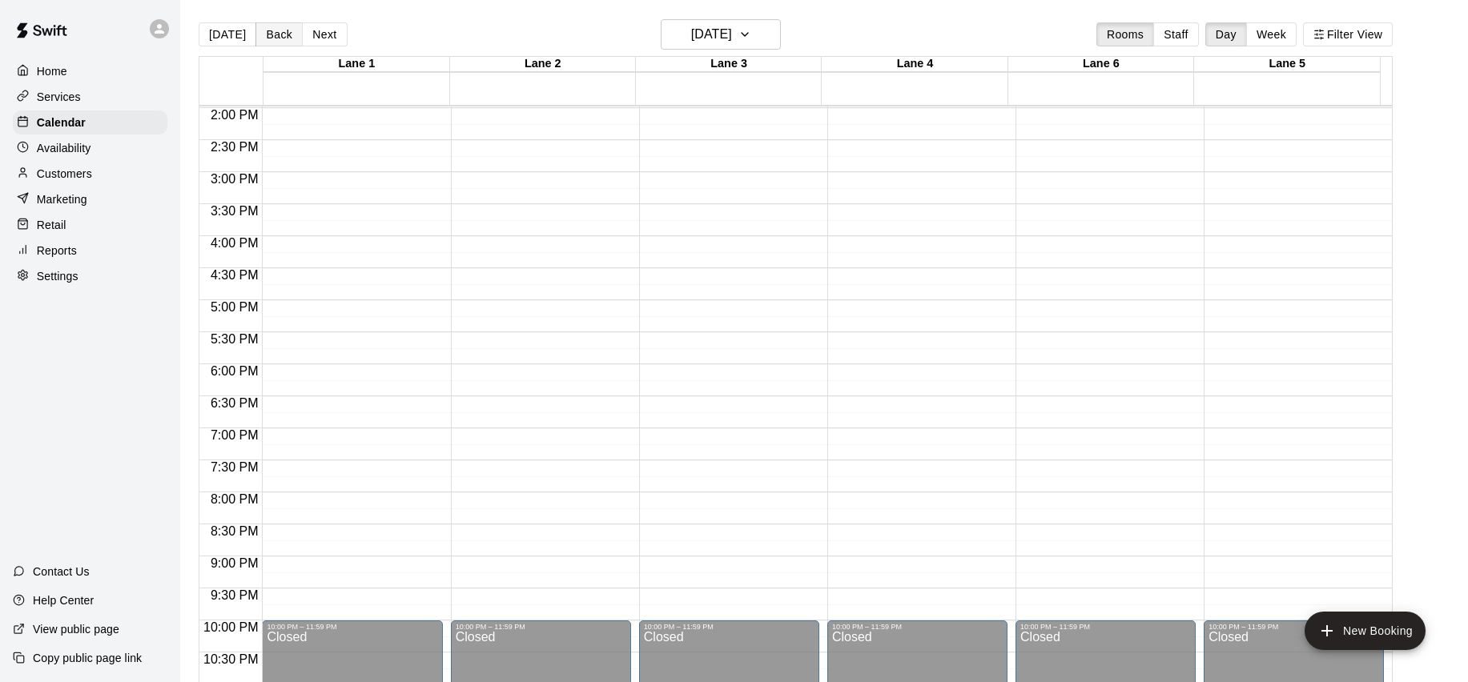
click at [270, 35] on button "Back" at bounding box center [278, 34] width 47 height 24
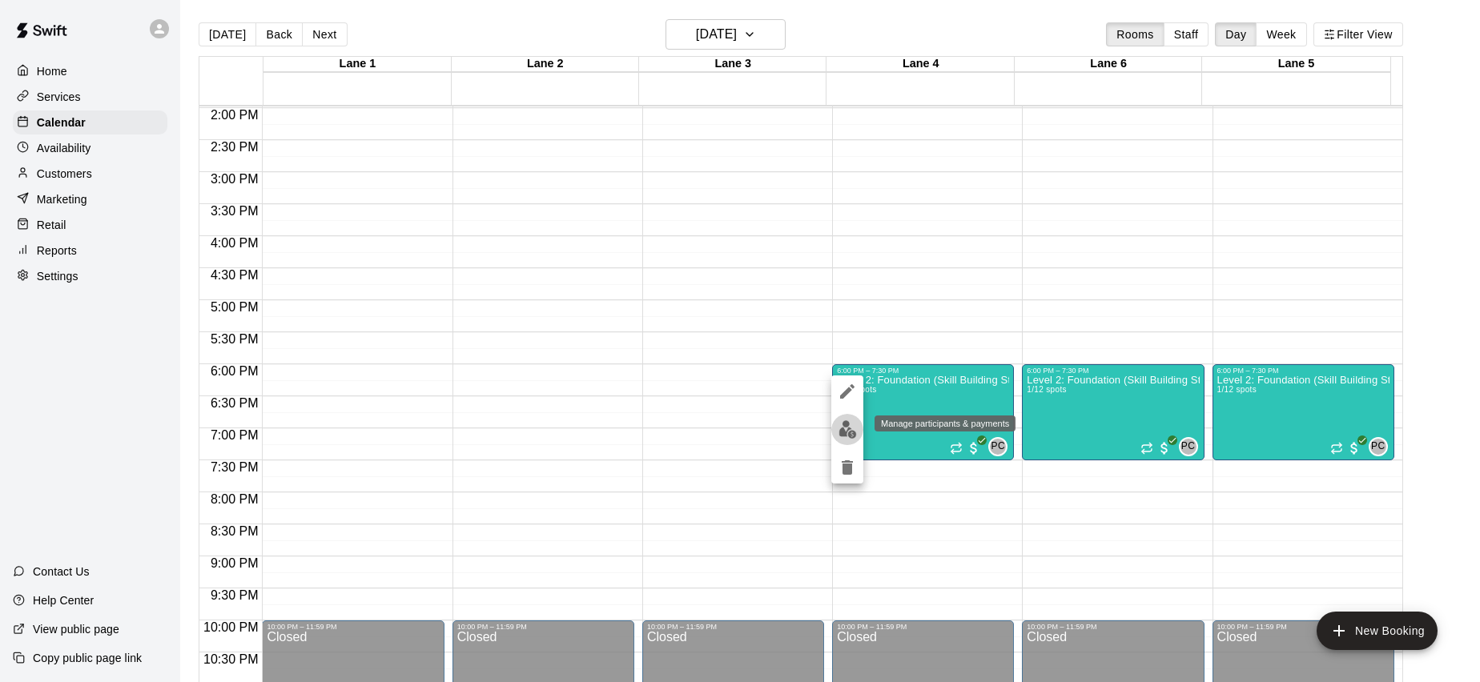
click at [845, 426] on img "edit" at bounding box center [847, 429] width 18 height 18
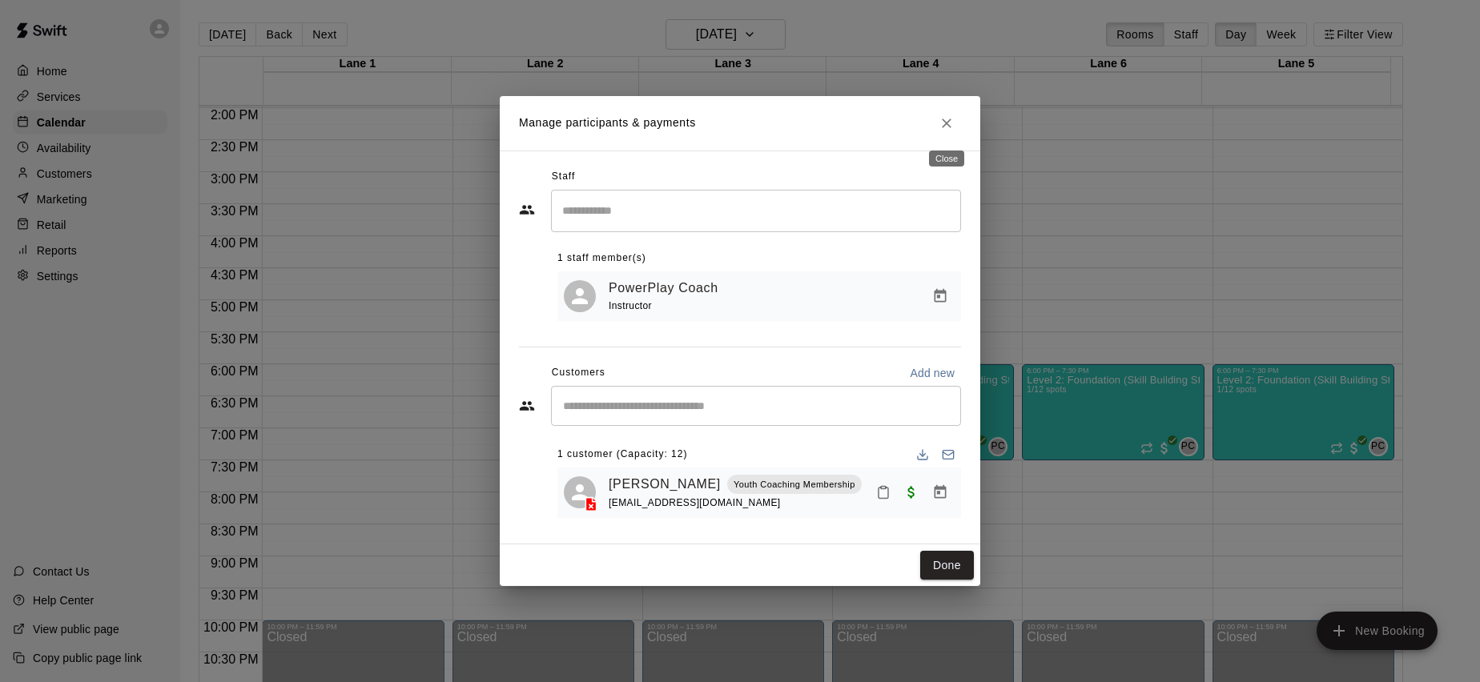
click at [954, 123] on icon "Close" at bounding box center [946, 123] width 16 height 16
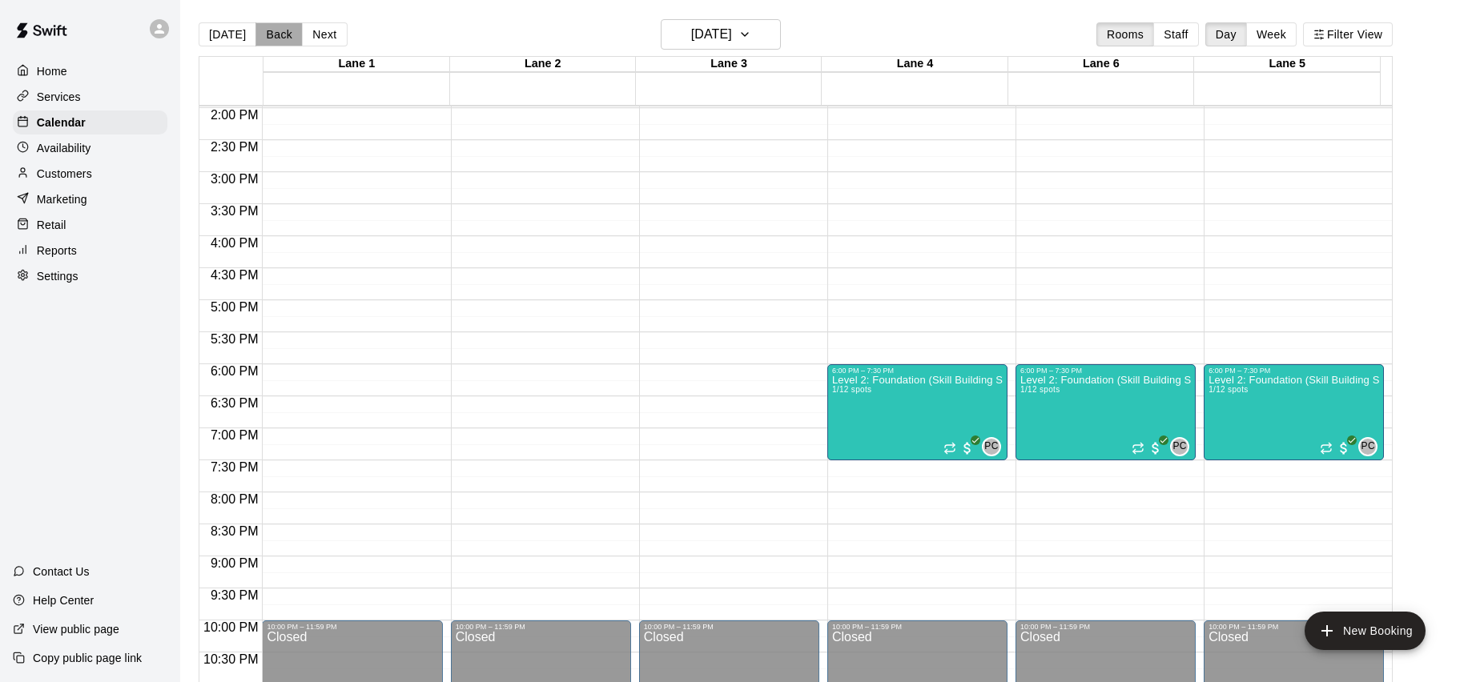
click at [271, 41] on button "Back" at bounding box center [278, 34] width 47 height 24
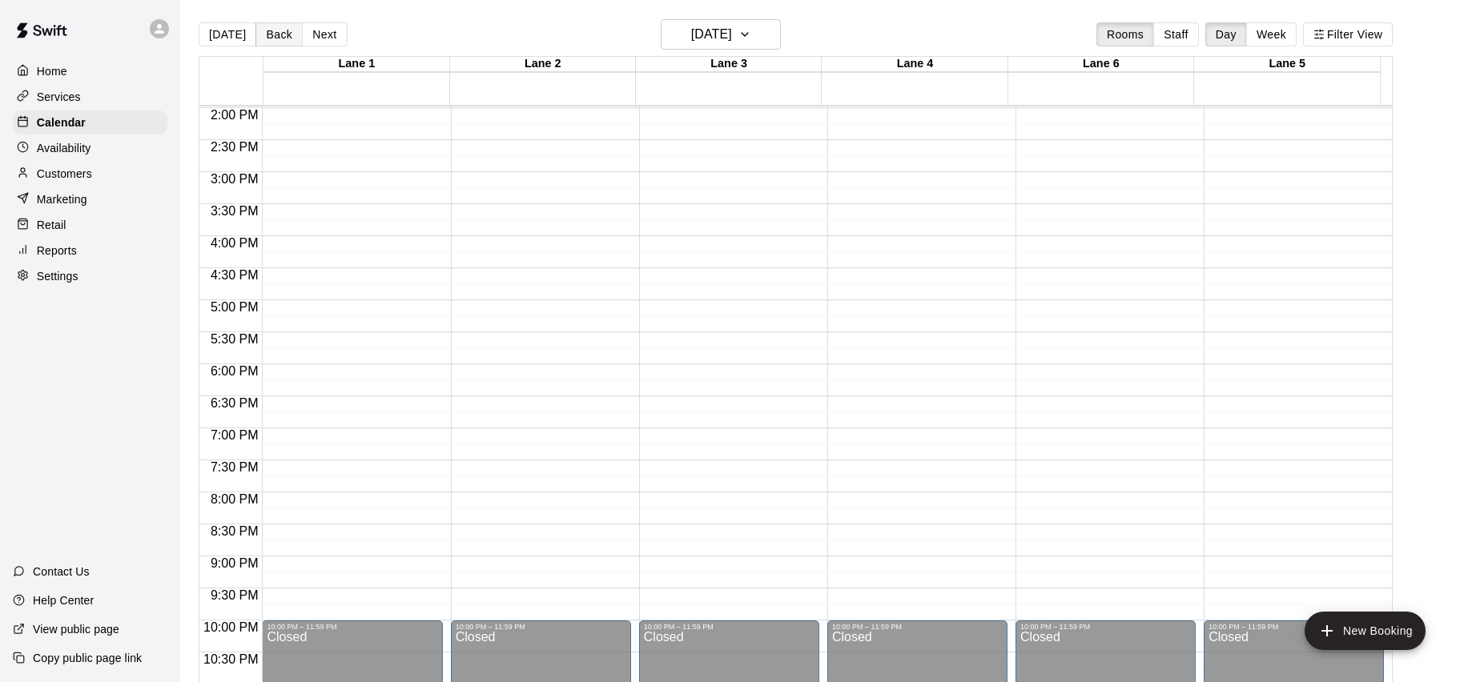
click at [271, 41] on button "Back" at bounding box center [278, 34] width 47 height 24
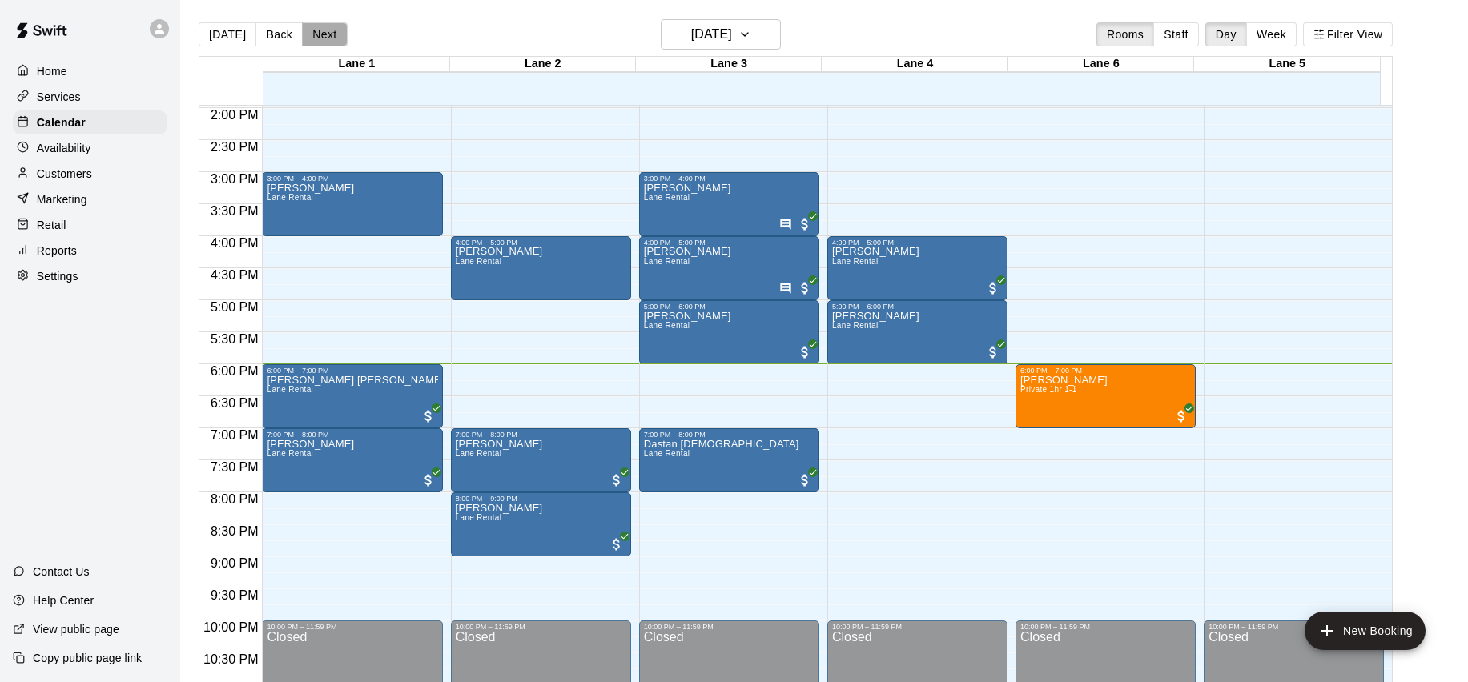
click at [319, 39] on button "Next" at bounding box center [324, 34] width 45 height 24
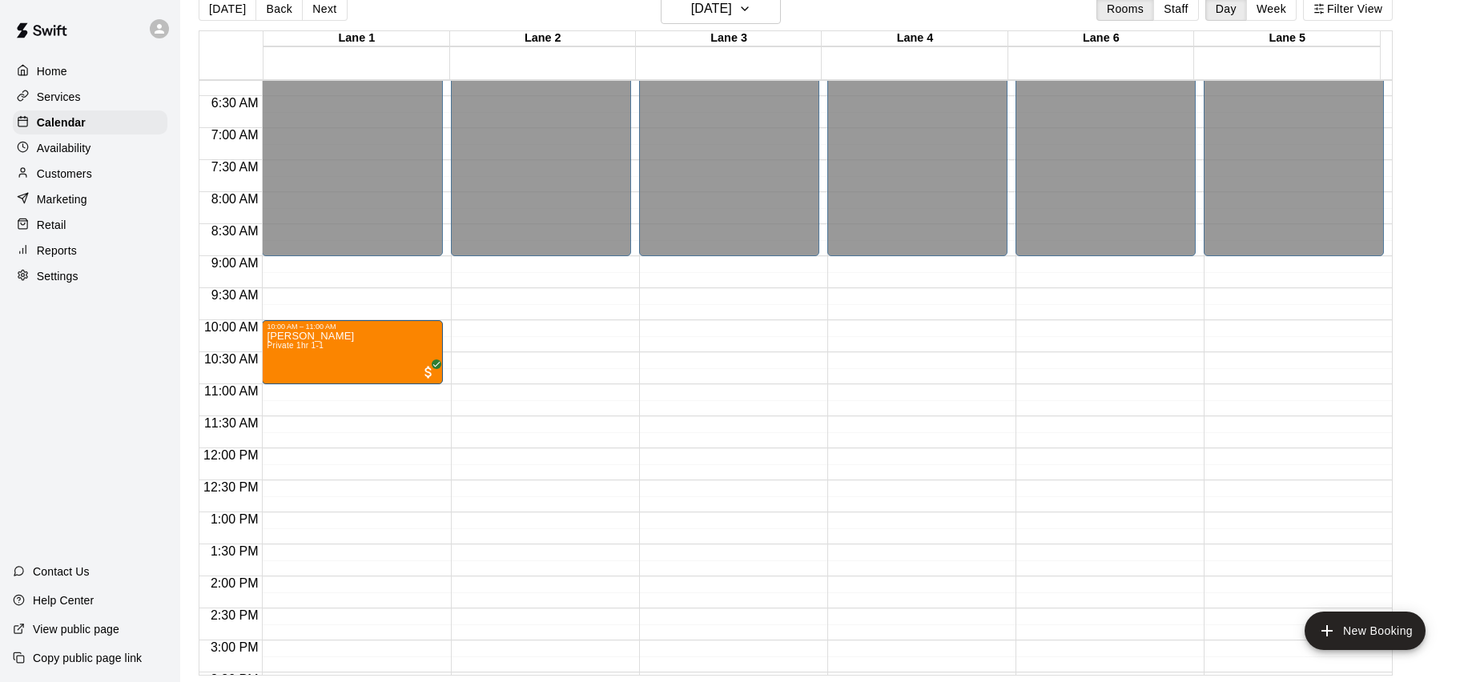
scroll to position [404, 0]
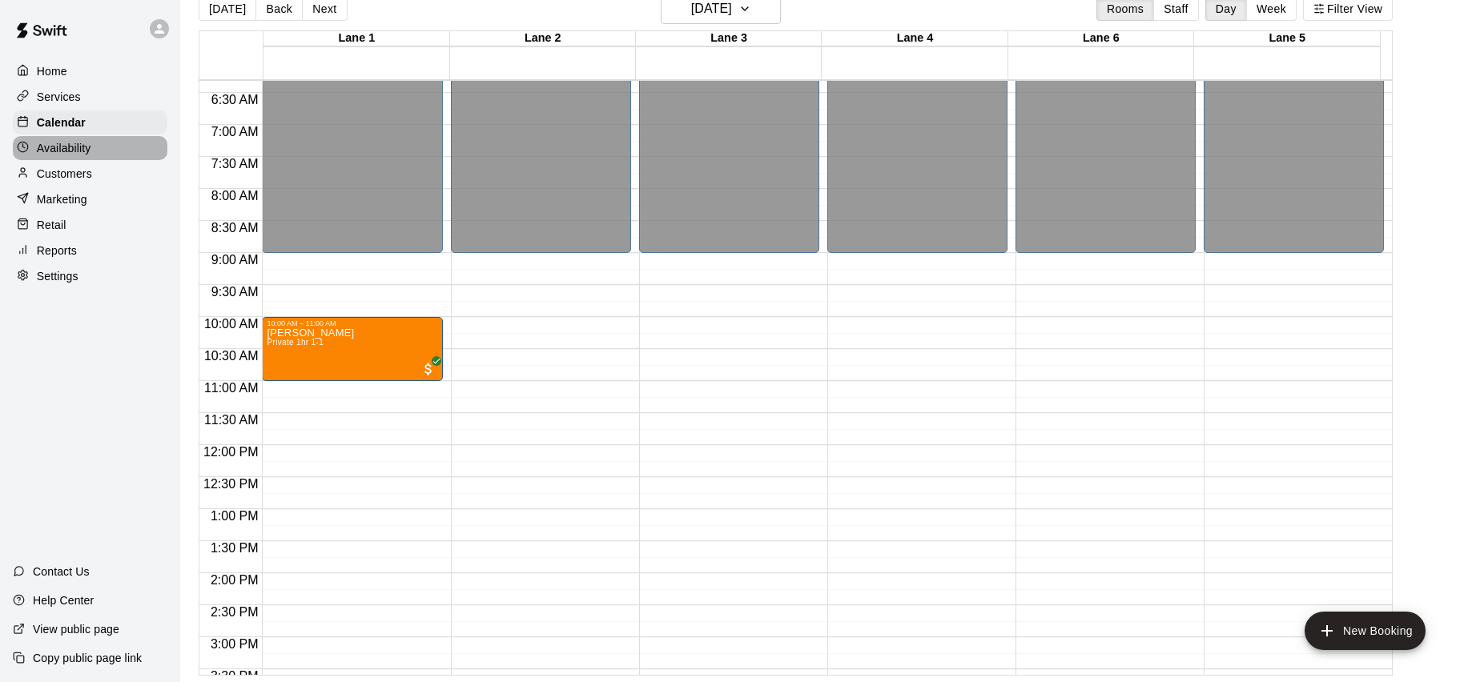
click at [55, 149] on p "Availability" at bounding box center [64, 148] width 54 height 16
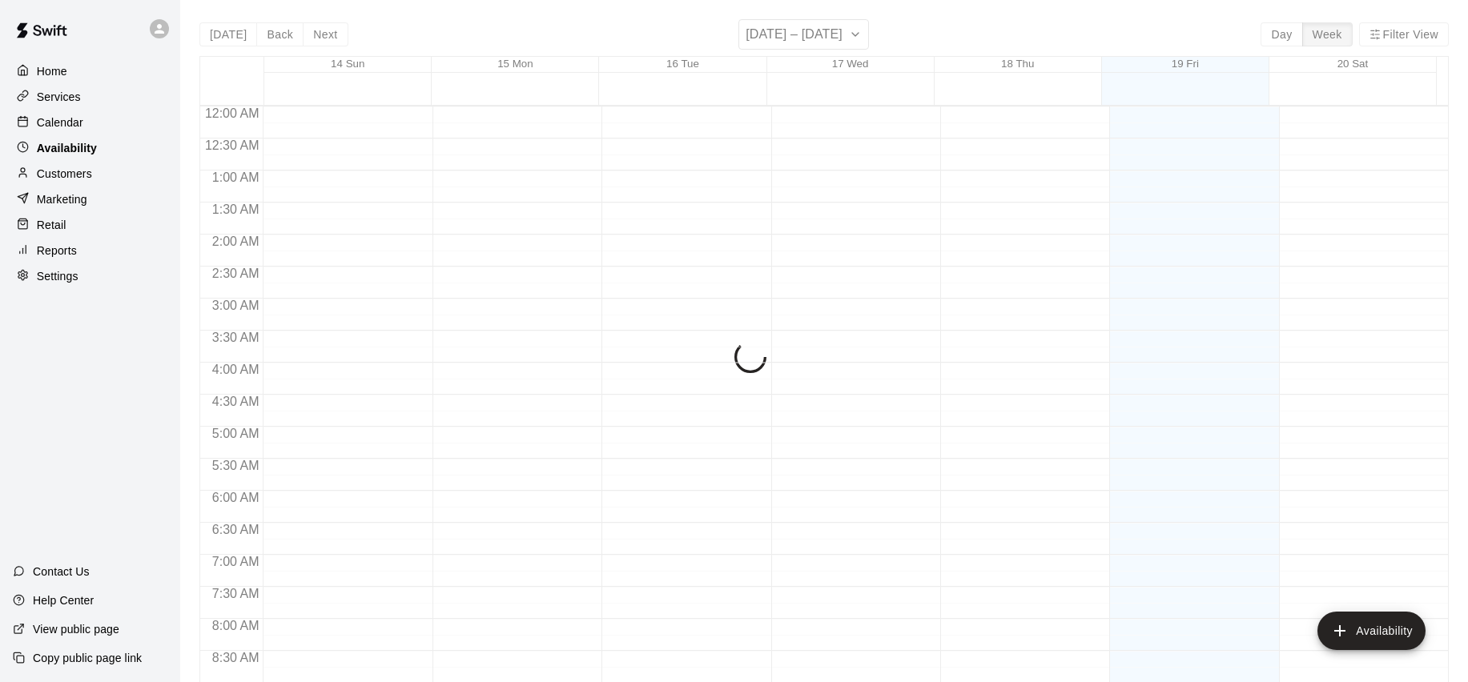
scroll to position [943, 0]
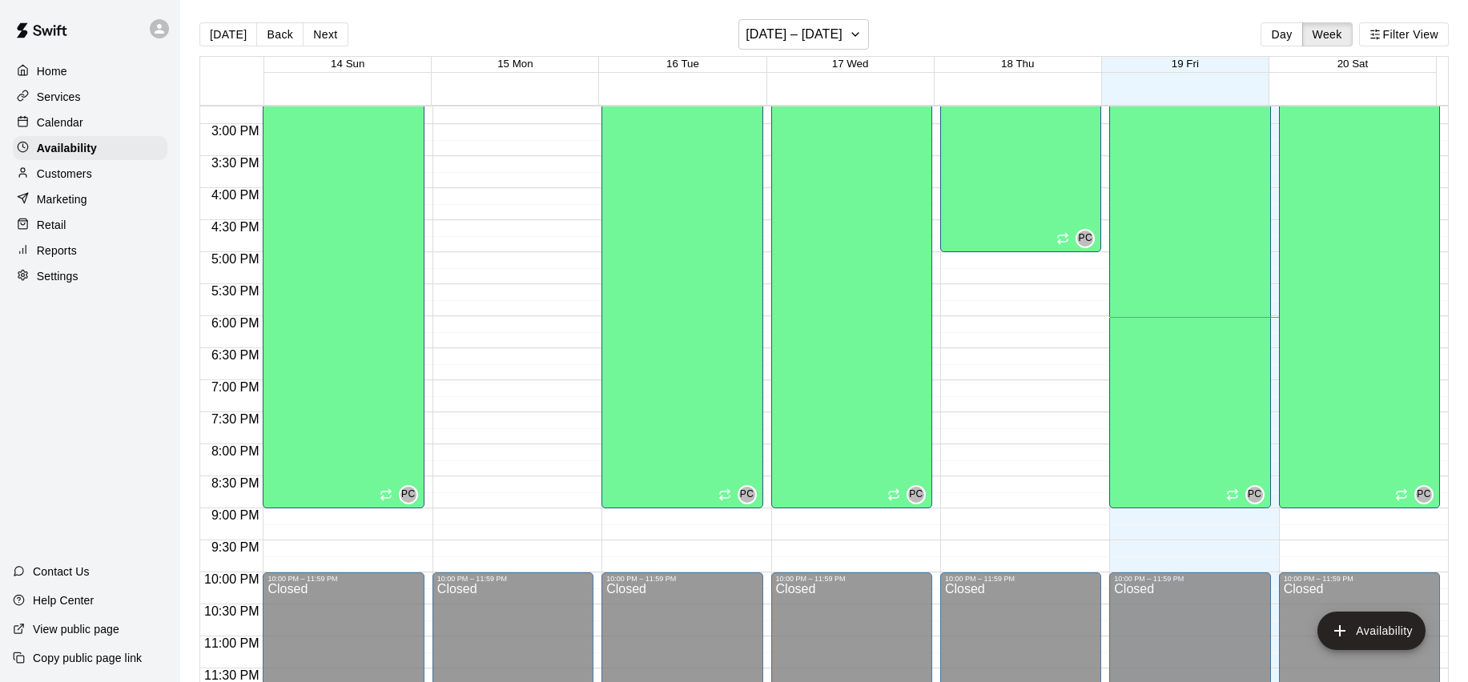
click at [74, 111] on div "Calendar" at bounding box center [90, 123] width 155 height 24
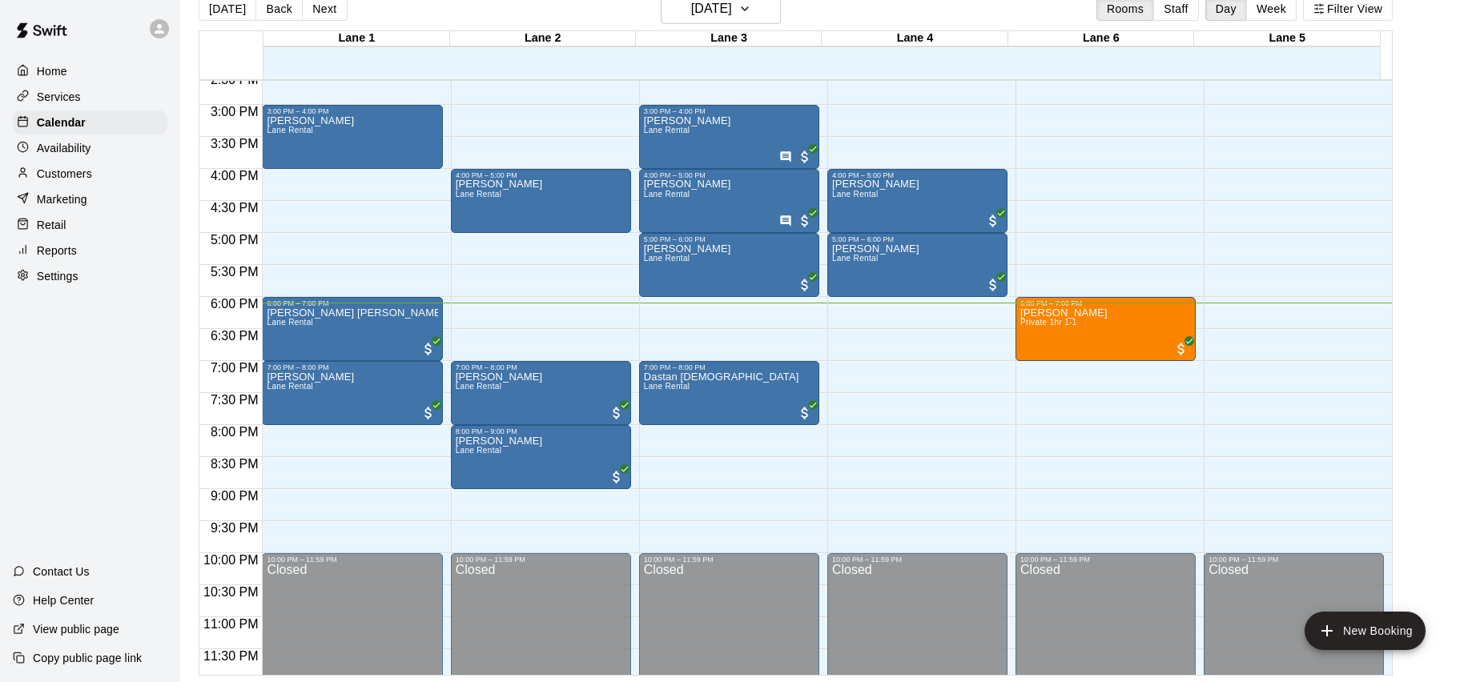
scroll to position [943, 0]
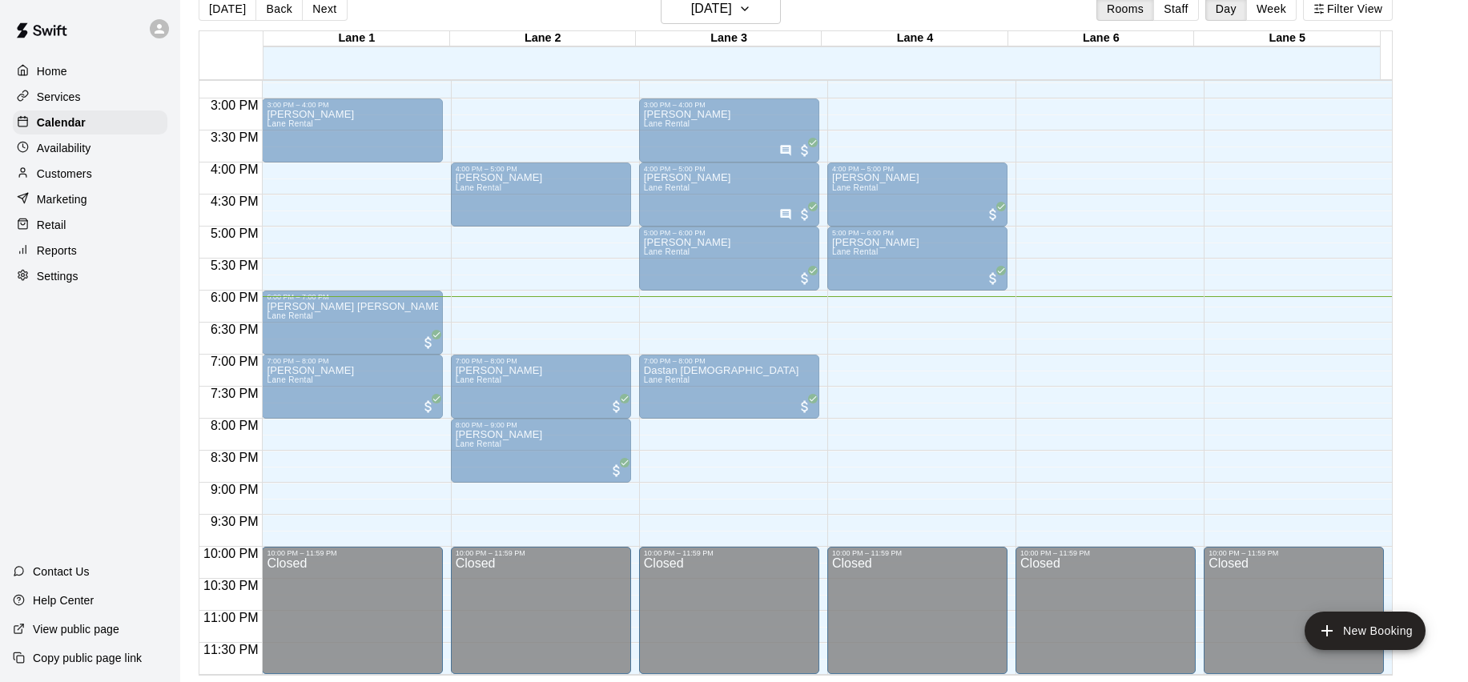
click at [1106, 292] on div "6:00 PM – 7:00 PM Ritu Remata Private 1hr 1-1" at bounding box center [1105, 323] width 180 height 64
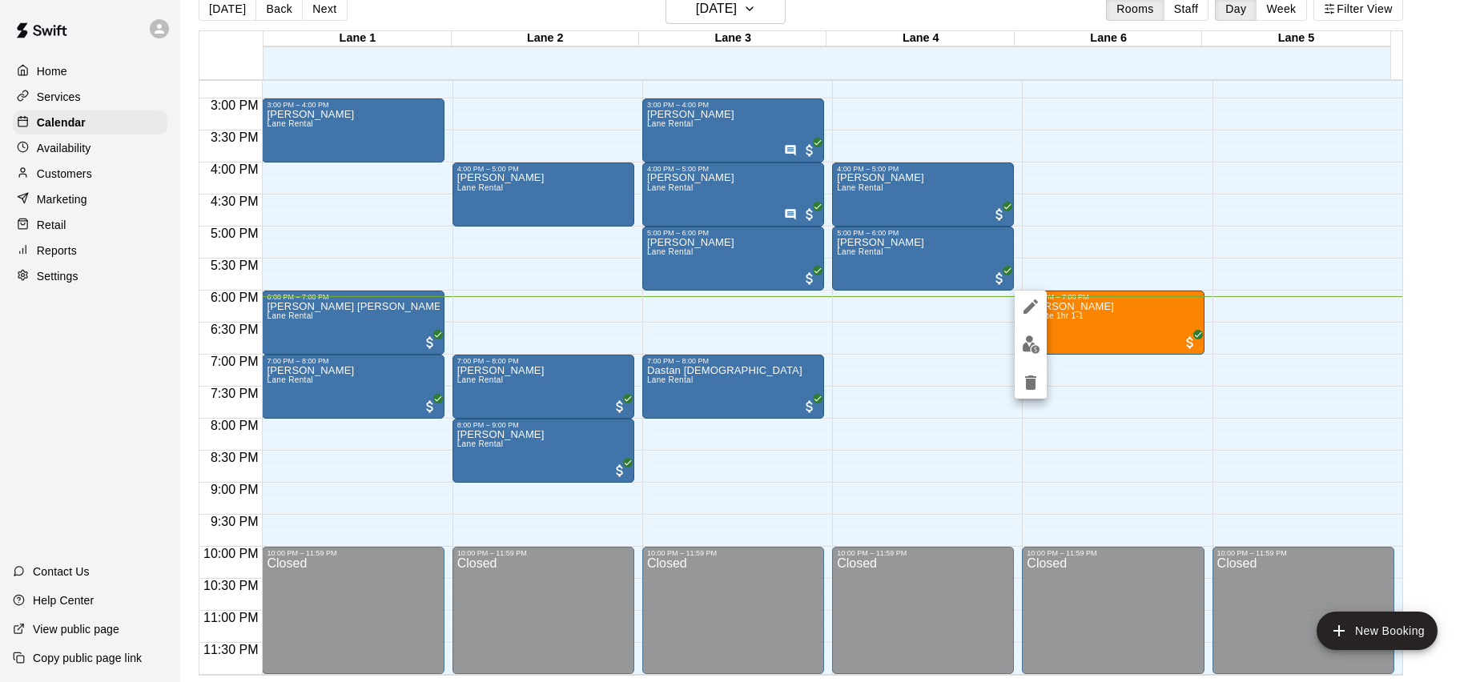
click at [1151, 492] on div at bounding box center [740, 341] width 1480 height 682
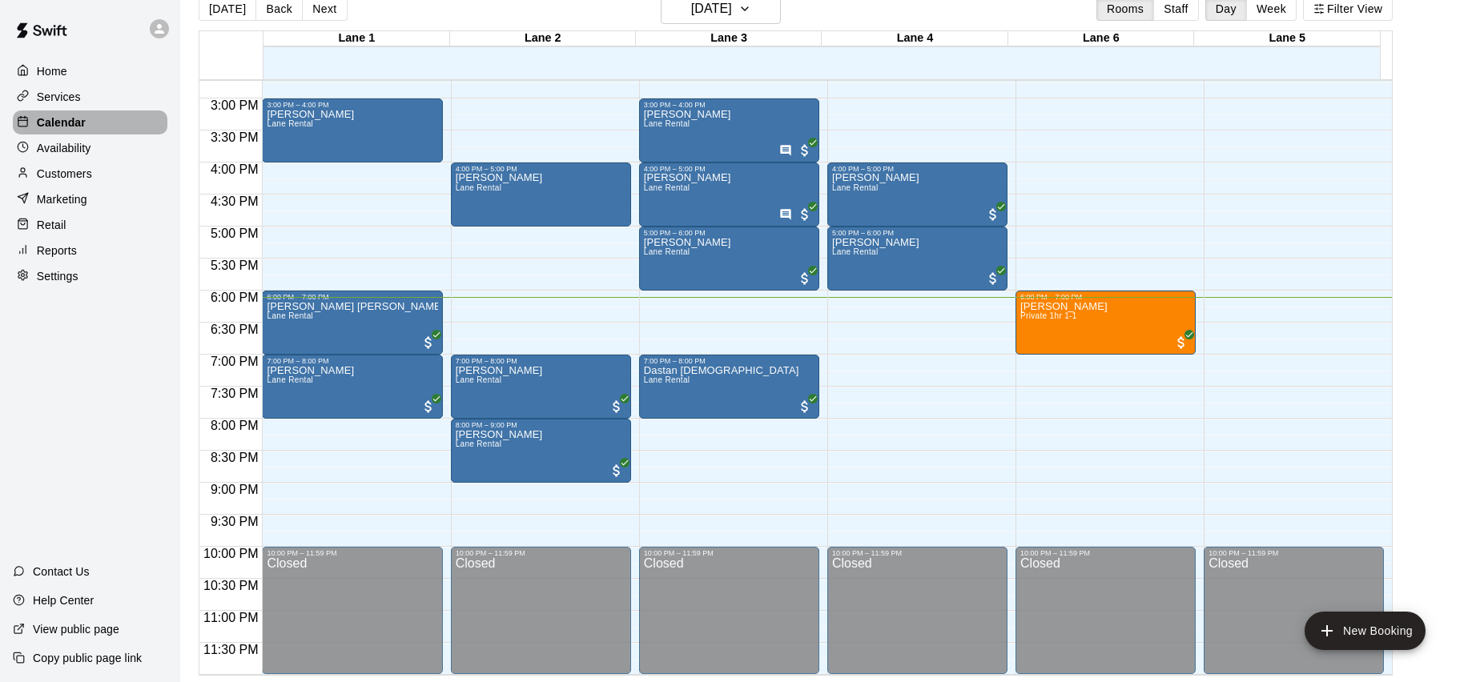
click at [67, 122] on p "Calendar" at bounding box center [61, 123] width 49 height 16
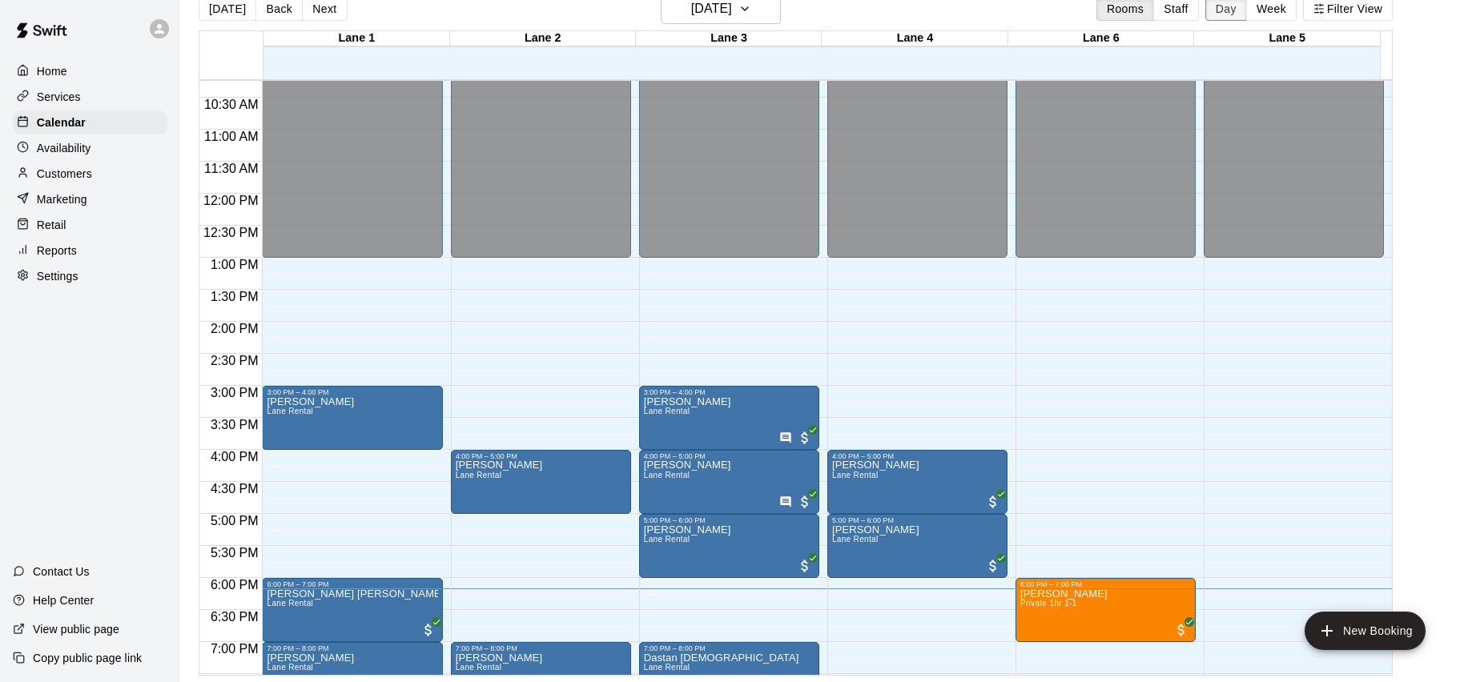
scroll to position [772, 0]
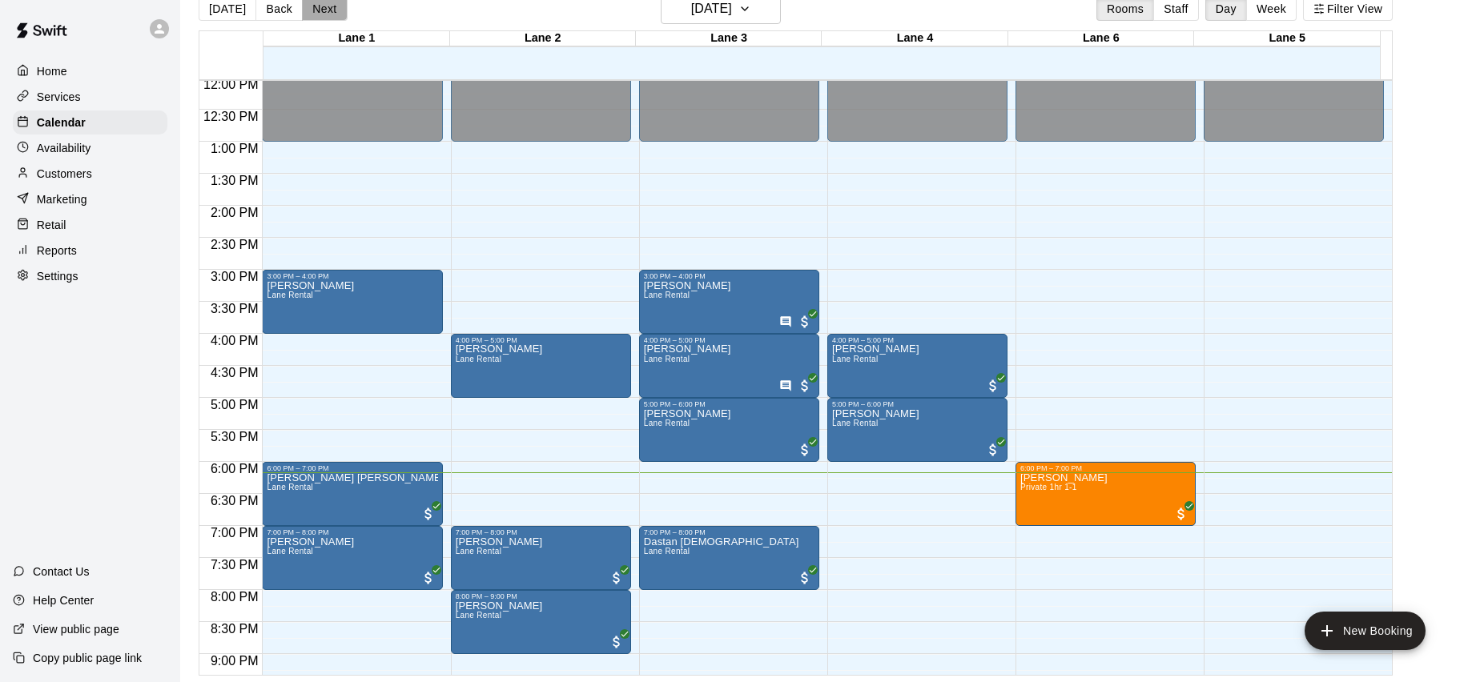
click at [329, 12] on button "Next" at bounding box center [324, 9] width 45 height 24
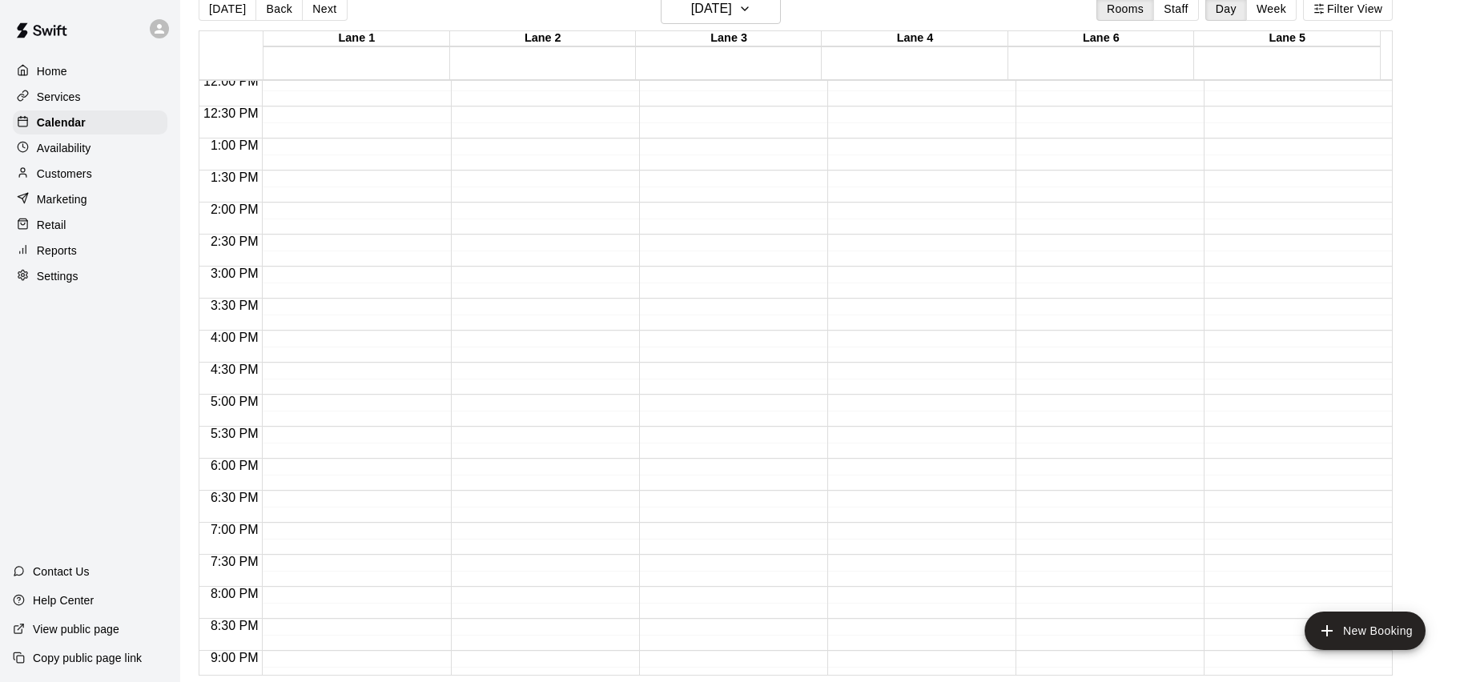
scroll to position [842, 0]
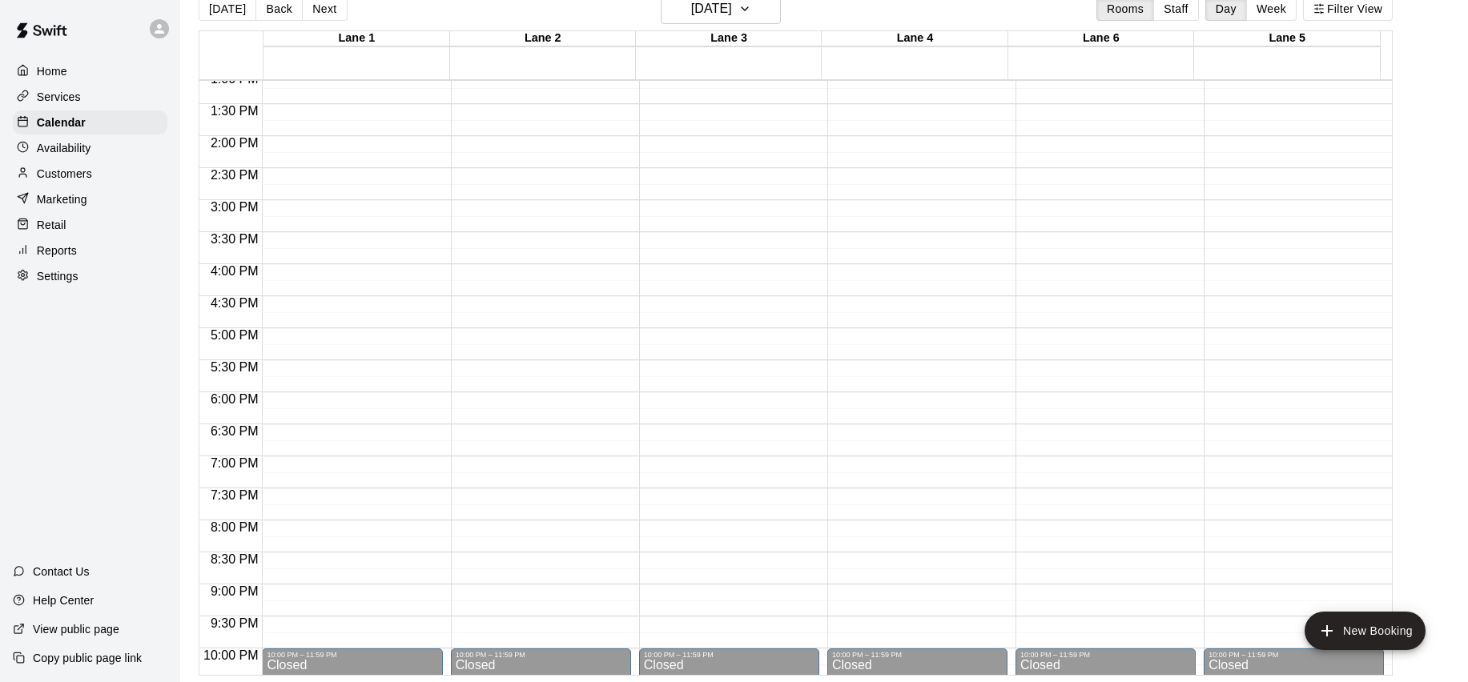
click at [319, 9] on button "Next" at bounding box center [324, 9] width 45 height 24
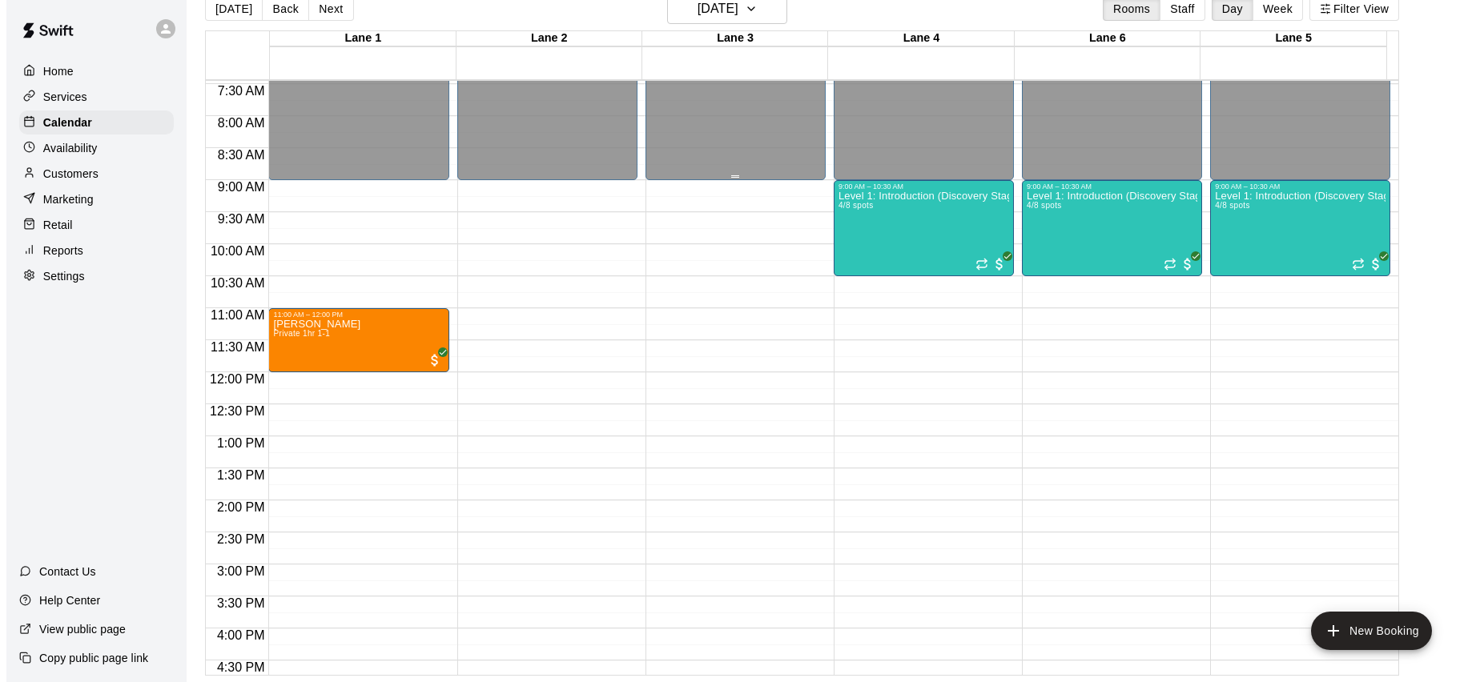
scroll to position [0, 0]
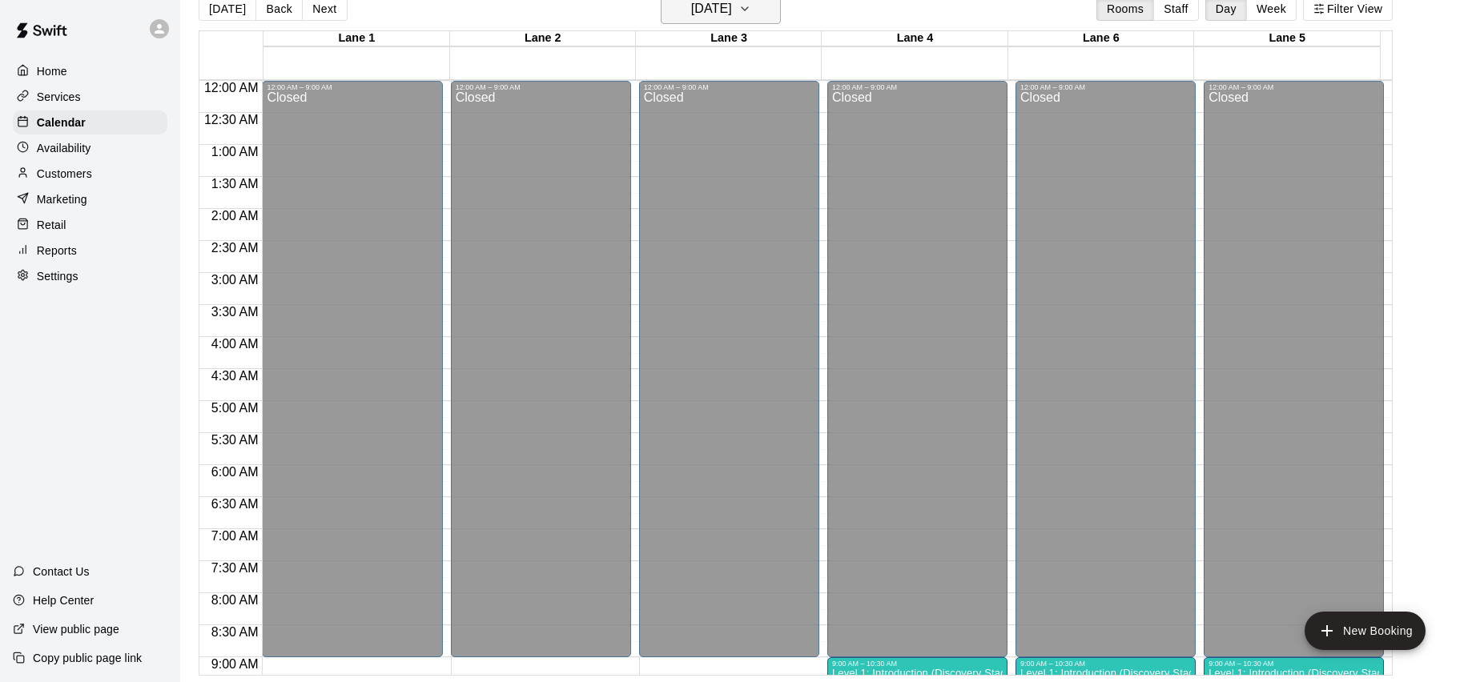
click at [751, 13] on icon "button" at bounding box center [744, 8] width 13 height 19
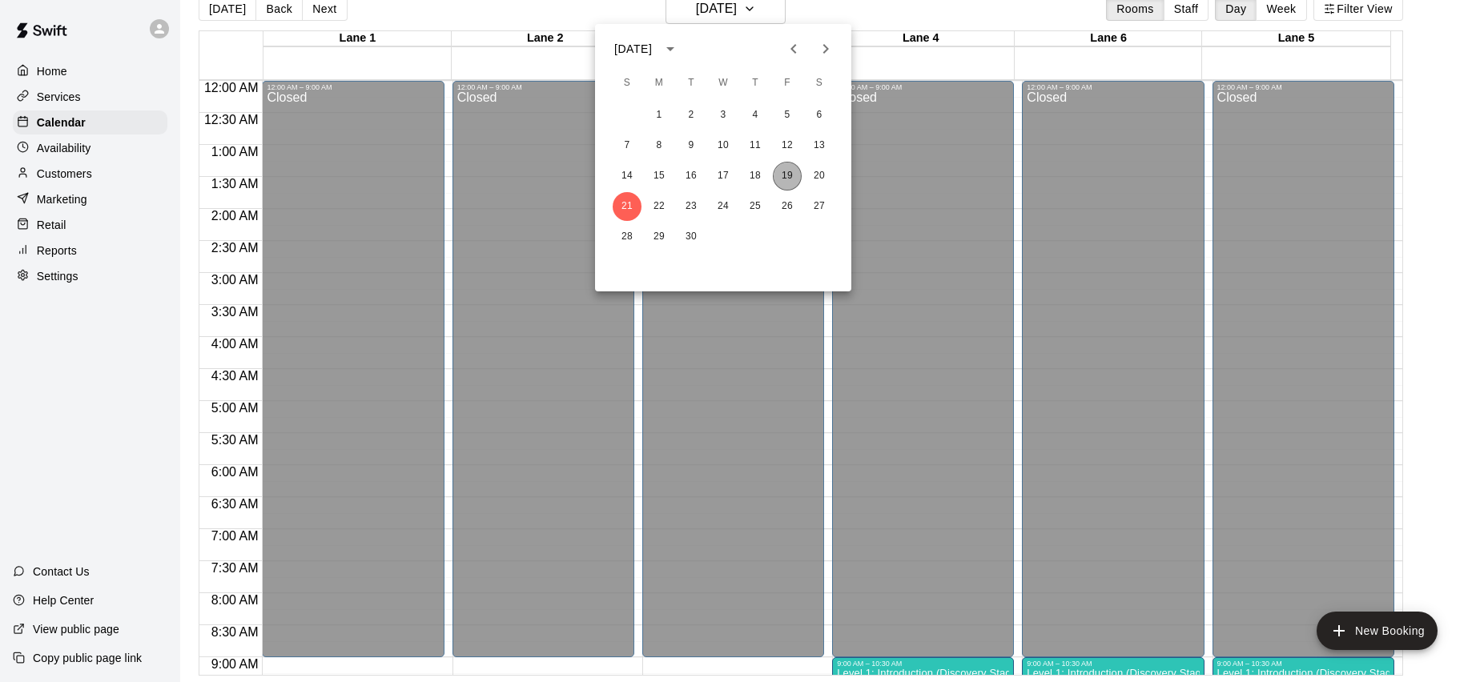
click at [780, 174] on button "19" at bounding box center [787, 176] width 29 height 29
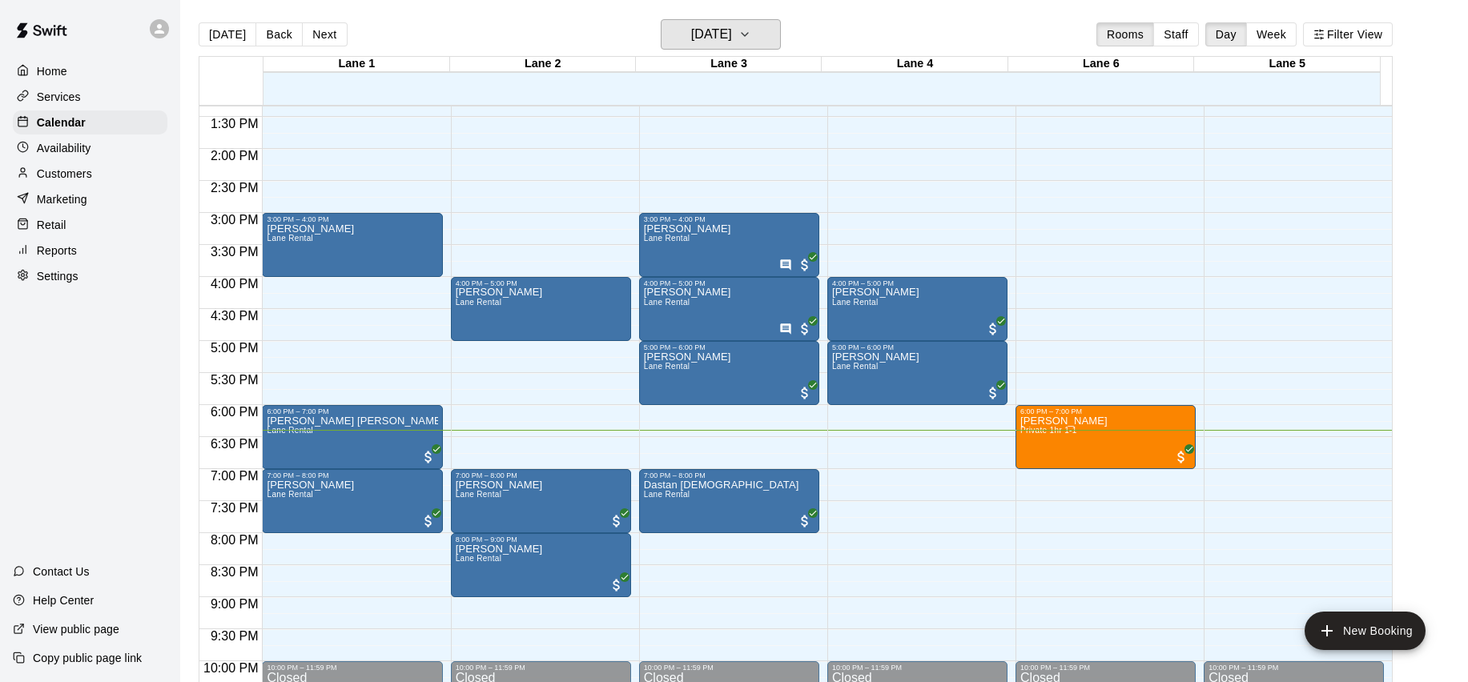
scroll to position [942, 0]
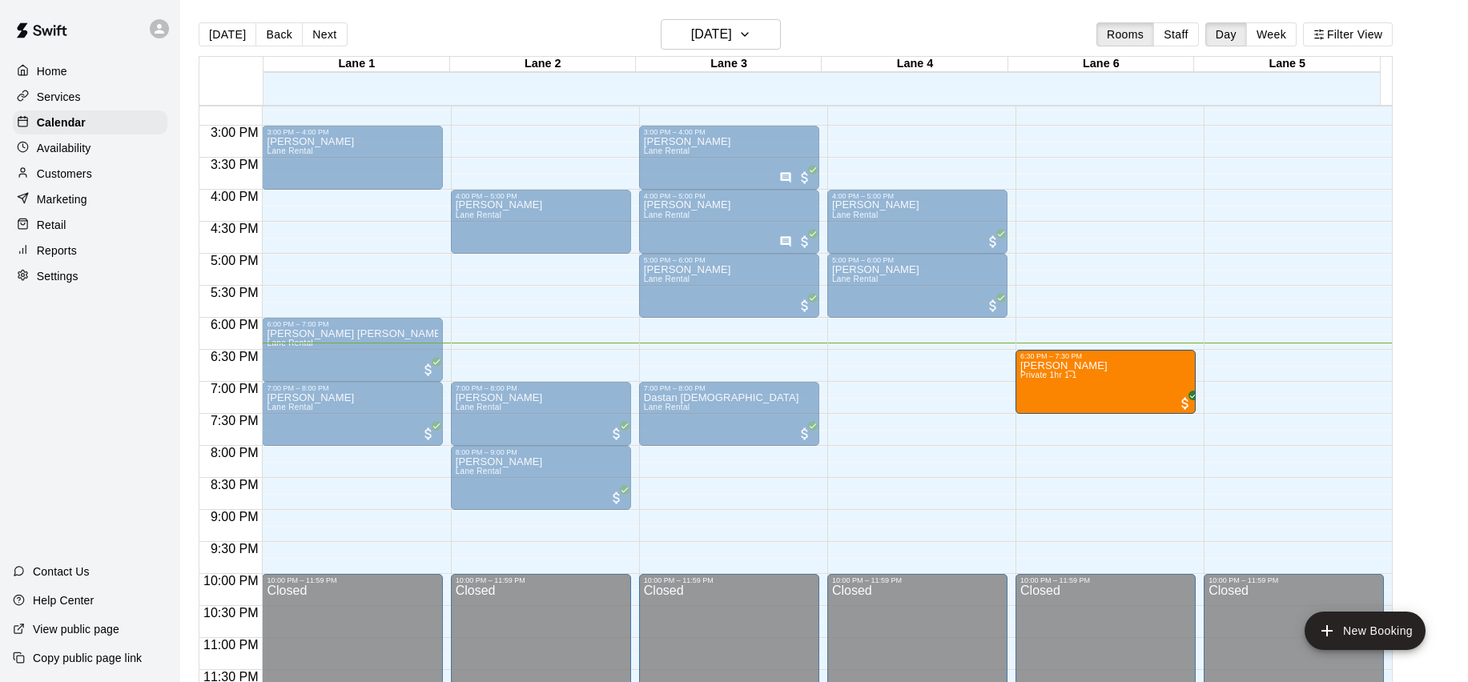
drag, startPoint x: 1099, startPoint y: 352, endPoint x: 1116, endPoint y: 389, distance: 41.2
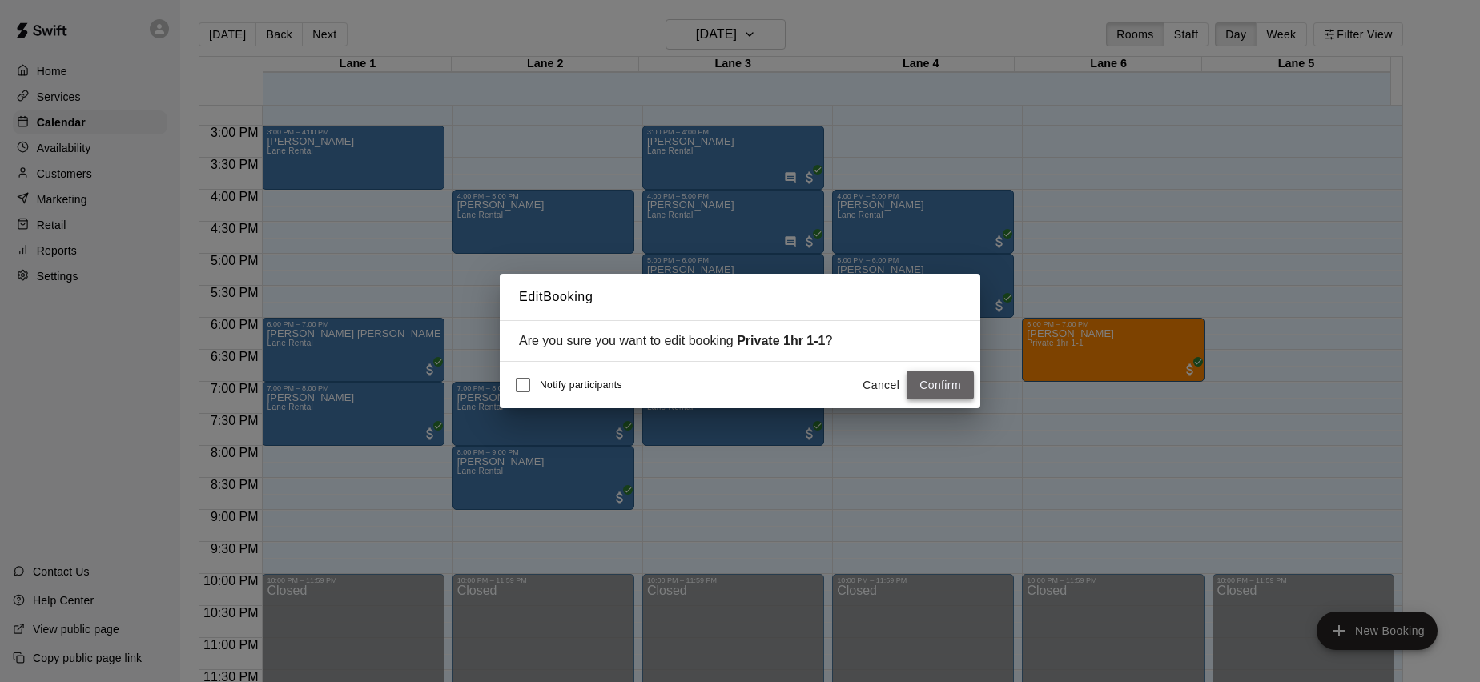
click at [947, 377] on button "Confirm" at bounding box center [939, 386] width 67 height 30
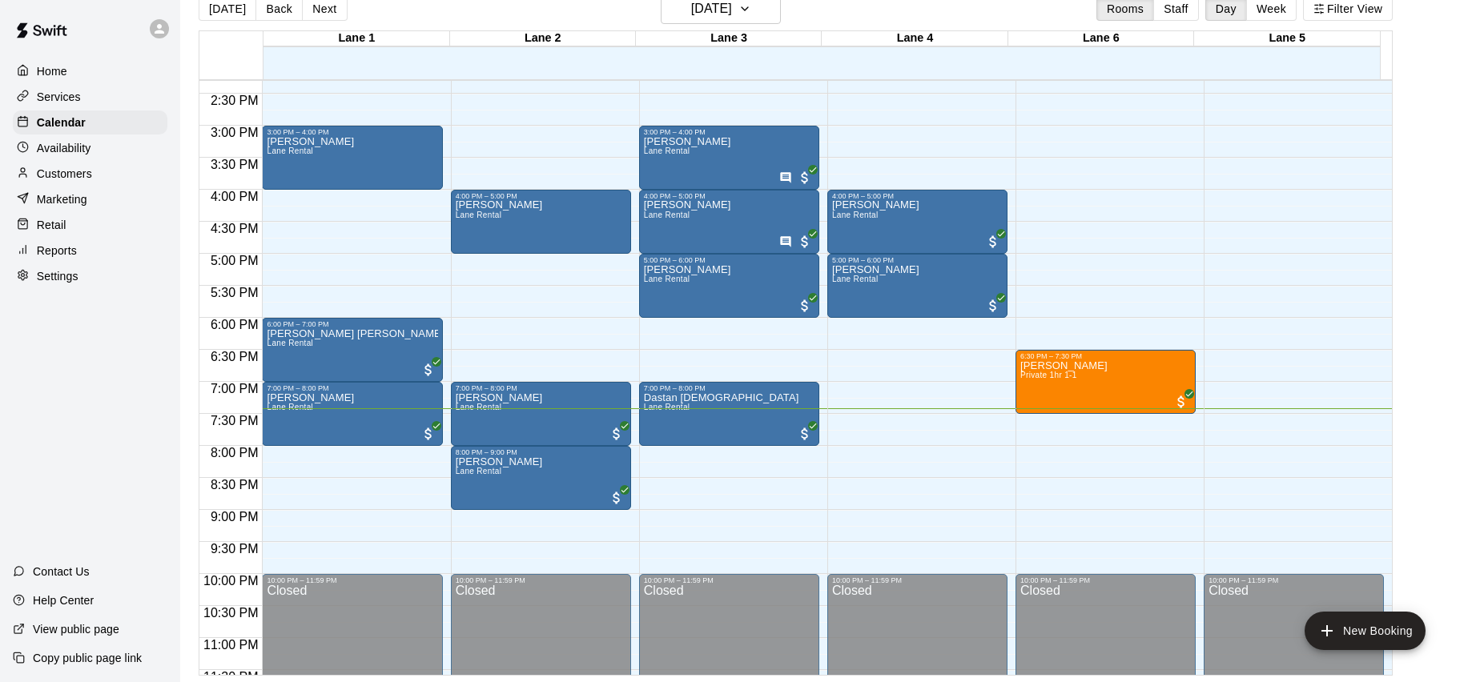
scroll to position [943, 0]
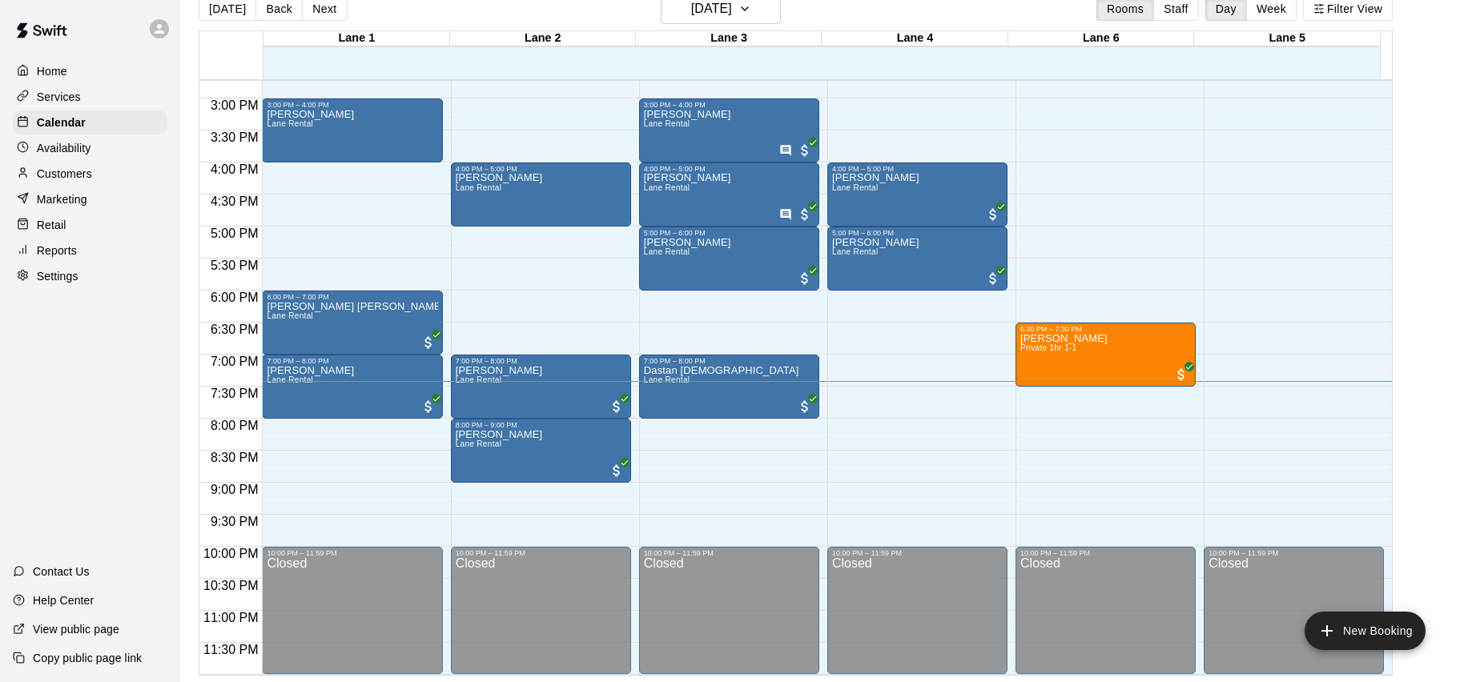
click at [295, 322] on div "Shyam Kumar Injety Lane Rental" at bounding box center [352, 642] width 171 height 682
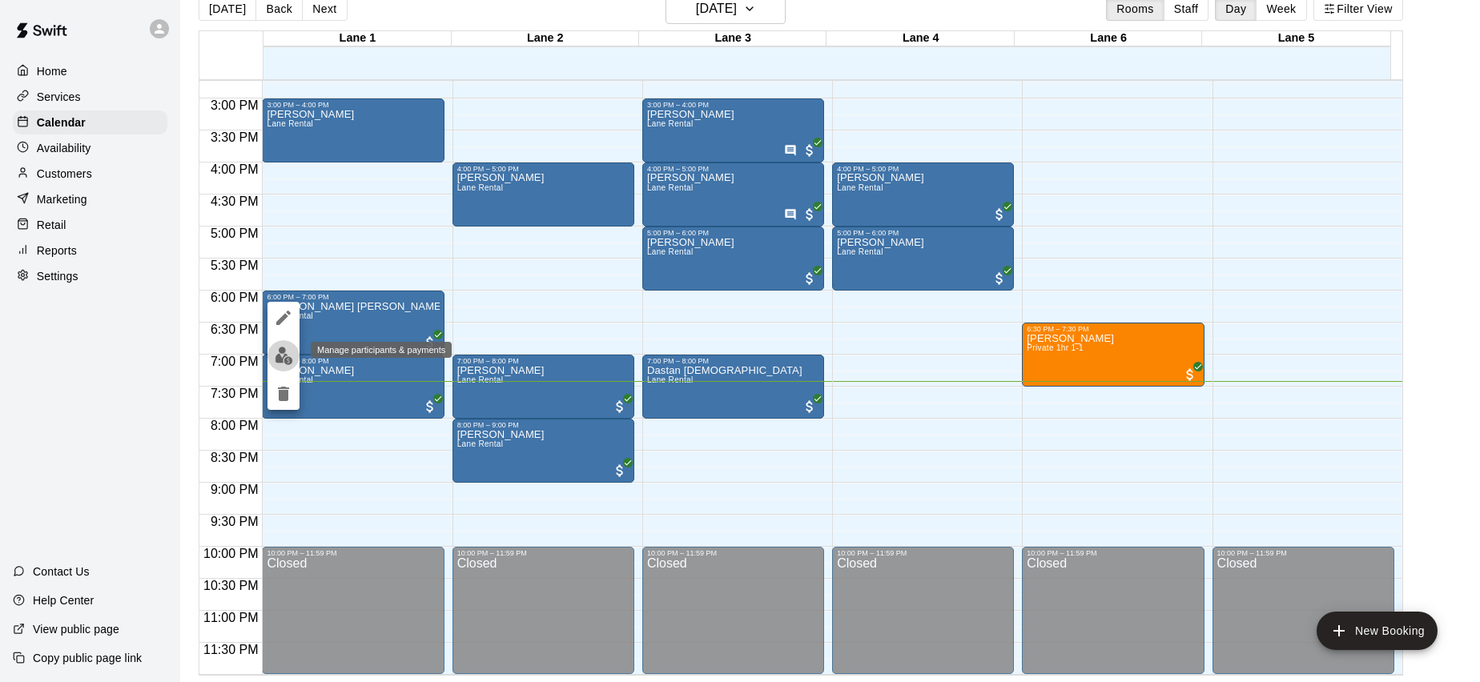
click at [284, 354] on img "edit" at bounding box center [284, 356] width 18 height 18
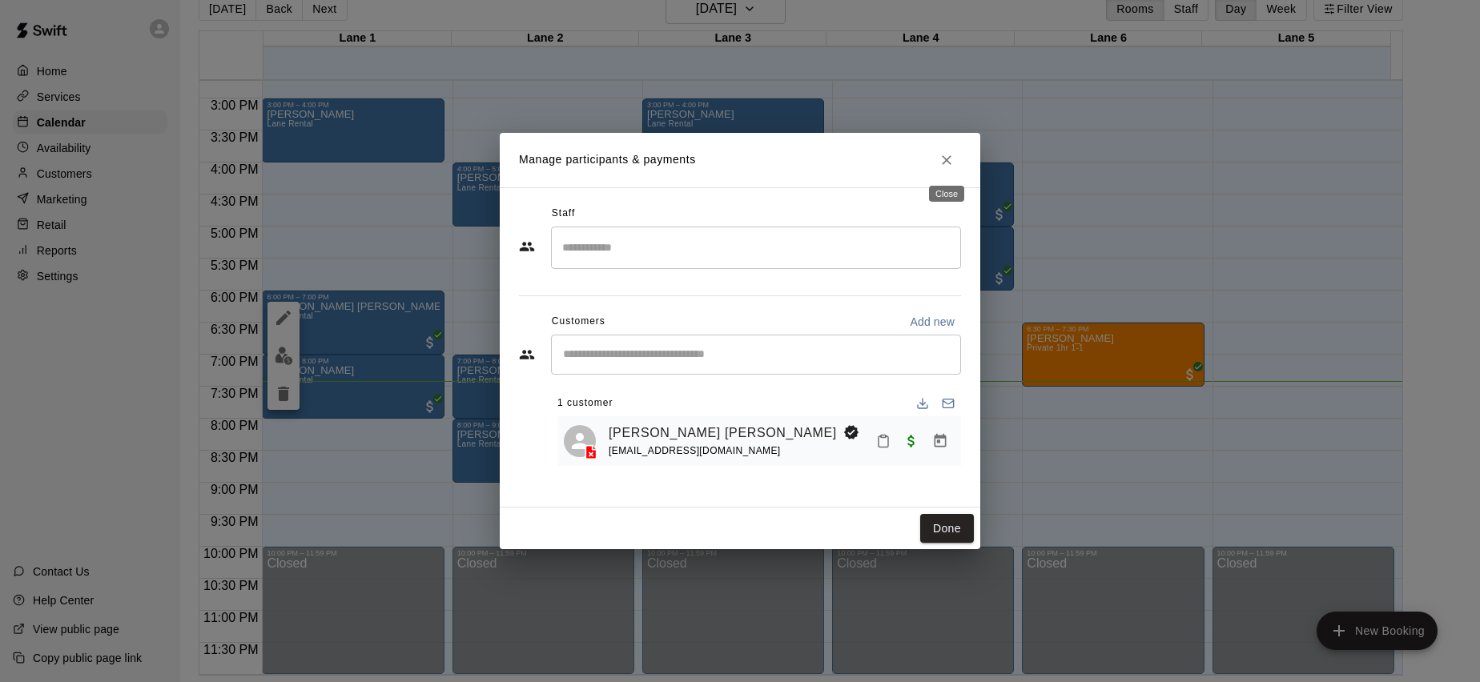
click at [943, 159] on icon "Close" at bounding box center [946, 160] width 16 height 16
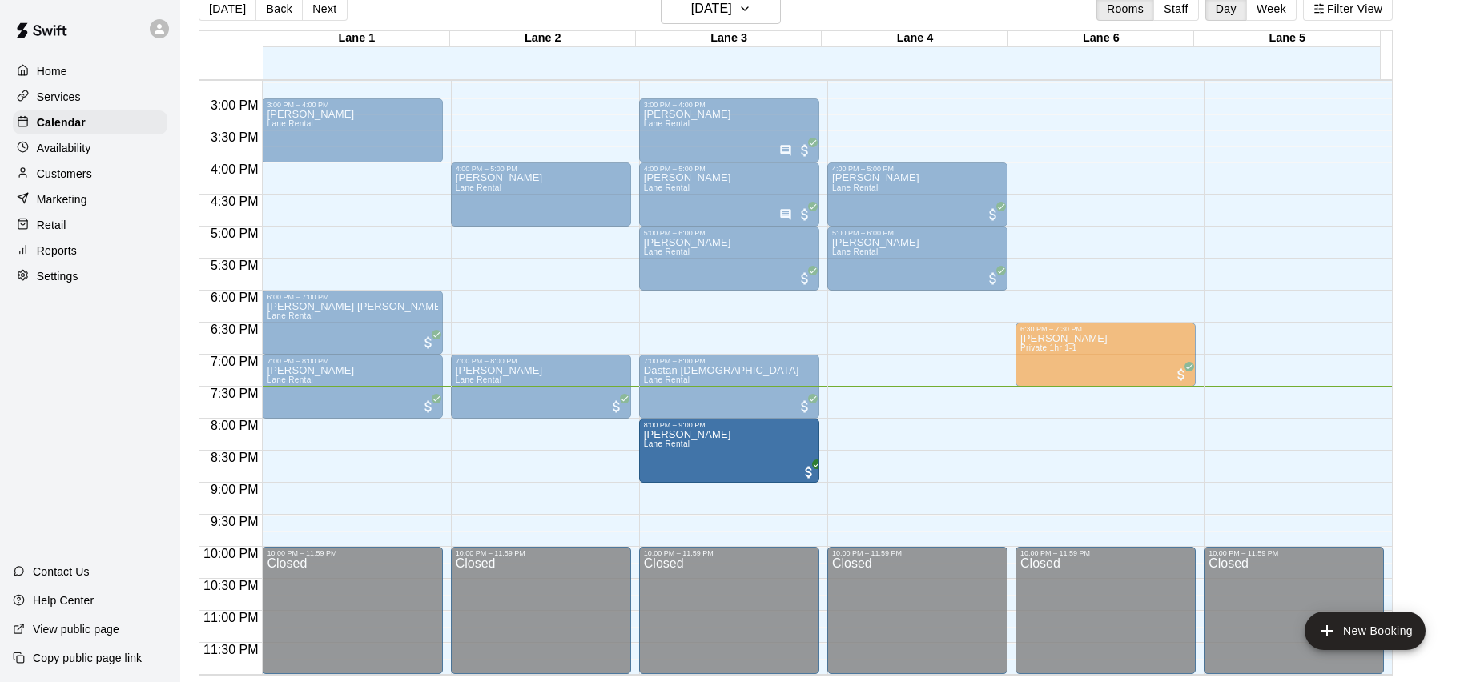
drag, startPoint x: 553, startPoint y: 457, endPoint x: 717, endPoint y: 461, distance: 164.2
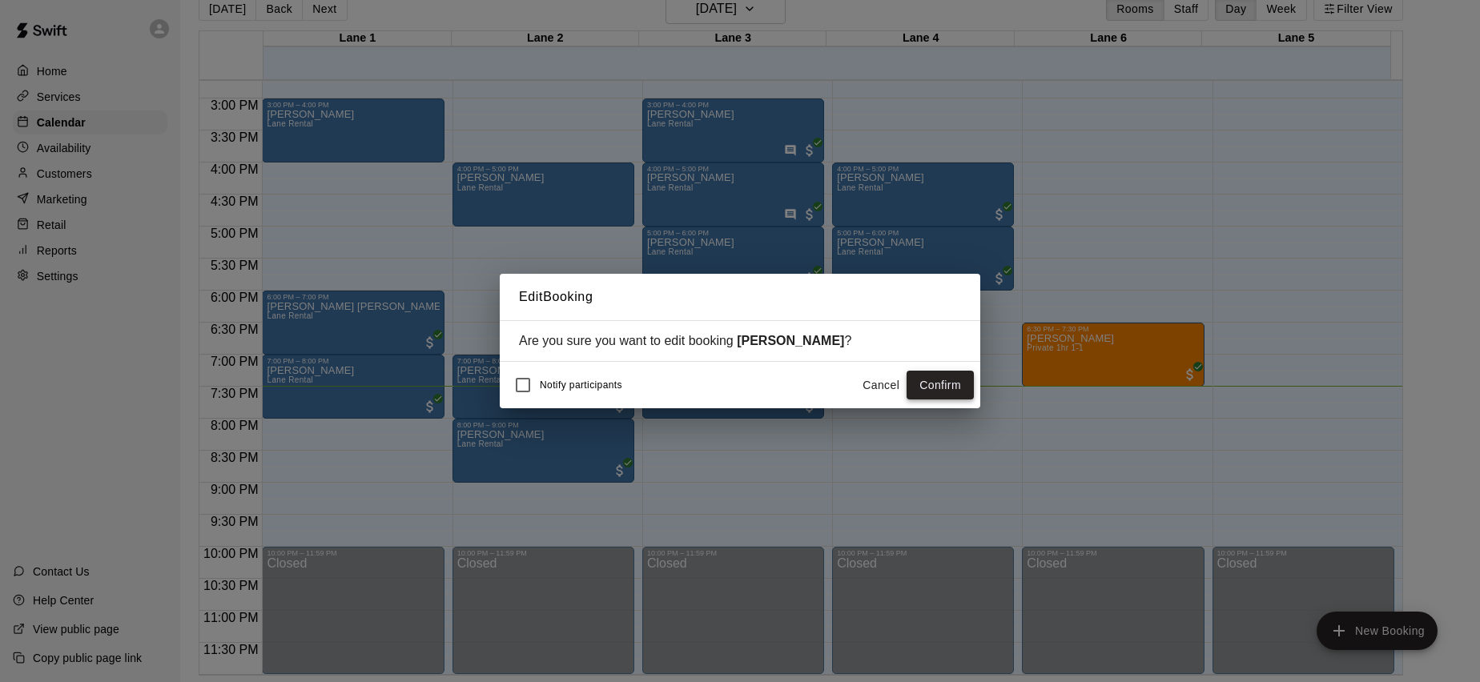
click at [954, 381] on button "Confirm" at bounding box center [939, 386] width 67 height 30
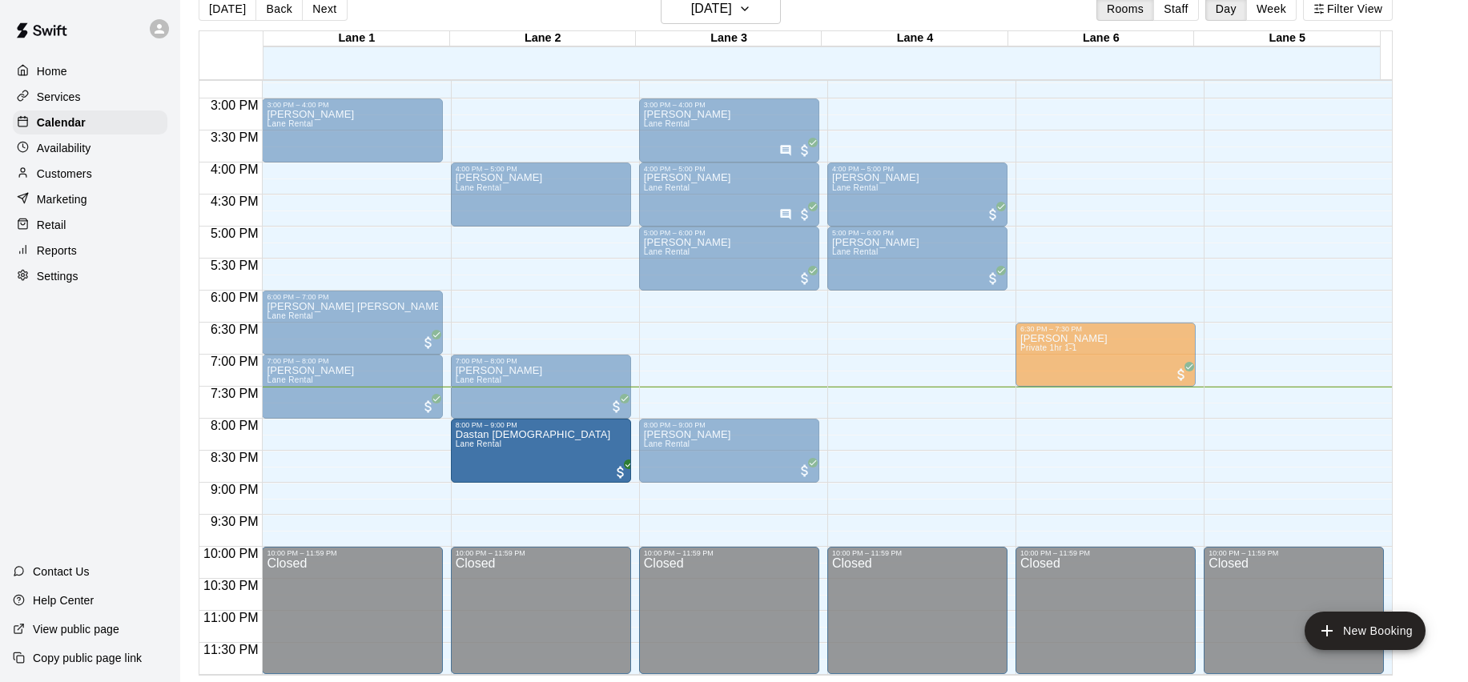
drag, startPoint x: 677, startPoint y: 389, endPoint x: 559, endPoint y: 465, distance: 140.2
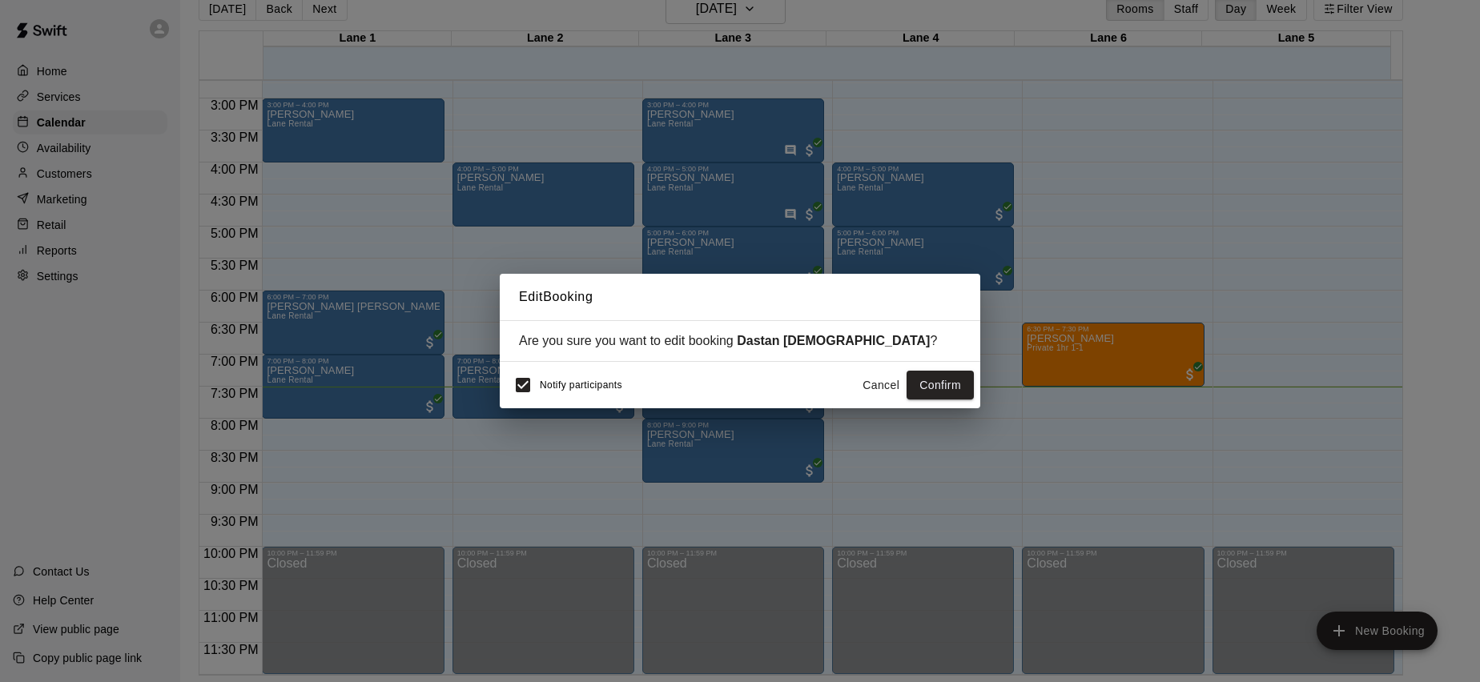
click at [596, 385] on span "Notify participants" at bounding box center [581, 385] width 82 height 11
click at [565, 395] on div "Notify participants" at bounding box center [564, 385] width 116 height 34
click at [960, 380] on button "Confirm" at bounding box center [939, 386] width 67 height 30
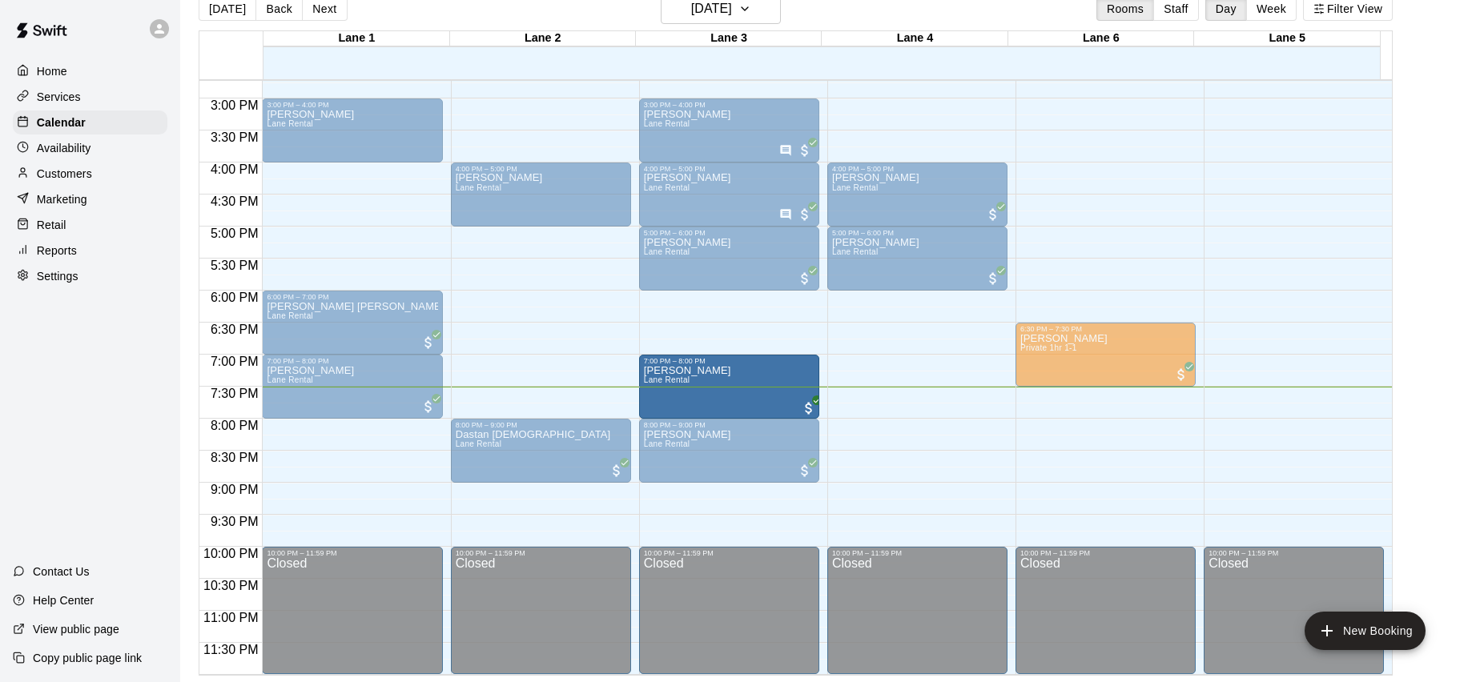
drag, startPoint x: 508, startPoint y: 385, endPoint x: 679, endPoint y: 392, distance: 170.7
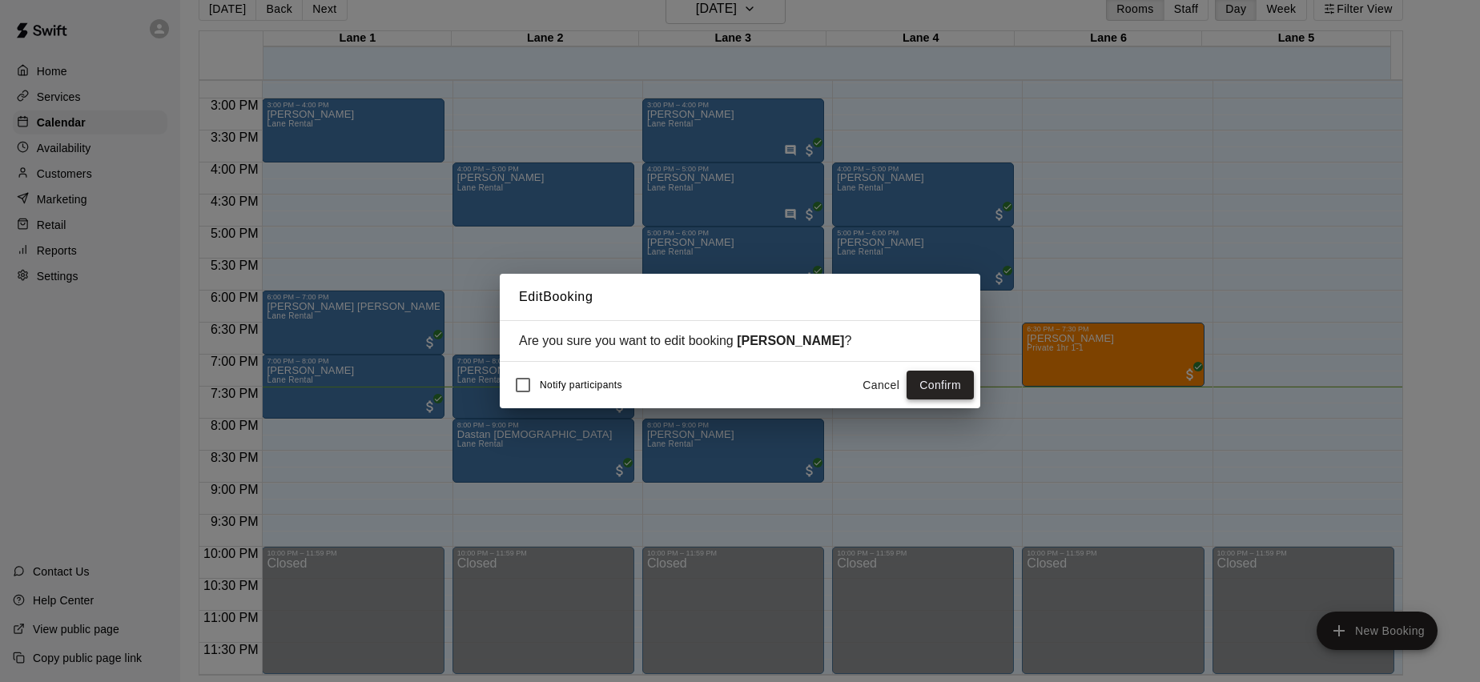
click at [960, 392] on button "Confirm" at bounding box center [939, 386] width 67 height 30
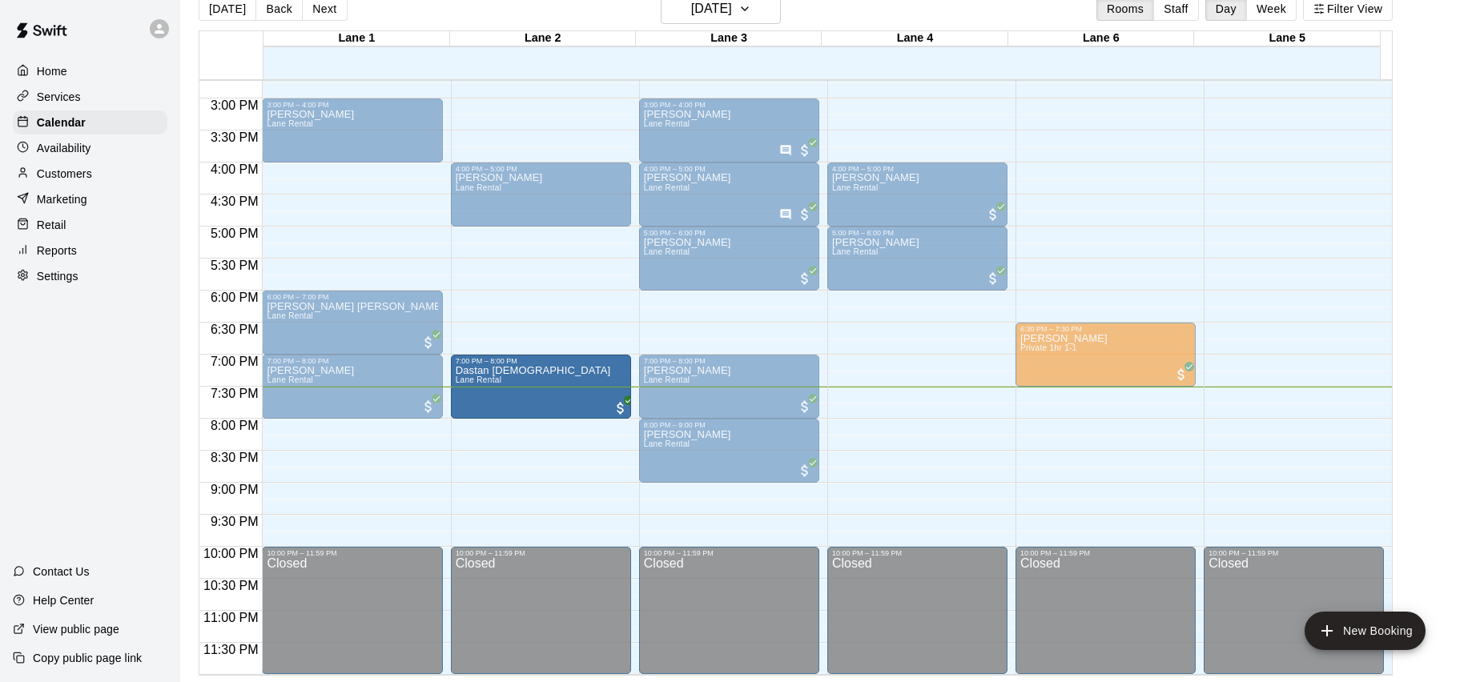
drag, startPoint x: 579, startPoint y: 441, endPoint x: 612, endPoint y: 388, distance: 62.2
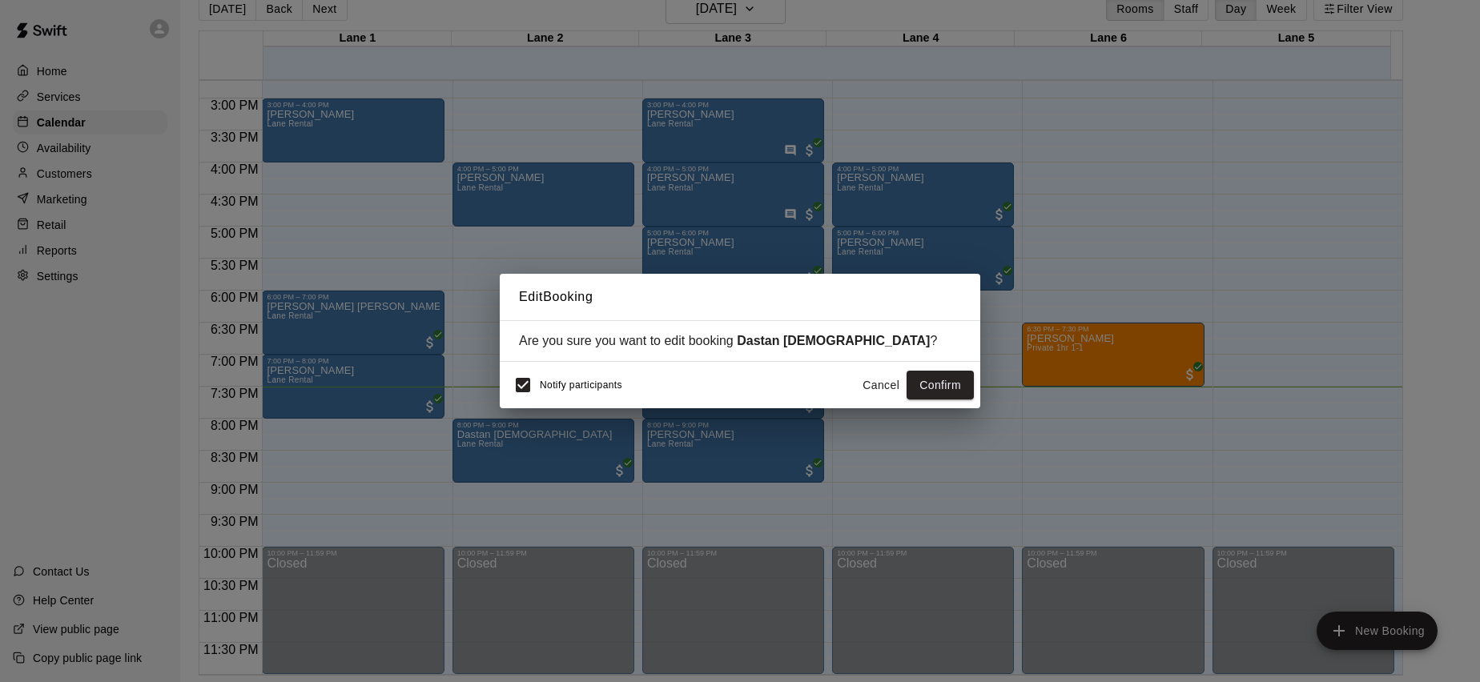
click at [579, 384] on span "Notify participants" at bounding box center [581, 385] width 82 height 11
click at [959, 384] on button "Confirm" at bounding box center [939, 386] width 67 height 30
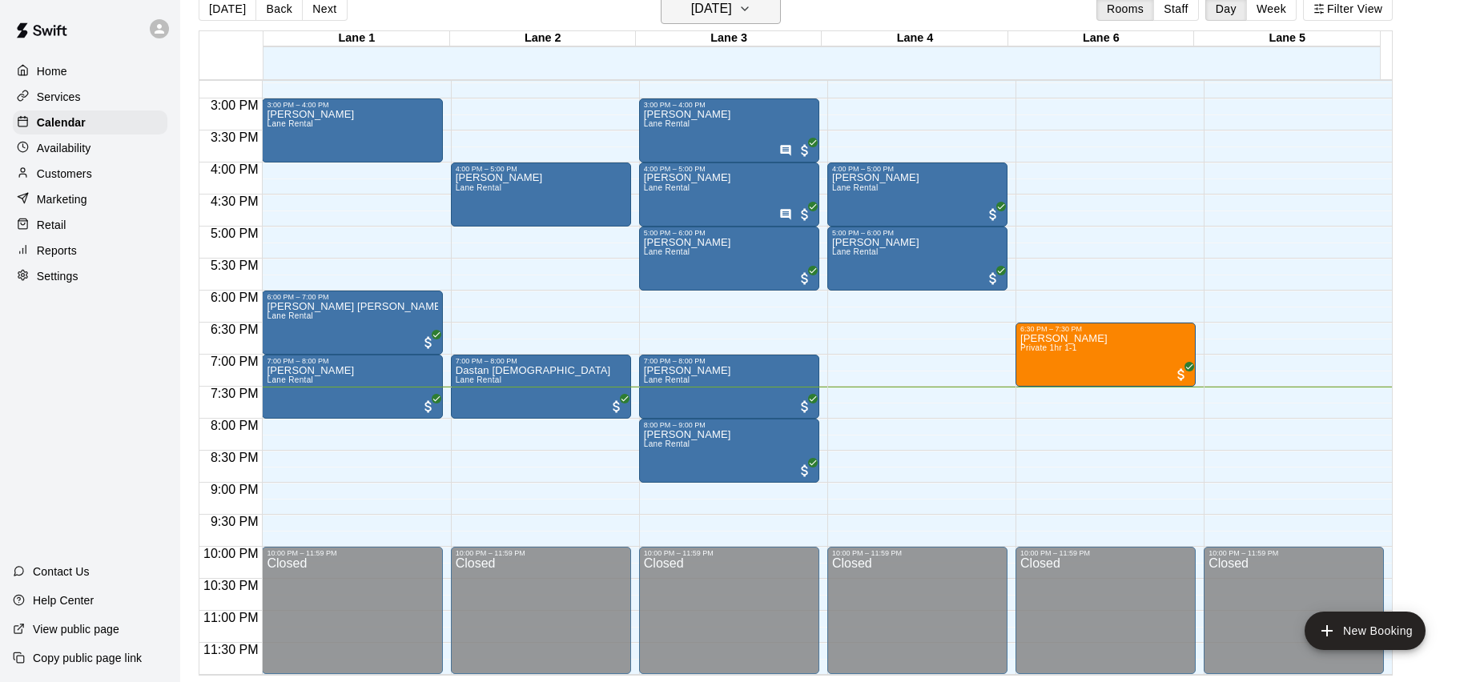
click at [756, 14] on button "Friday Sep 19" at bounding box center [721, 9] width 120 height 30
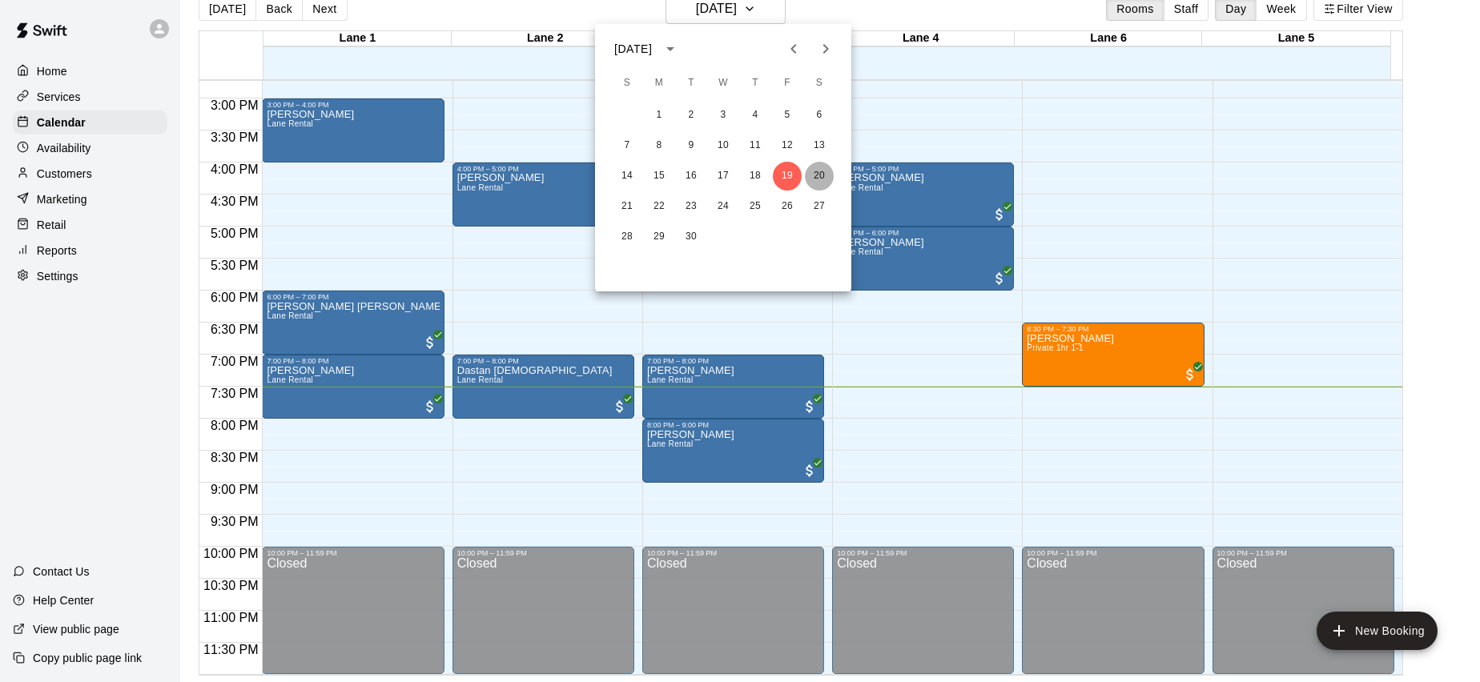
click at [822, 177] on button "20" at bounding box center [819, 176] width 29 height 29
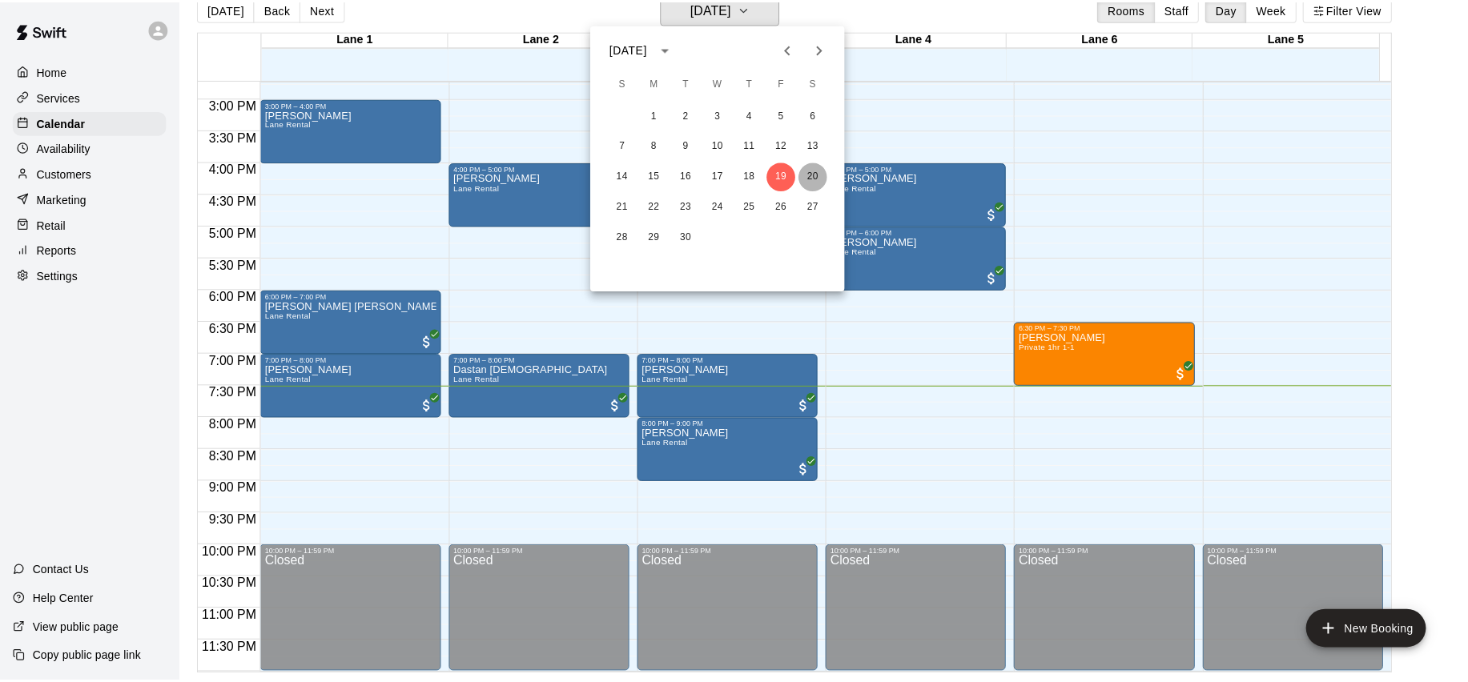
scroll to position [19, 0]
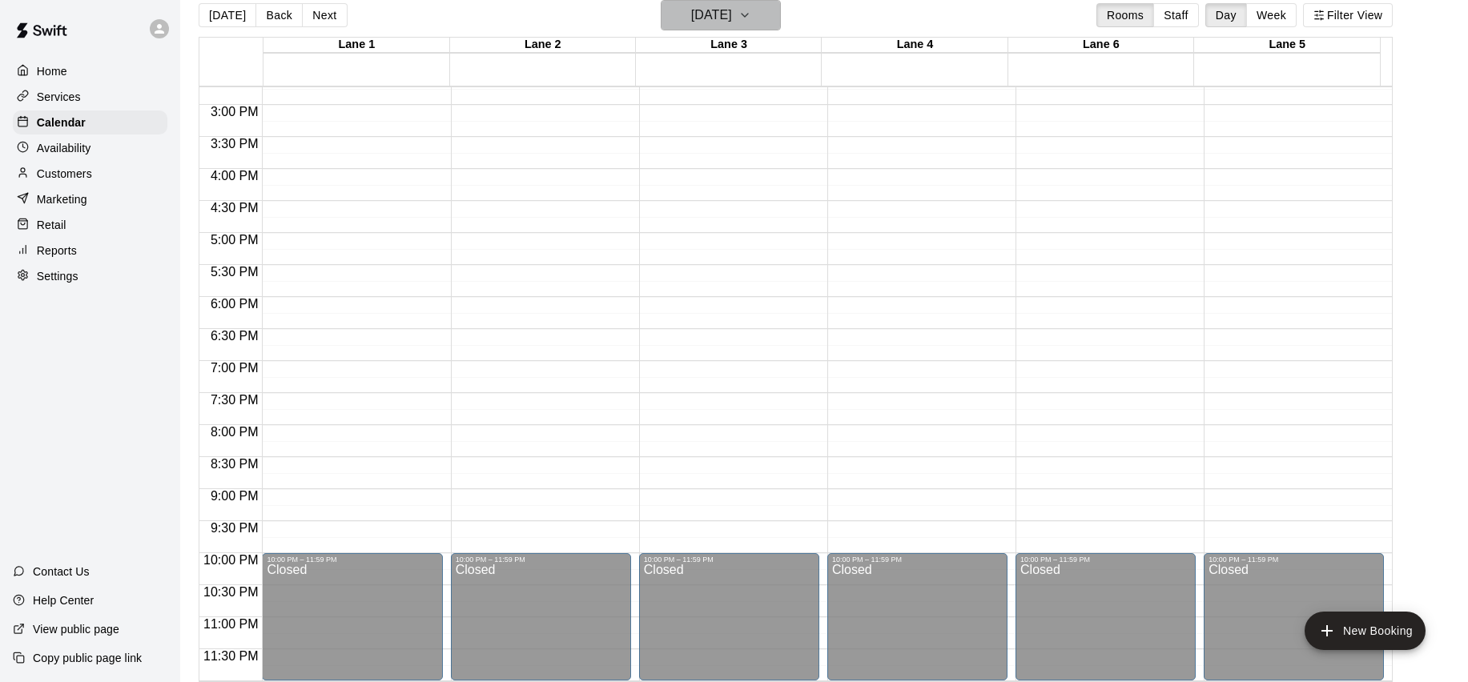
click at [732, 21] on h6 "Saturday Sep 20" at bounding box center [711, 15] width 41 height 22
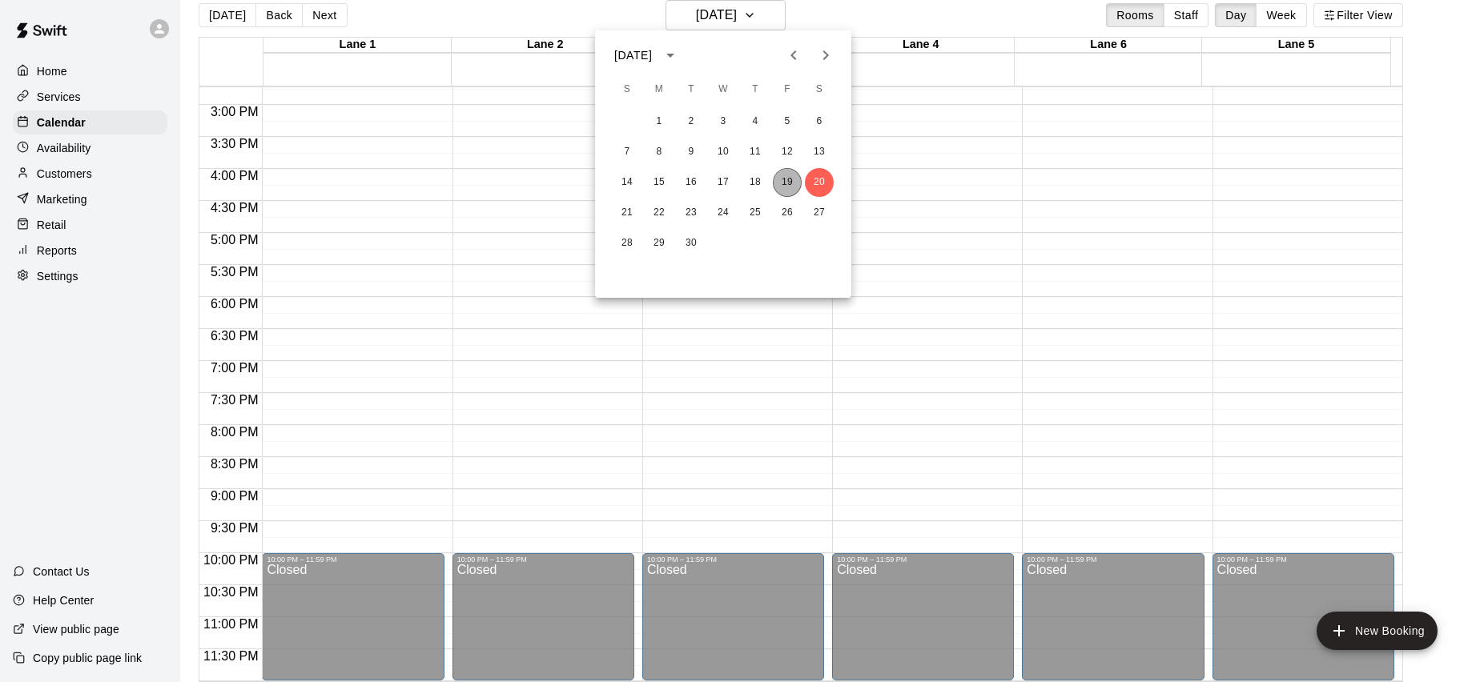
click at [780, 180] on button "19" at bounding box center [787, 182] width 29 height 29
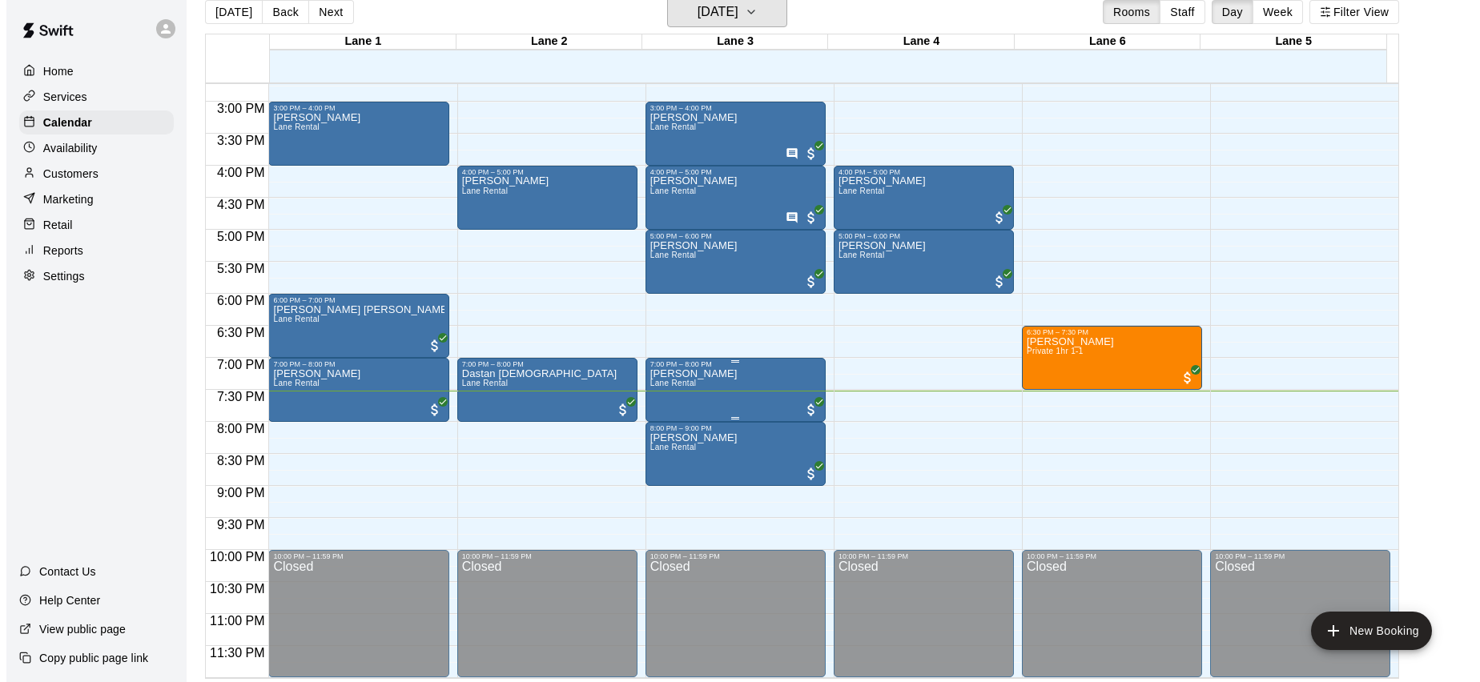
scroll to position [940, 0]
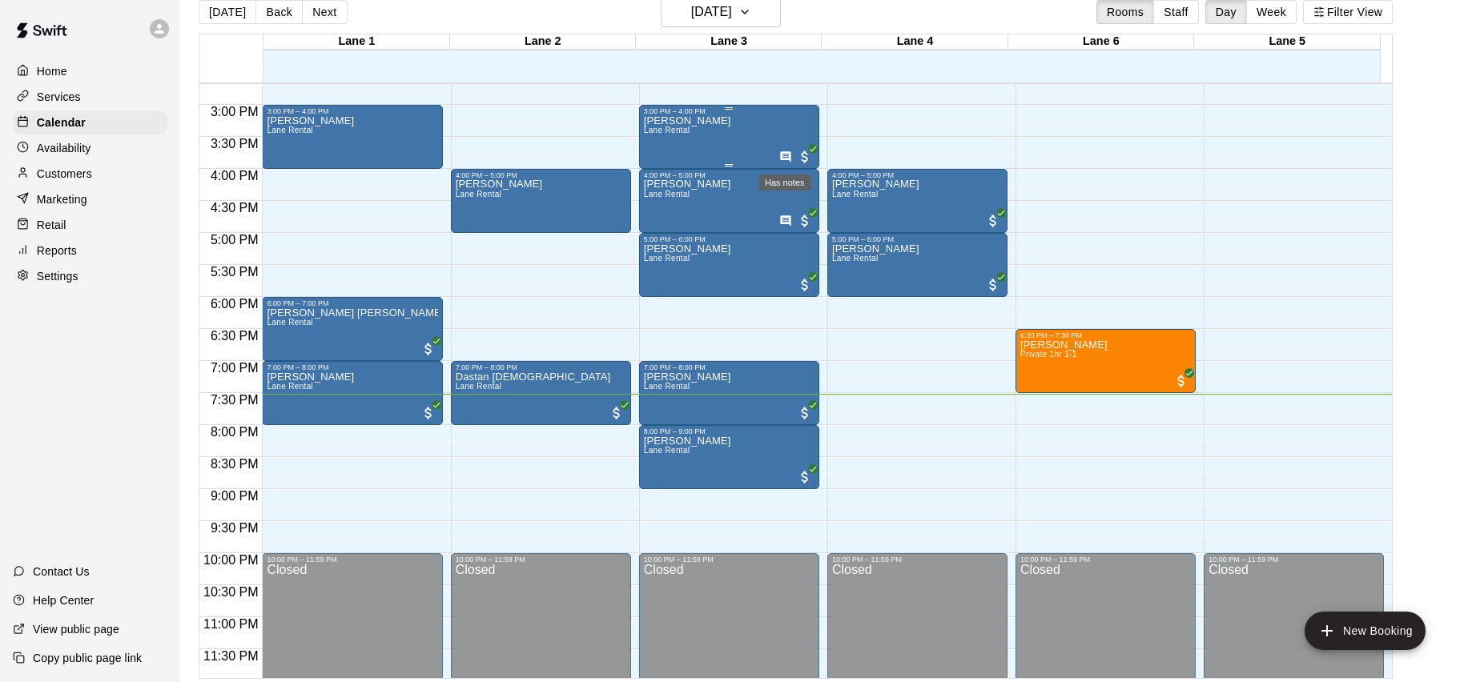
click at [783, 158] on icon "Has notes" at bounding box center [785, 157] width 13 height 13
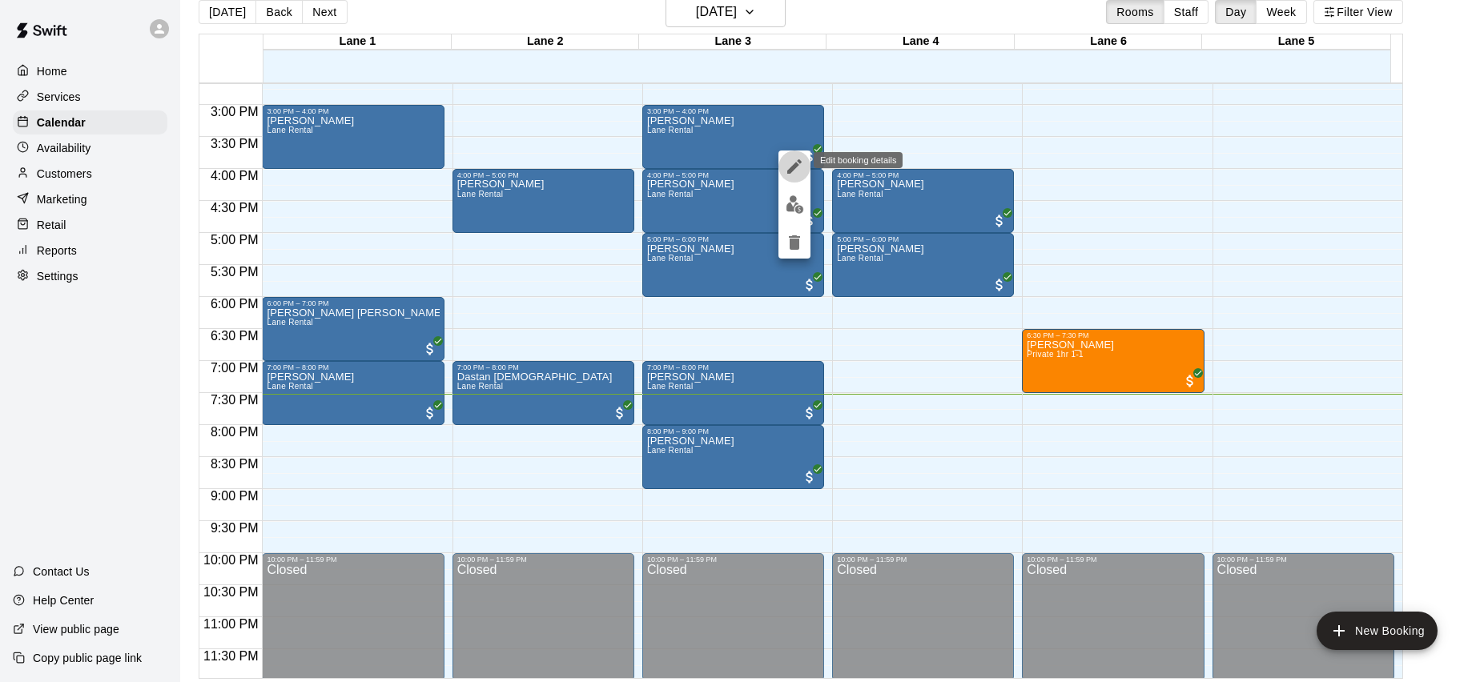
click at [786, 164] on icon "edit" at bounding box center [794, 166] width 19 height 19
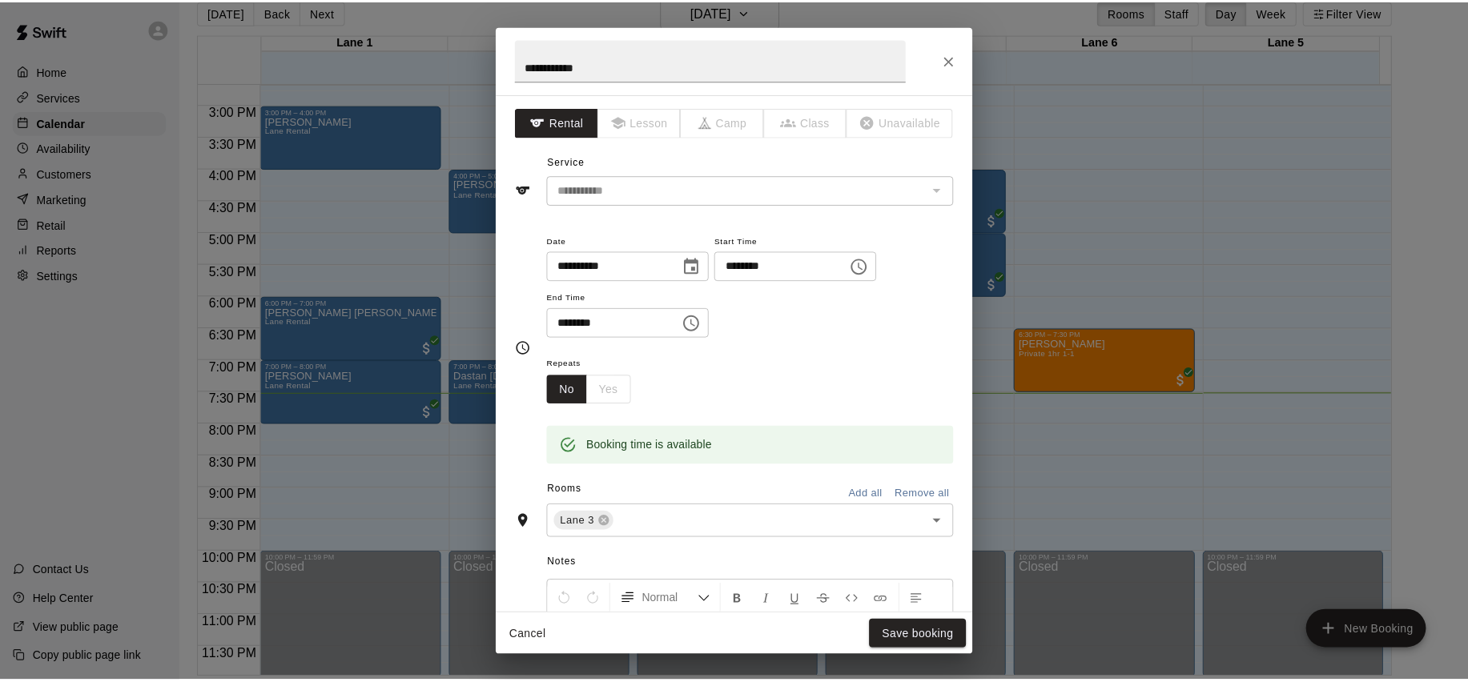
scroll to position [326, 0]
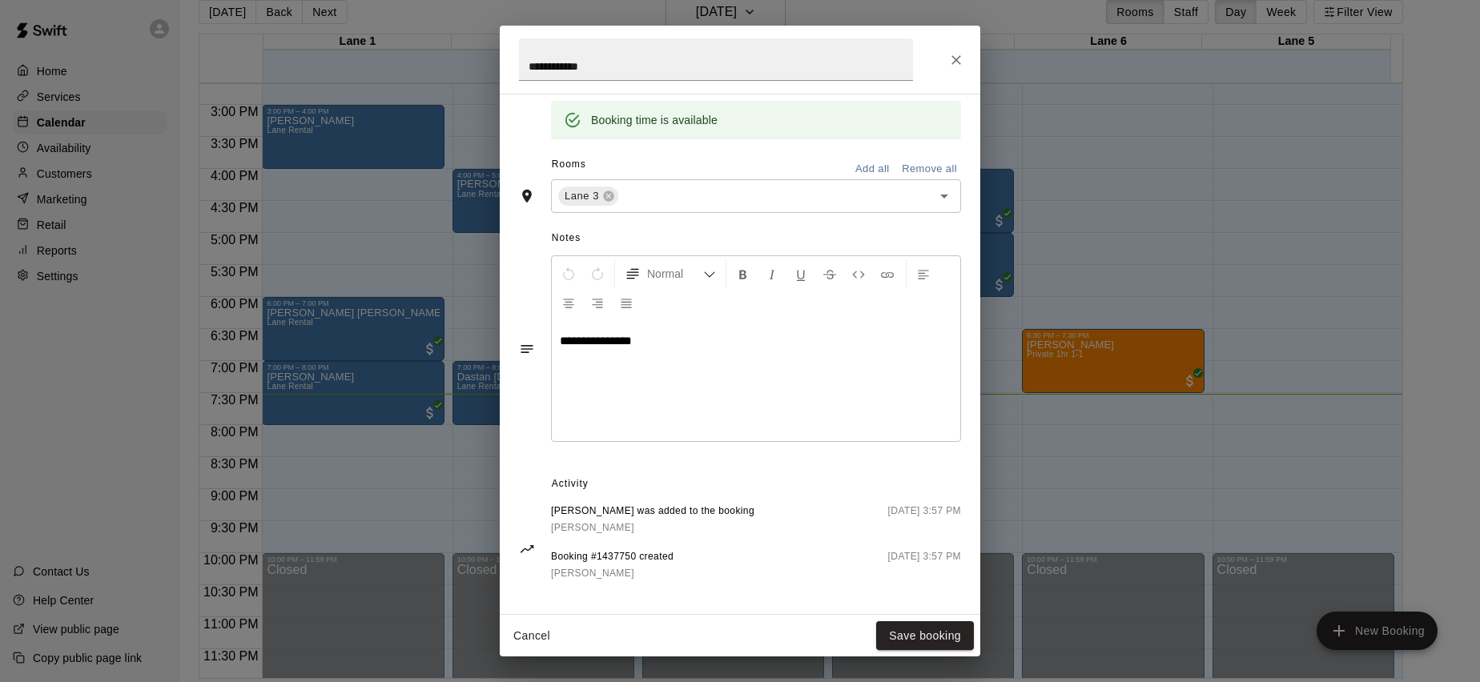
click at [955, 66] on icon "Close" at bounding box center [956, 60] width 16 height 16
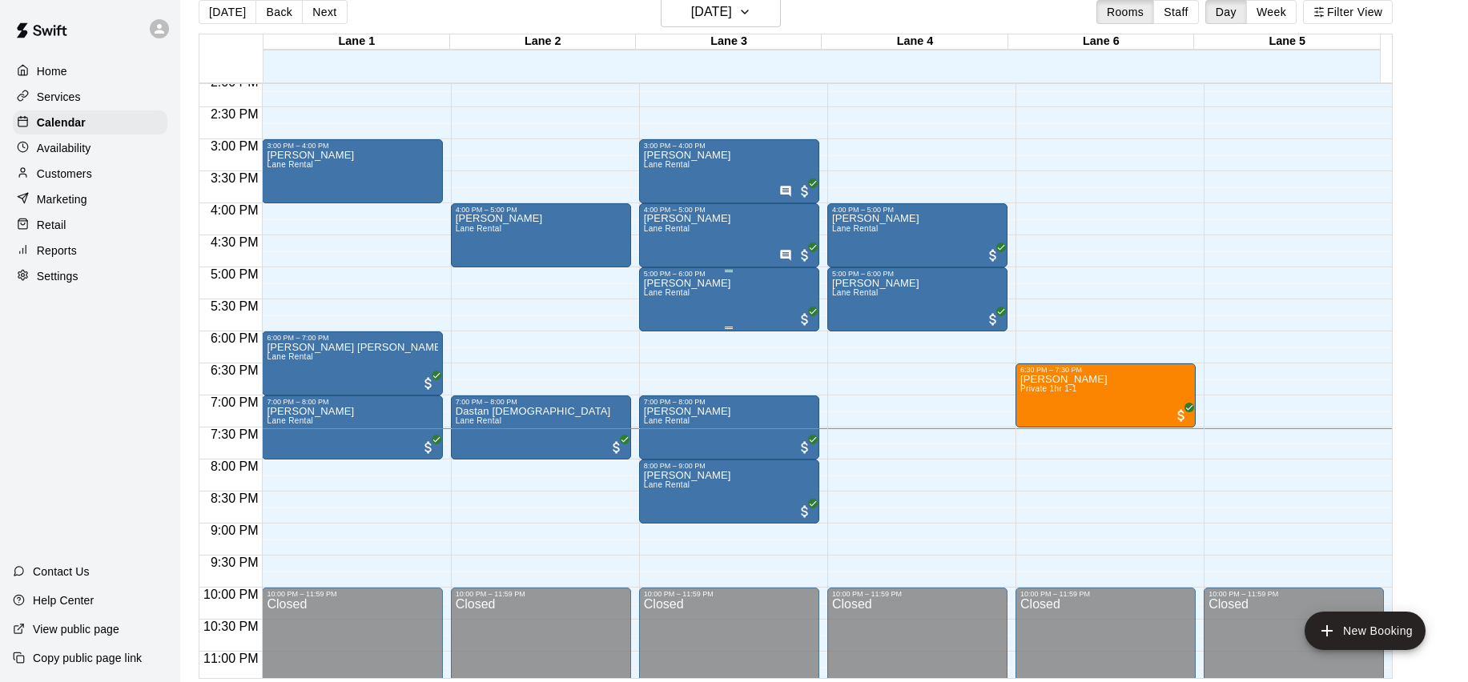
scroll to position [827, 0]
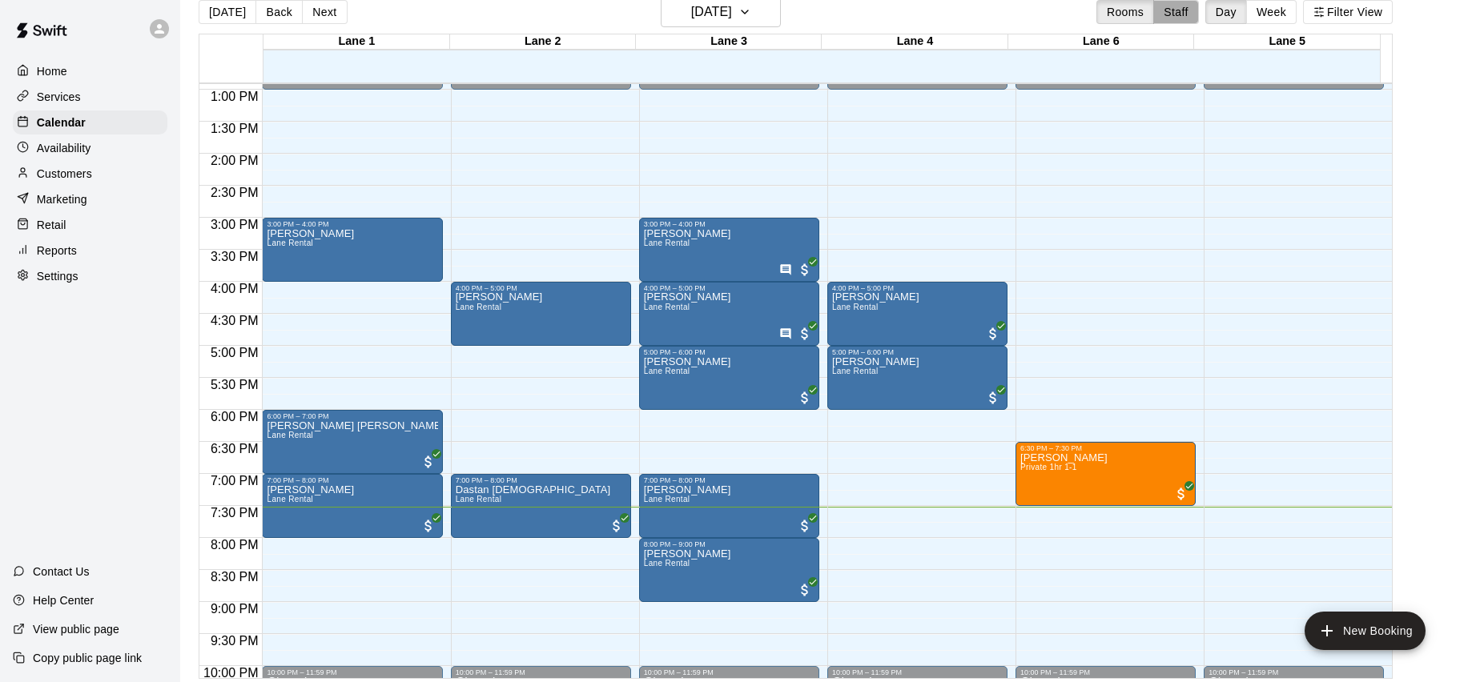
click at [1176, 7] on button "Staff" at bounding box center [1176, 12] width 46 height 24
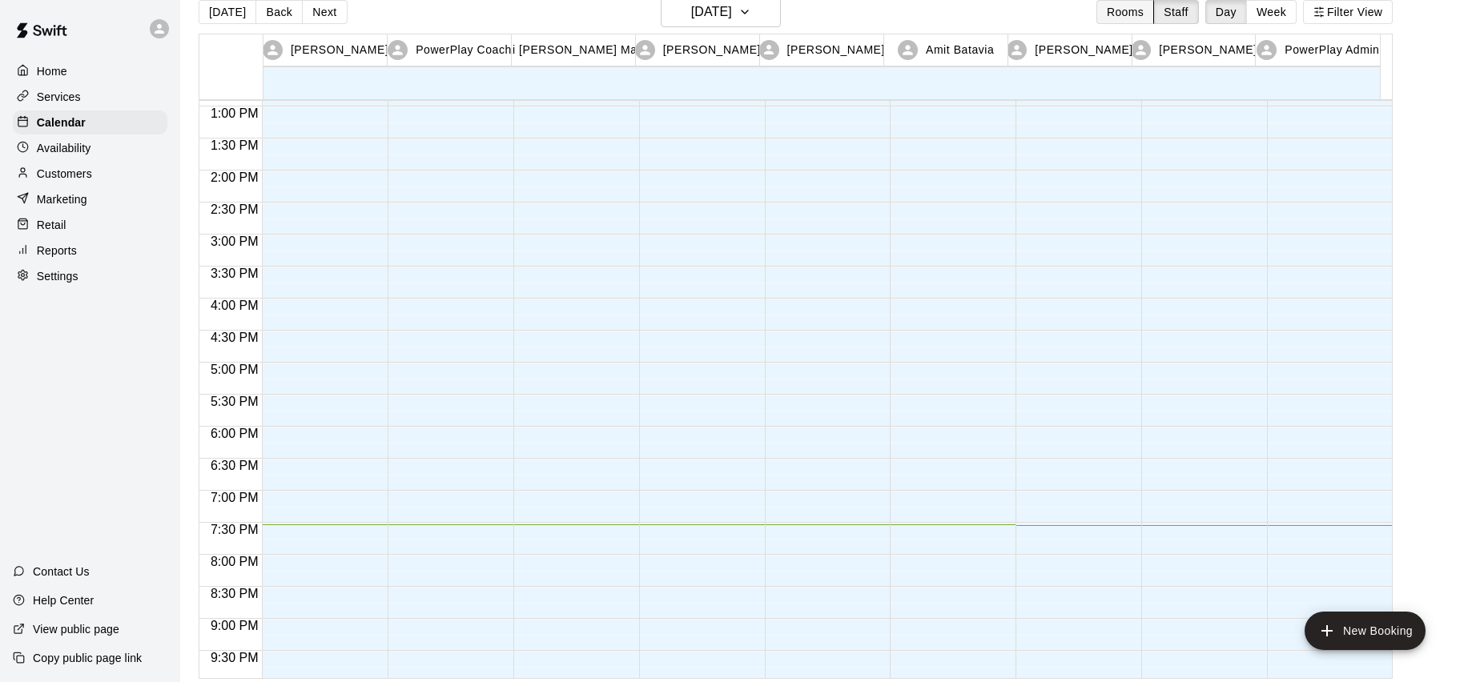
click at [1152, 18] on button "Rooms" at bounding box center [1125, 12] width 58 height 24
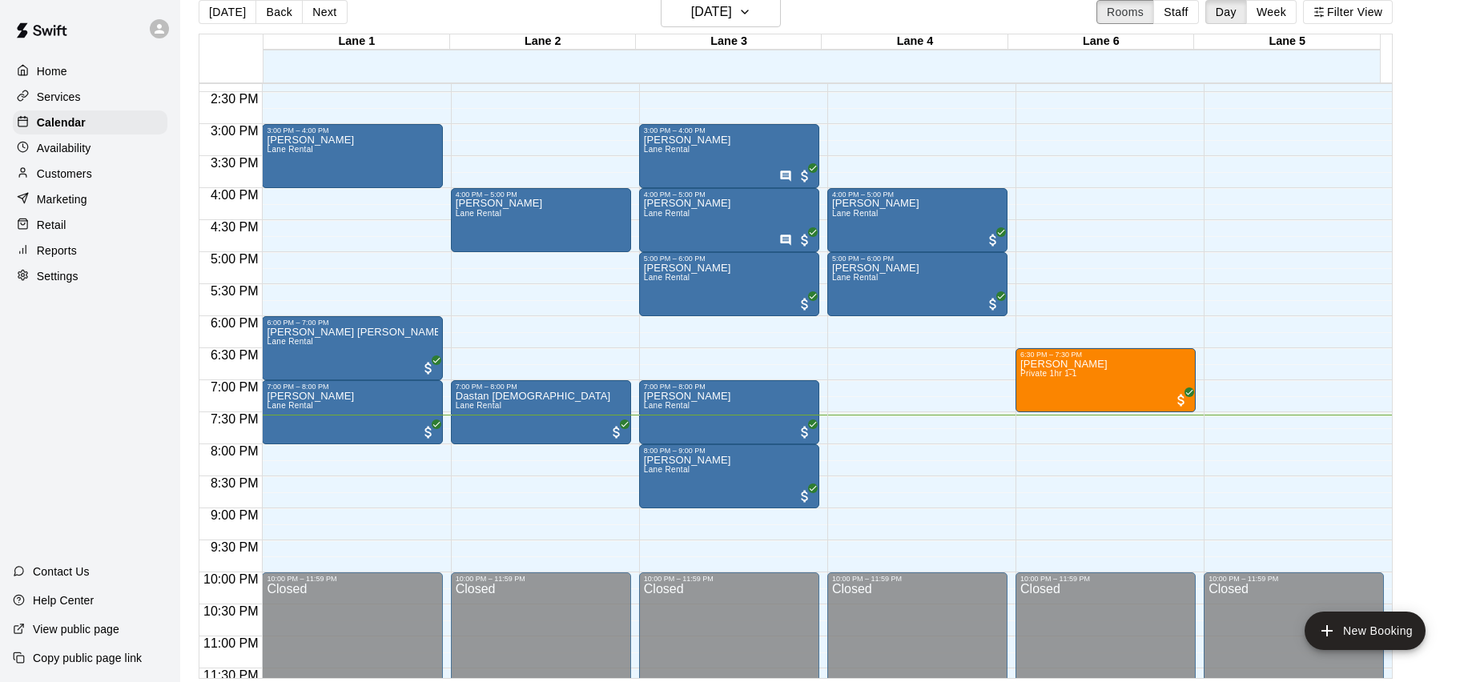
scroll to position [943, 0]
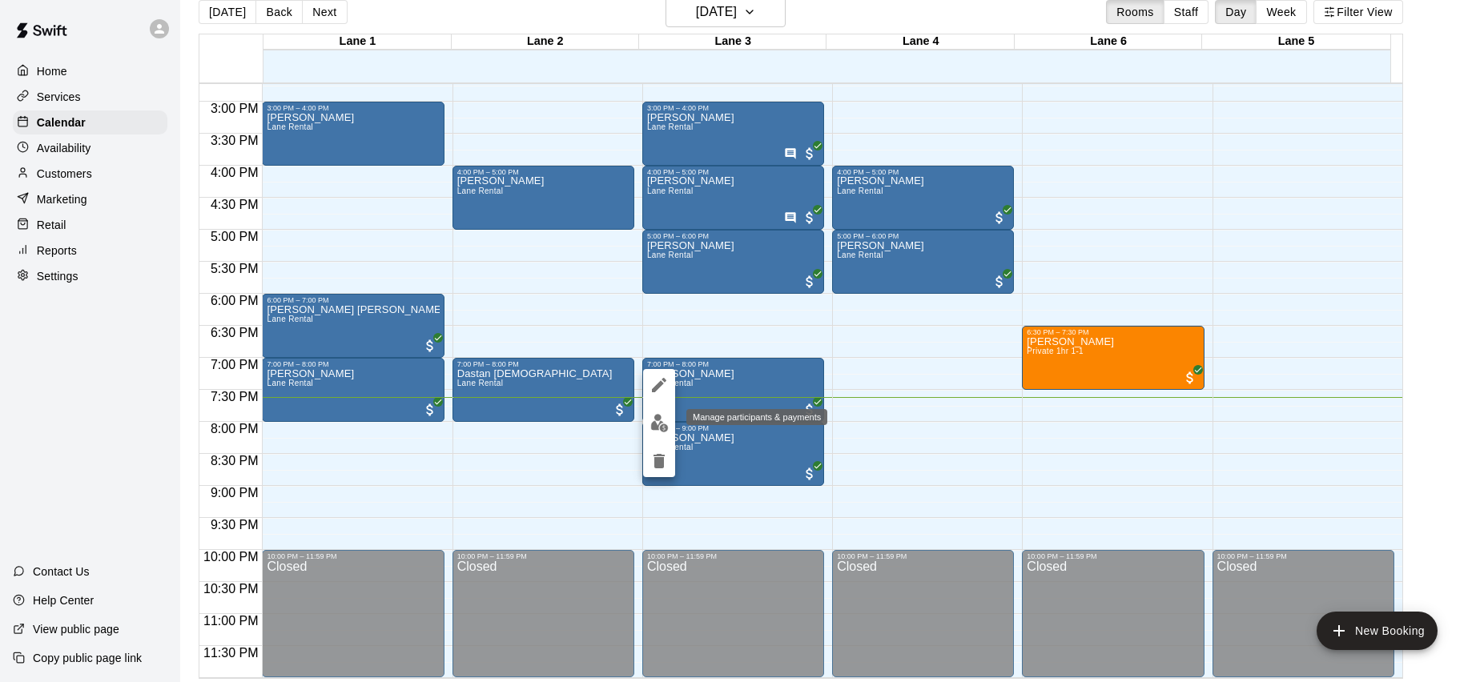
click at [668, 416] on img "edit" at bounding box center [659, 423] width 18 height 18
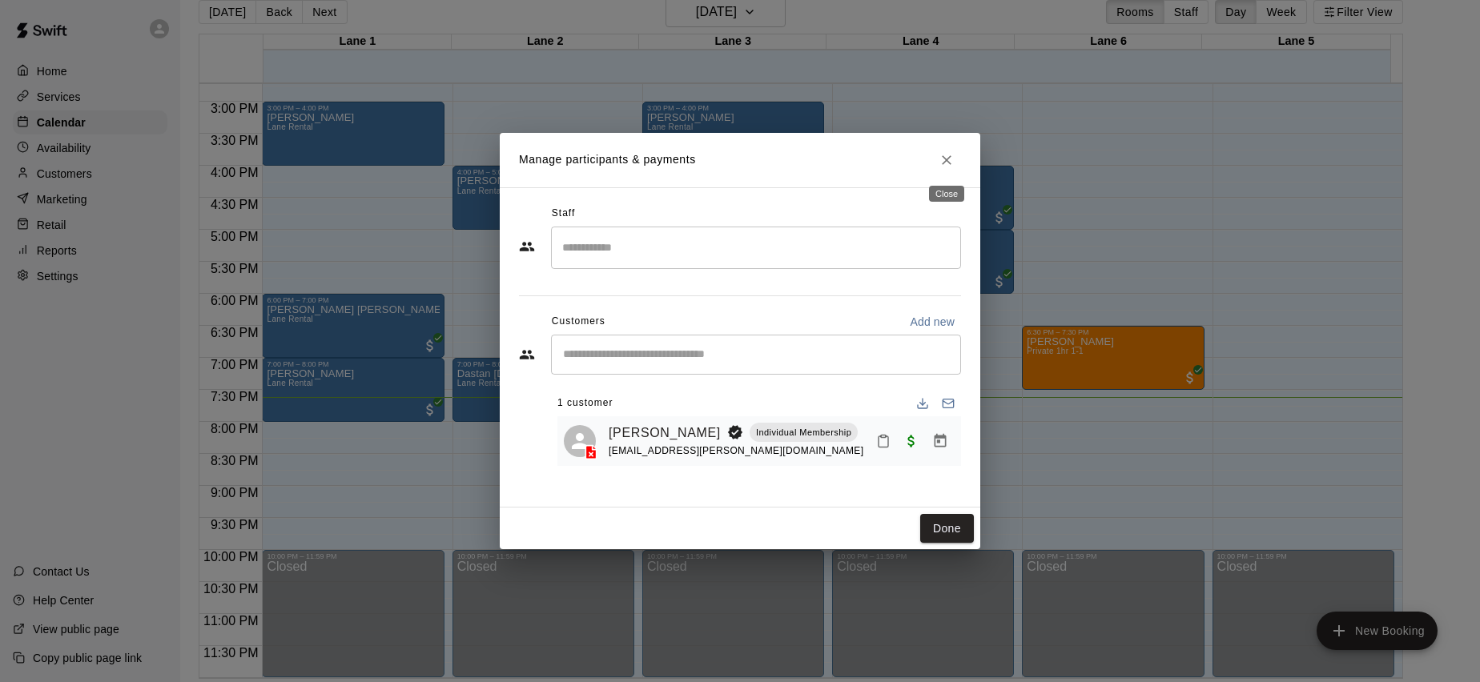
click at [954, 163] on icon "Close" at bounding box center [946, 160] width 16 height 16
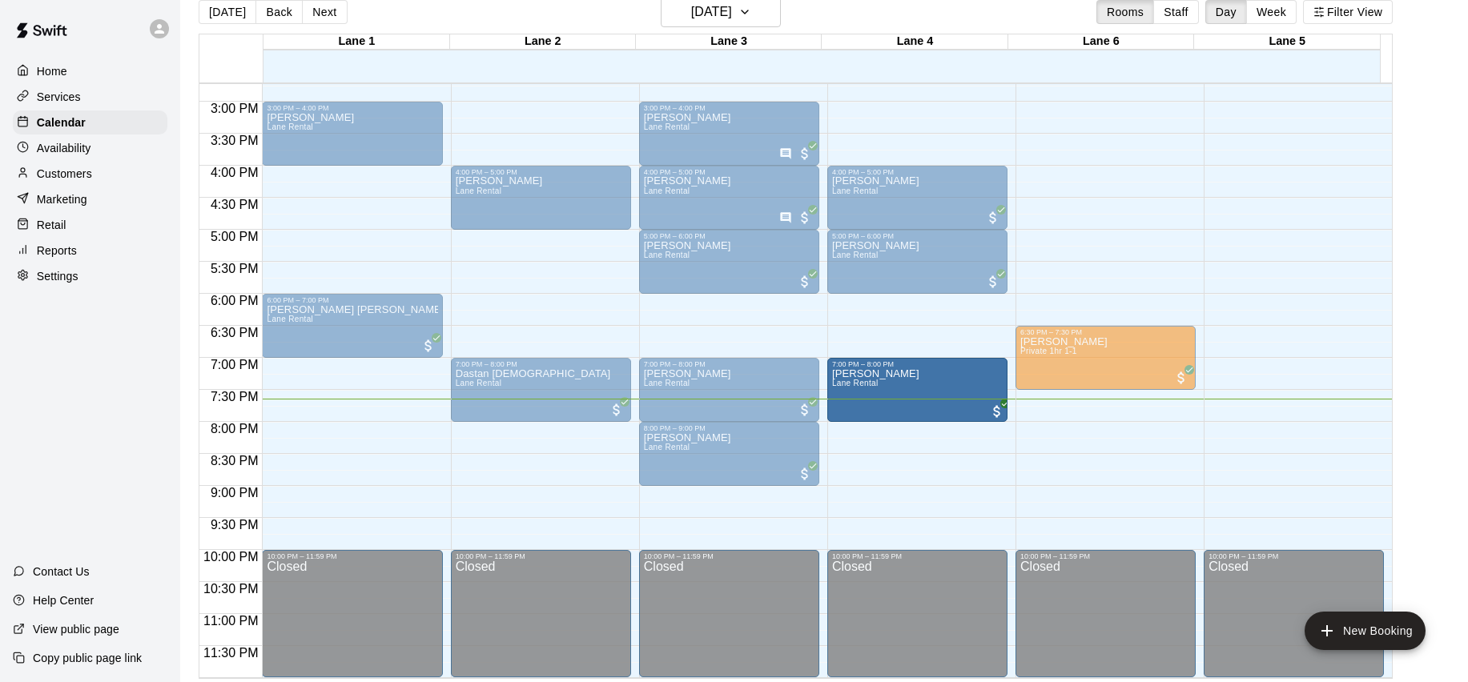
drag, startPoint x: 363, startPoint y: 407, endPoint x: 922, endPoint y: 412, distance: 559.7
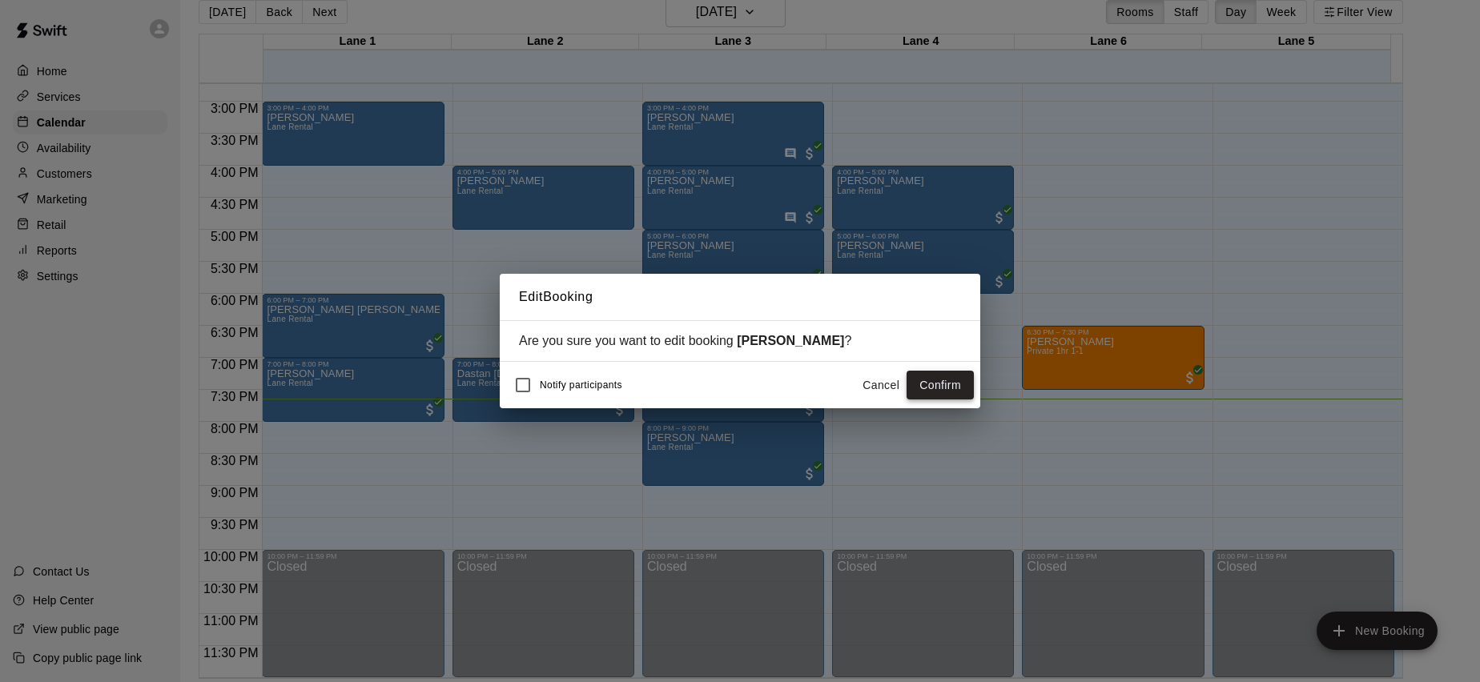
click at [954, 393] on button "Confirm" at bounding box center [939, 386] width 67 height 30
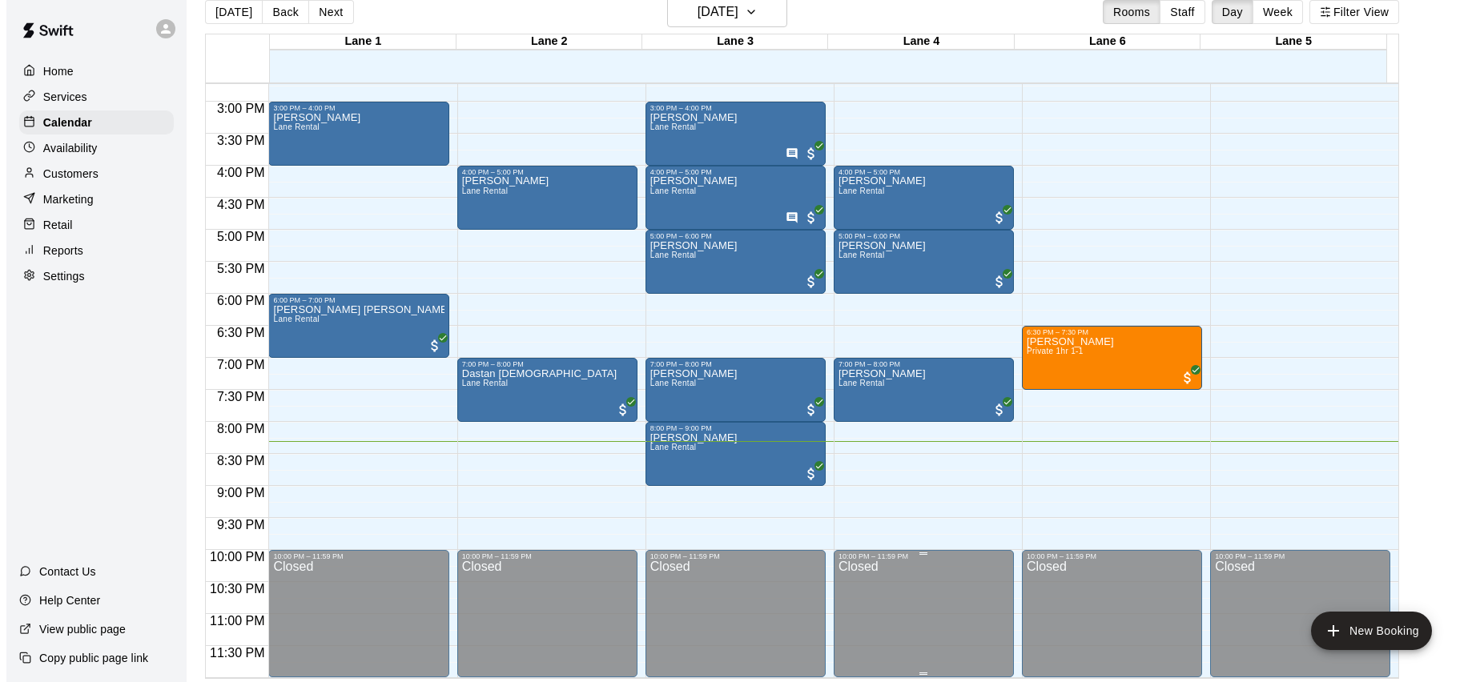
scroll to position [26, 0]
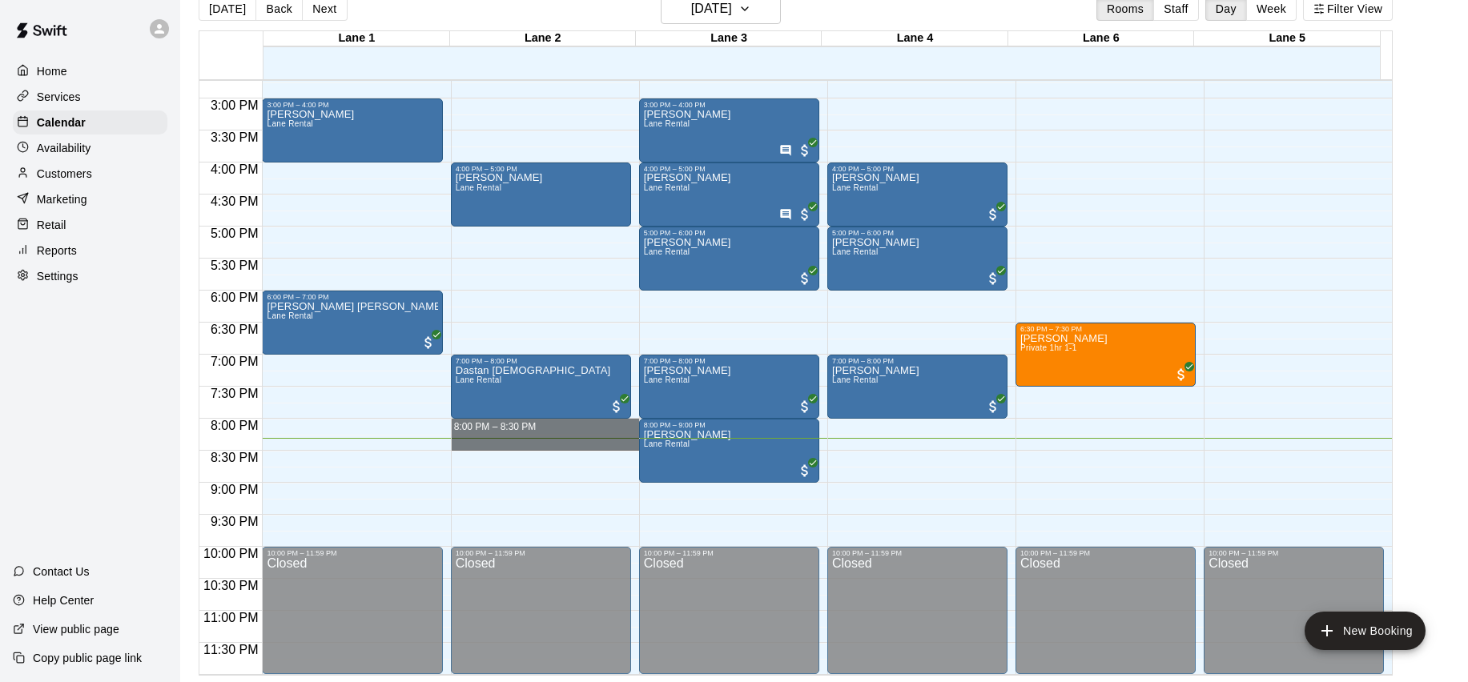
drag, startPoint x: 523, startPoint y: 421, endPoint x: 536, endPoint y: 449, distance: 31.2
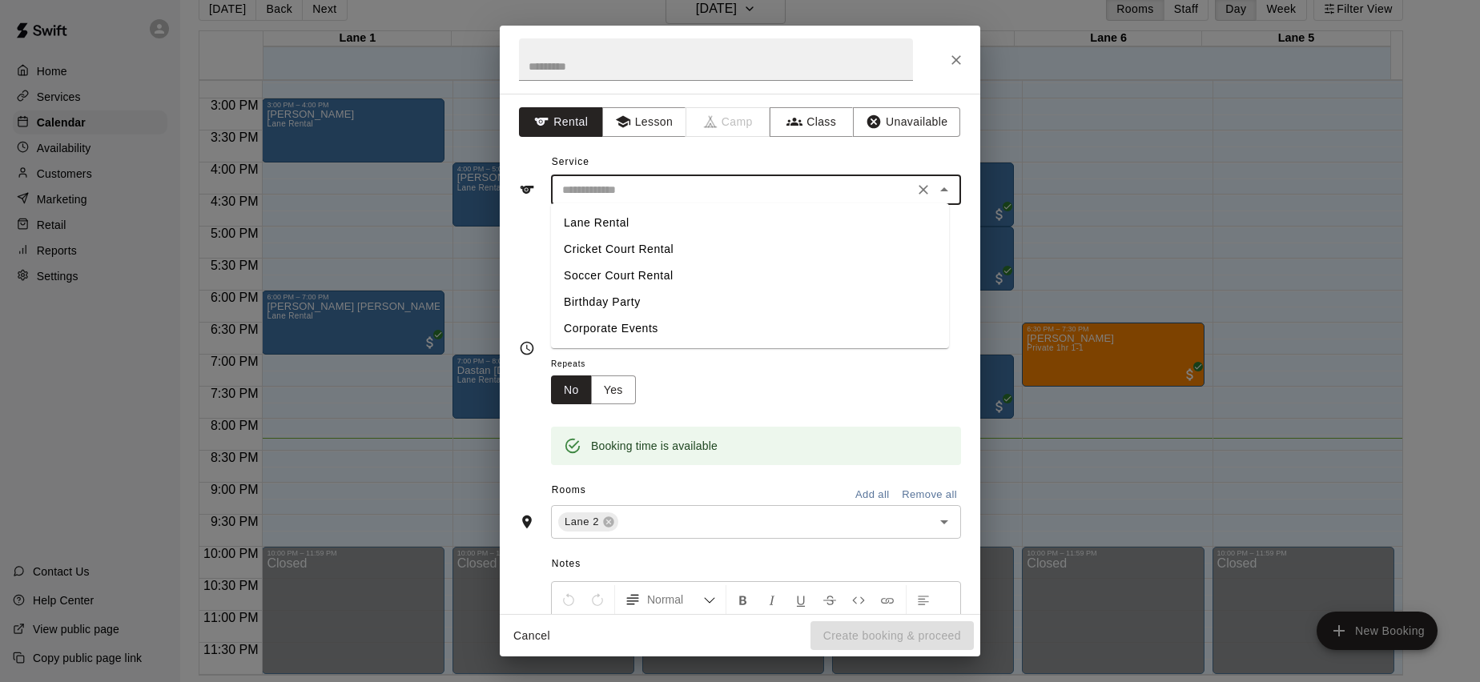
click at [629, 183] on input "text" at bounding box center [732, 190] width 353 height 20
click at [626, 224] on li "Lane Rental" at bounding box center [750, 223] width 398 height 26
type input "**********"
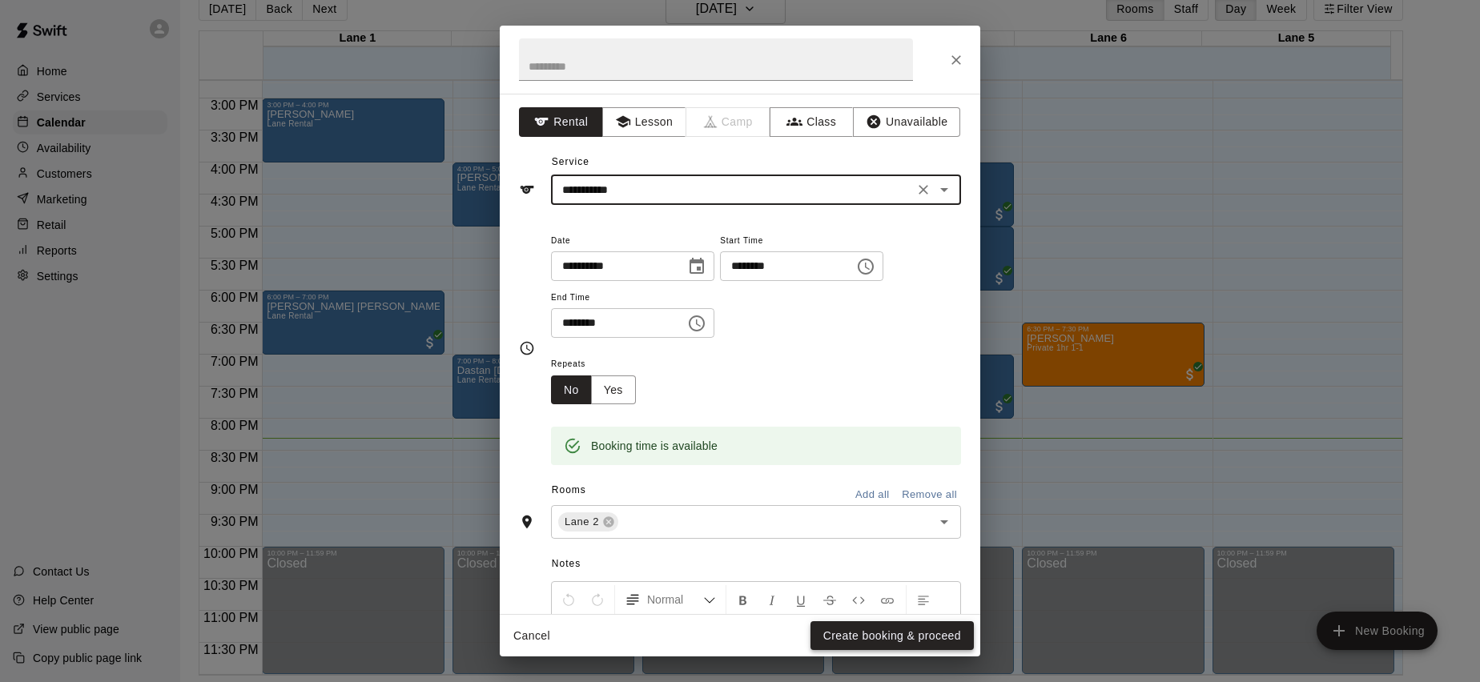
click at [899, 638] on button "Create booking & proceed" at bounding box center [891, 636] width 163 height 30
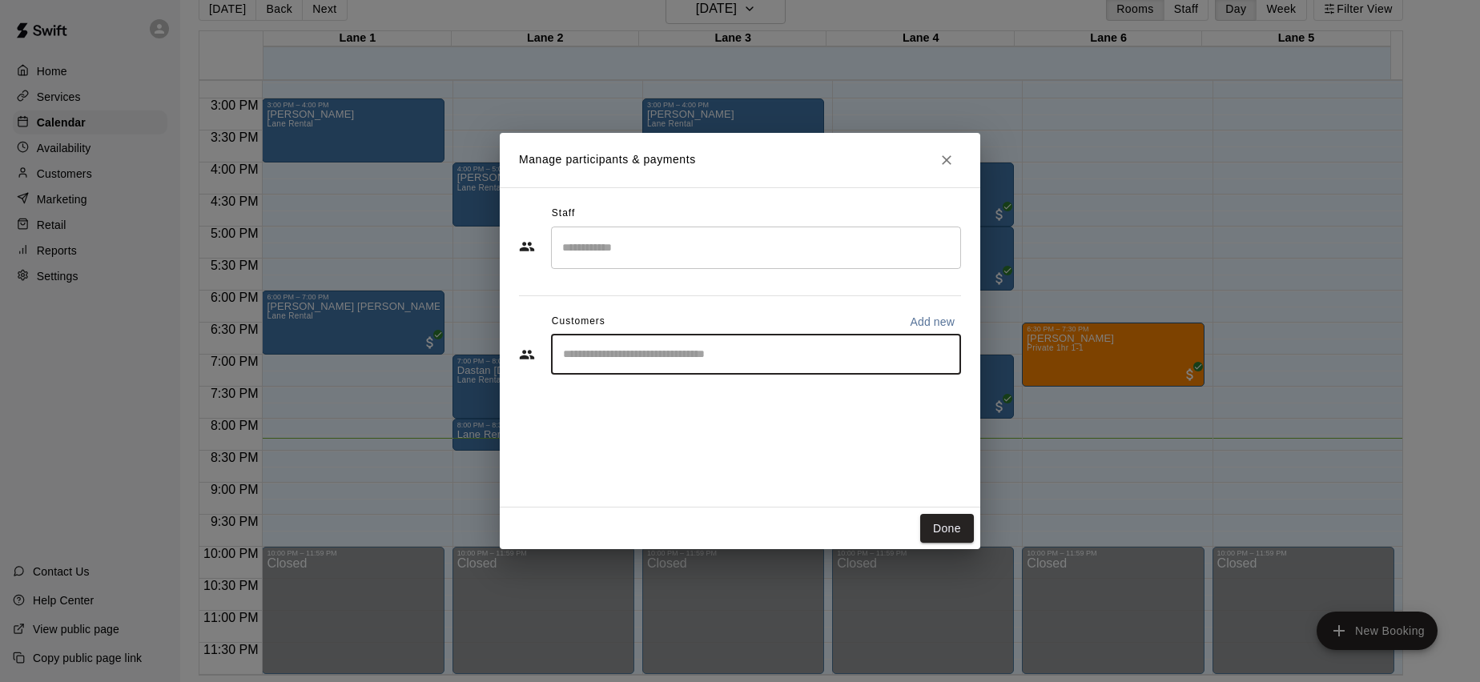
click at [691, 359] on input "Start typing to search customers..." at bounding box center [756, 355] width 396 height 16
type input "***"
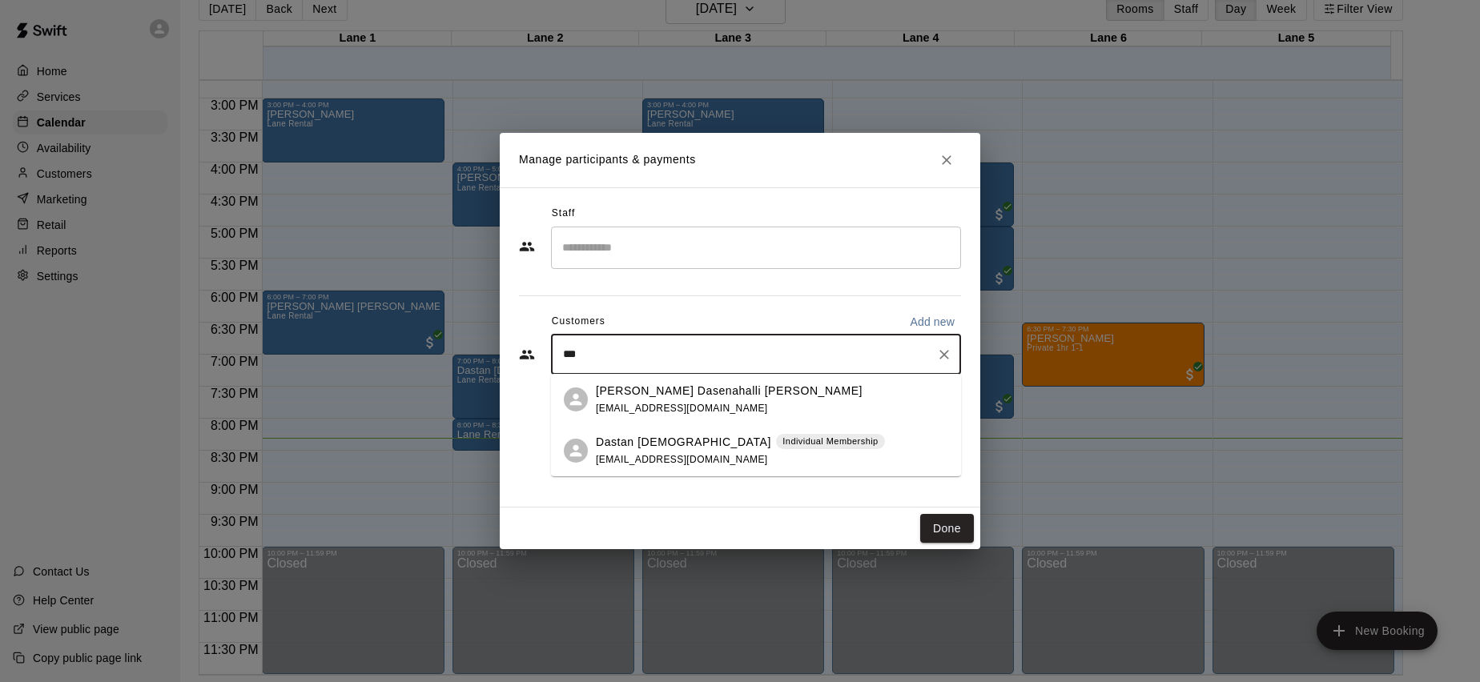
click at [776, 436] on span "Individual Membership" at bounding box center [830, 442] width 108 height 14
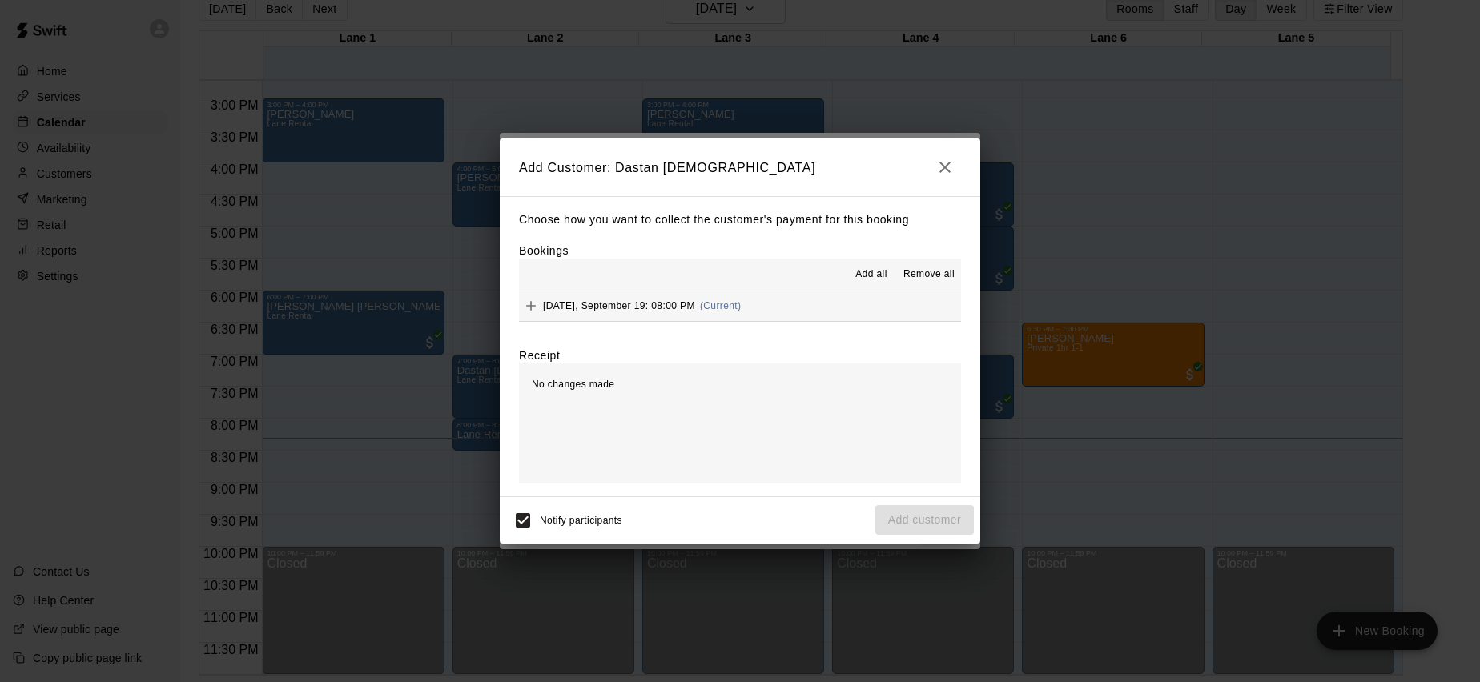
click at [528, 304] on icon "Add" at bounding box center [531, 306] width 16 height 16
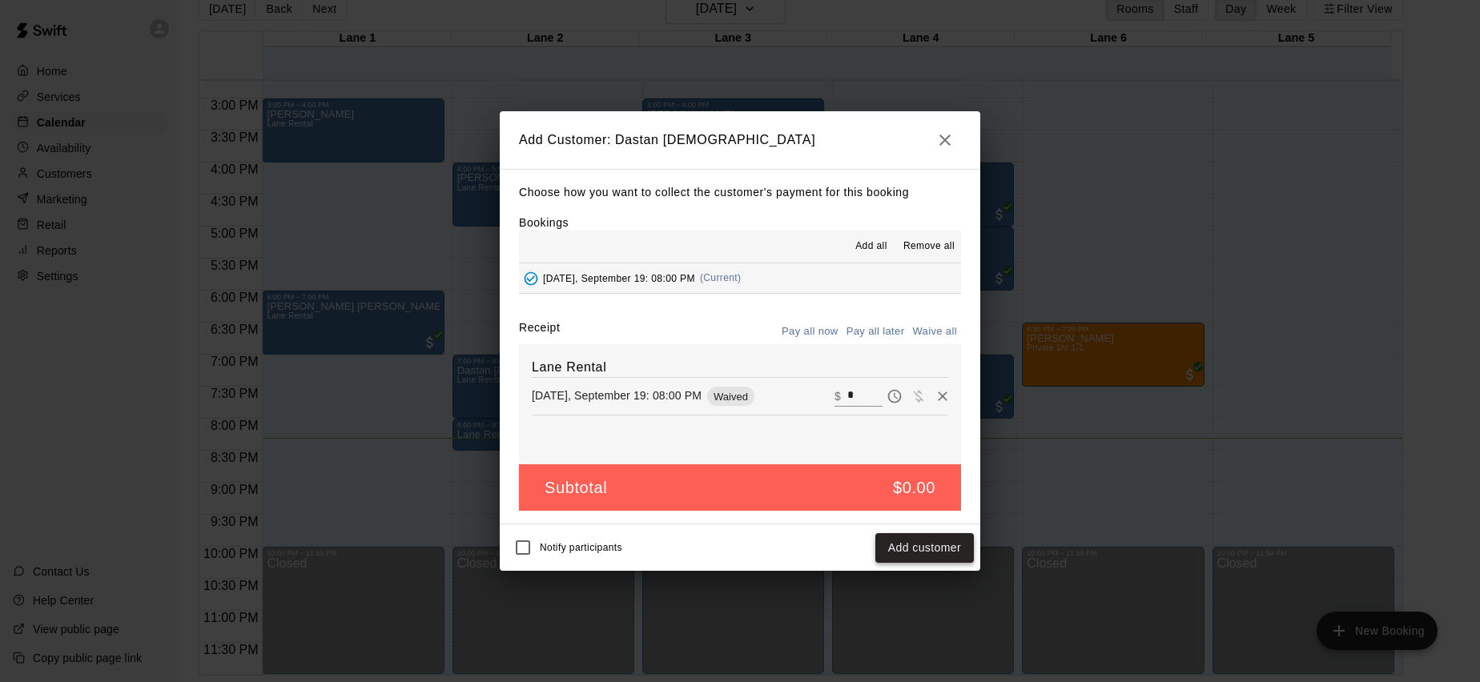
click at [918, 545] on button "Add customer" at bounding box center [924, 548] width 98 height 30
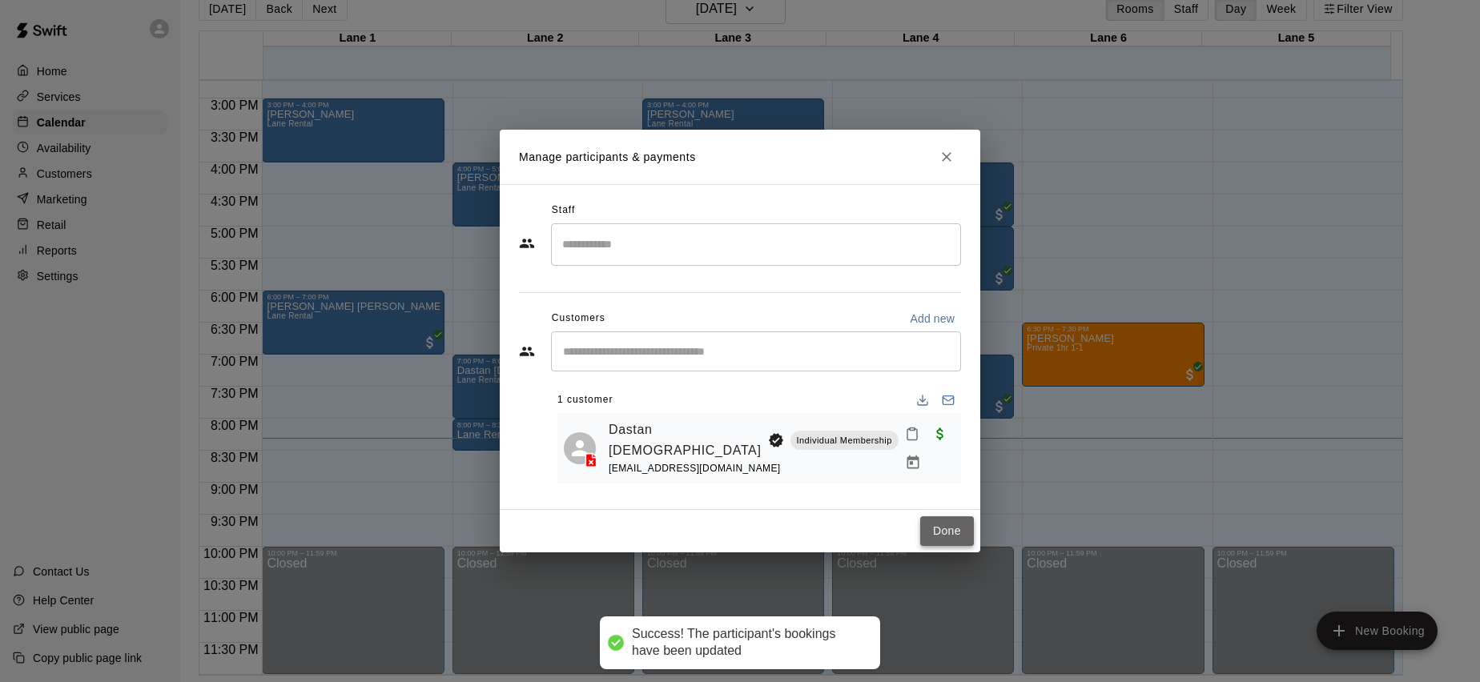
click at [936, 528] on button "Done" at bounding box center [947, 531] width 54 height 30
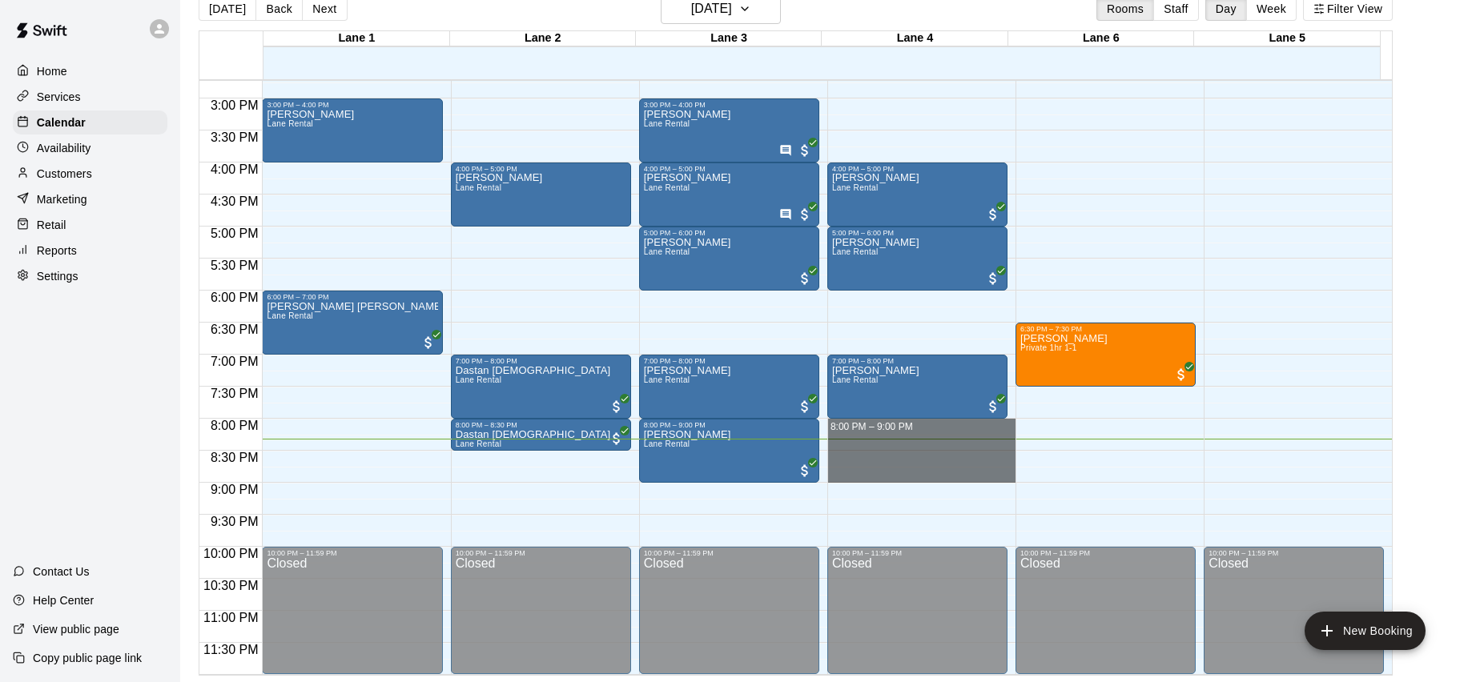
drag, startPoint x: 972, startPoint y: 423, endPoint x: 980, endPoint y: 477, distance: 55.0
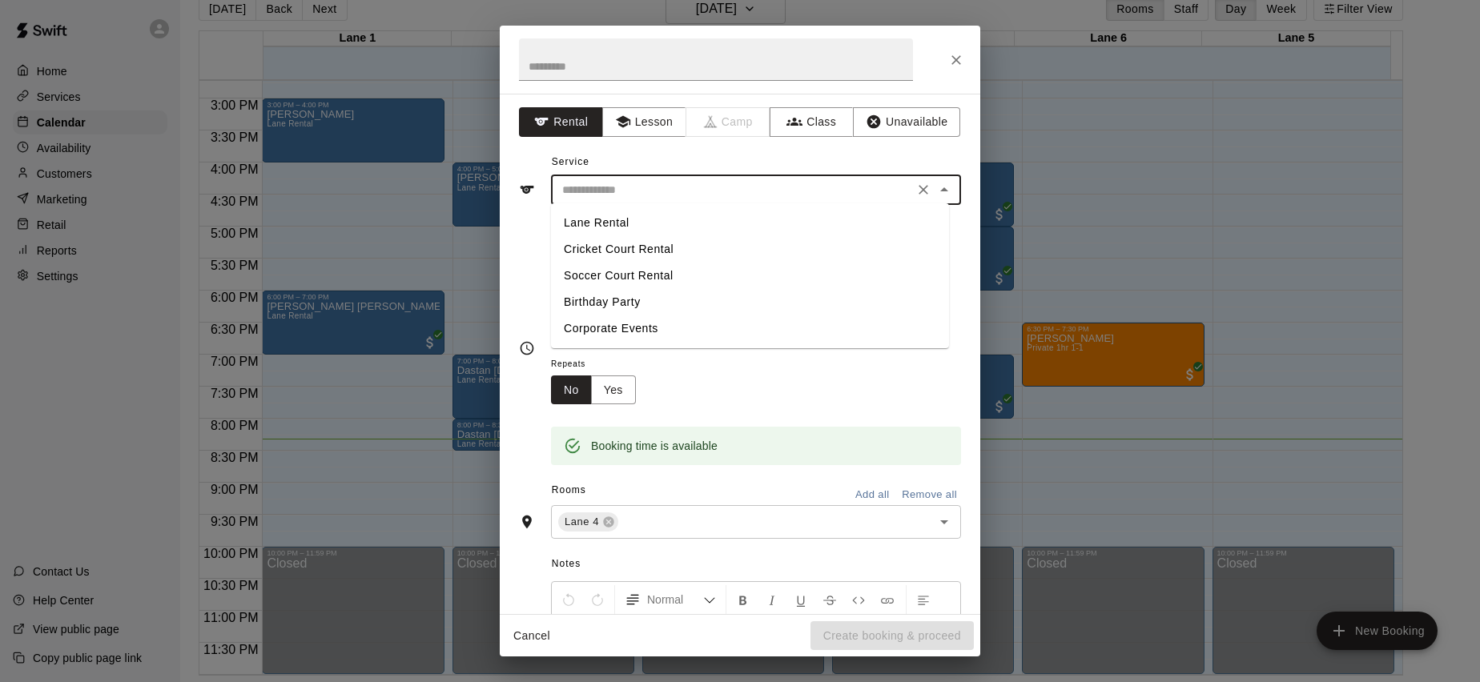
click at [647, 195] on input "text" at bounding box center [732, 190] width 353 height 20
click at [638, 223] on li "Lane Rental" at bounding box center [750, 223] width 398 height 26
type input "**********"
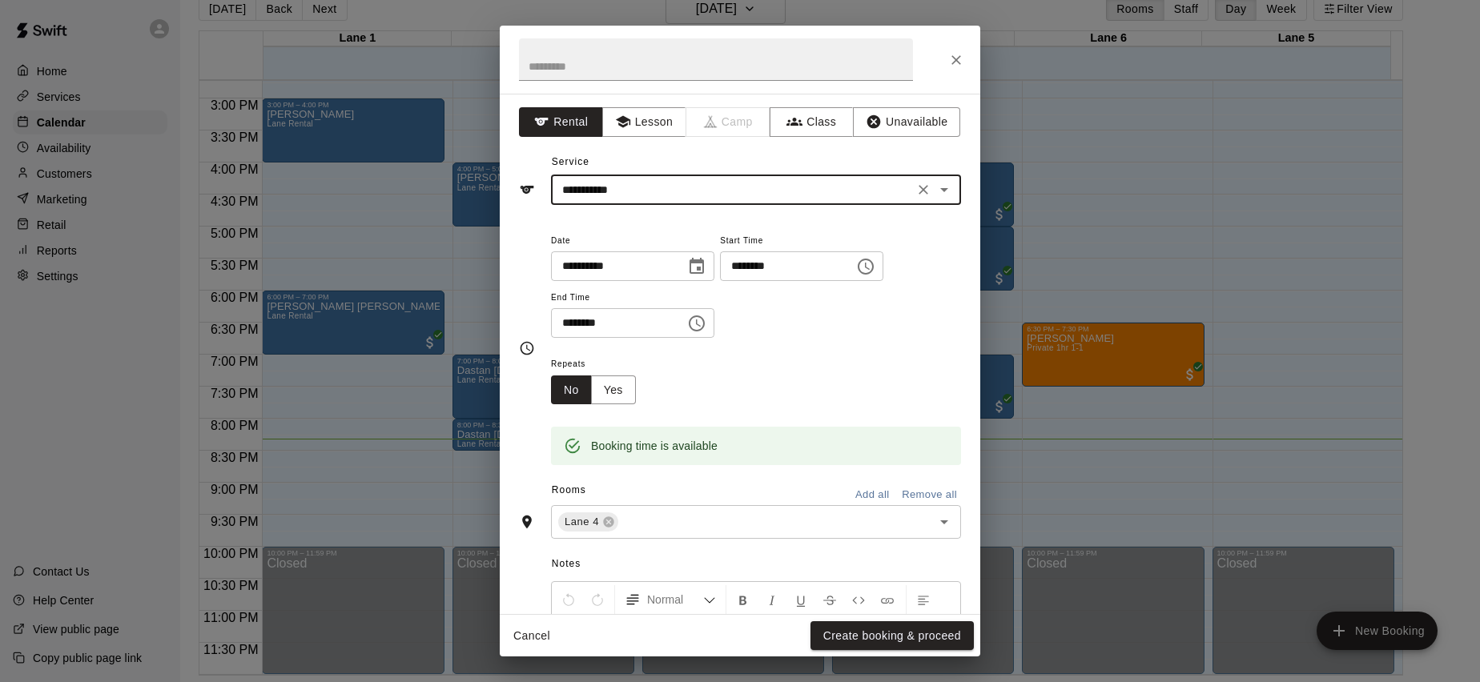
scroll to position [179, 0]
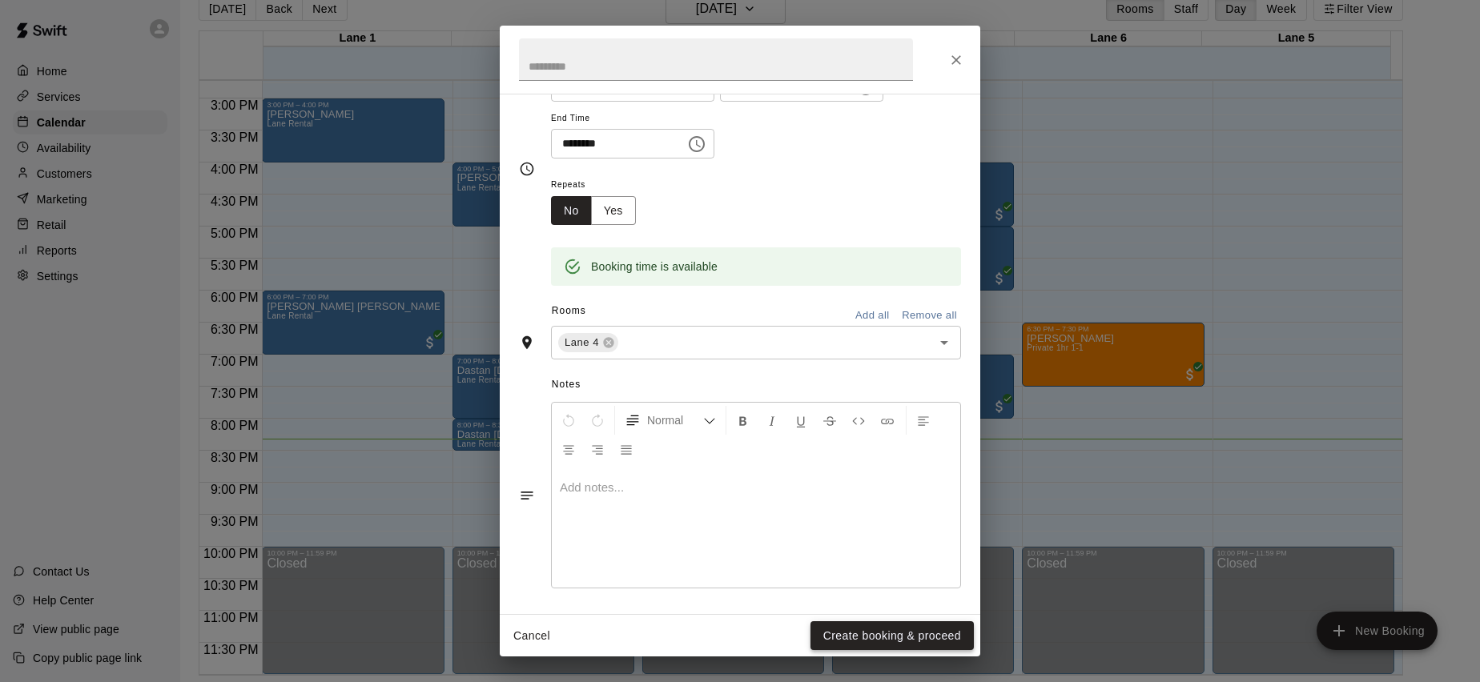
click at [878, 637] on button "Create booking & proceed" at bounding box center [891, 636] width 163 height 30
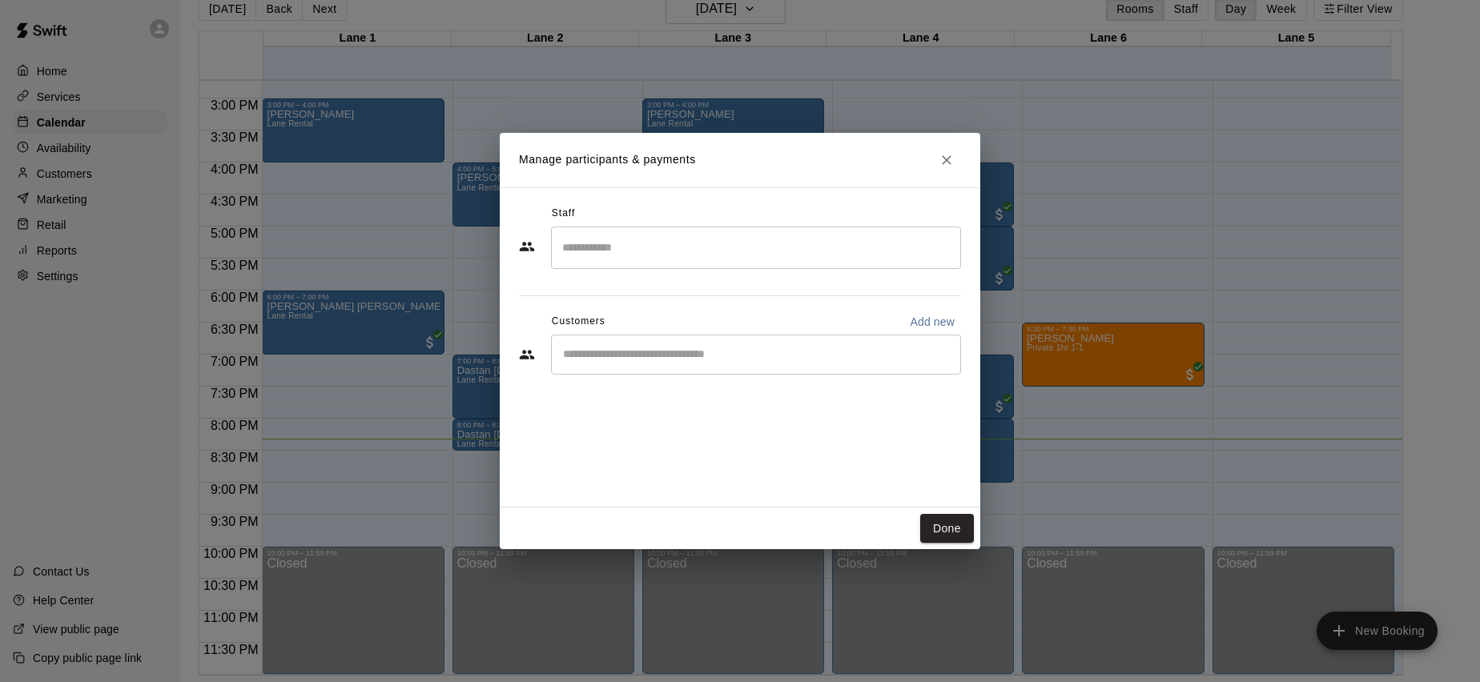
click at [609, 349] on input "Start typing to search customers..." at bounding box center [756, 355] width 396 height 16
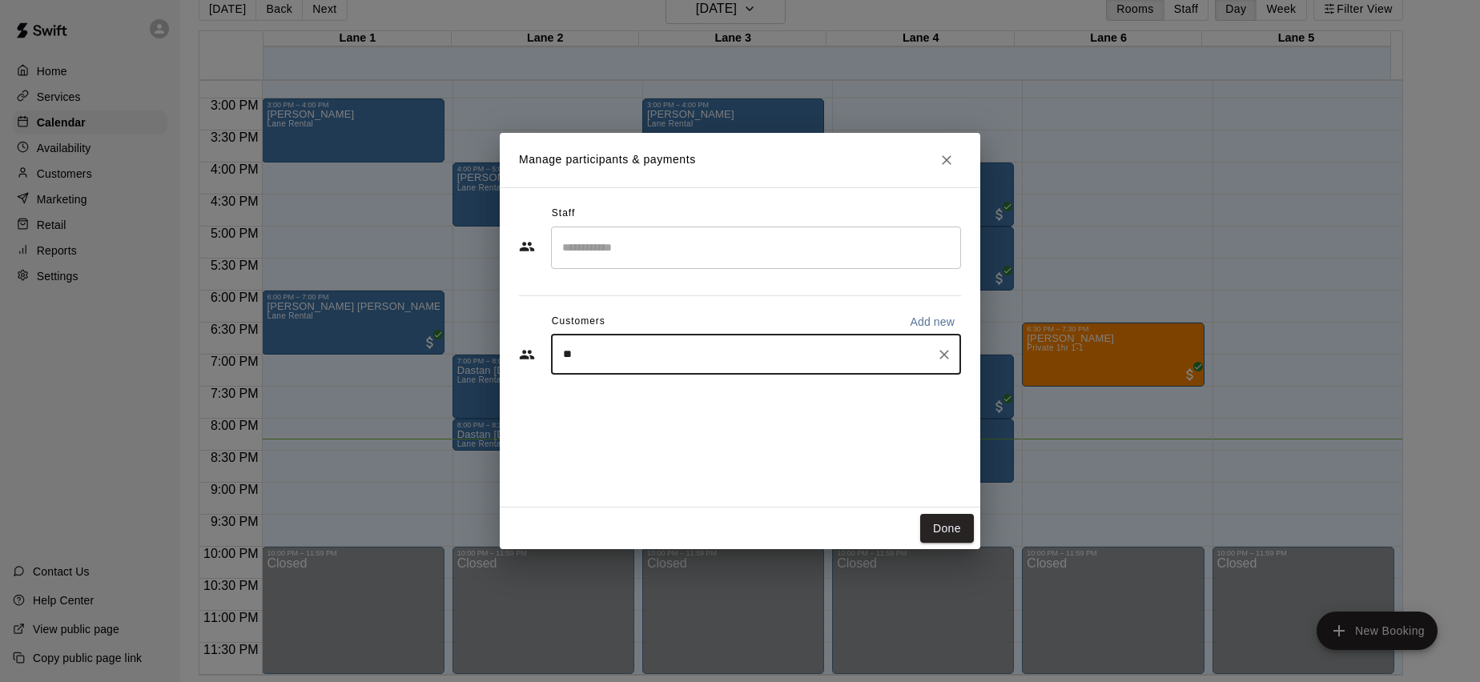
type input "***"
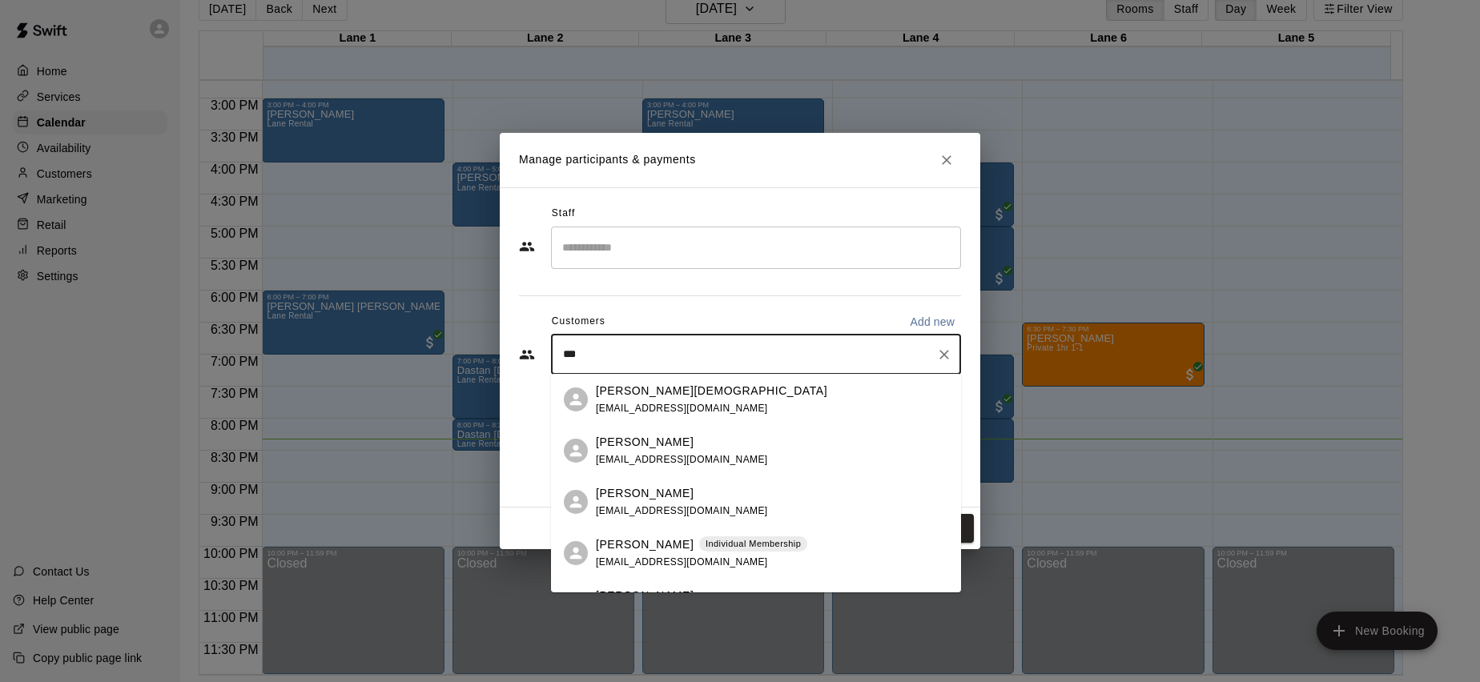
click at [799, 557] on div "Sudiksha Pothuguntla Individual Membership rajeshporadba@gmail.com" at bounding box center [701, 553] width 211 height 34
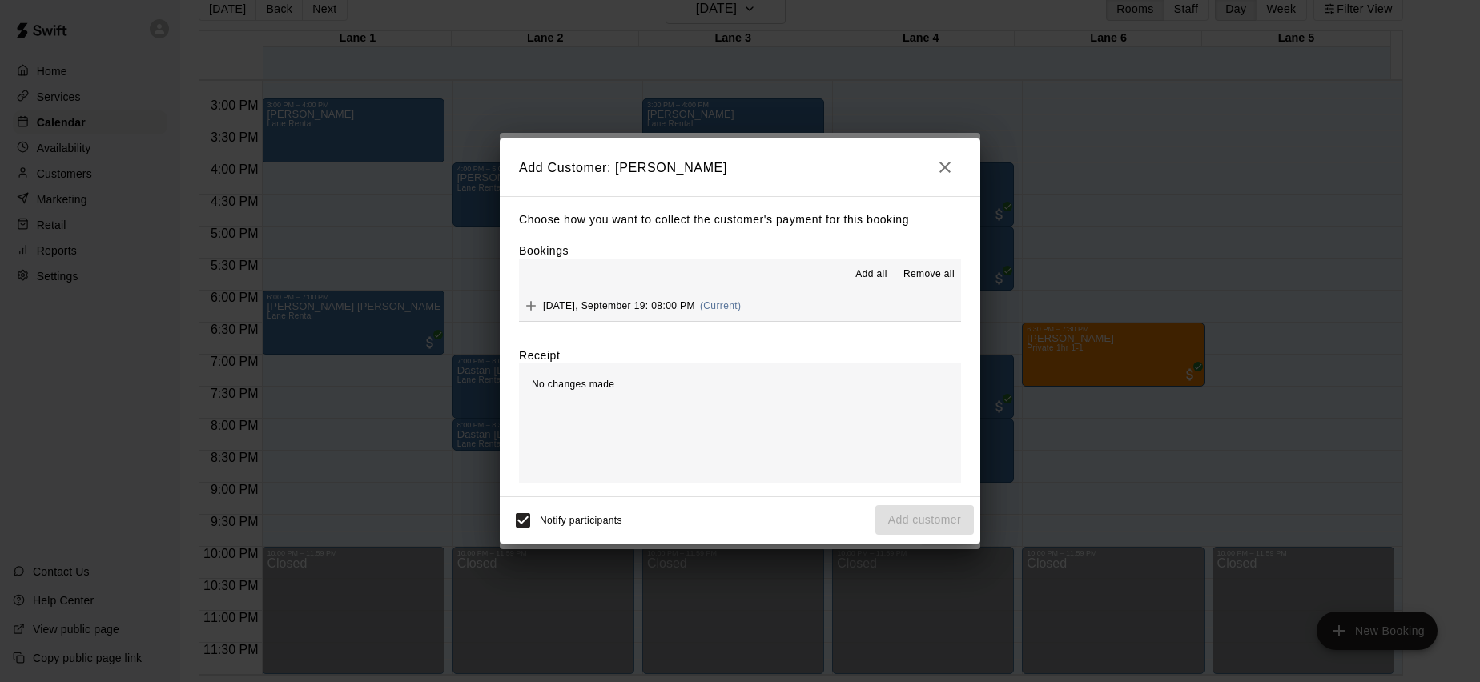
click at [536, 303] on icon "Add" at bounding box center [531, 306] width 16 height 16
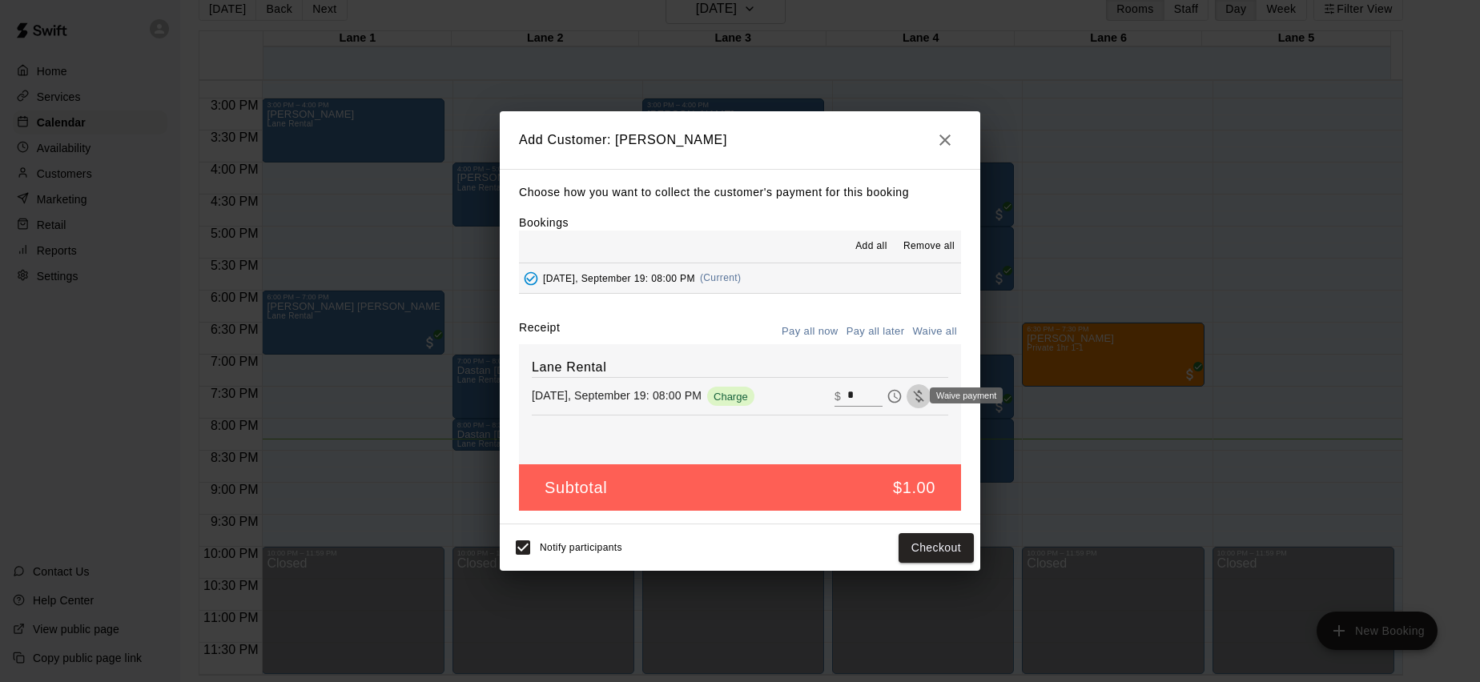
click at [913, 391] on icon "Waive payment" at bounding box center [918, 397] width 10 height 12
type input "*"
click at [913, 547] on button "Add customer" at bounding box center [924, 548] width 98 height 30
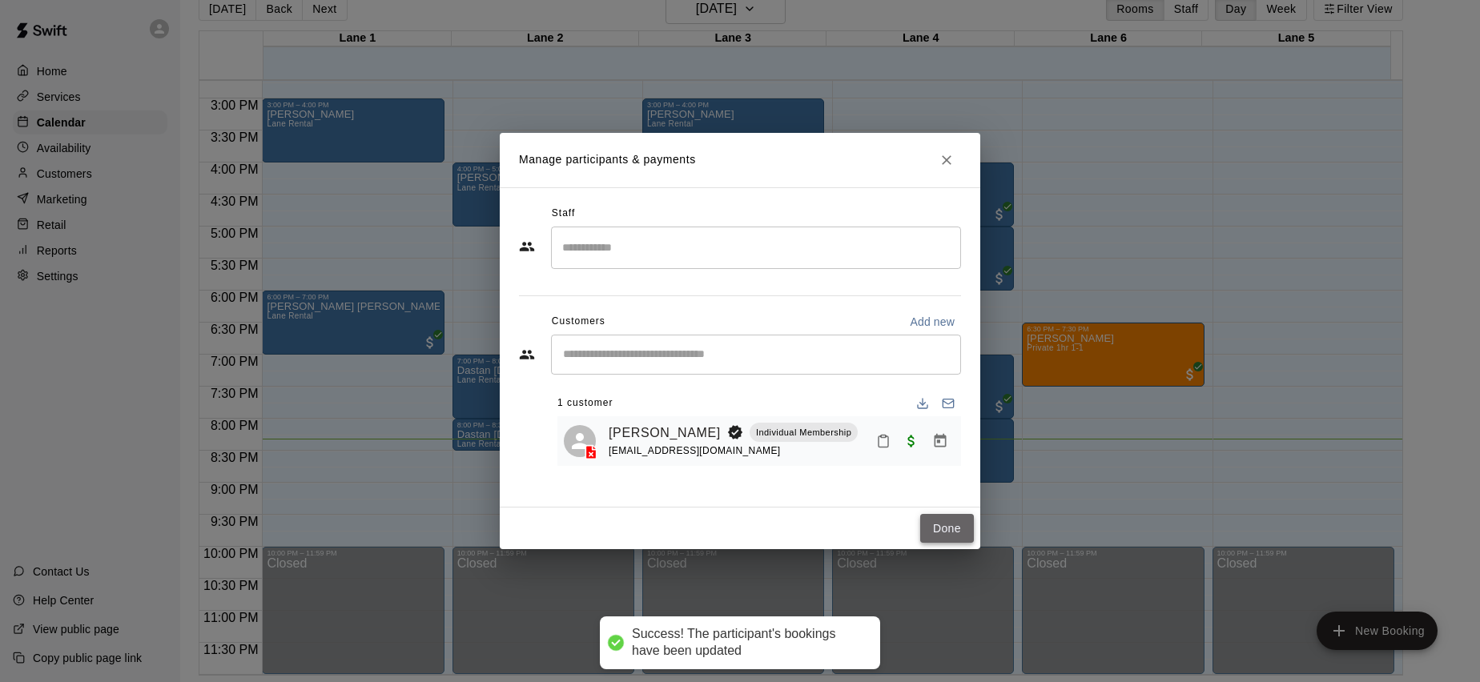
click at [953, 532] on button "Done" at bounding box center [947, 529] width 54 height 30
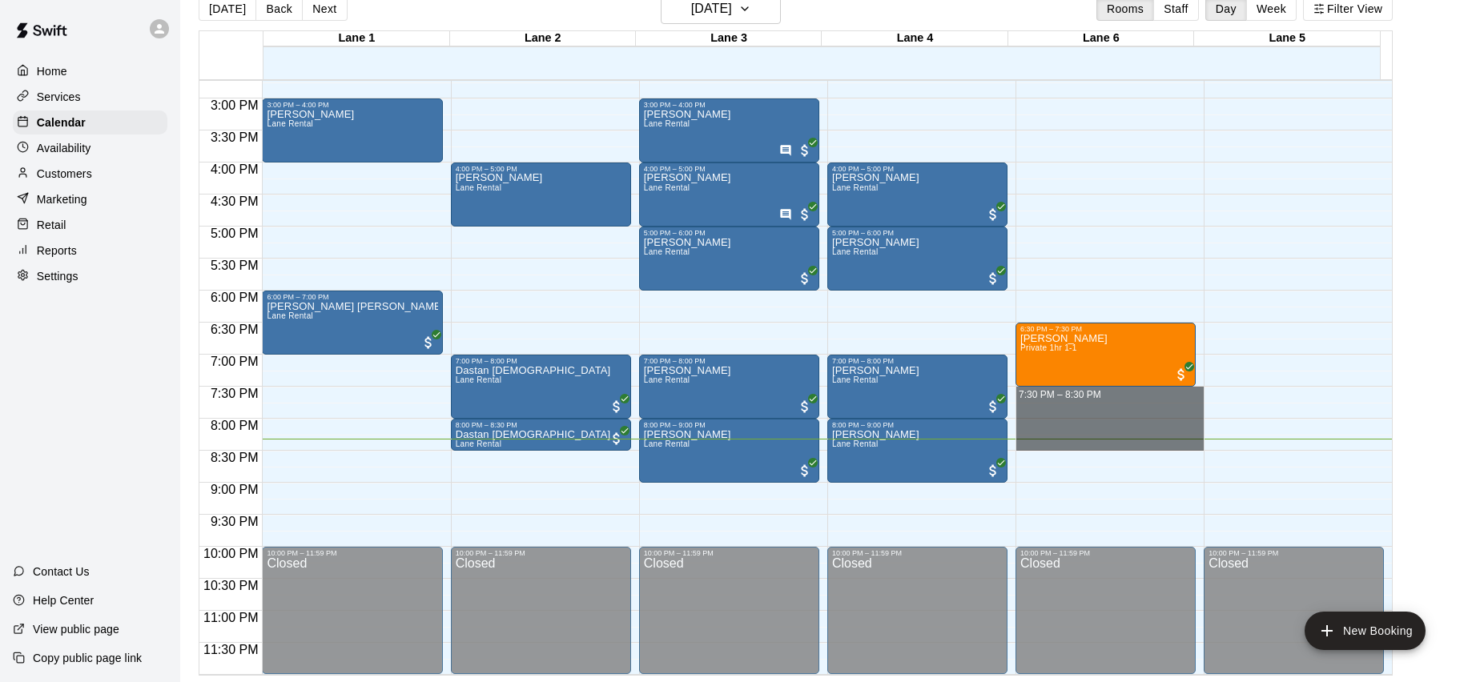
drag, startPoint x: 1096, startPoint y: 392, endPoint x: 1103, endPoint y: 443, distance: 51.0
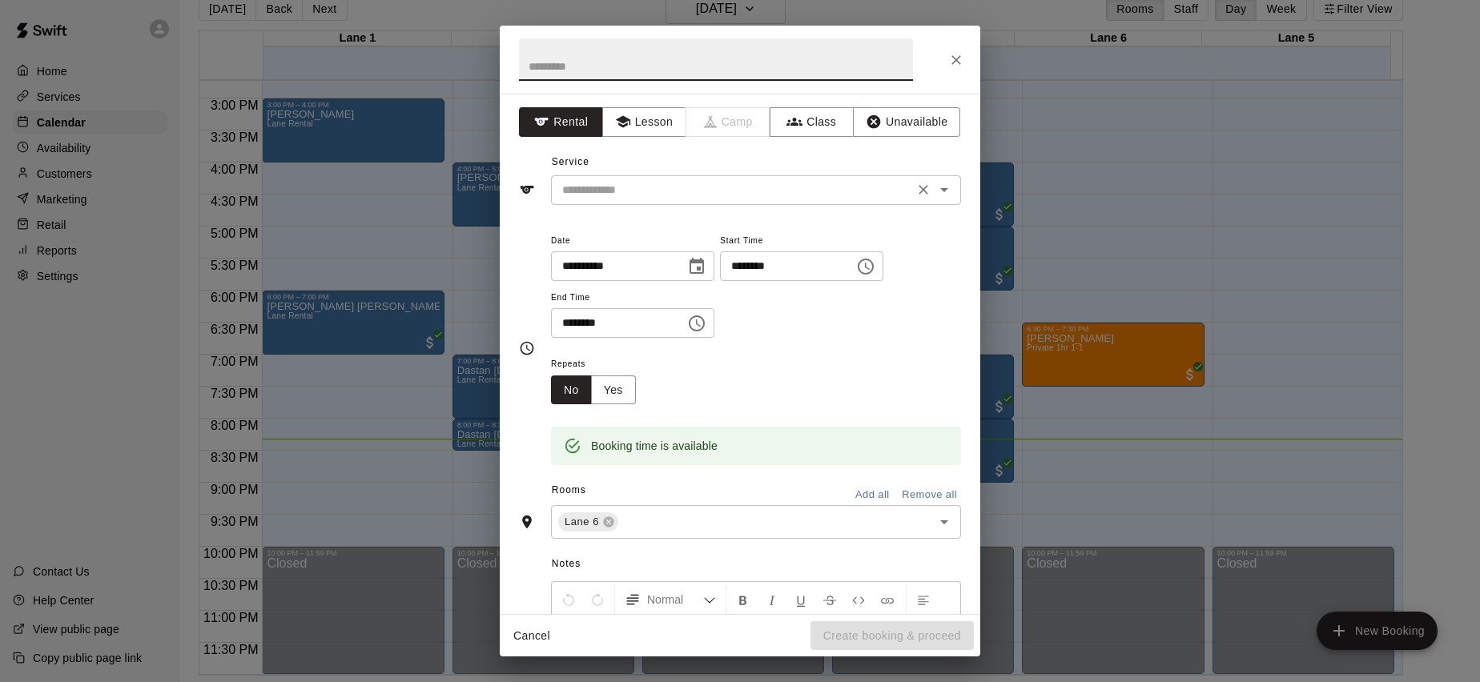
click at [677, 180] on input "text" at bounding box center [732, 190] width 353 height 20
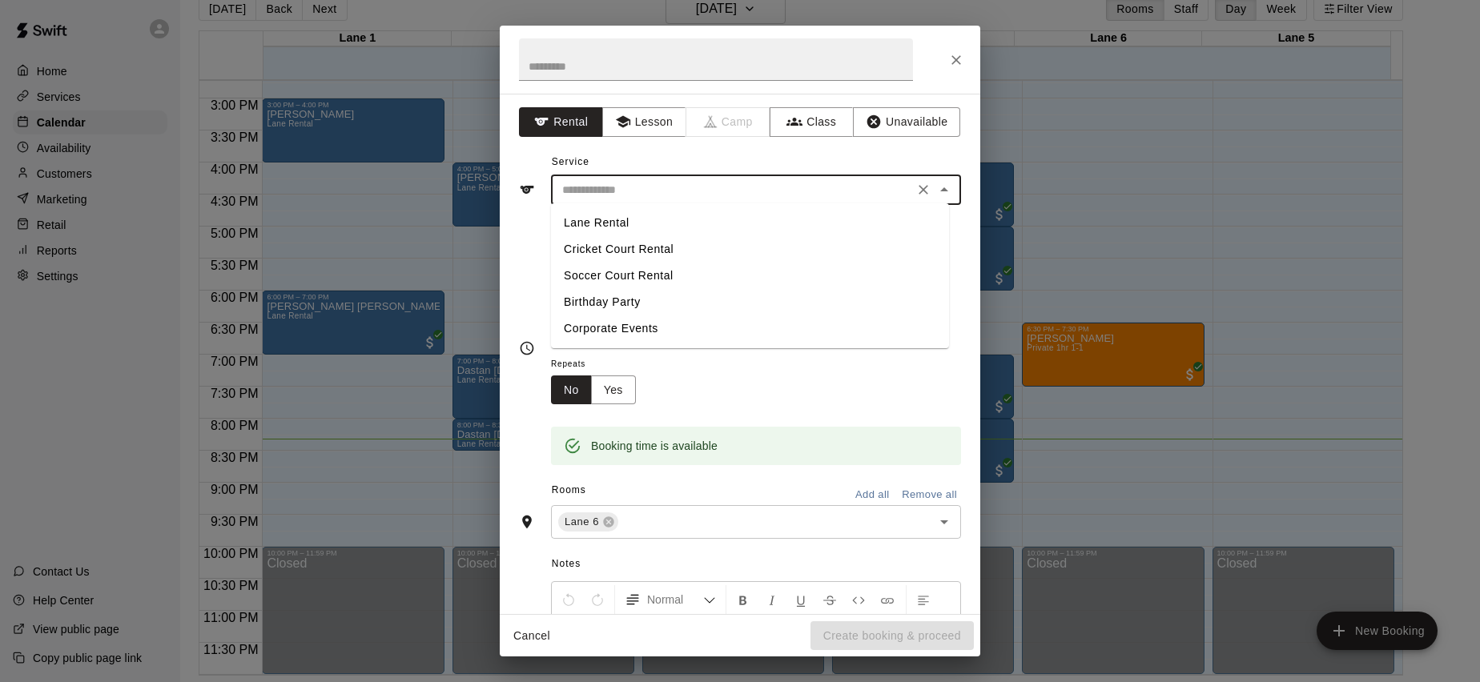
click at [666, 217] on li "Lane Rental" at bounding box center [750, 223] width 398 height 26
type input "**********"
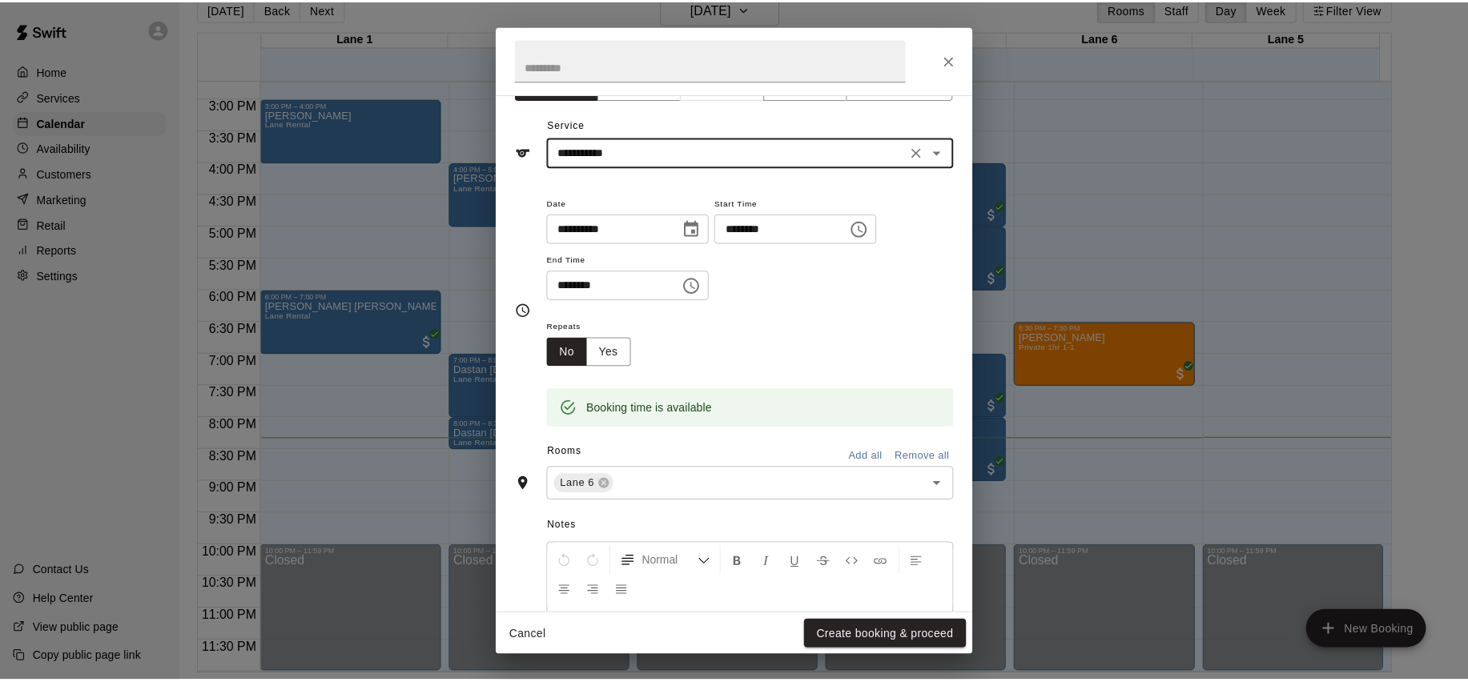
scroll to position [137, 0]
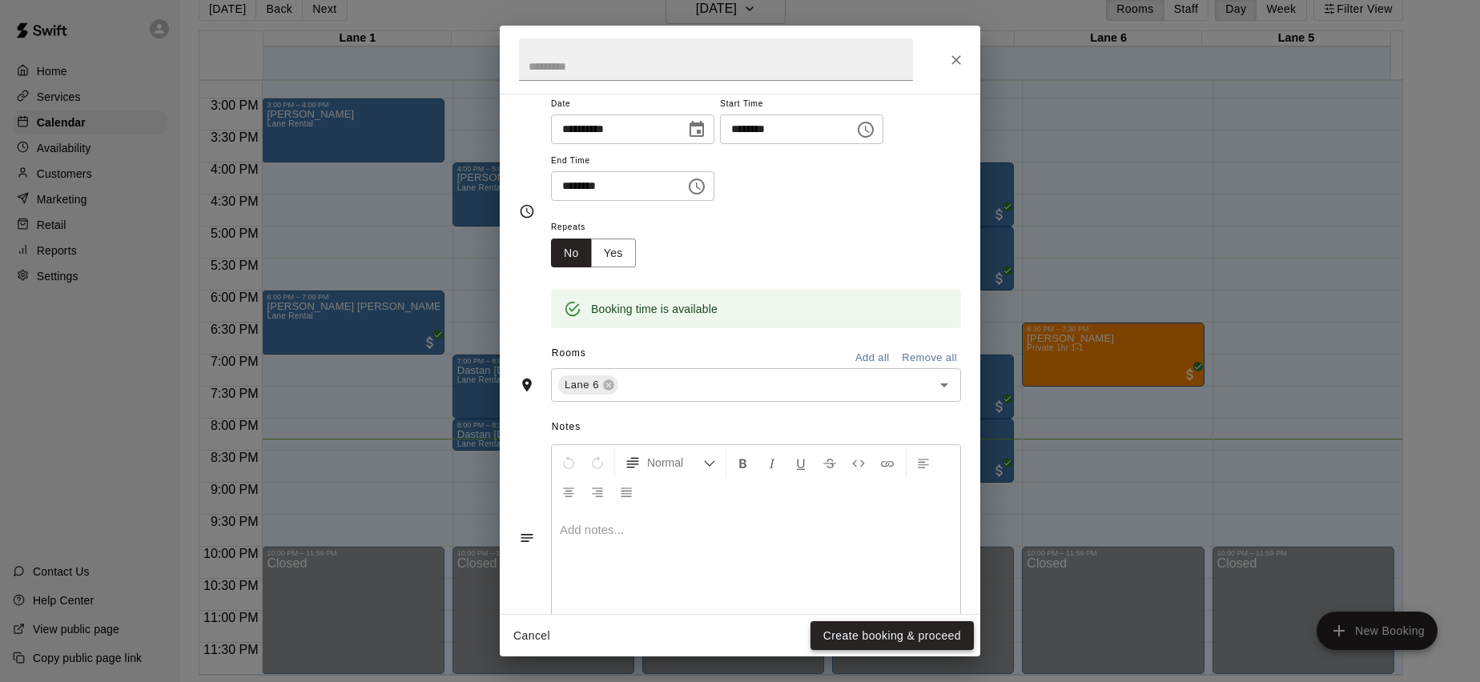
click at [874, 634] on button "Create booking & proceed" at bounding box center [891, 636] width 163 height 30
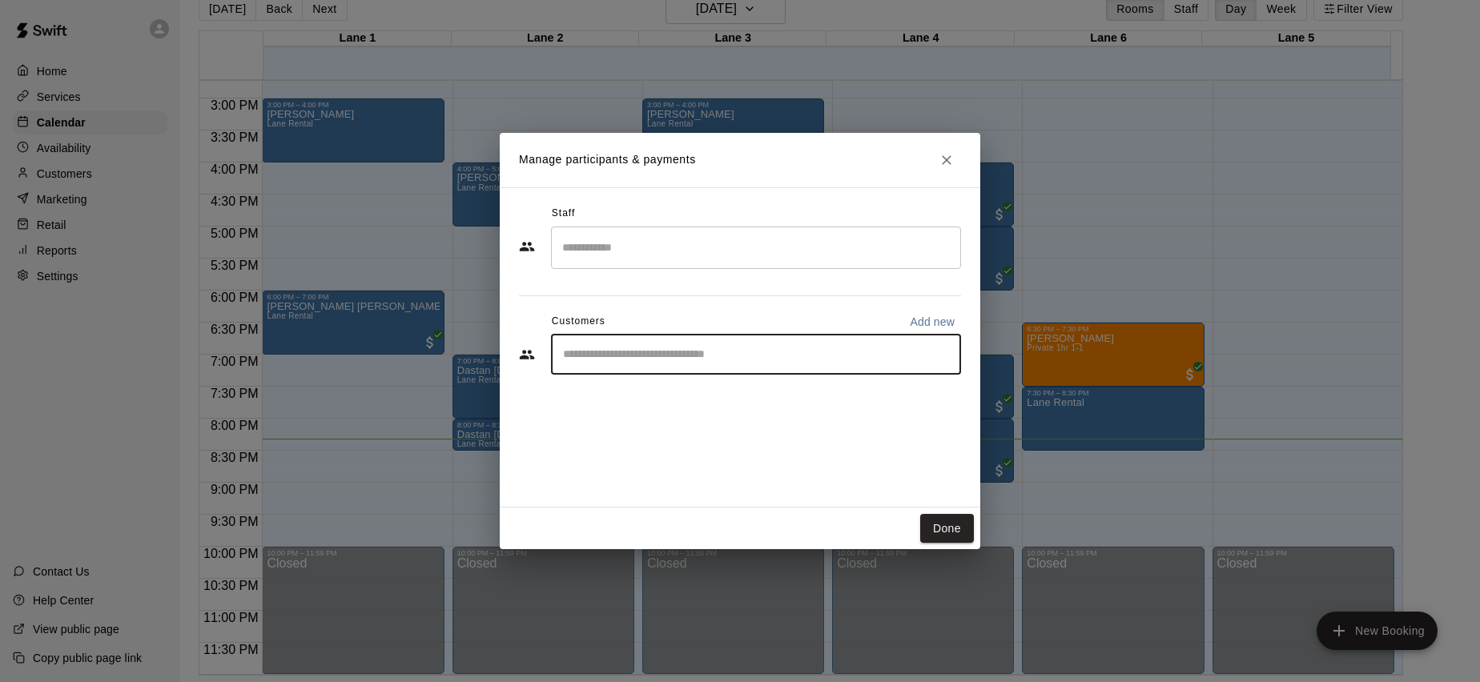
click at [651, 358] on input "Start typing to search customers..." at bounding box center [756, 355] width 396 height 16
type input "****"
click at [891, 404] on div "Ritu Remata One on One Membership Package mkreddy52@gmail.com" at bounding box center [772, 400] width 352 height 34
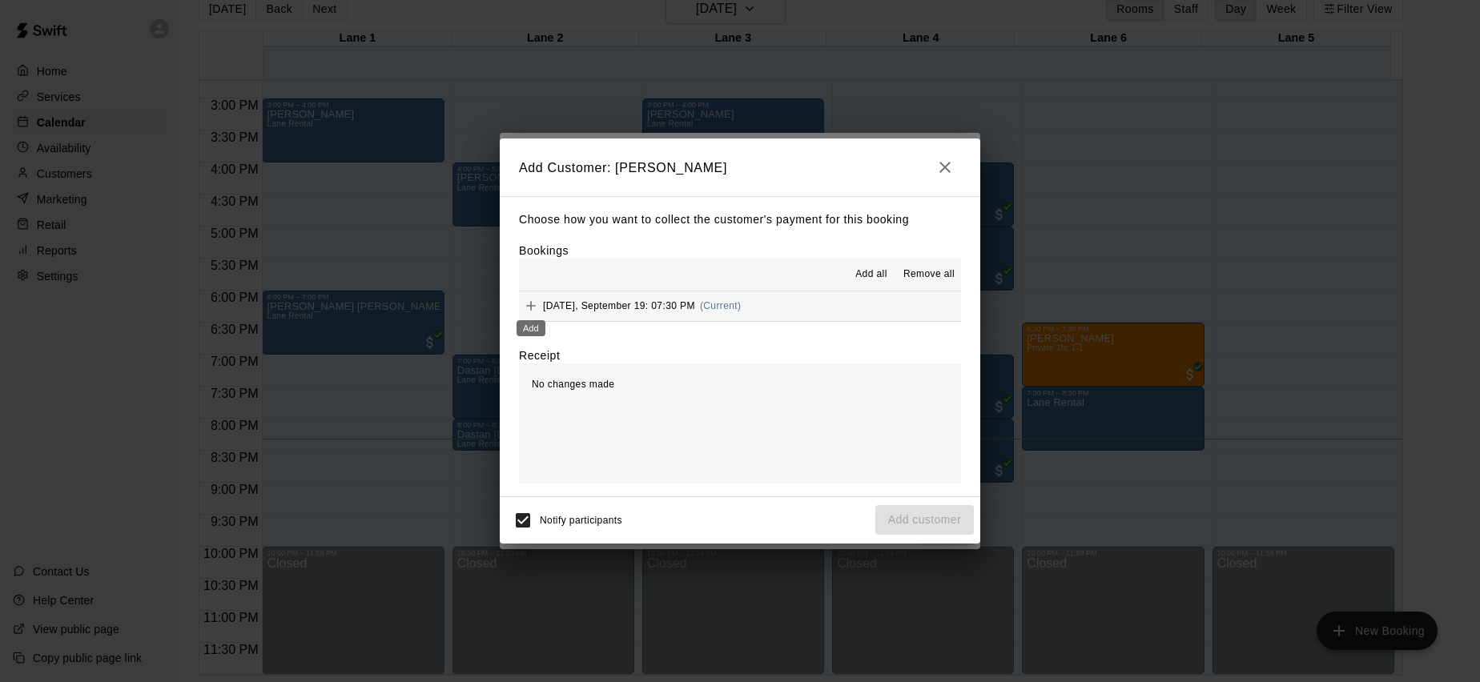
click at [524, 303] on icon "Add" at bounding box center [531, 306] width 16 height 16
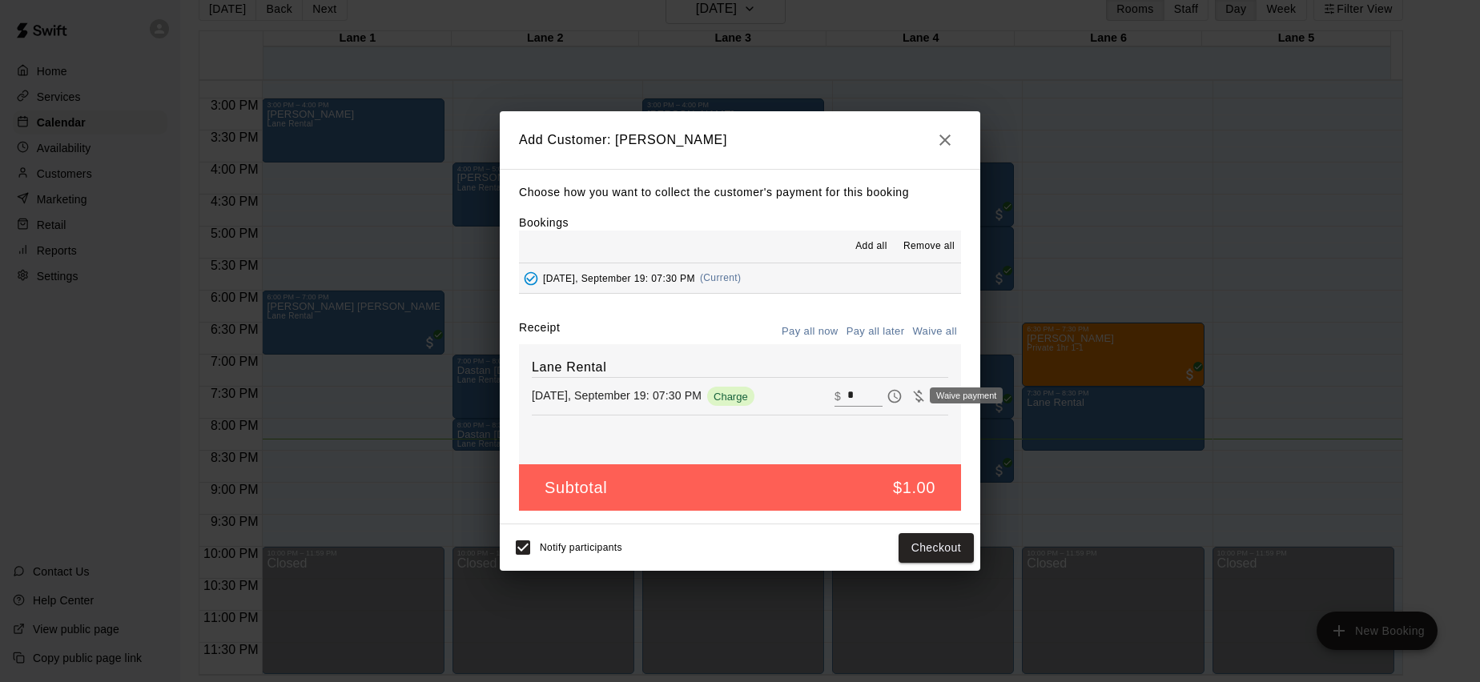
click at [910, 396] on icon "Waive payment" at bounding box center [918, 396] width 16 height 16
type input "*"
click at [945, 540] on button "Add customer" at bounding box center [924, 548] width 98 height 30
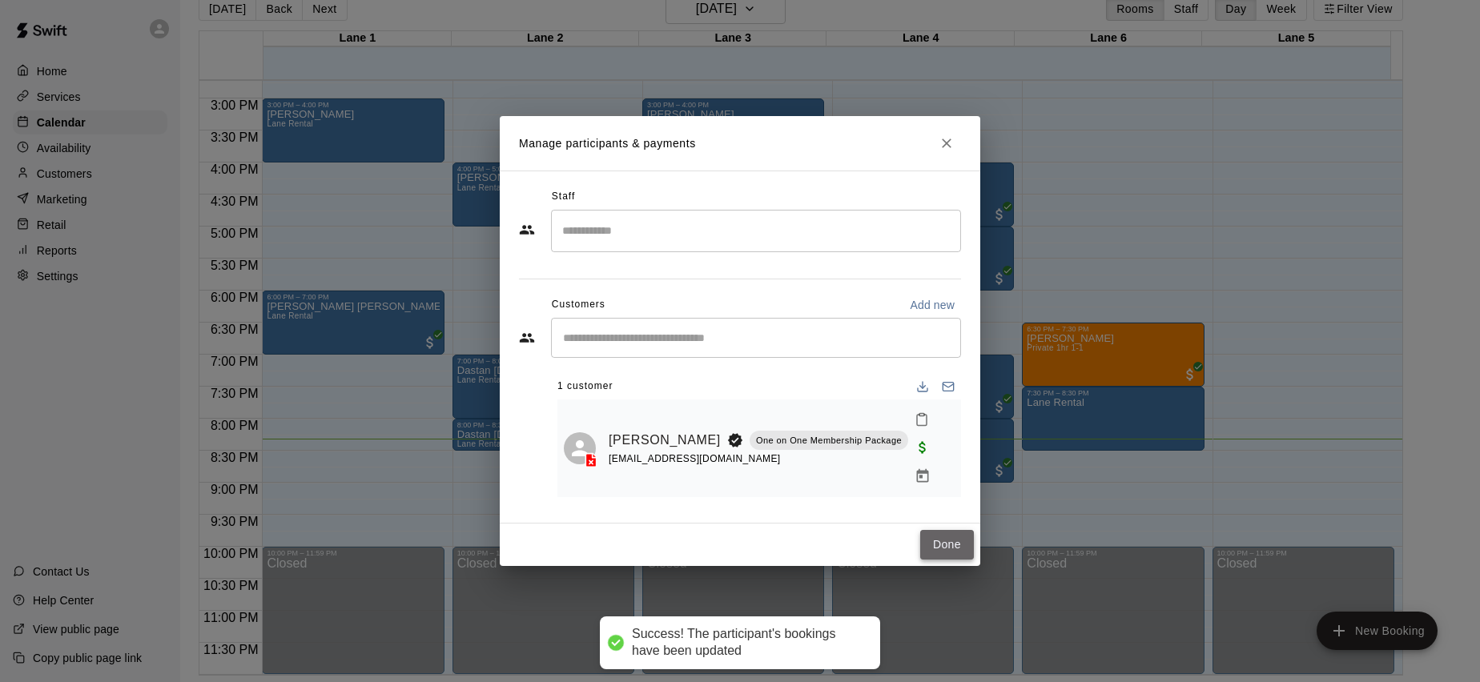
click at [950, 536] on button "Done" at bounding box center [947, 545] width 54 height 30
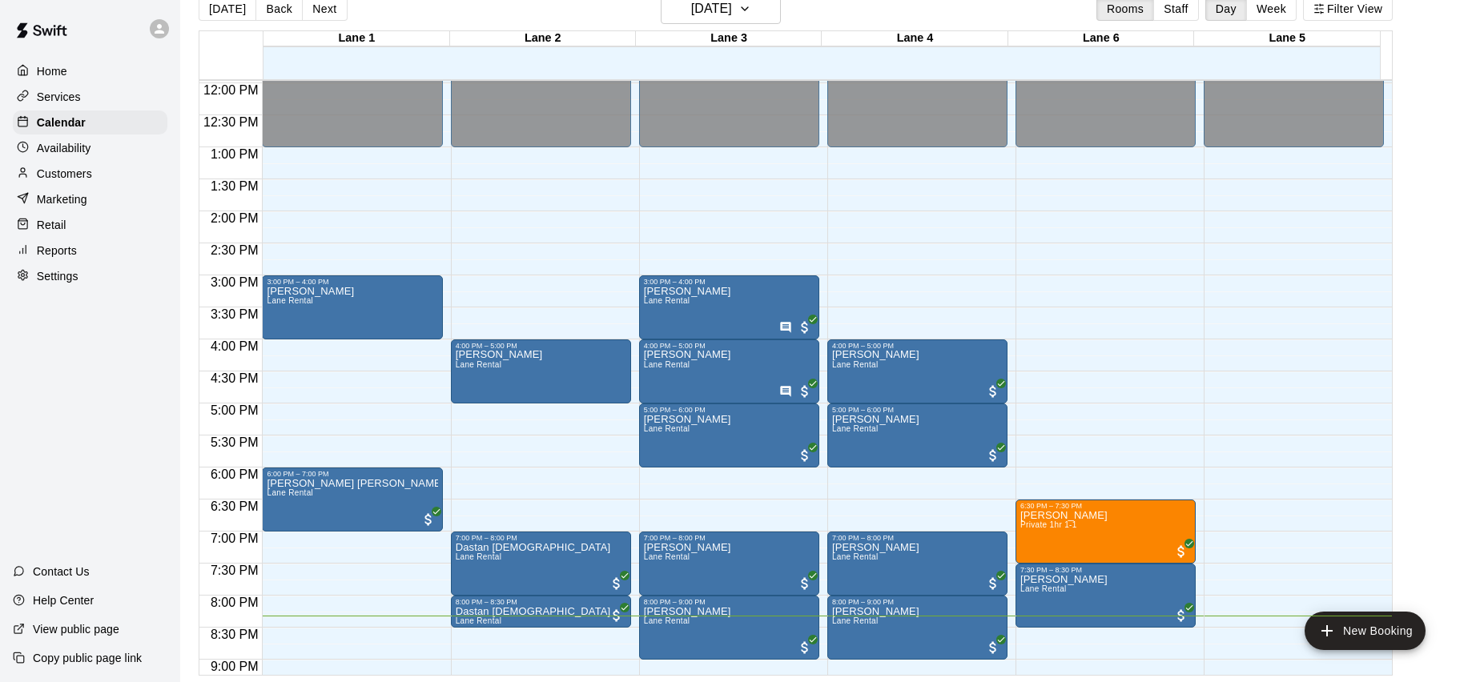
scroll to position [0, 0]
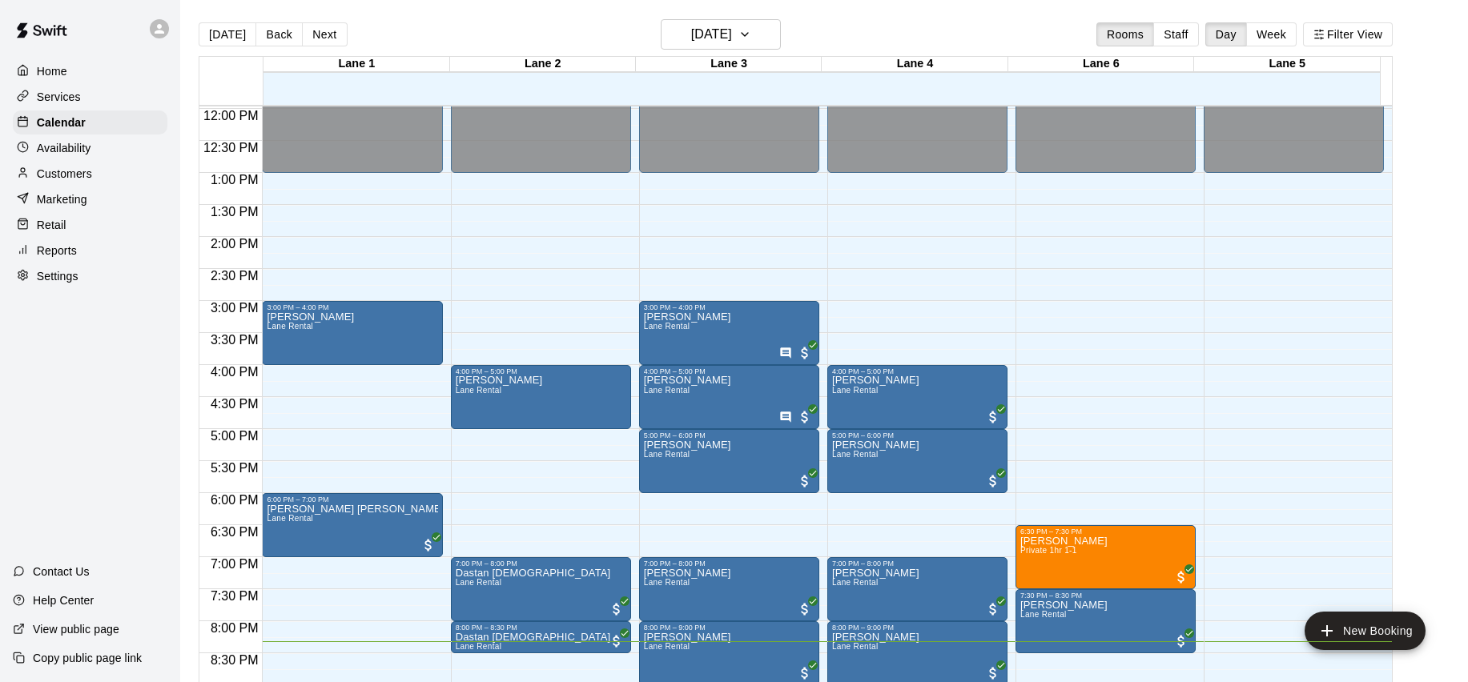
click at [57, 278] on p "Settings" at bounding box center [58, 276] width 42 height 16
select select "**"
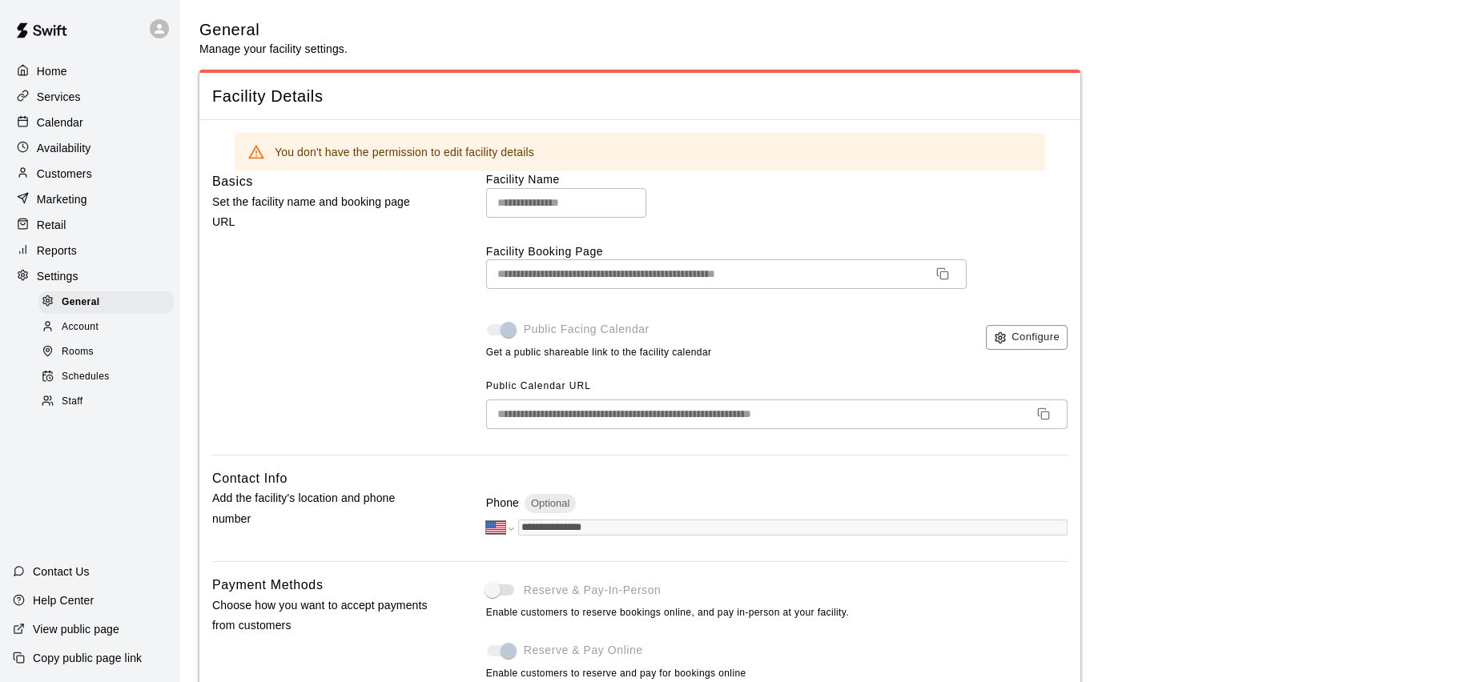
scroll to position [3104, 0]
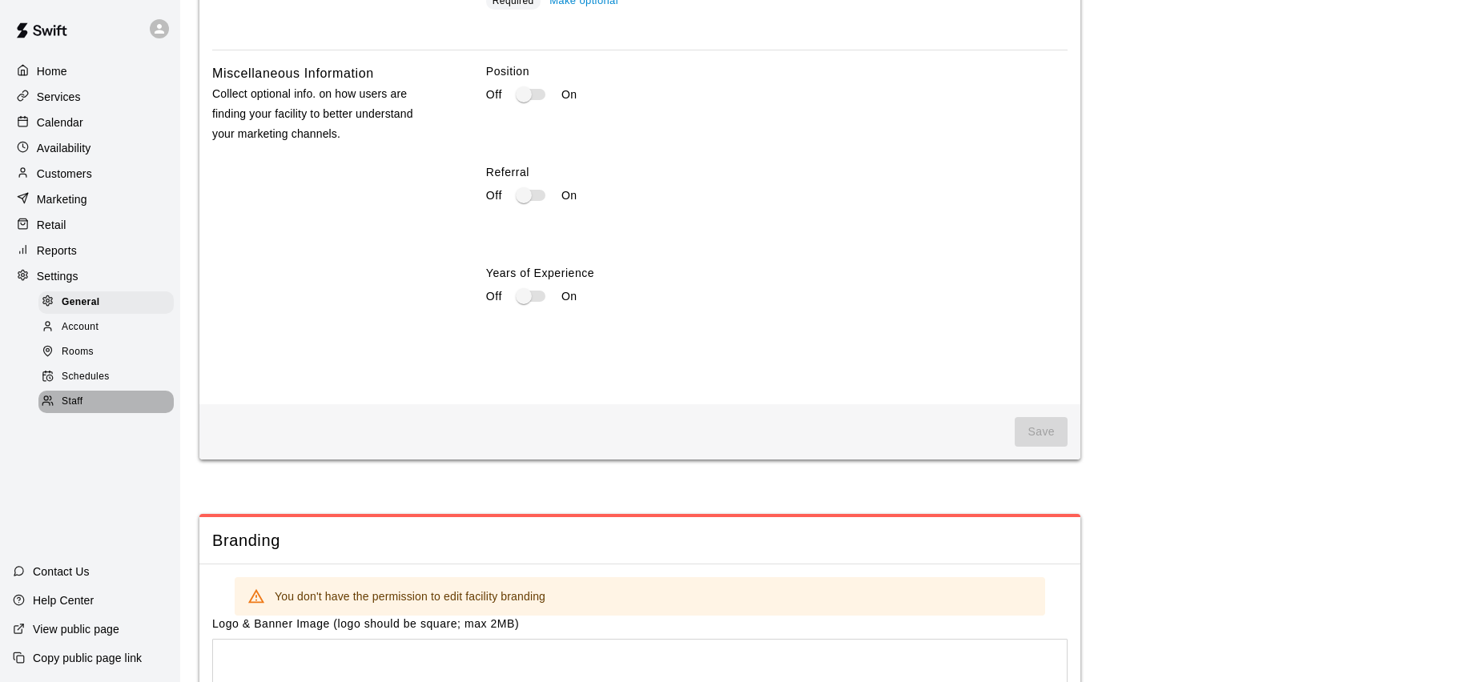
click at [79, 396] on span "Staff" at bounding box center [72, 402] width 21 height 16
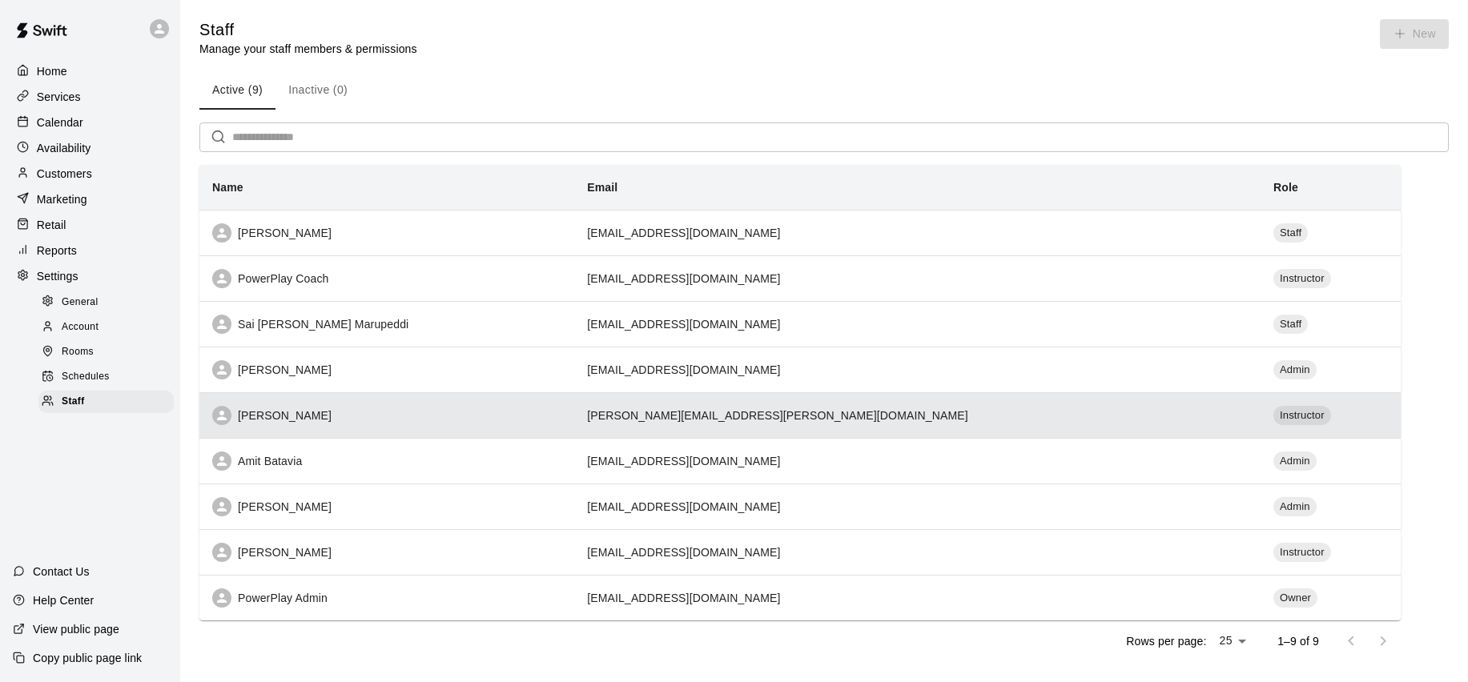
click at [1144, 413] on td "[PERSON_NAME][EMAIL_ADDRESS][PERSON_NAME][DOMAIN_NAME]" at bounding box center [917, 415] width 686 height 46
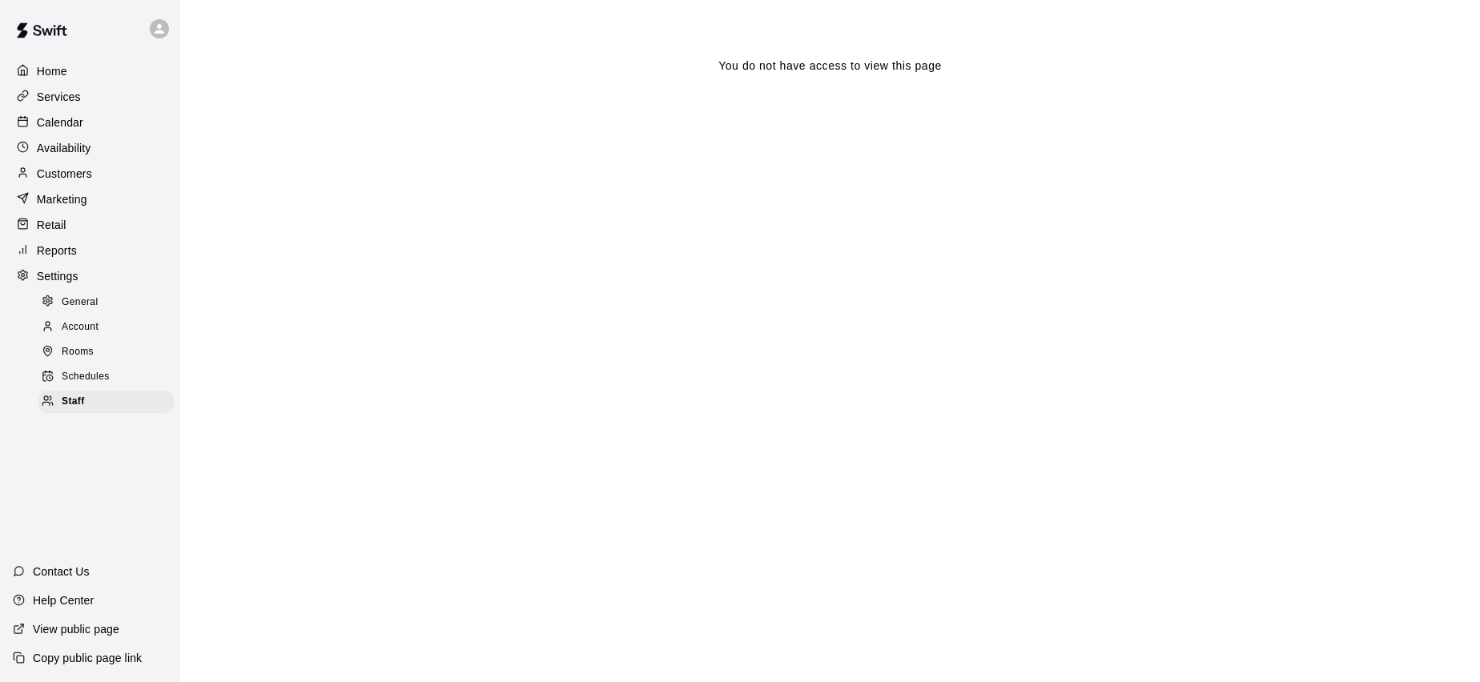
click at [49, 91] on p "Services" at bounding box center [59, 97] width 44 height 16
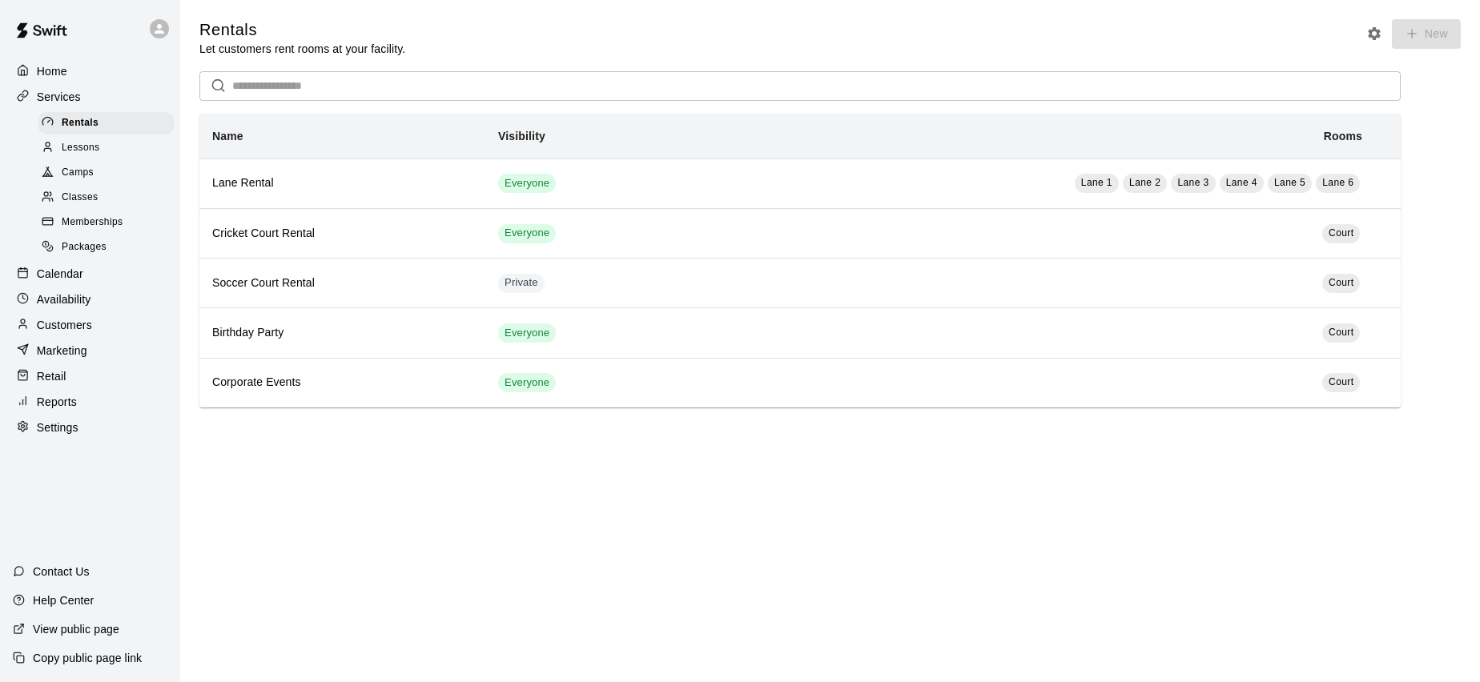
click at [99, 220] on span "Memberships" at bounding box center [92, 223] width 61 height 16
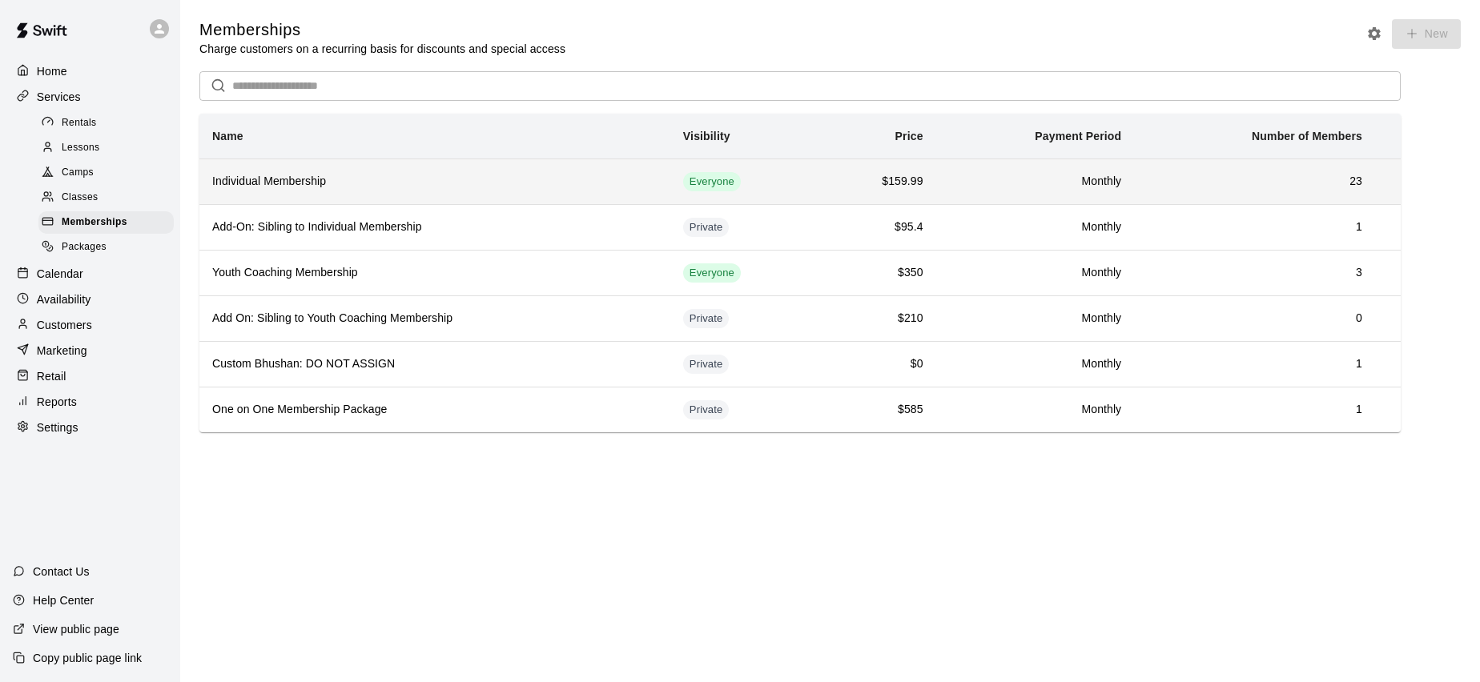
click at [832, 169] on td "$159.99" at bounding box center [877, 182] width 118 height 46
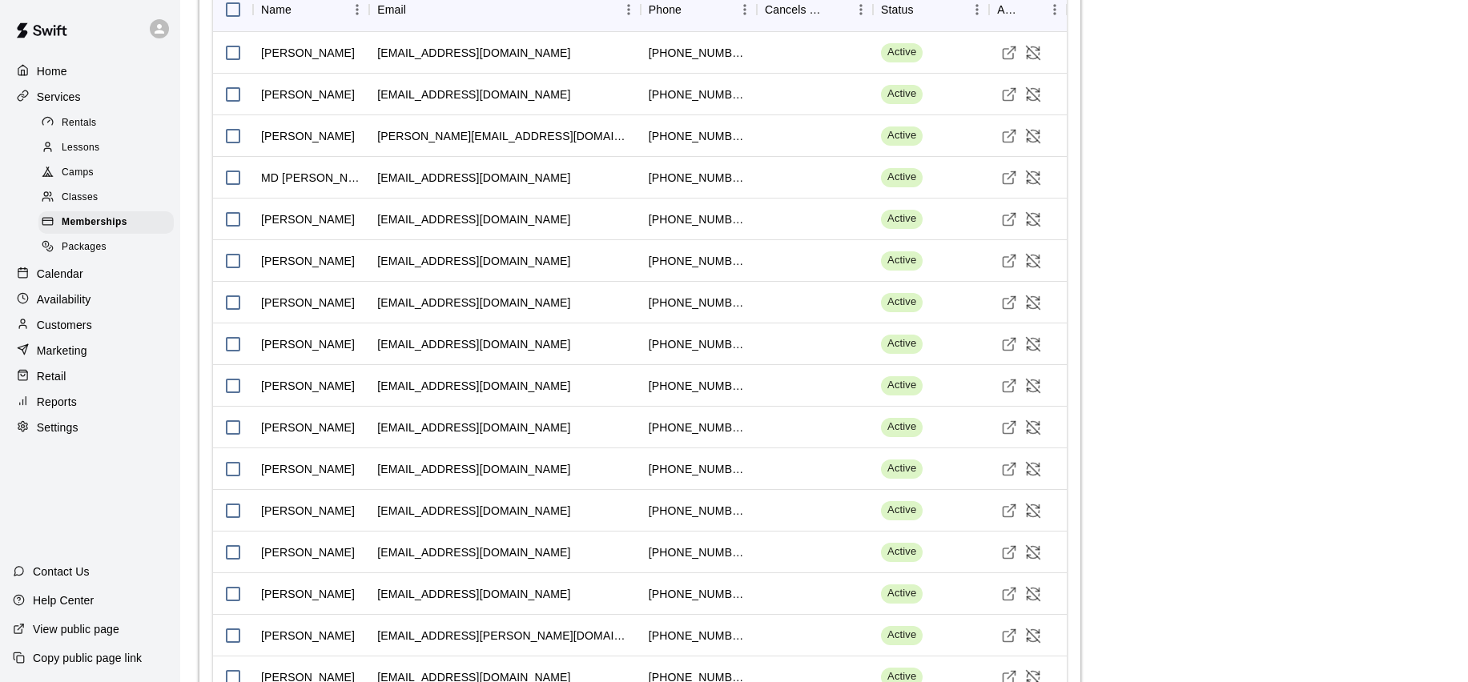
scroll to position [1913, 0]
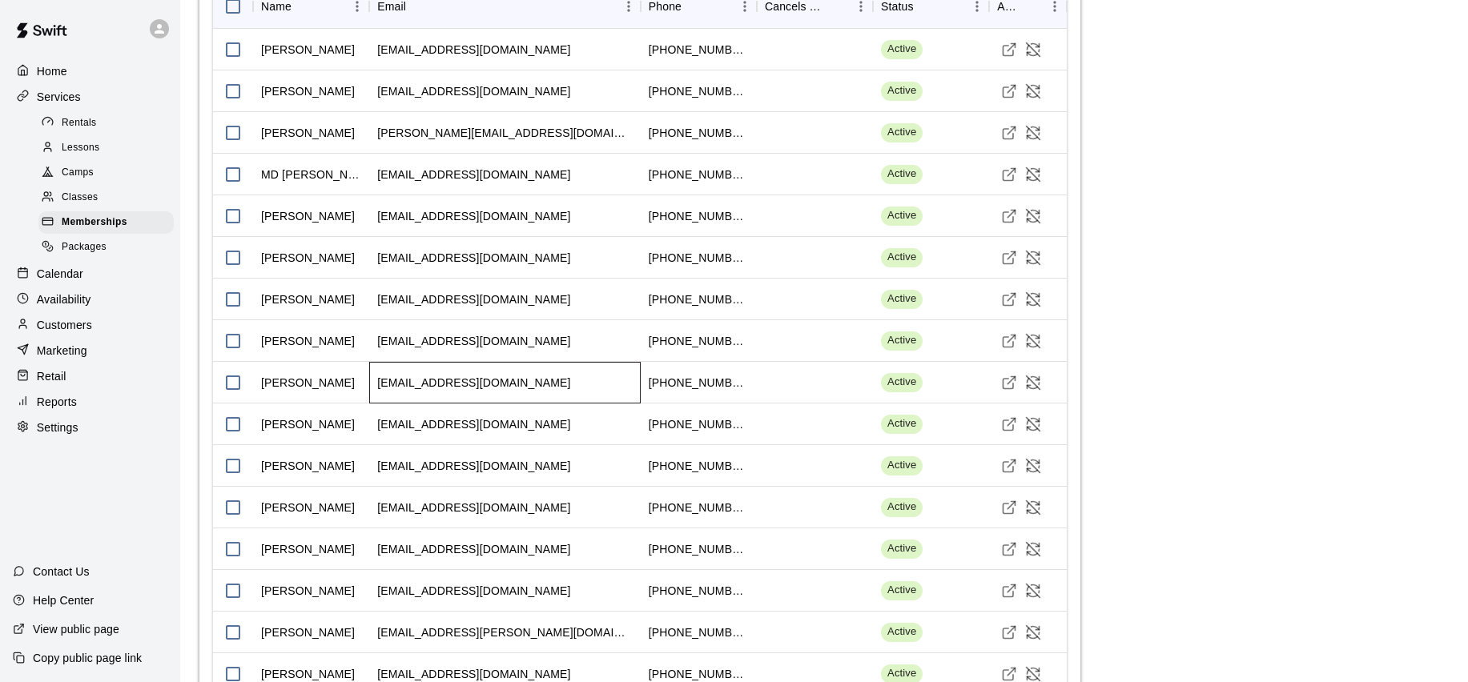
click at [573, 372] on div "[EMAIL_ADDRESS][DOMAIN_NAME]" at bounding box center [504, 383] width 271 height 42
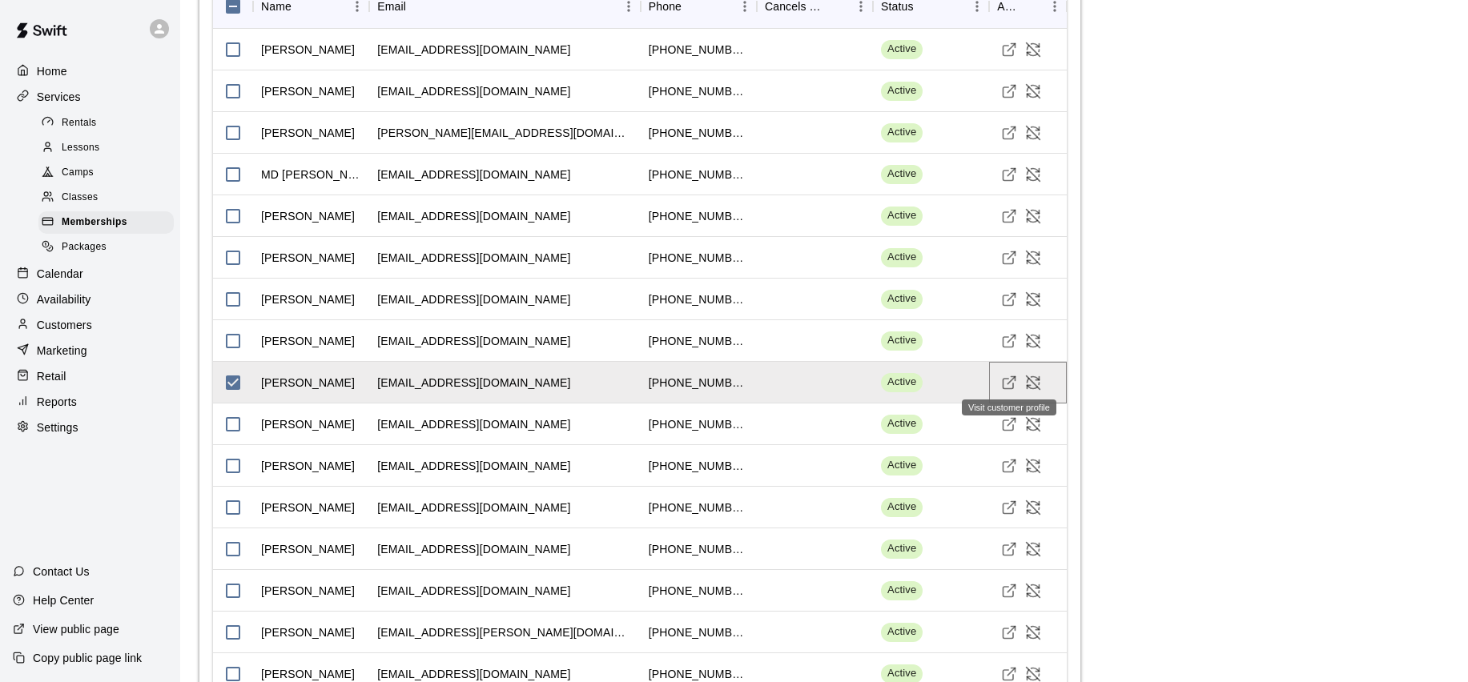
click at [1007, 378] on icon "Visit customer profile" at bounding box center [1009, 383] width 16 height 16
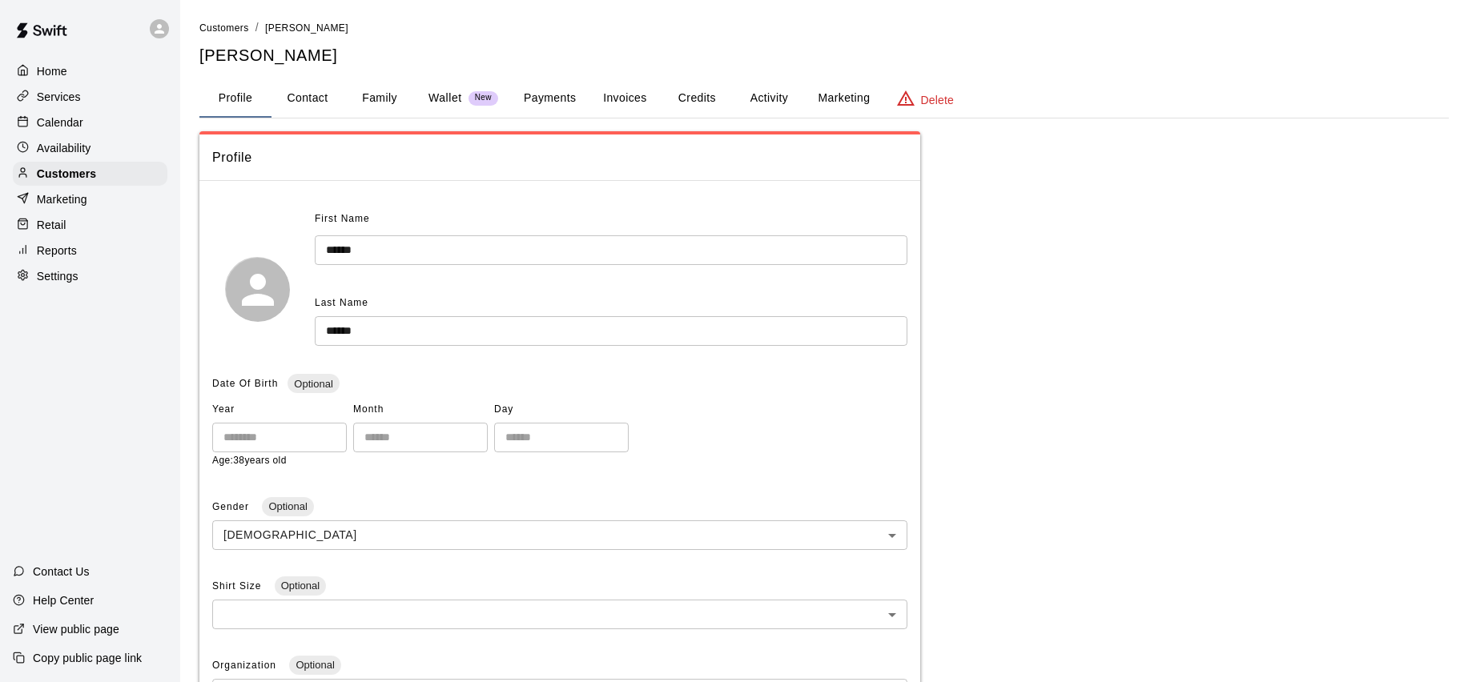
click at [775, 98] on button "Activity" at bounding box center [769, 98] width 72 height 38
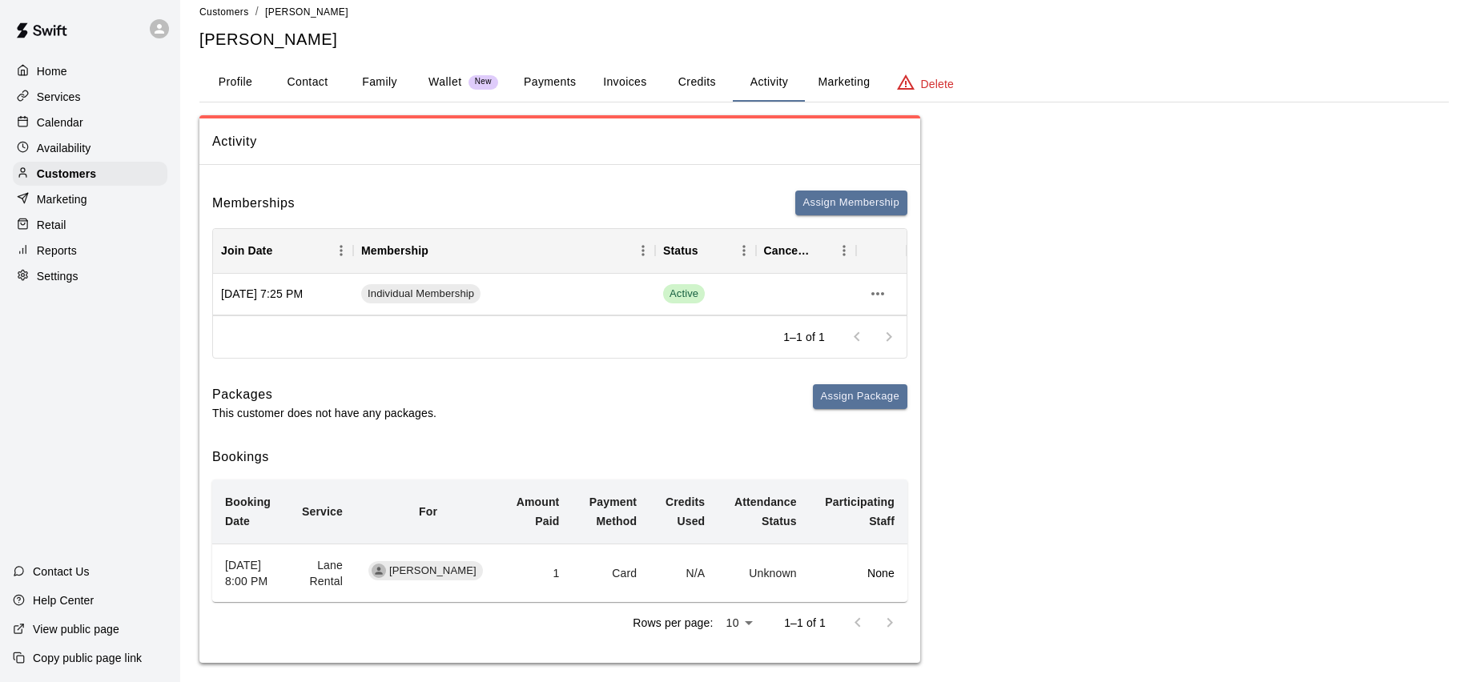
scroll to position [26, 0]
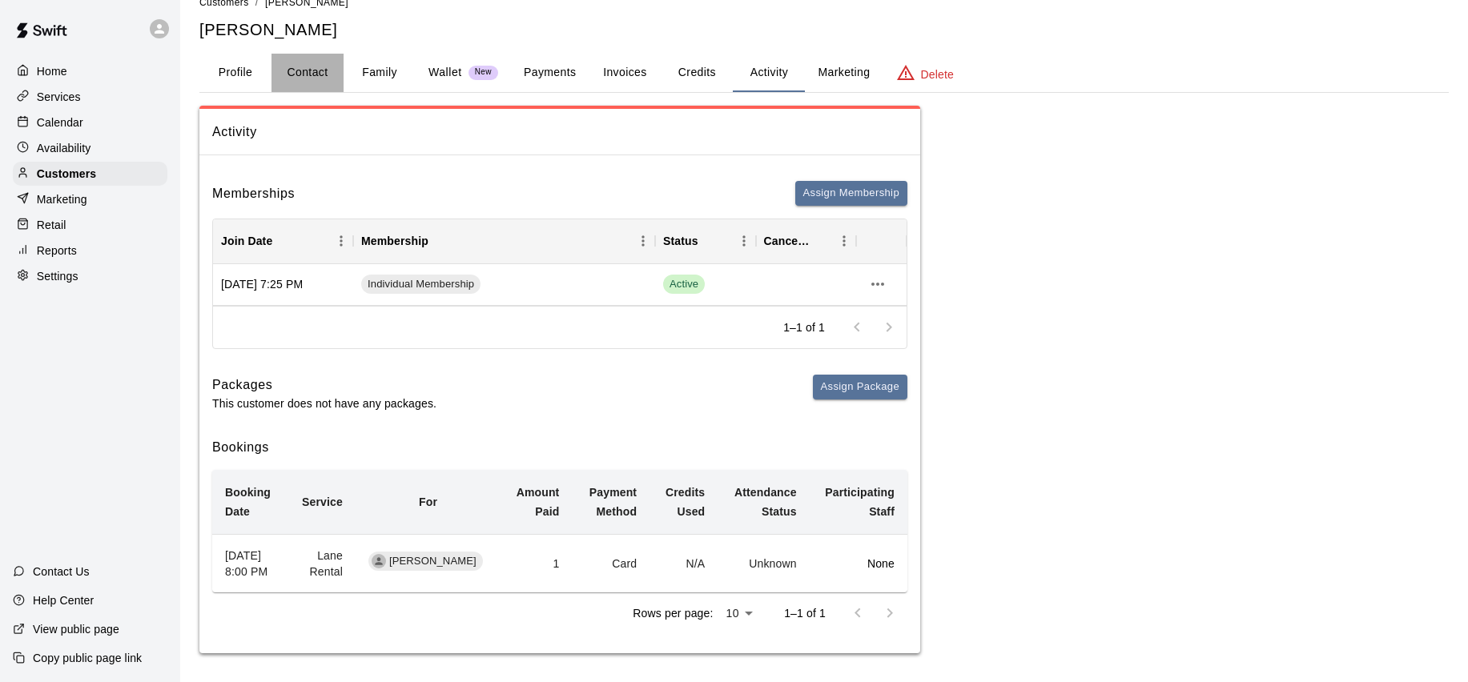
click at [302, 66] on button "Contact" at bounding box center [307, 73] width 72 height 38
select select "**"
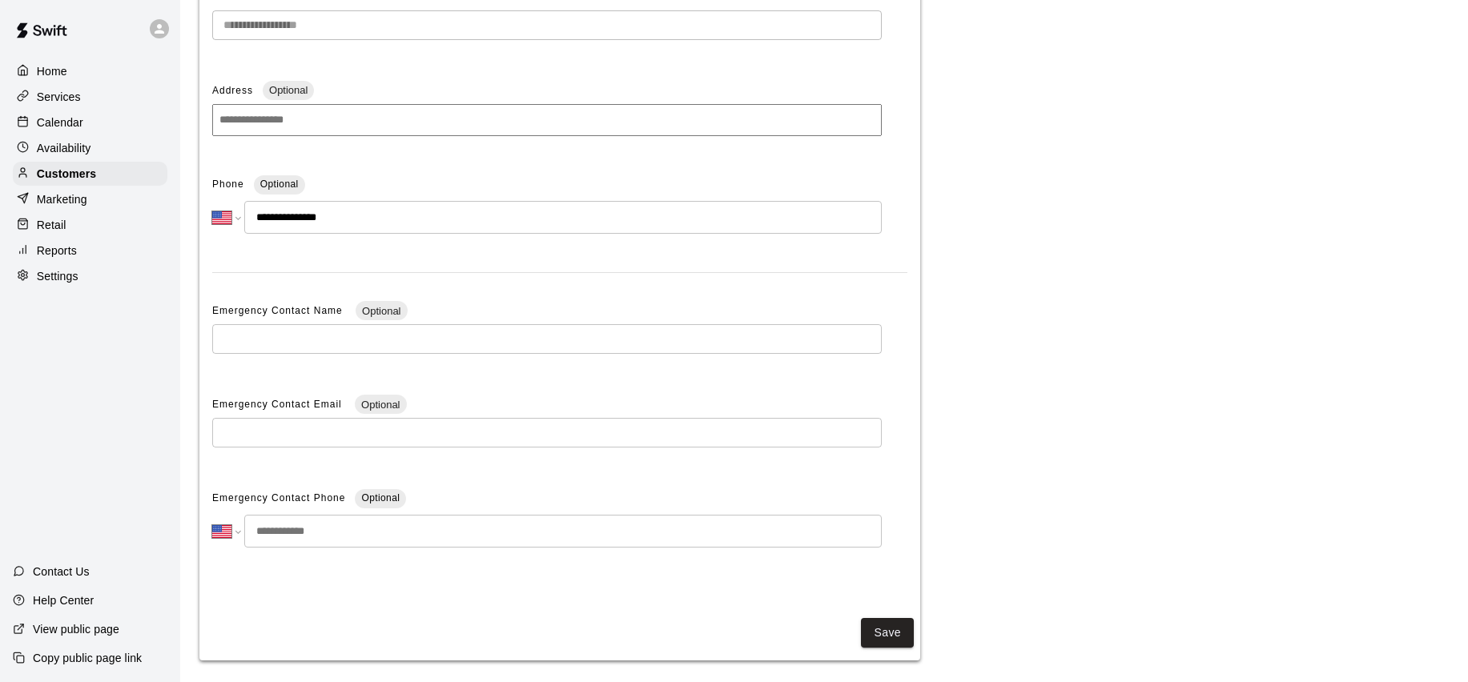
scroll to position [0, 0]
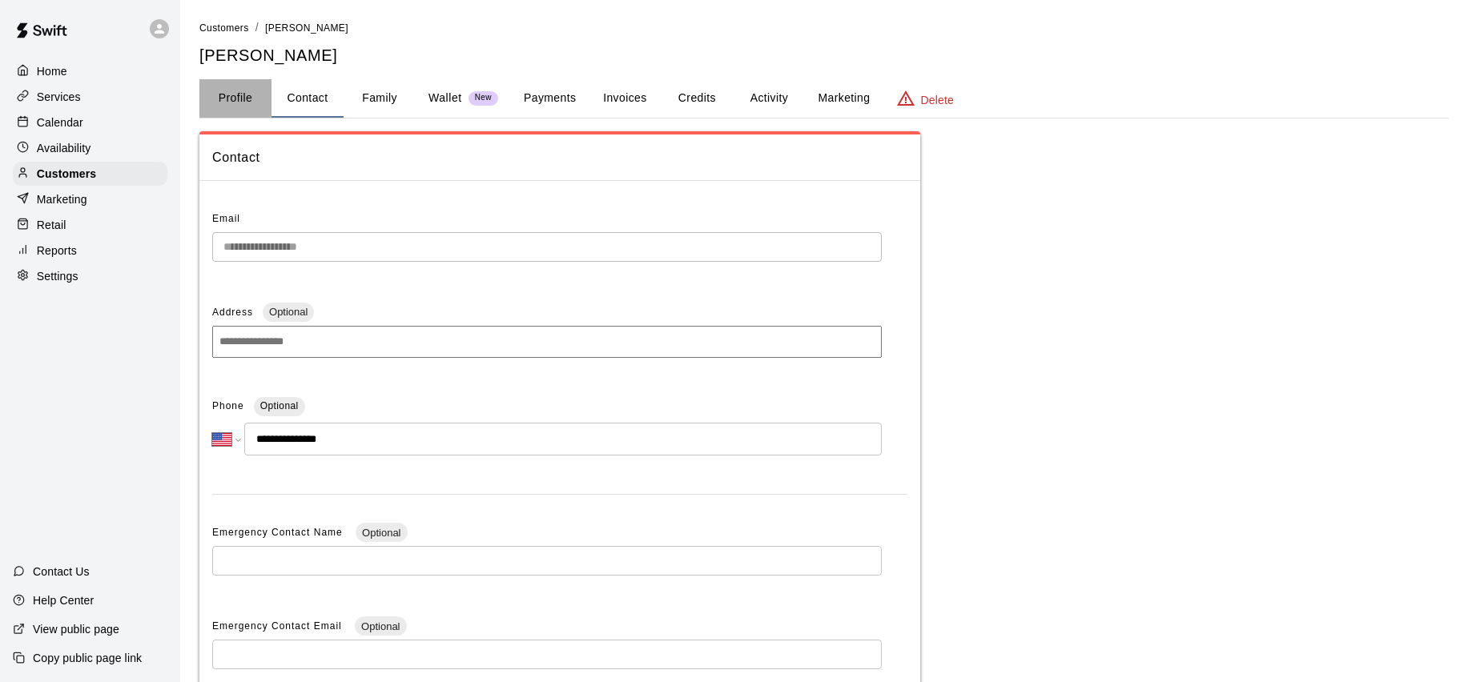
click at [249, 90] on button "Profile" at bounding box center [235, 98] width 72 height 38
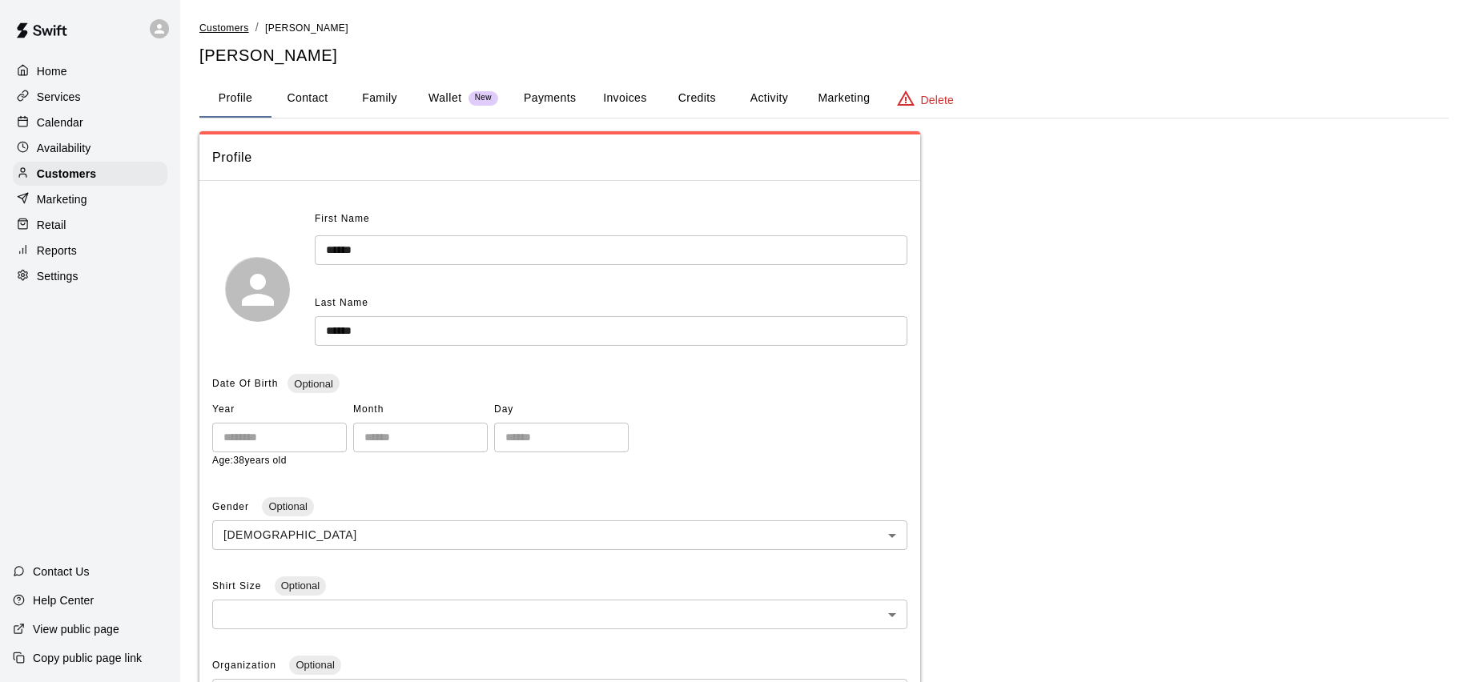
click at [225, 32] on span "Customers" at bounding box center [224, 27] width 50 height 11
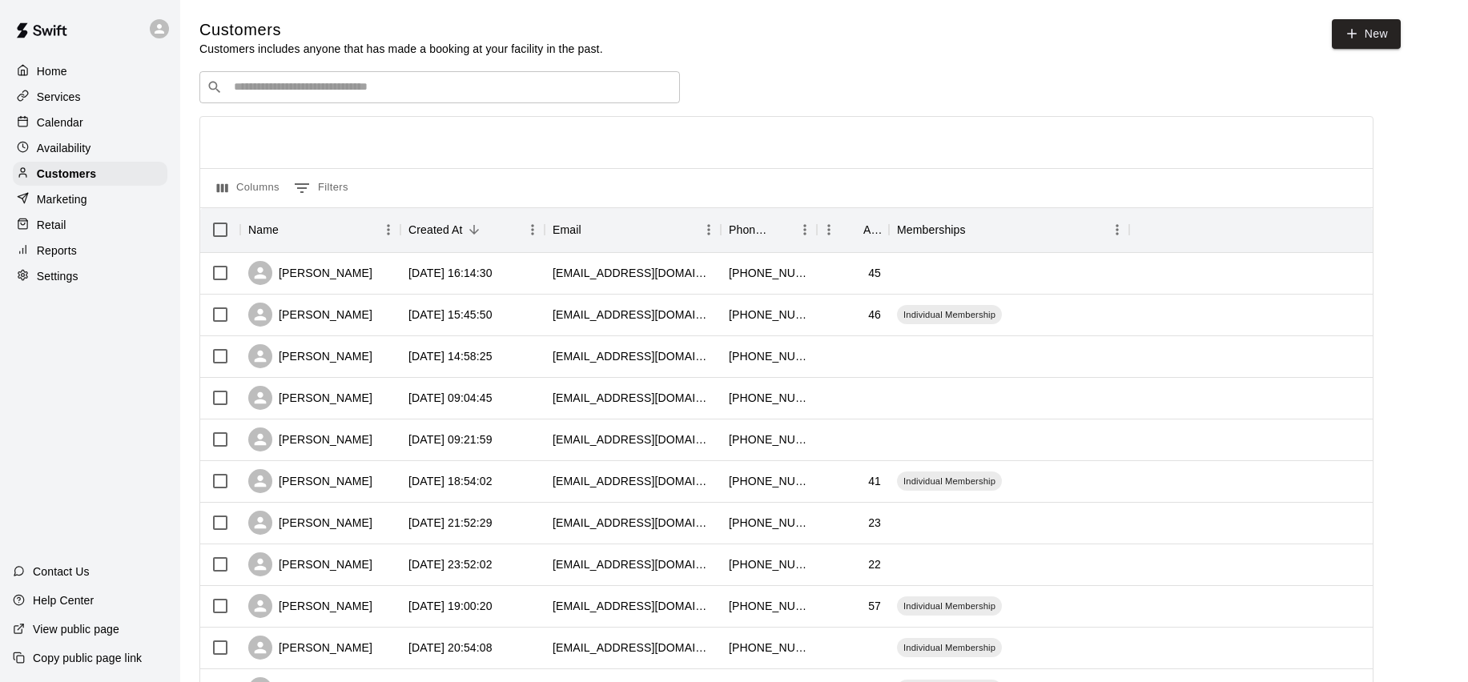
click at [380, 97] on div "​ ​" at bounding box center [439, 87] width 480 height 32
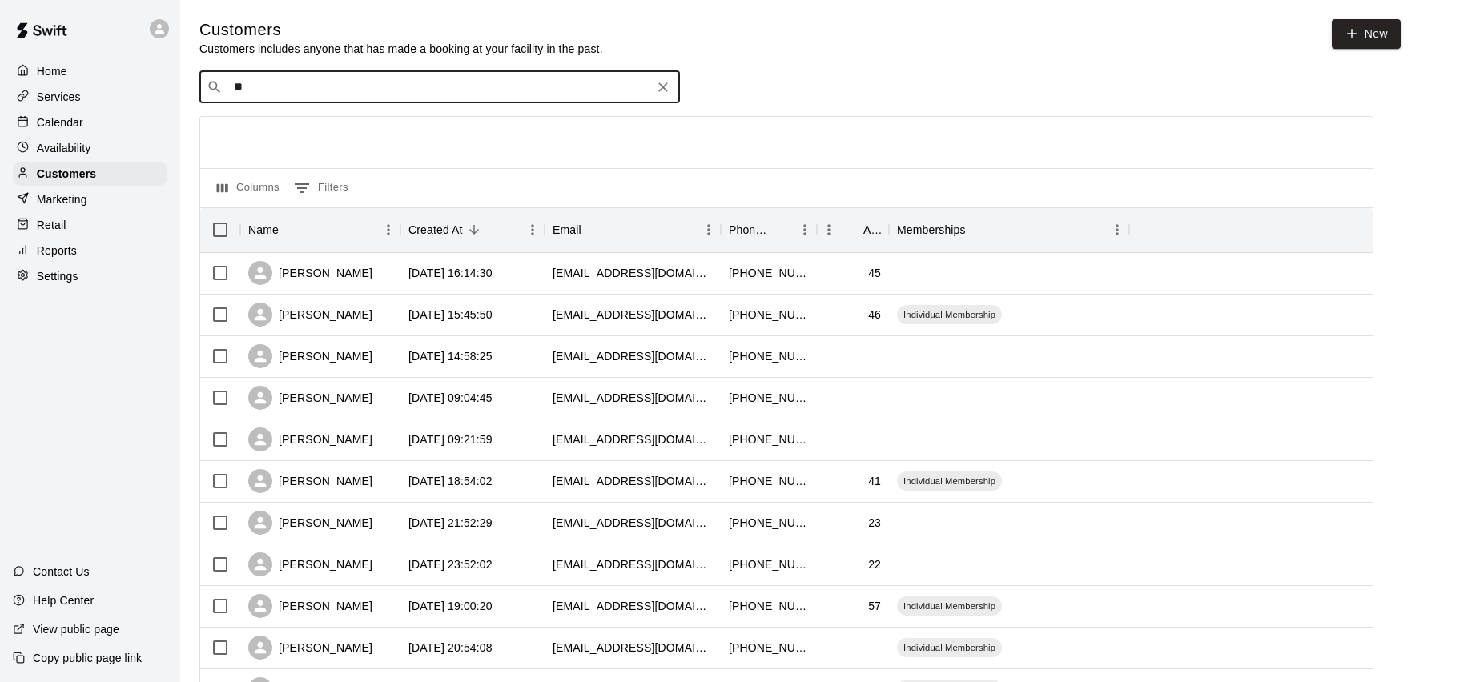
type input "*"
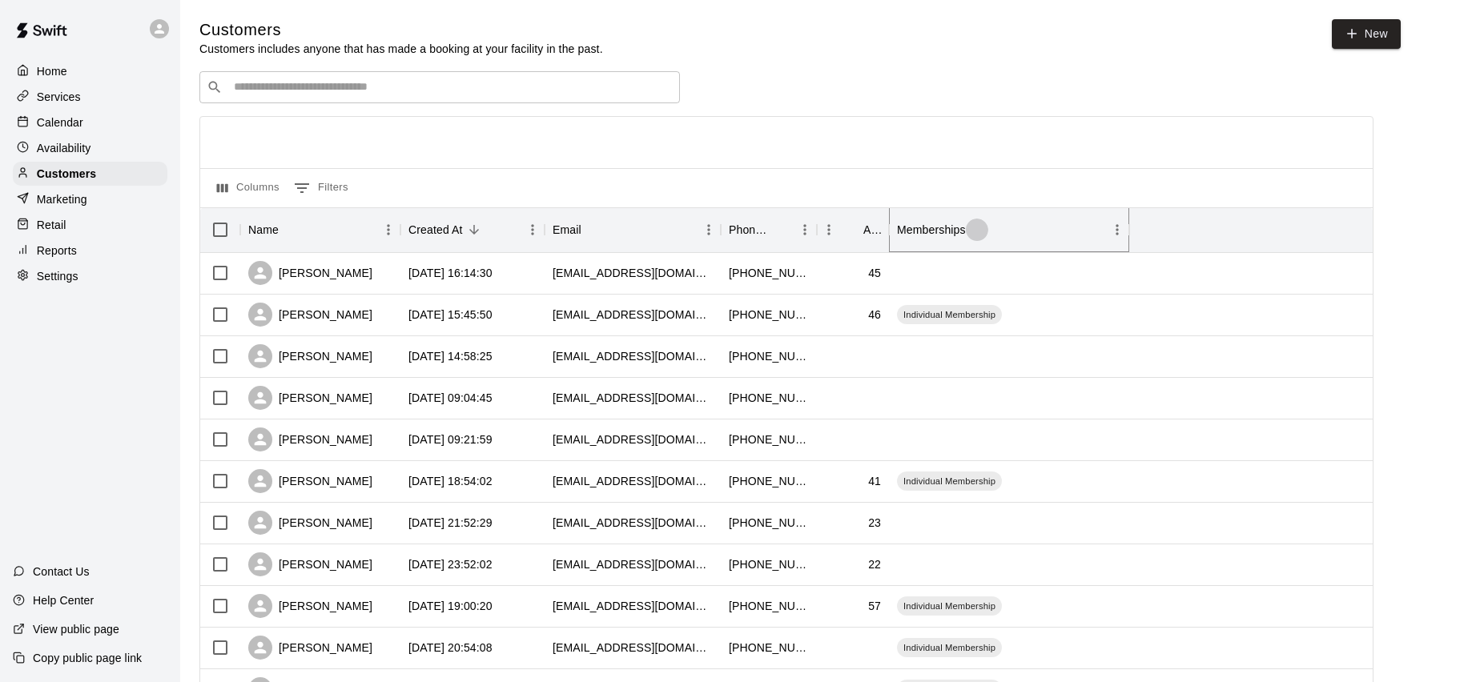
click at [979, 226] on icon "Sort" at bounding box center [977, 230] width 14 height 14
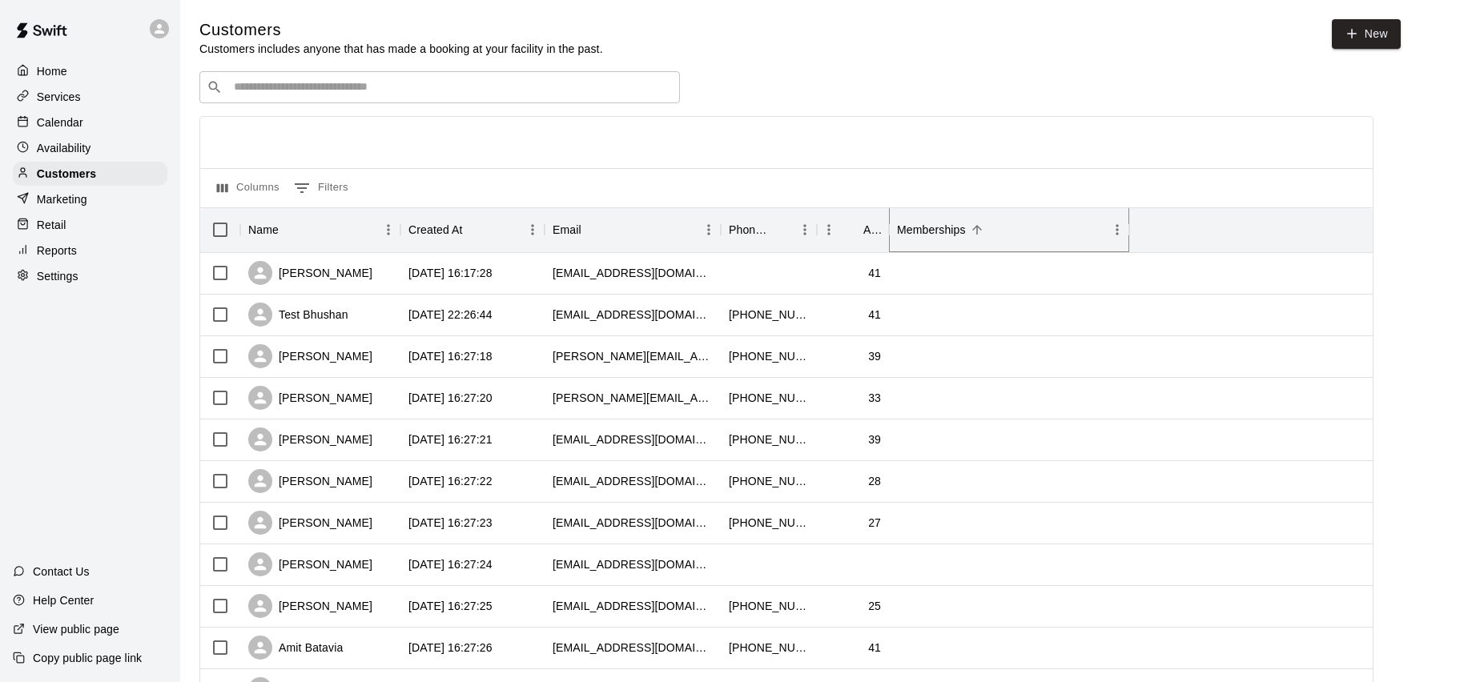
click at [976, 231] on icon "Sort" at bounding box center [977, 230] width 10 height 10
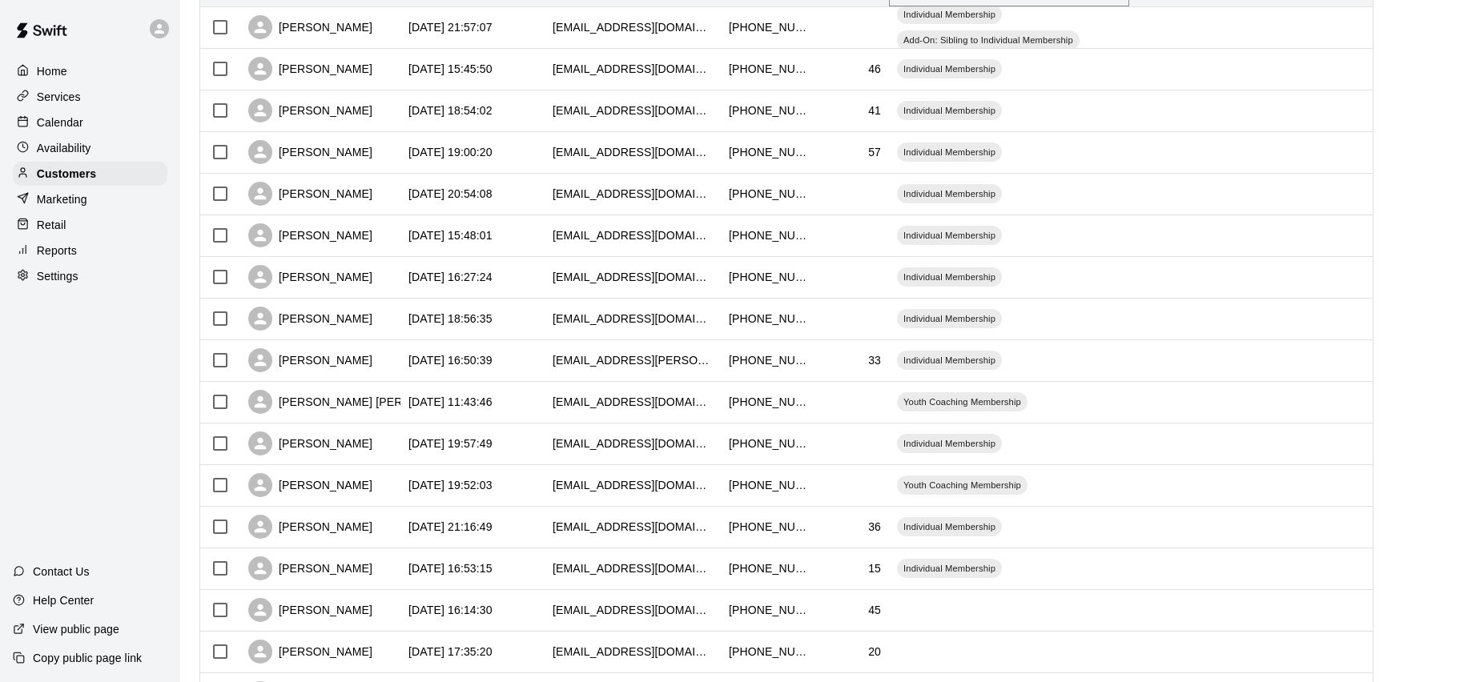
scroll to position [43, 0]
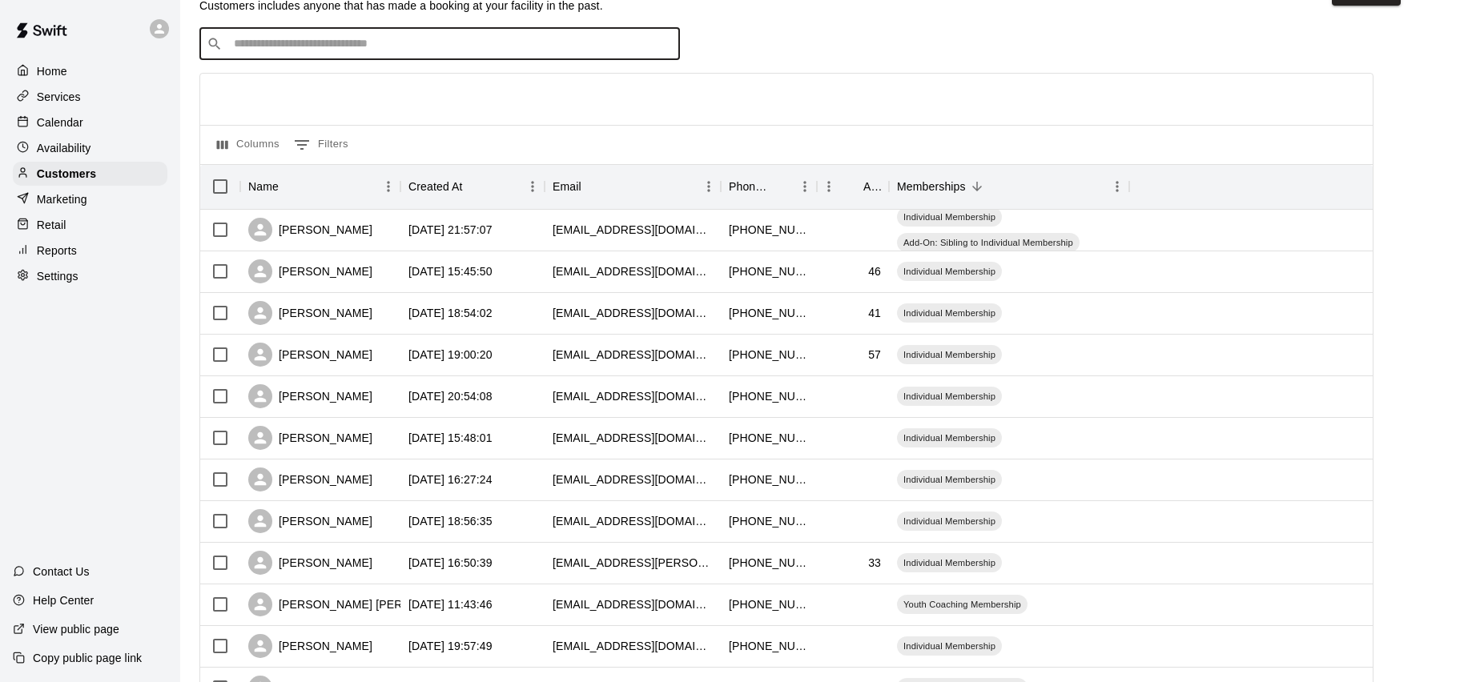
click at [395, 50] on input "Search customers by name or email" at bounding box center [451, 44] width 444 height 16
type input "****"
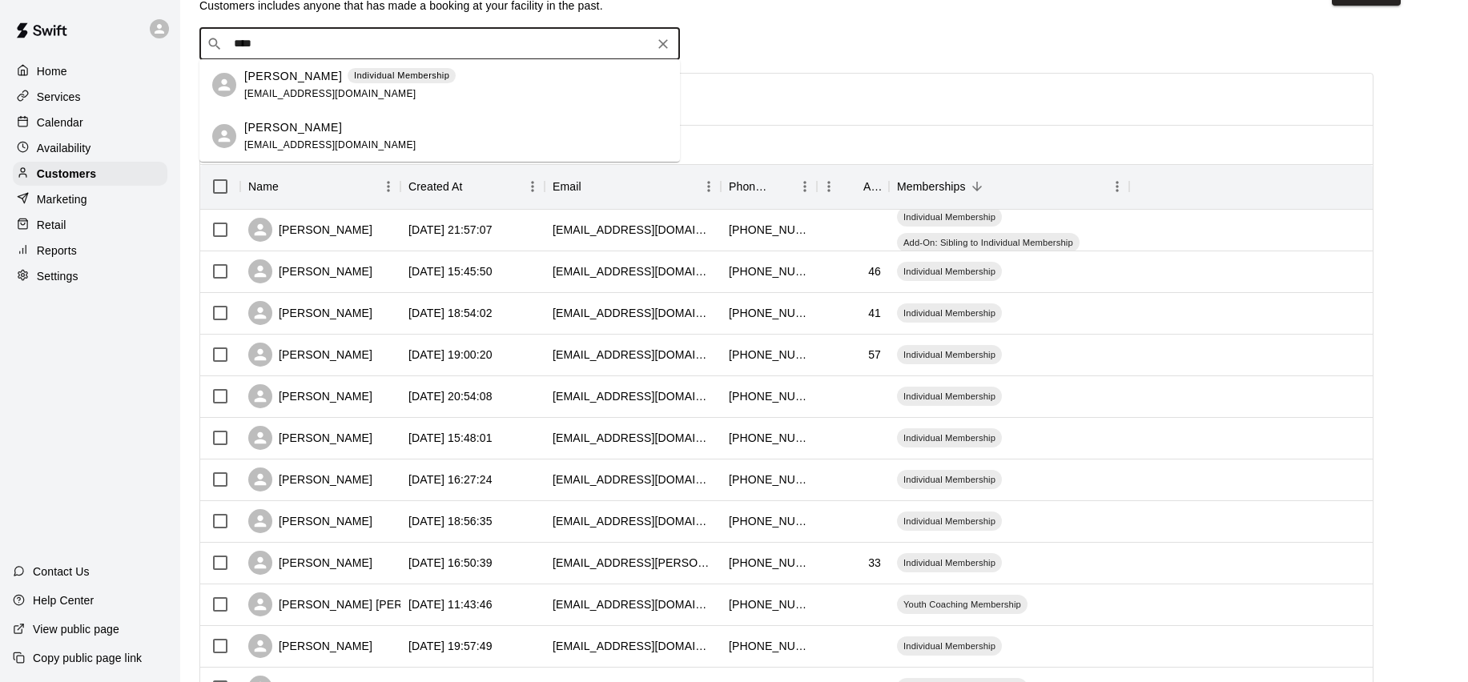
click at [532, 74] on div "[PERSON_NAME] Individual Membership [EMAIL_ADDRESS][DOMAIN_NAME]" at bounding box center [455, 85] width 423 height 34
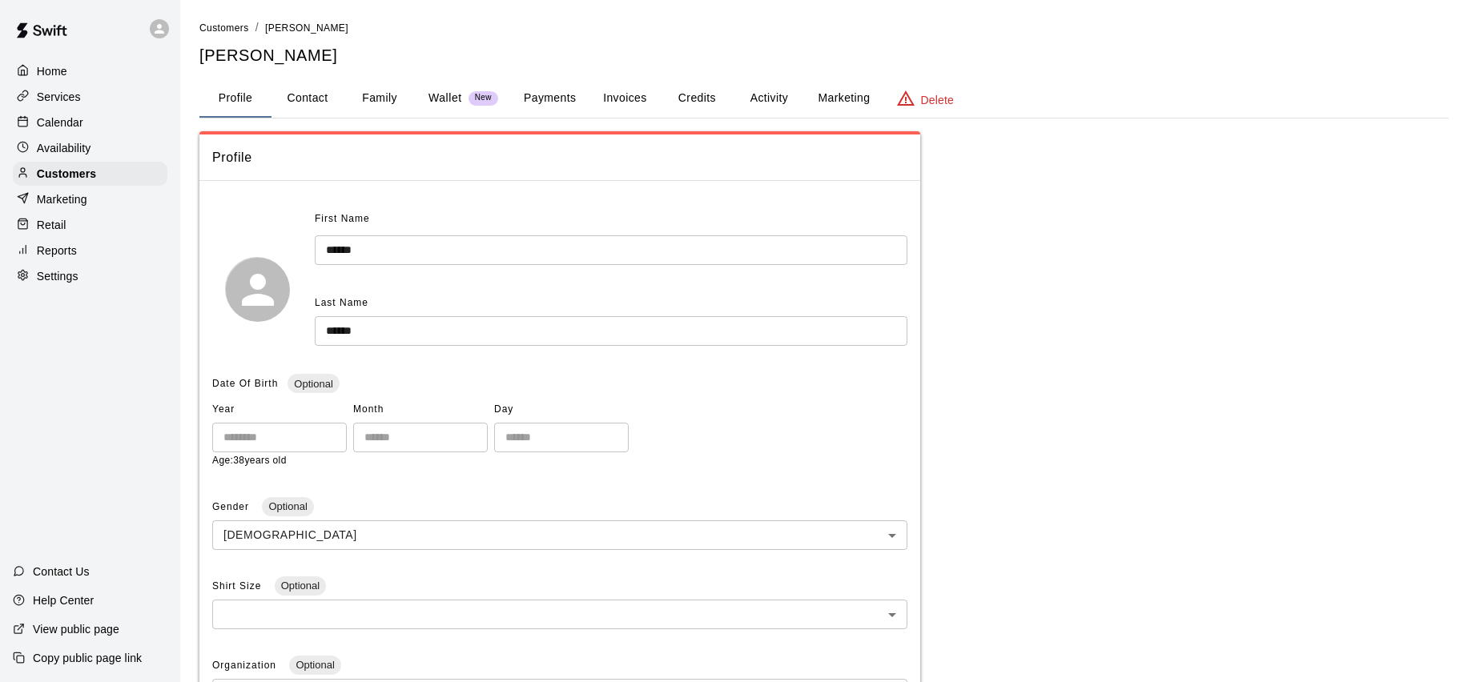
click at [441, 93] on p "Wallet" at bounding box center [445, 98] width 34 height 17
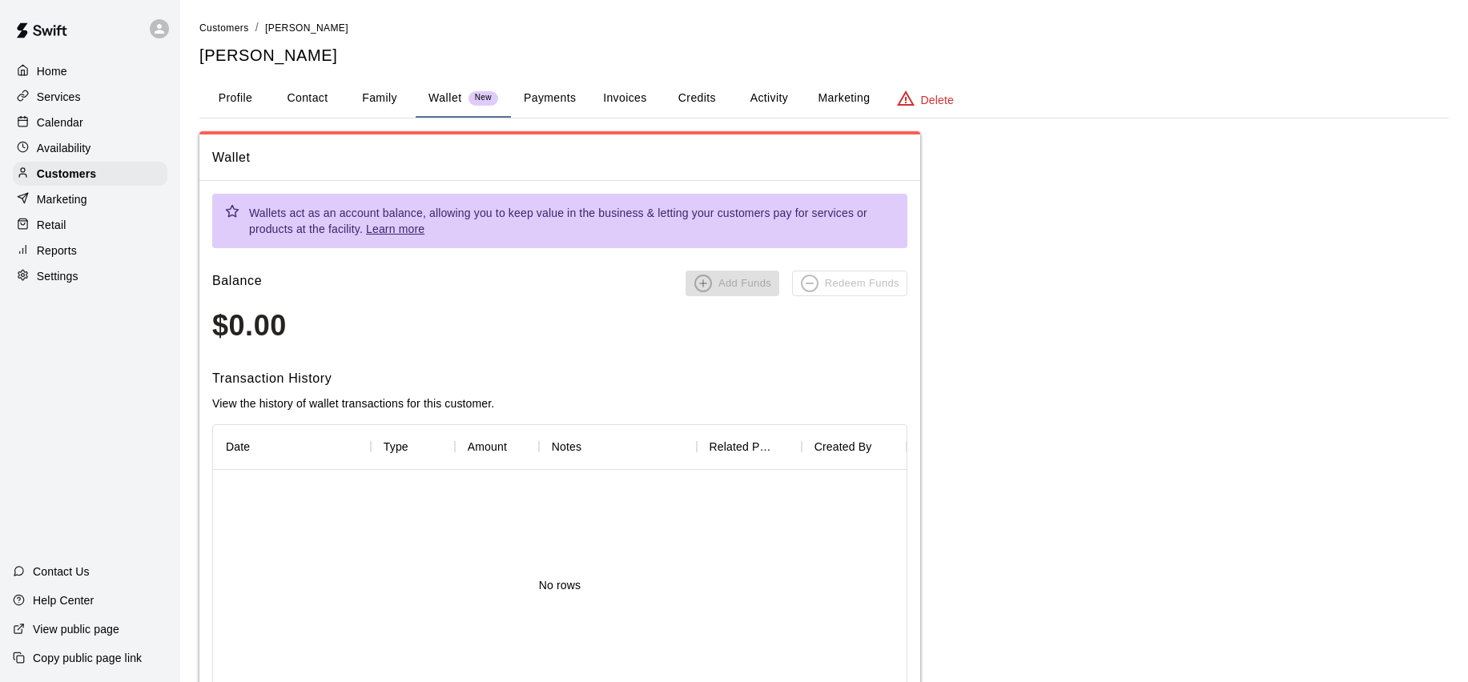
click at [318, 100] on button "Contact" at bounding box center [307, 98] width 72 height 38
select select "**"
